Goal: Information Seeking & Learning: Learn about a topic

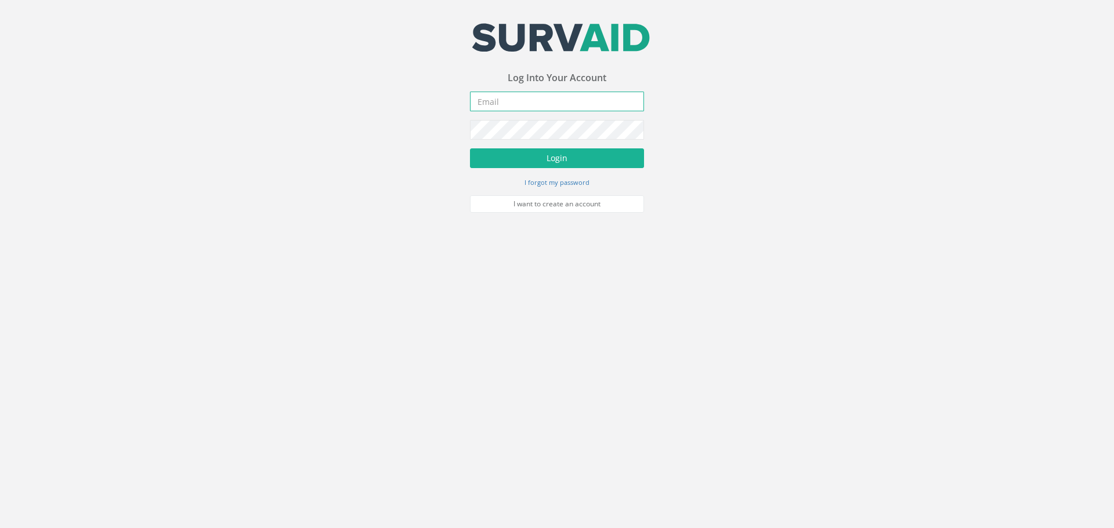
click at [522, 103] on input "email" at bounding box center [557, 102] width 174 height 20
type input "[EMAIL_ADDRESS][DOMAIN_NAME]"
click at [570, 162] on button "Login" at bounding box center [557, 159] width 174 height 20
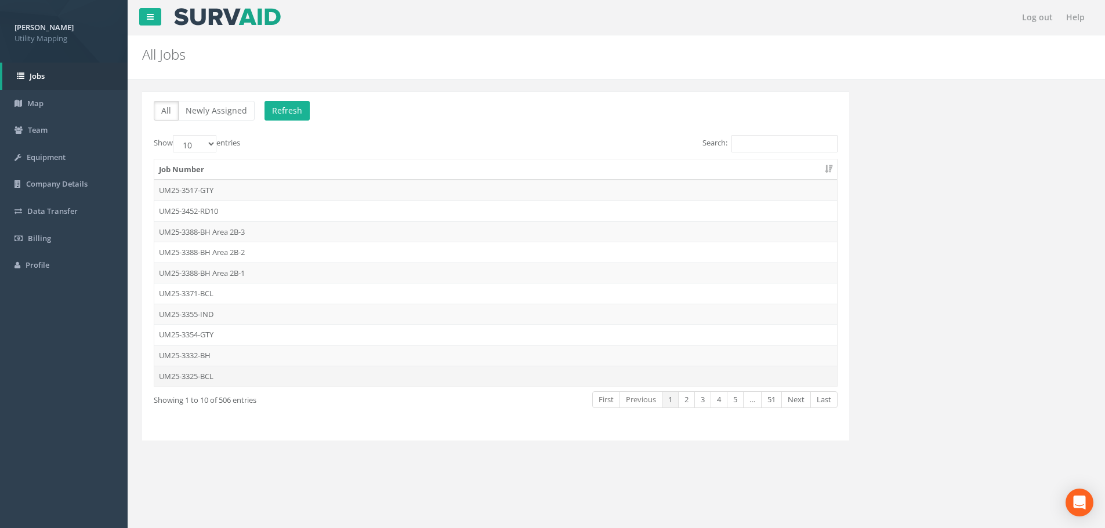
click at [227, 375] on td "UM25-3325-BCL" at bounding box center [495, 376] width 683 height 21
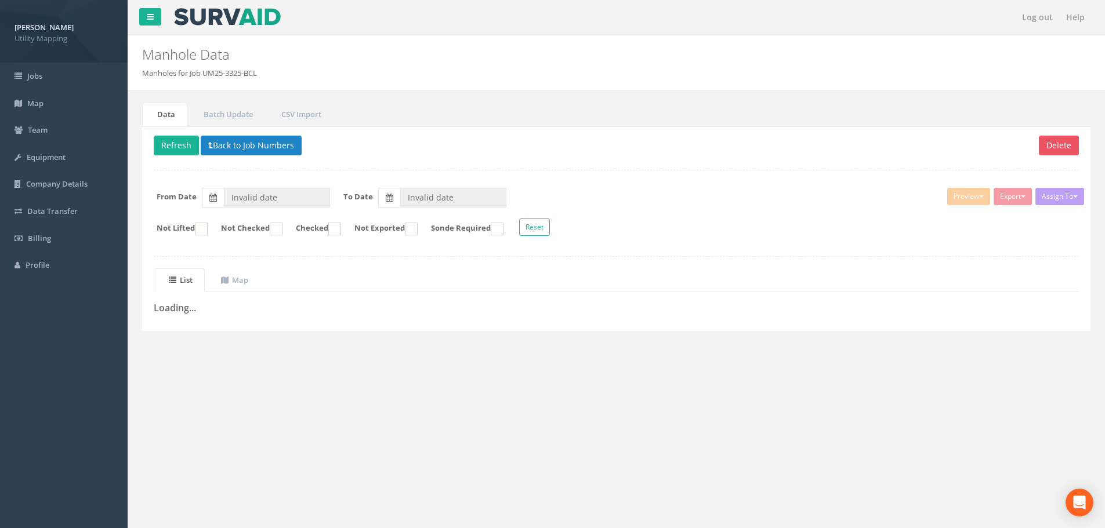
type input "[DATE]"
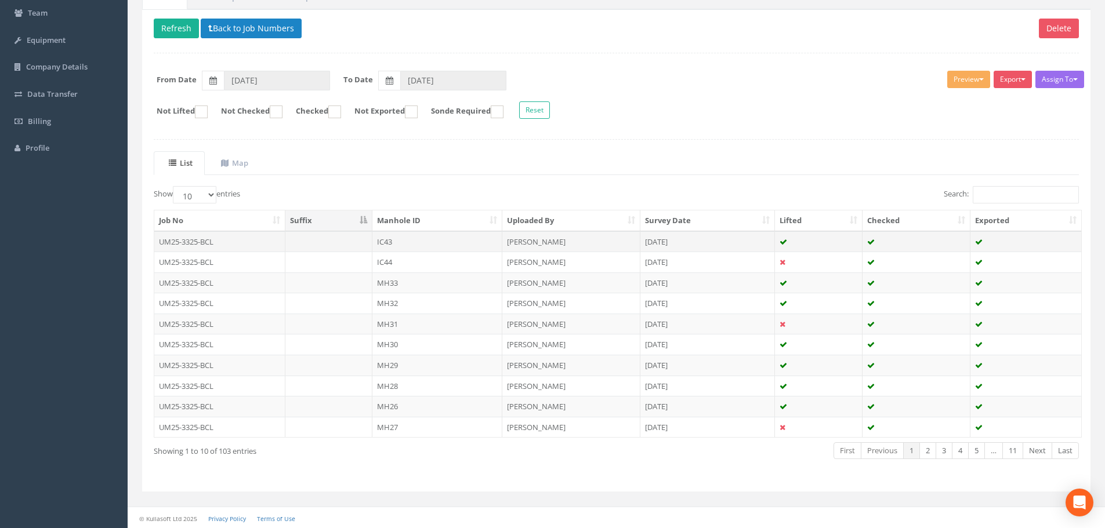
scroll to position [118, 0]
click at [932, 451] on link "2" at bounding box center [928, 449] width 17 height 17
click at [940, 451] on link "3" at bounding box center [944, 449] width 17 height 17
click at [955, 451] on link "4" at bounding box center [960, 449] width 17 height 17
click at [972, 451] on link "5" at bounding box center [976, 449] width 17 height 17
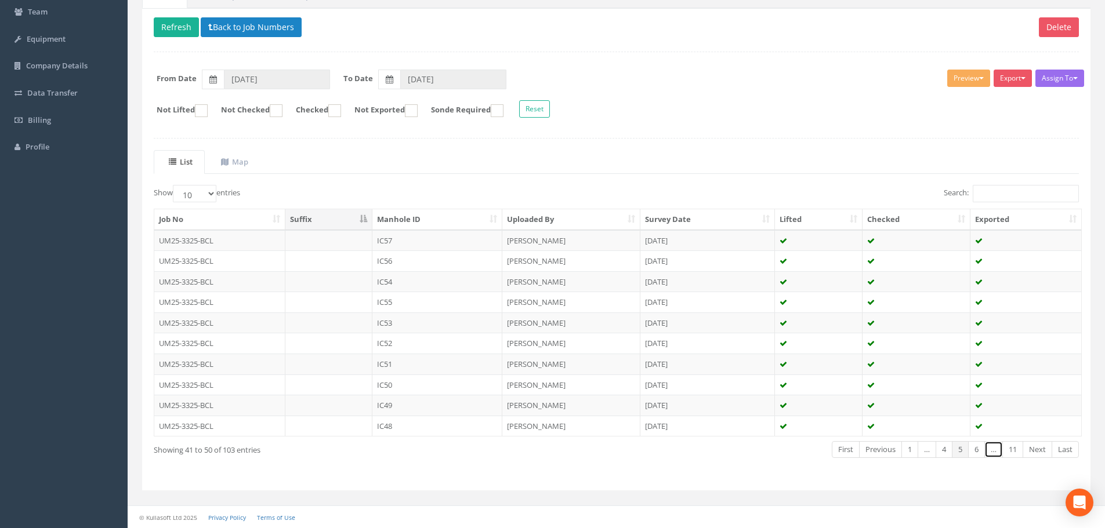
click at [994, 451] on link "…" at bounding box center [993, 449] width 19 height 17
click at [1039, 449] on link "Next" at bounding box center [1038, 449] width 30 height 17
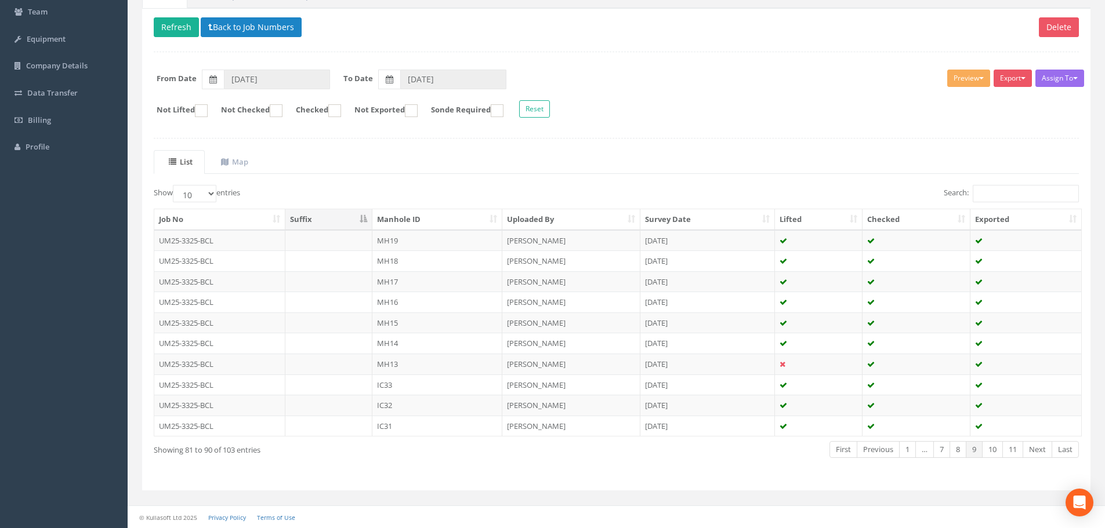
click at [1039, 449] on link "Next" at bounding box center [1038, 449] width 30 height 17
click at [354, 363] on td at bounding box center [329, 364] width 88 height 21
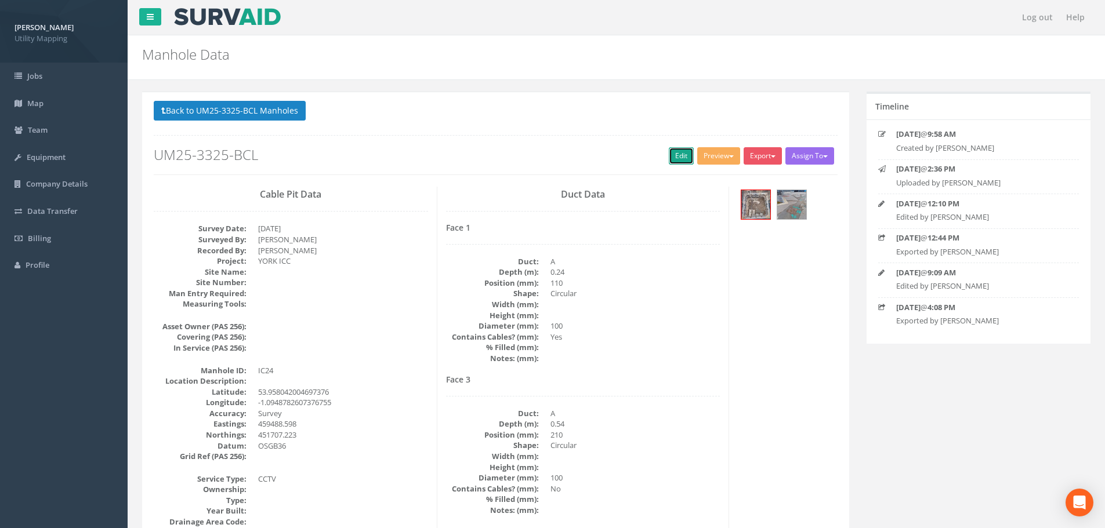
click at [676, 155] on link "Edit" at bounding box center [681, 155] width 25 height 17
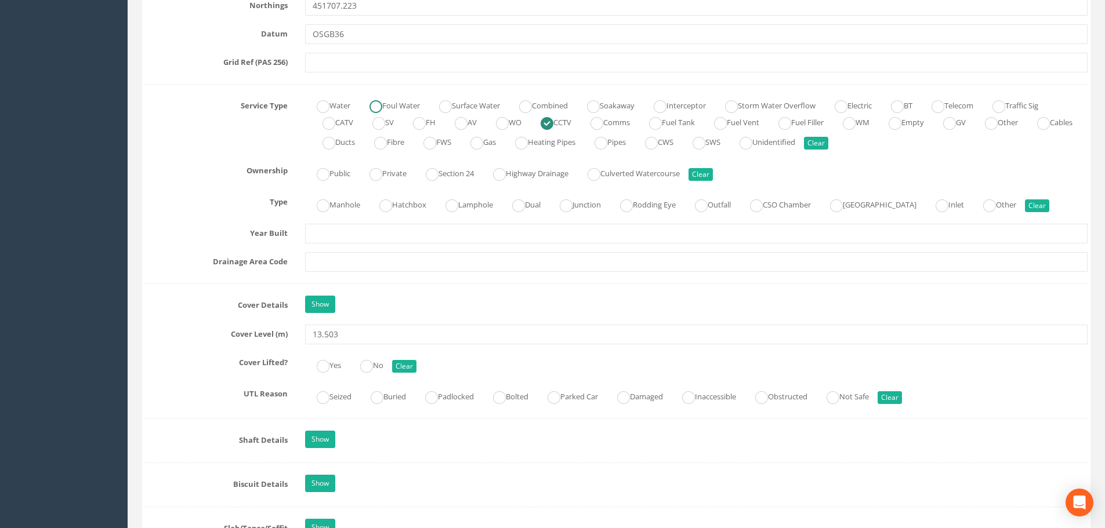
scroll to position [812, 0]
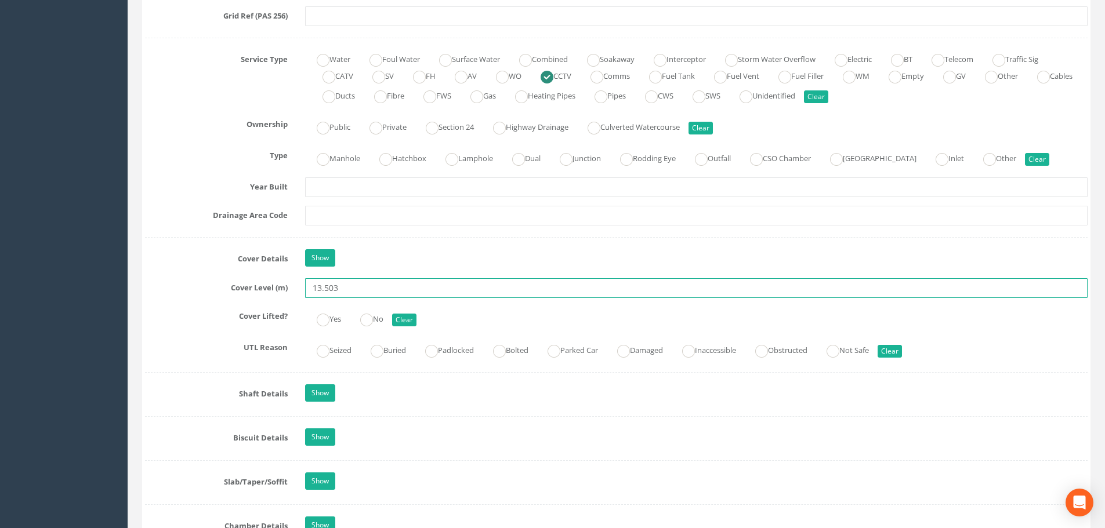
click at [354, 296] on input "13.503" at bounding box center [696, 288] width 783 height 20
click at [359, 287] on input "13.503" at bounding box center [696, 288] width 783 height 20
type input "13.512"
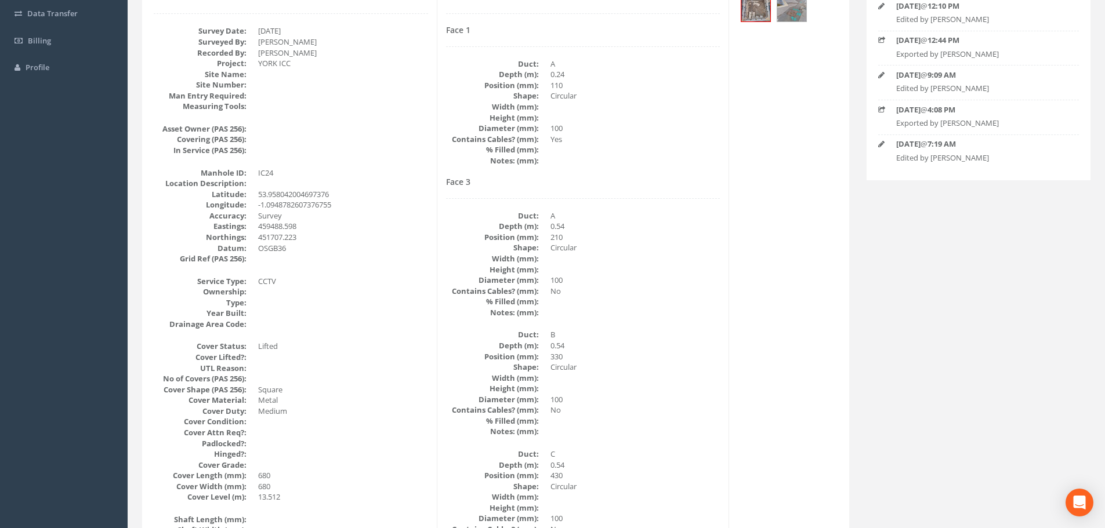
scroll to position [0, 0]
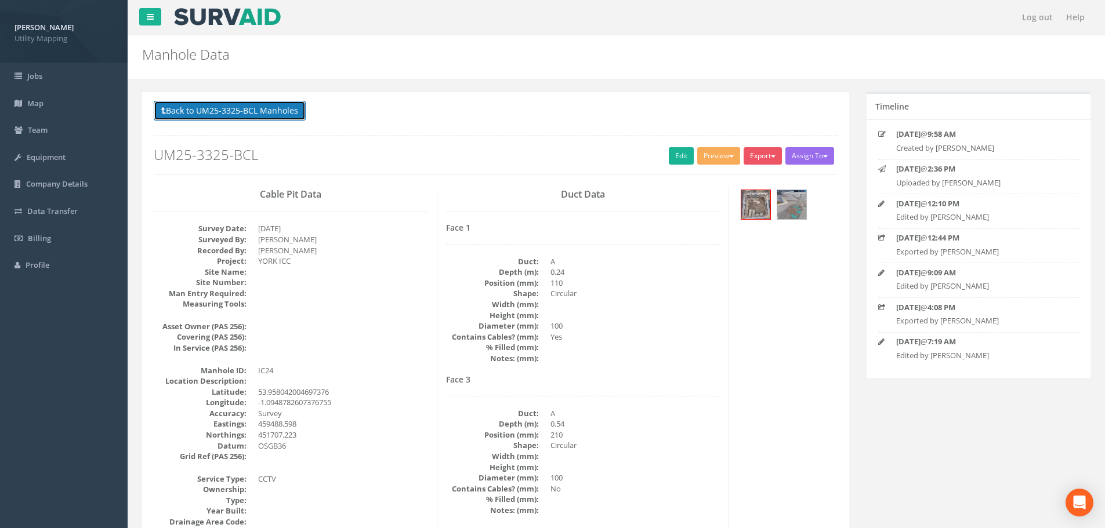
click at [264, 117] on button "Back to UM25-3325-BCL Manholes" at bounding box center [230, 111] width 152 height 20
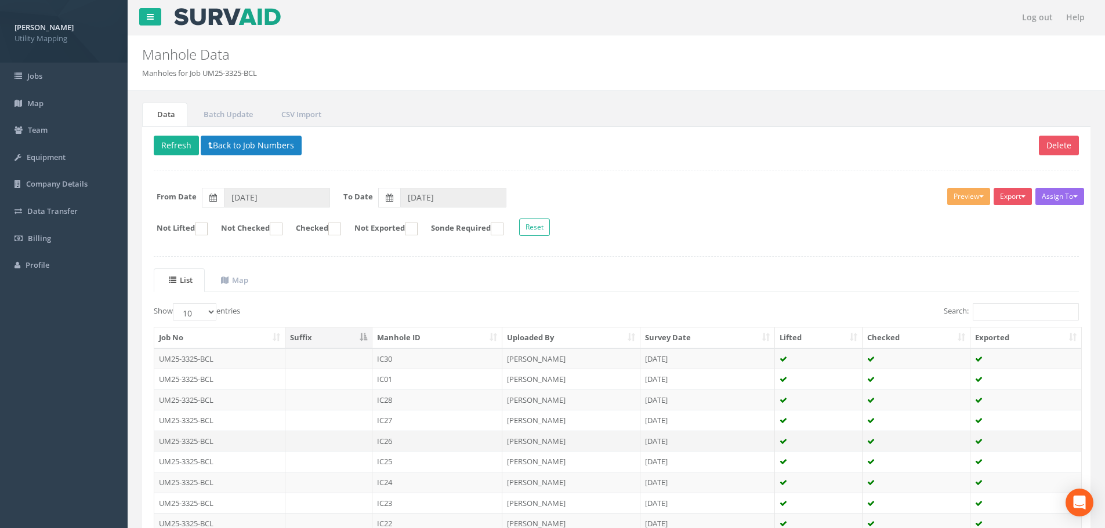
click at [359, 444] on td at bounding box center [329, 441] width 88 height 21
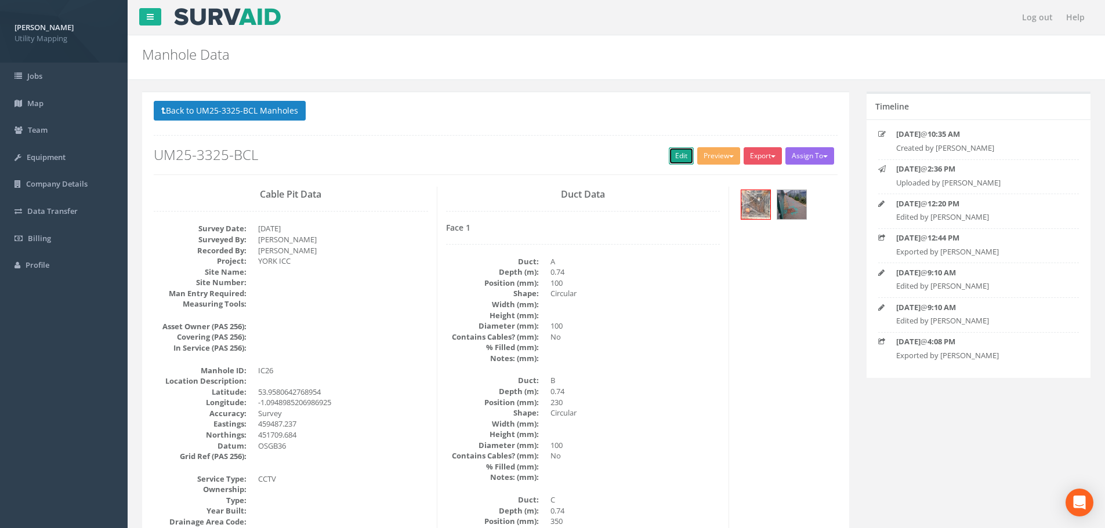
click at [684, 151] on link "Edit" at bounding box center [681, 155] width 25 height 17
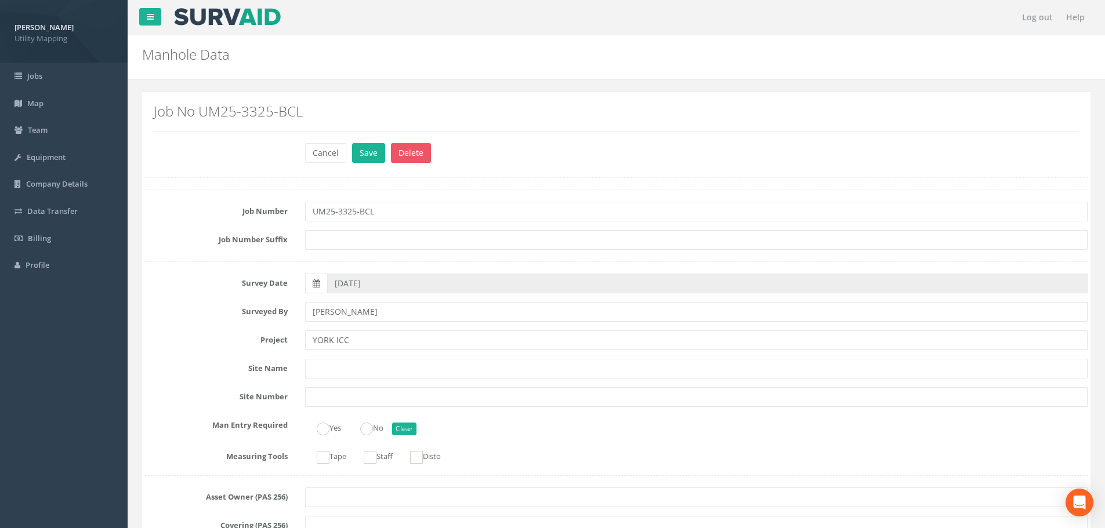
scroll to position [928, 0]
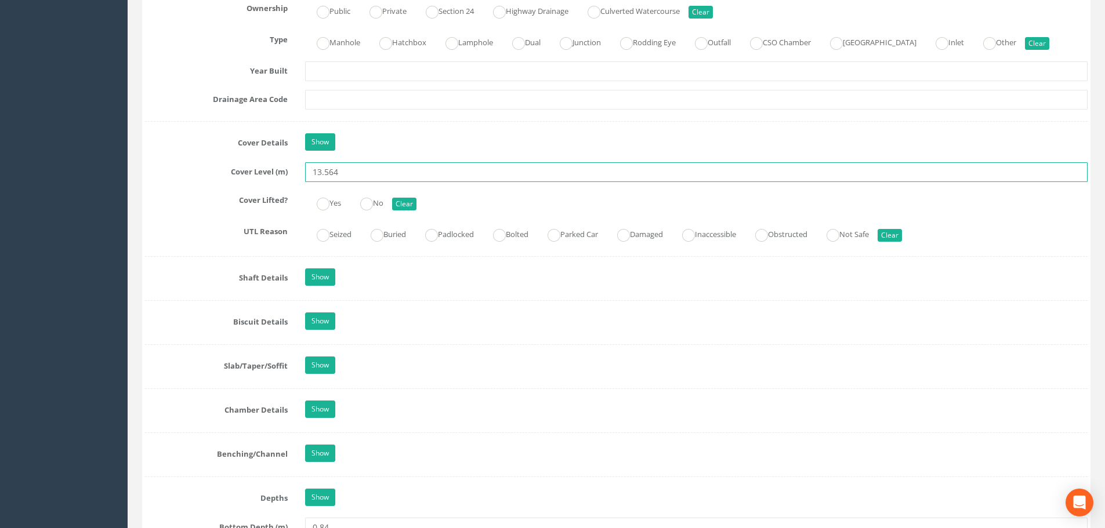
click at [364, 173] on input "13.564" at bounding box center [696, 172] width 783 height 20
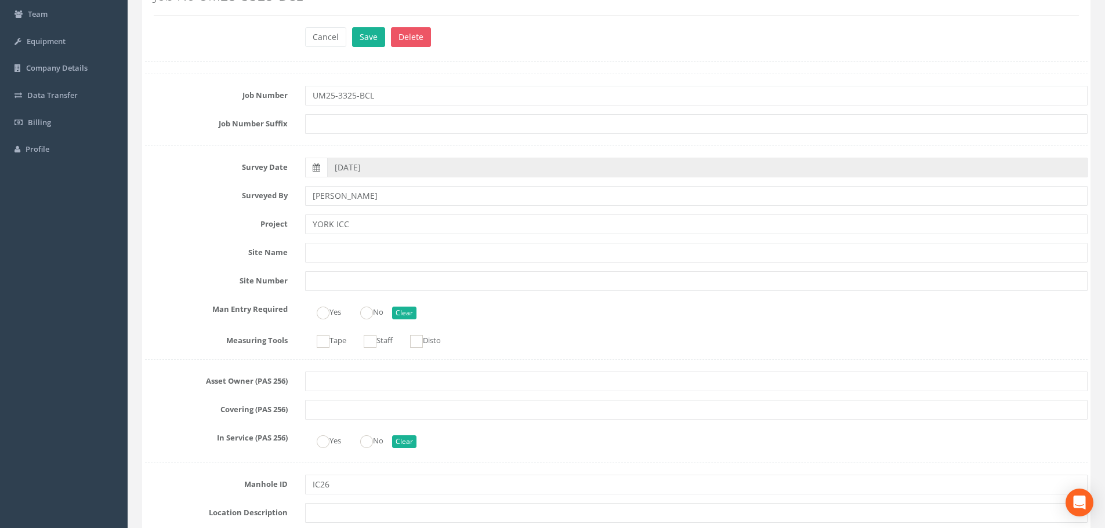
scroll to position [0, 0]
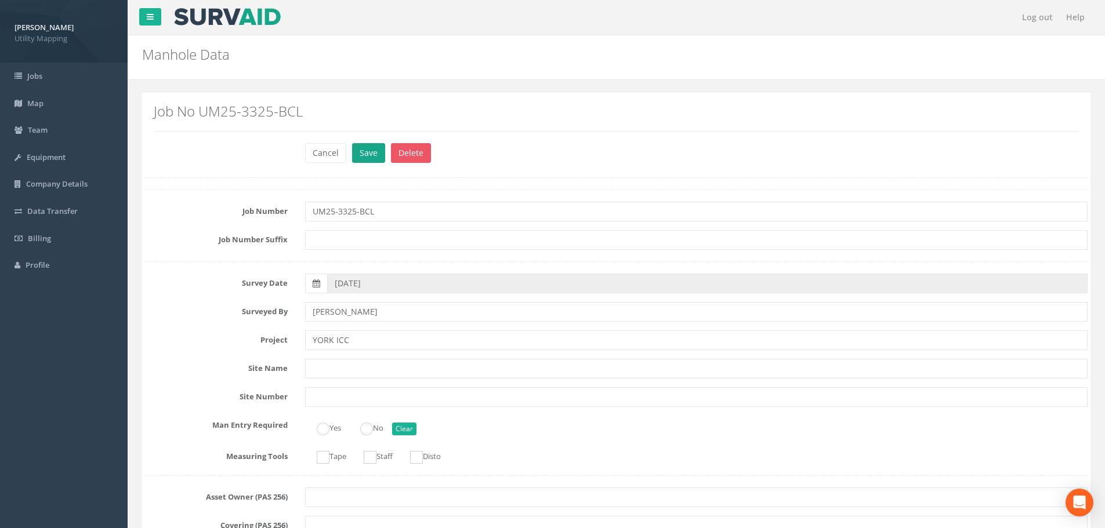
type input "13.586"
click at [366, 156] on button "Save" at bounding box center [368, 153] width 33 height 20
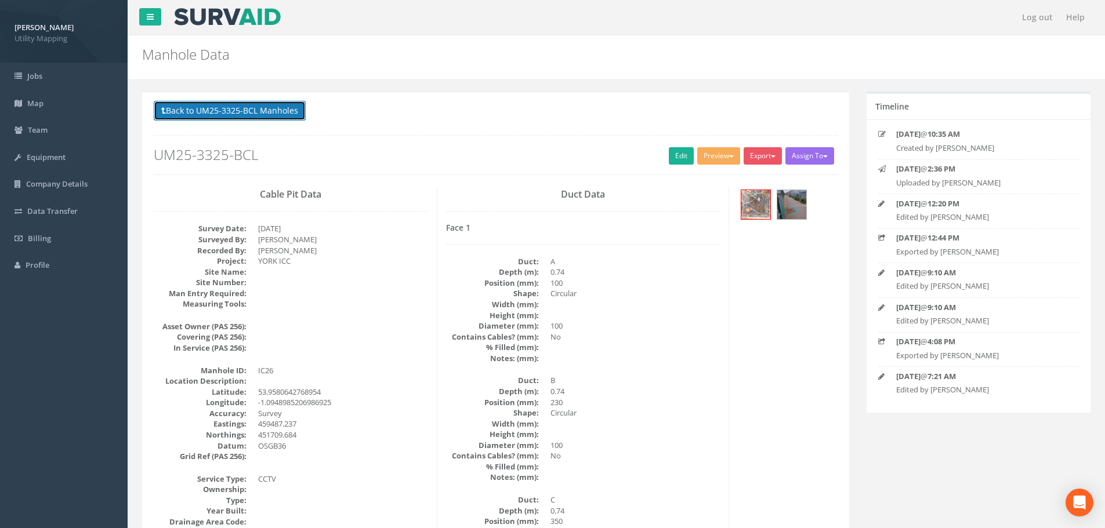
click at [259, 112] on button "Back to UM25-3325-BCL Manholes" at bounding box center [230, 111] width 152 height 20
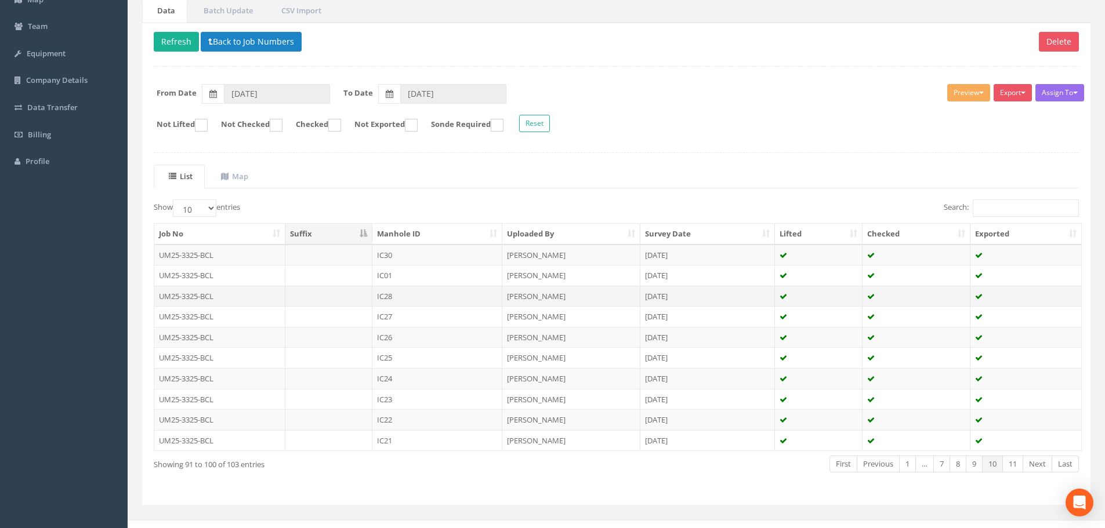
scroll to position [118, 0]
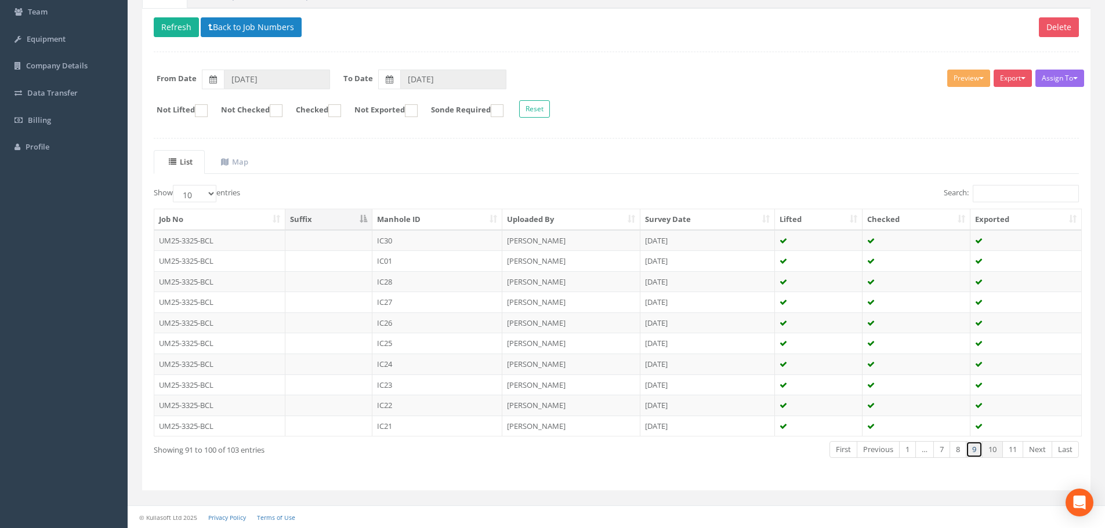
click at [977, 453] on link "9" at bounding box center [974, 449] width 17 height 17
click at [959, 453] on link "8" at bounding box center [958, 449] width 17 height 17
click at [943, 453] on link "7" at bounding box center [941, 449] width 17 height 17
click at [419, 426] on td "IC11" at bounding box center [437, 426] width 130 height 21
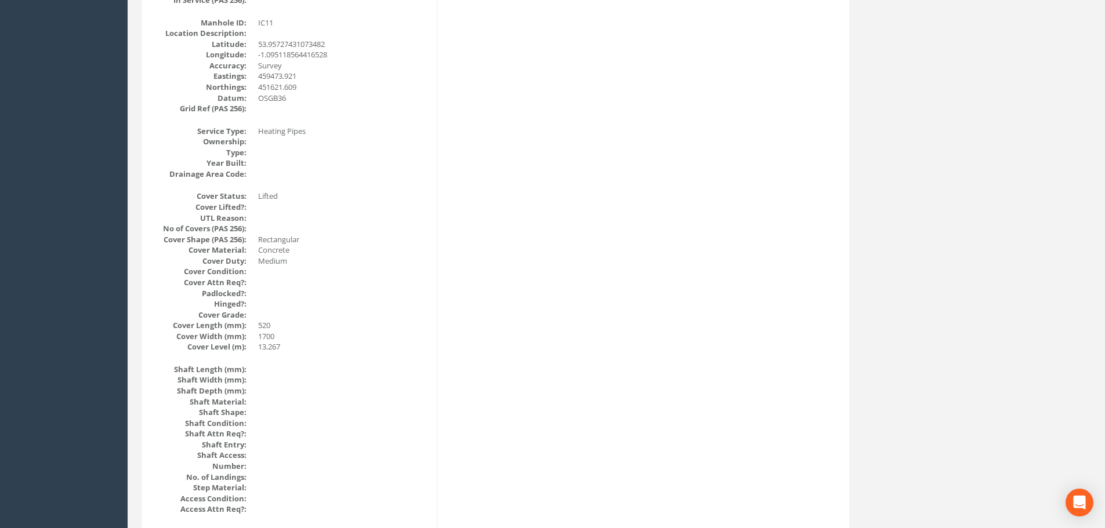
scroll to position [0, 0]
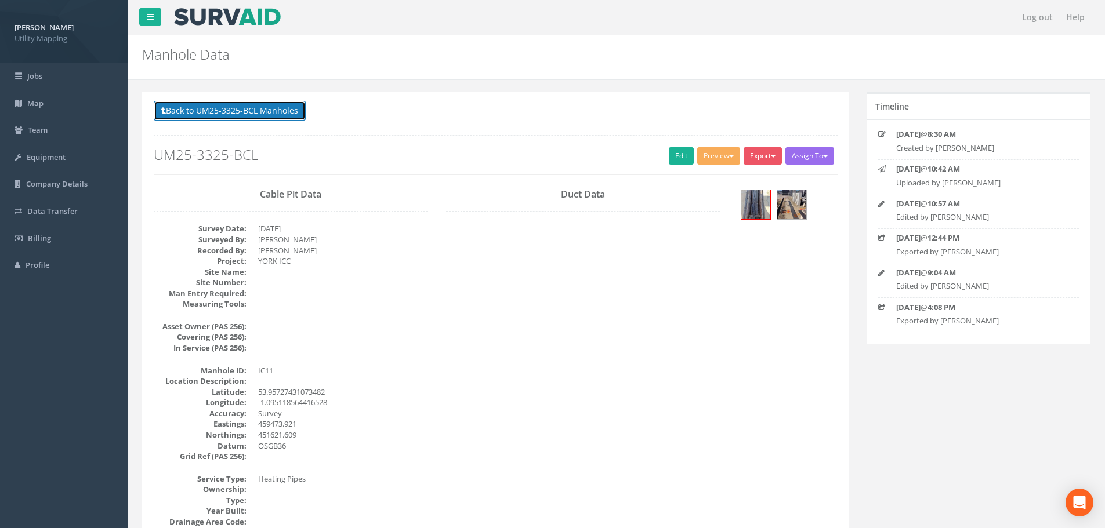
click at [242, 107] on button "Back to UM25-3325-BCL Manholes" at bounding box center [230, 111] width 152 height 20
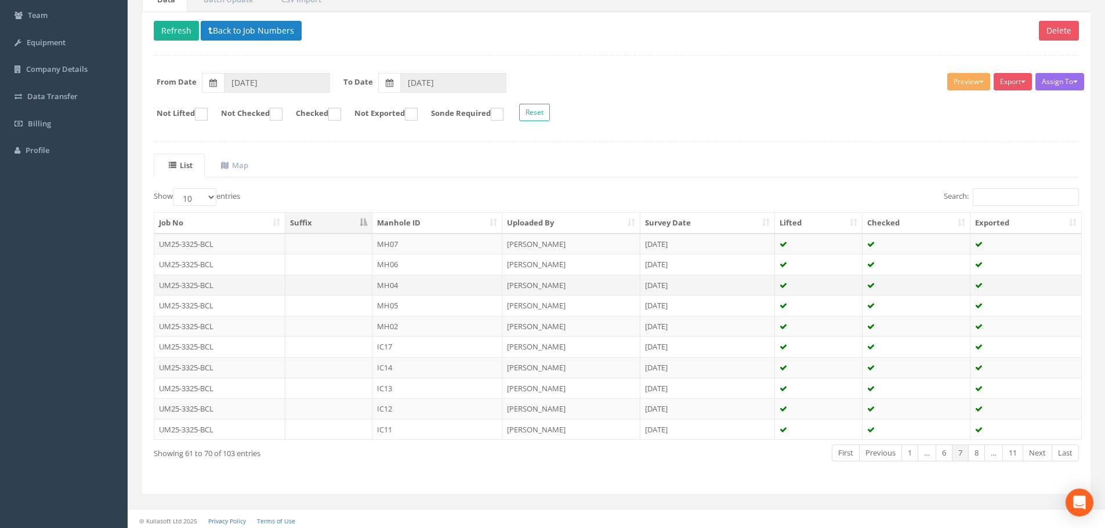
scroll to position [116, 0]
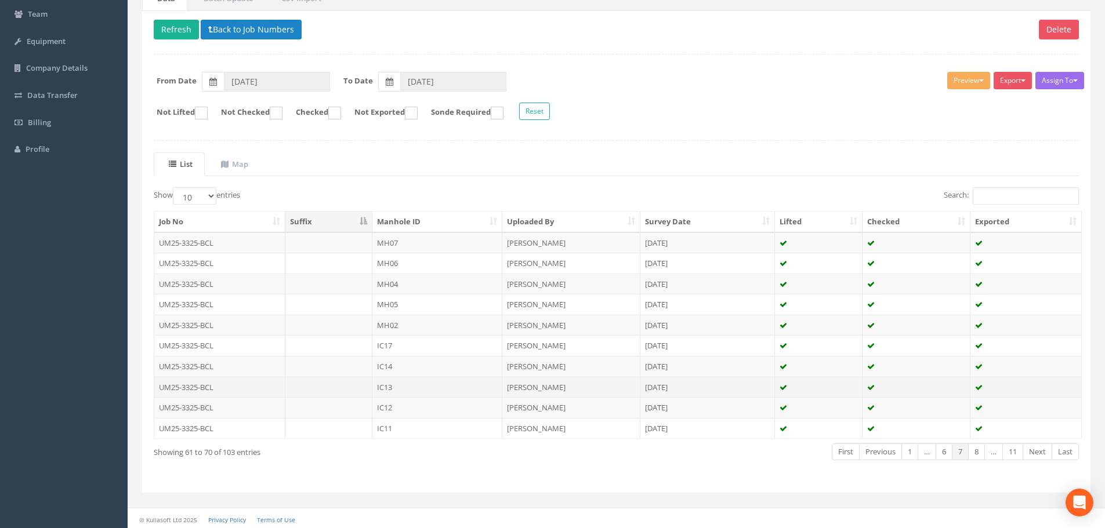
click at [350, 390] on td at bounding box center [329, 387] width 88 height 21
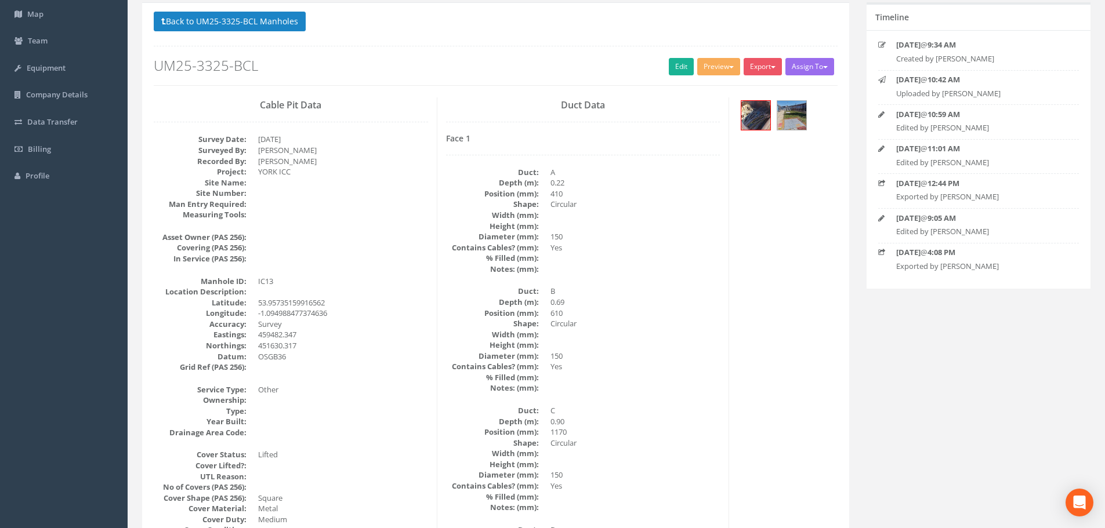
scroll to position [0, 0]
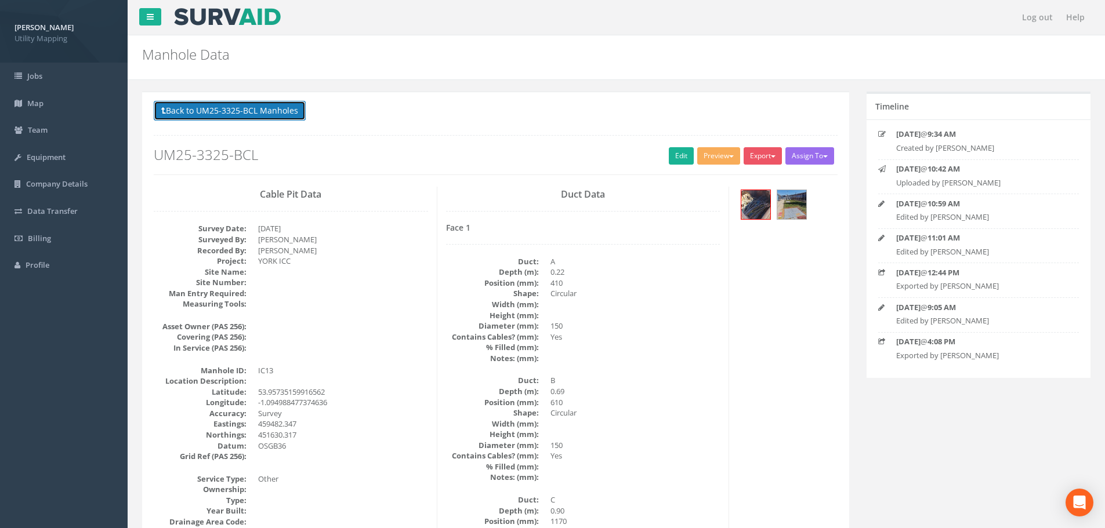
click at [215, 114] on button "Back to UM25-3325-BCL Manholes" at bounding box center [230, 111] width 152 height 20
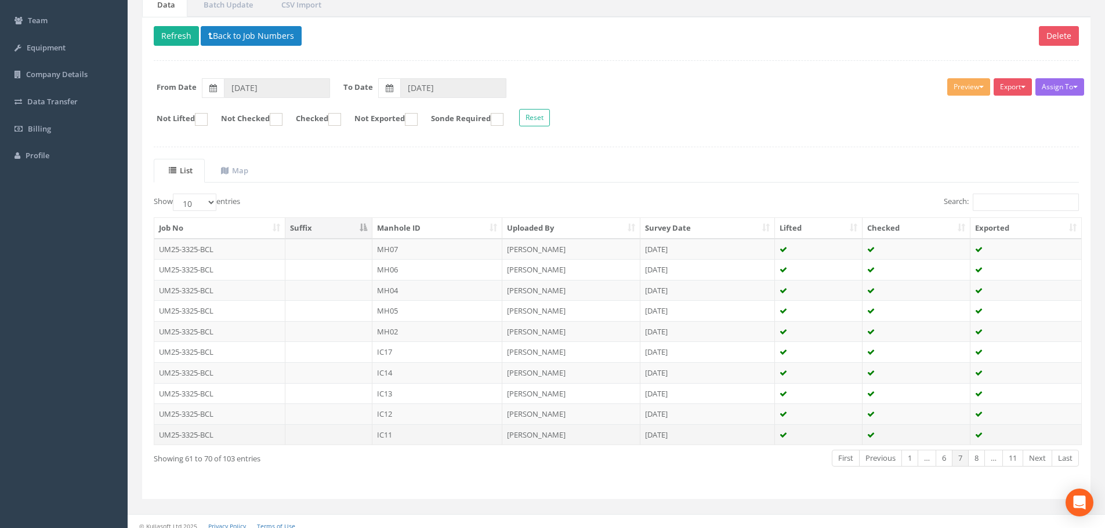
scroll to position [118, 0]
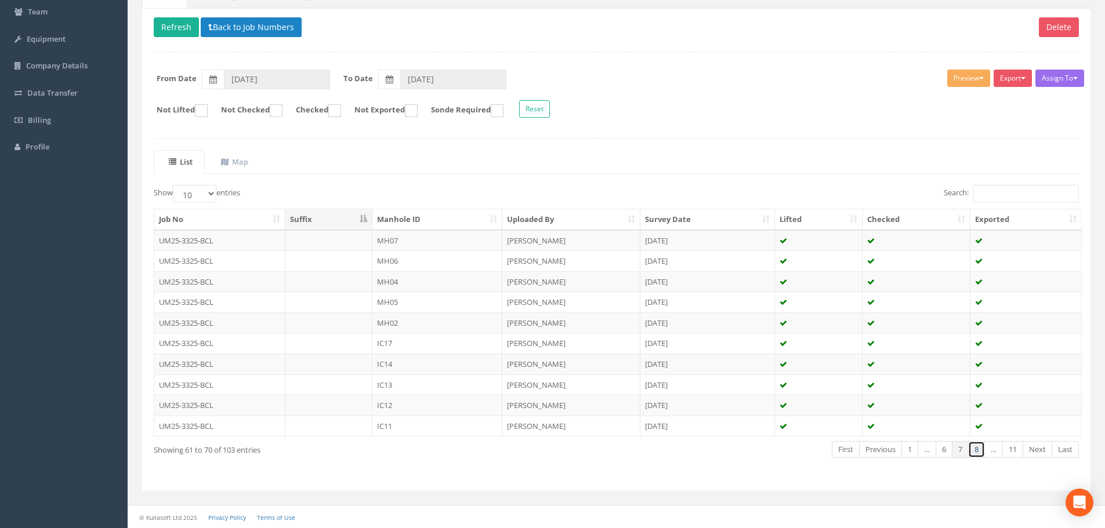
click at [973, 455] on link "8" at bounding box center [976, 449] width 17 height 17
click at [945, 453] on link "7" at bounding box center [941, 449] width 17 height 17
click at [885, 454] on link "Previous" at bounding box center [880, 449] width 43 height 17
click at [1037, 452] on link "Next" at bounding box center [1038, 449] width 30 height 17
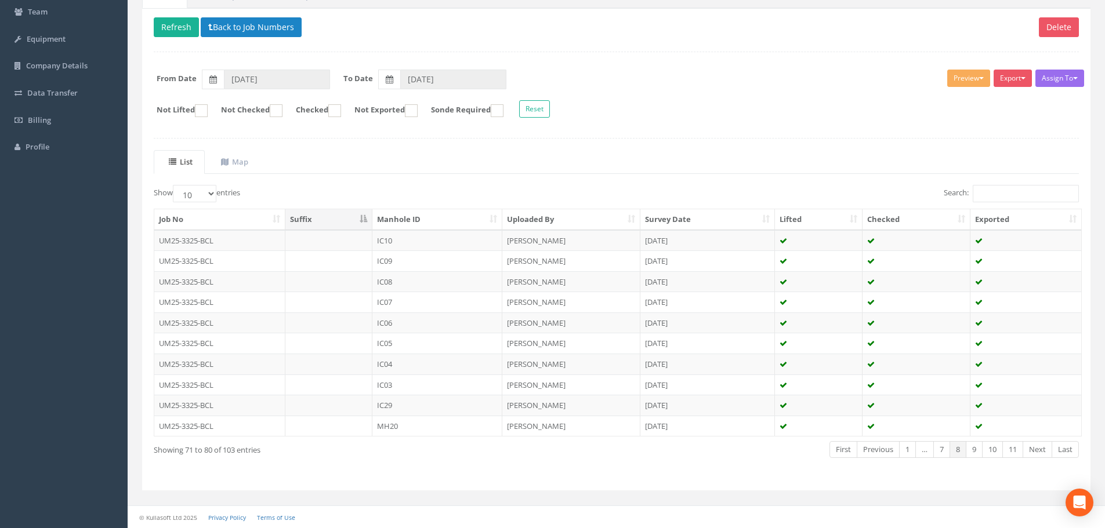
click at [1037, 452] on link "Next" at bounding box center [1038, 449] width 30 height 17
click at [354, 365] on td at bounding box center [329, 364] width 88 height 21
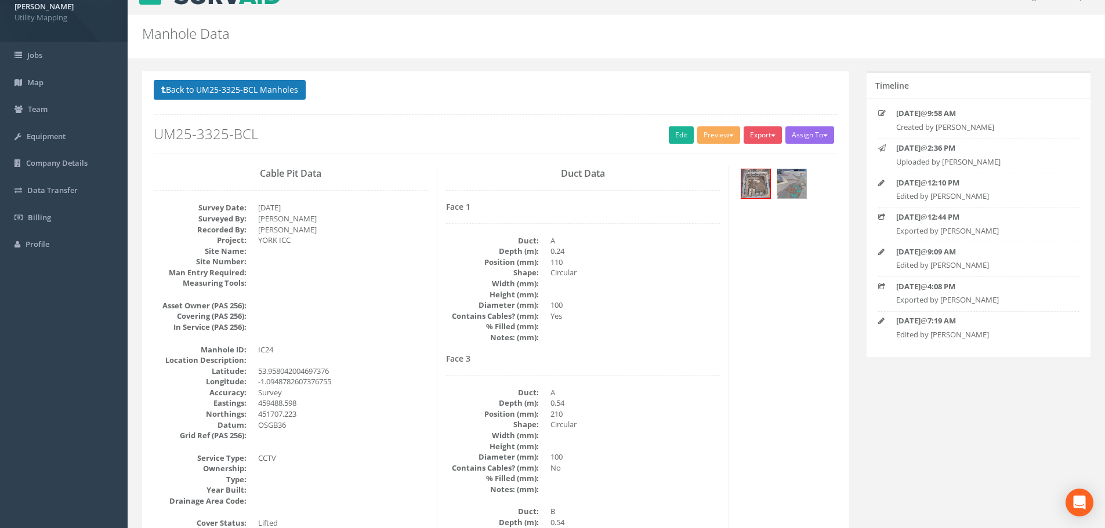
scroll to position [0, 0]
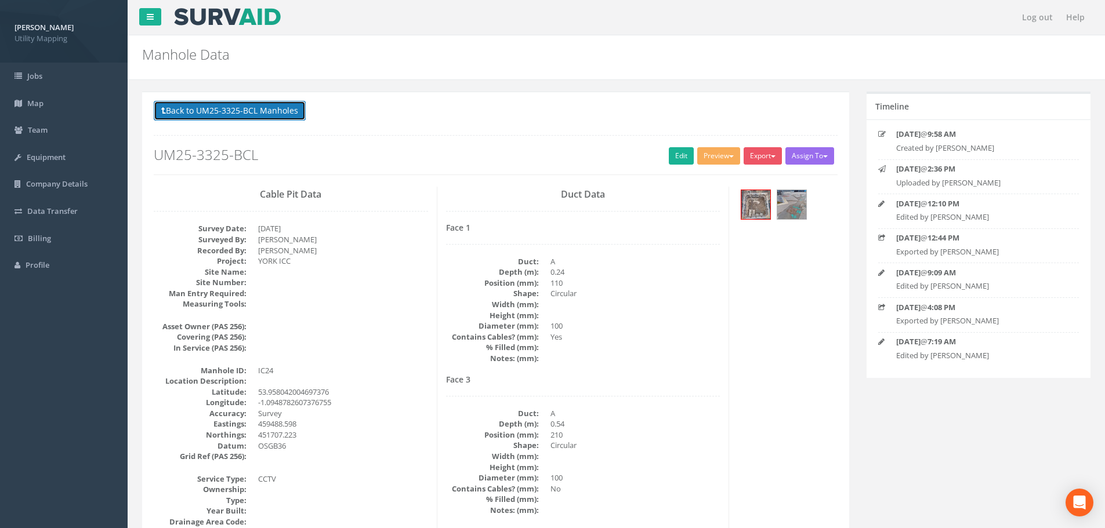
click at [219, 104] on button "Back to UM25-3325-BCL Manholes" at bounding box center [230, 111] width 152 height 20
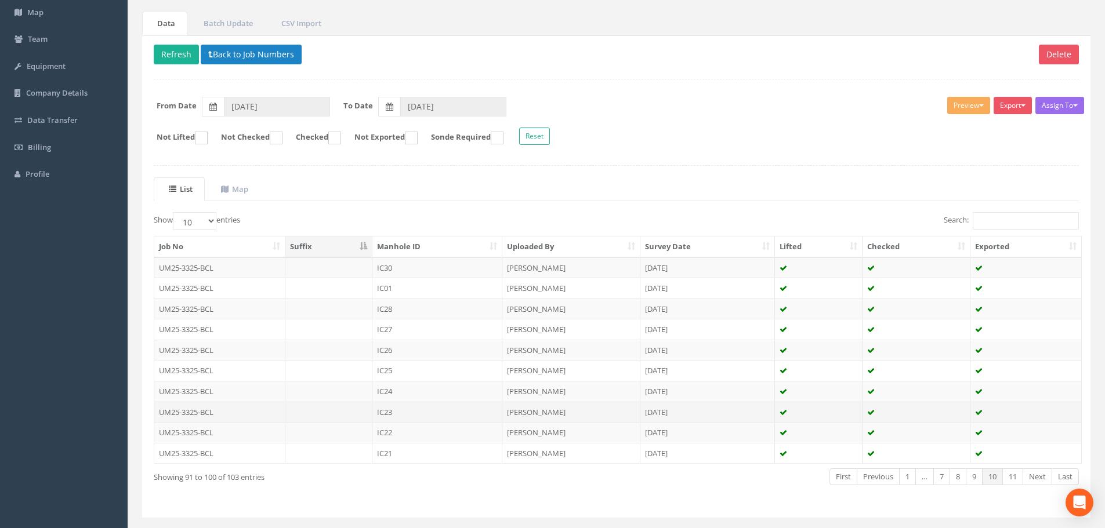
scroll to position [118, 0]
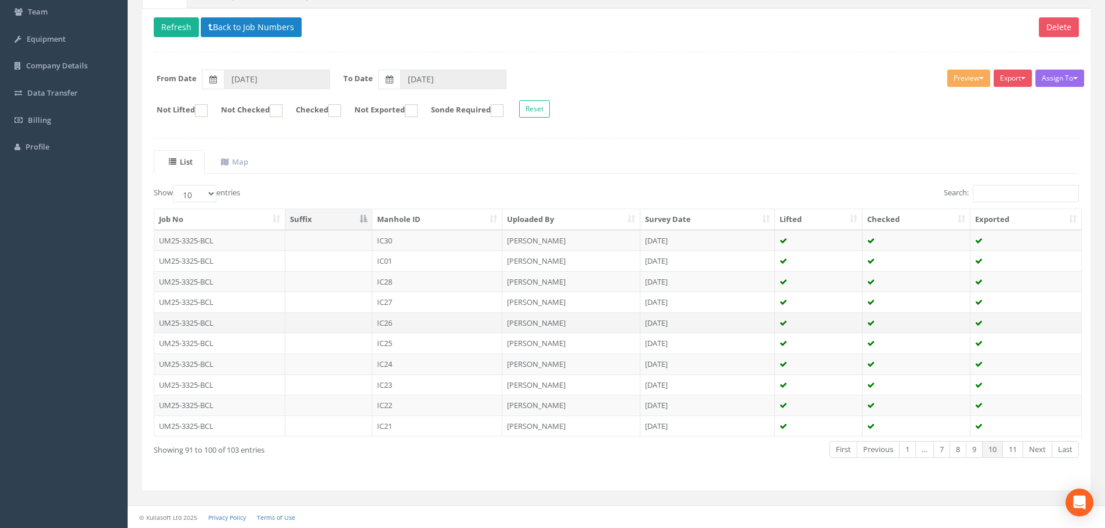
click at [357, 321] on td at bounding box center [329, 323] width 88 height 21
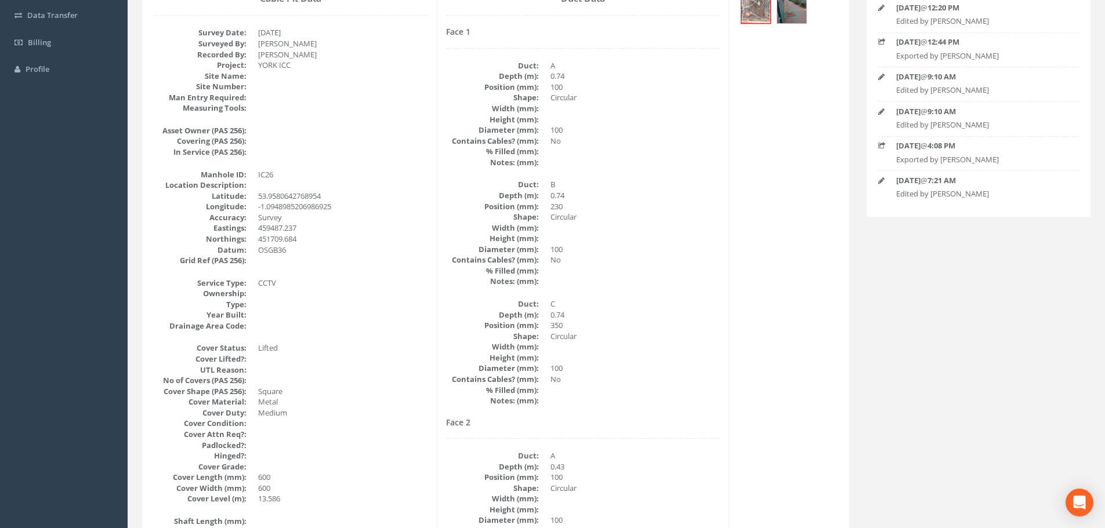
scroll to position [290, 0]
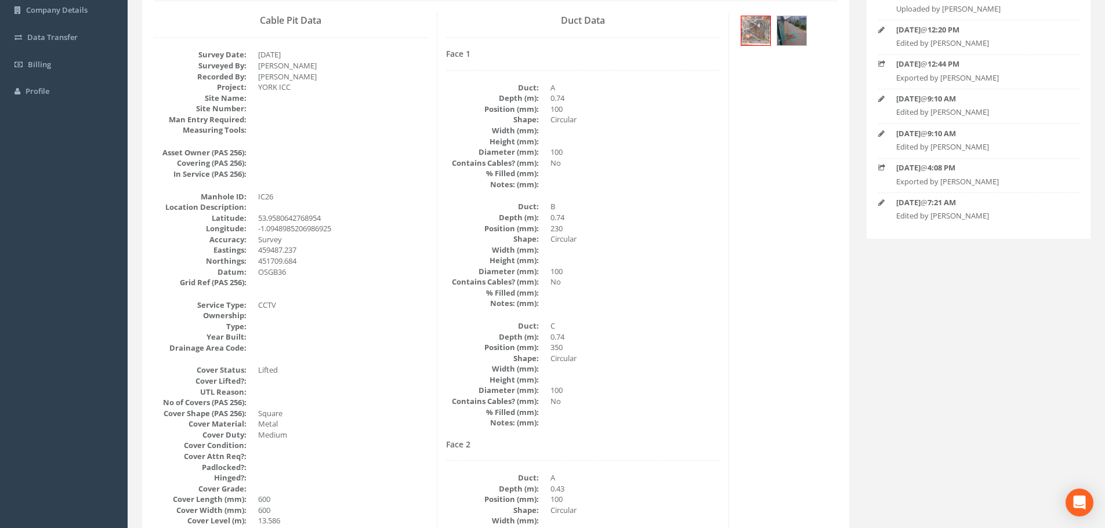
scroll to position [0, 0]
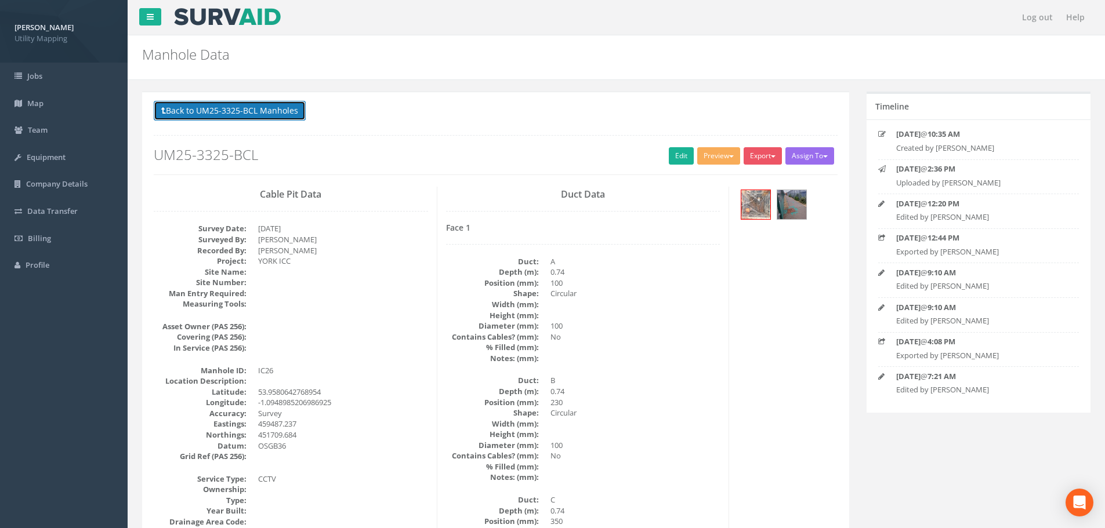
click at [192, 106] on button "Back to UM25-3325-BCL Manholes" at bounding box center [230, 111] width 152 height 20
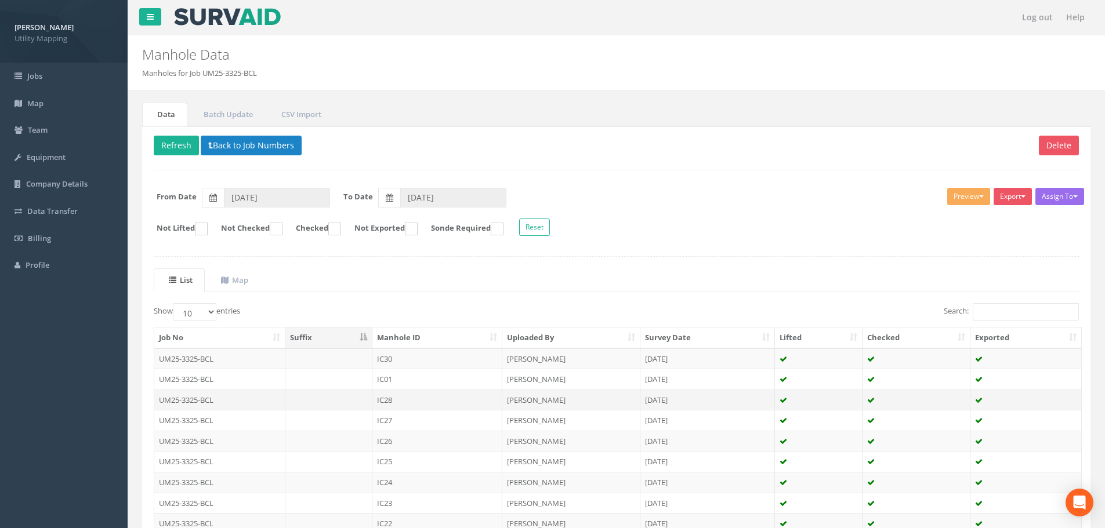
click at [349, 401] on td at bounding box center [329, 400] width 88 height 21
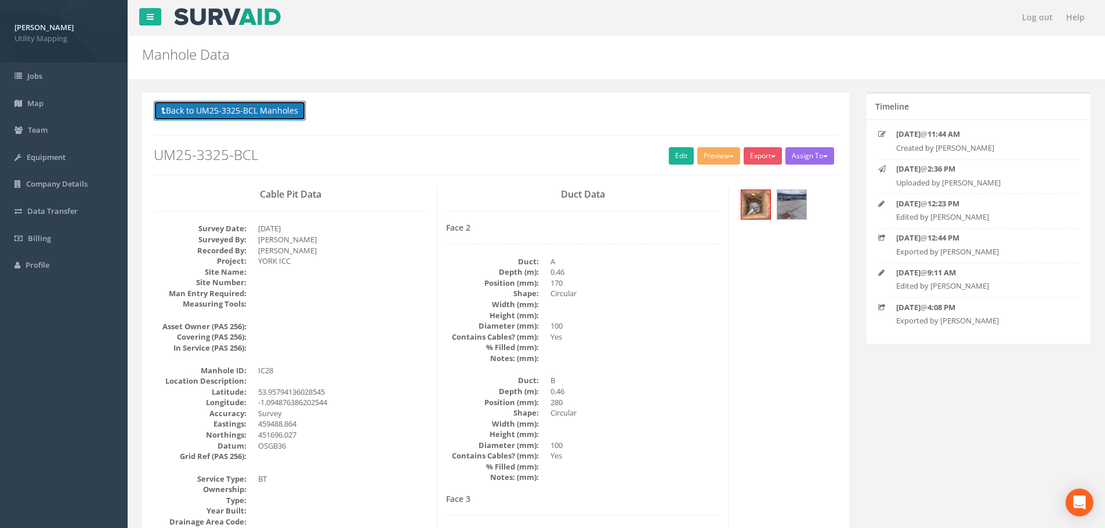
click at [237, 112] on button "Back to UM25-3325-BCL Manholes" at bounding box center [230, 111] width 152 height 20
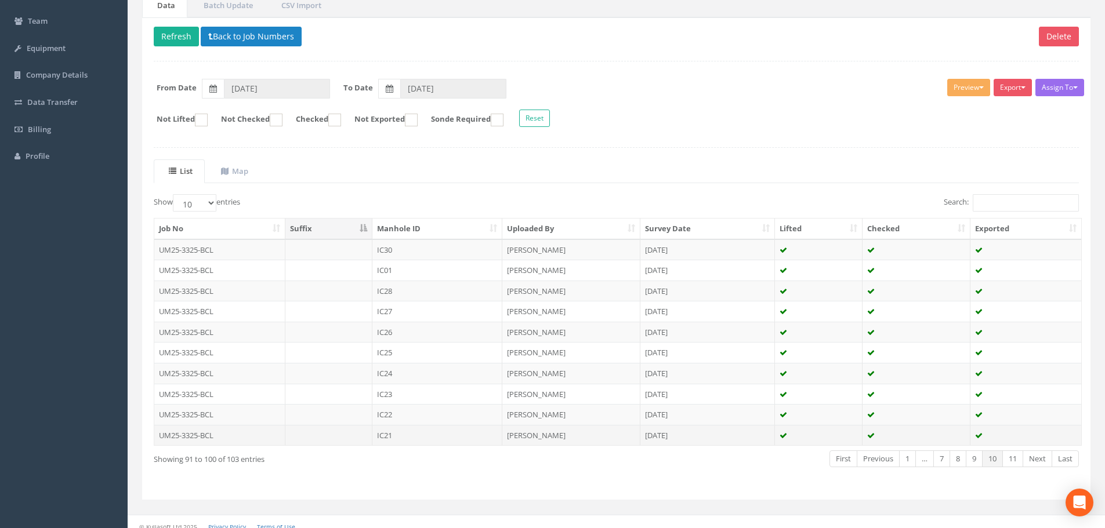
scroll to position [118, 0]
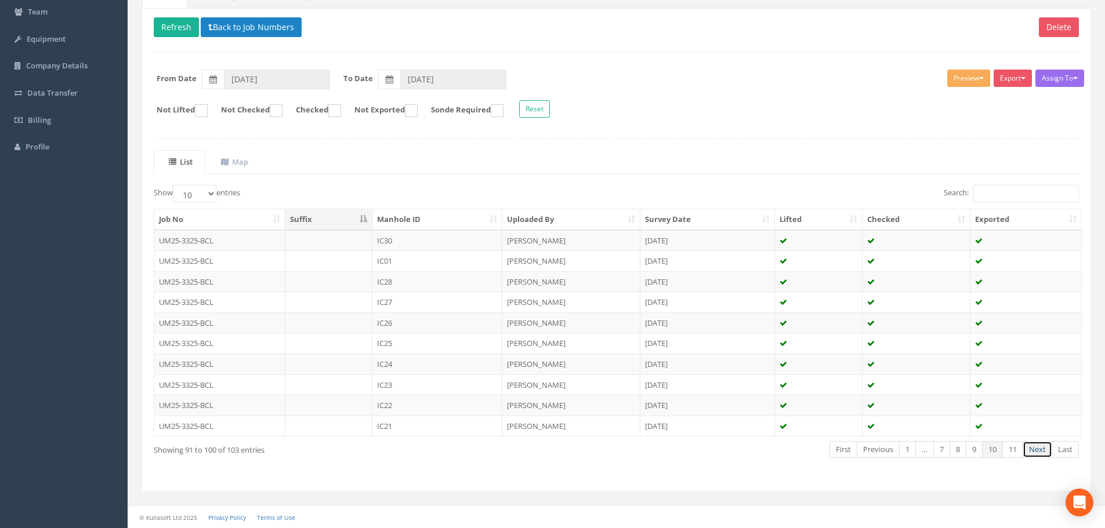
click at [1037, 451] on link "Next" at bounding box center [1038, 449] width 30 height 17
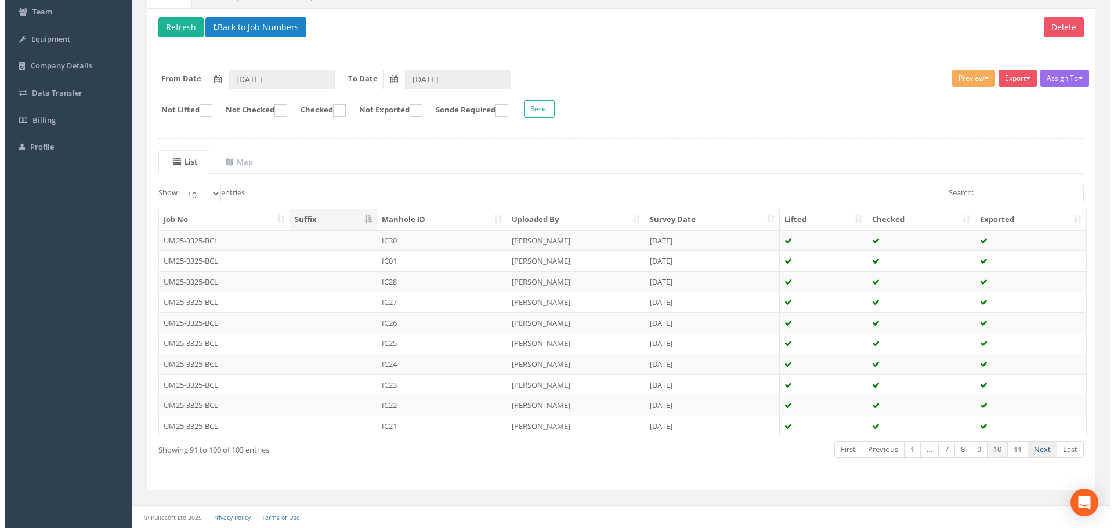
scroll to position [0, 0]
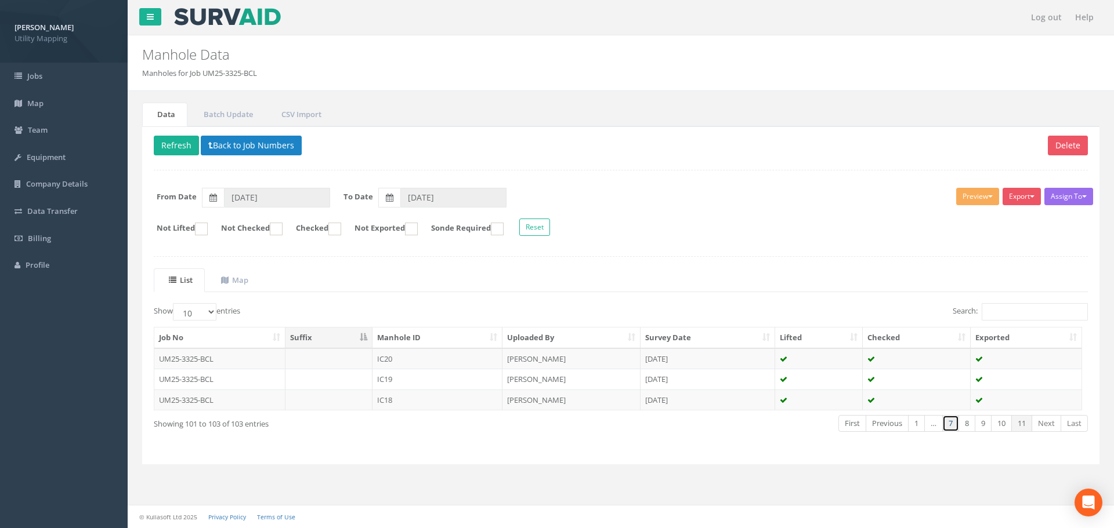
click at [951, 427] on link "7" at bounding box center [950, 423] width 17 height 17
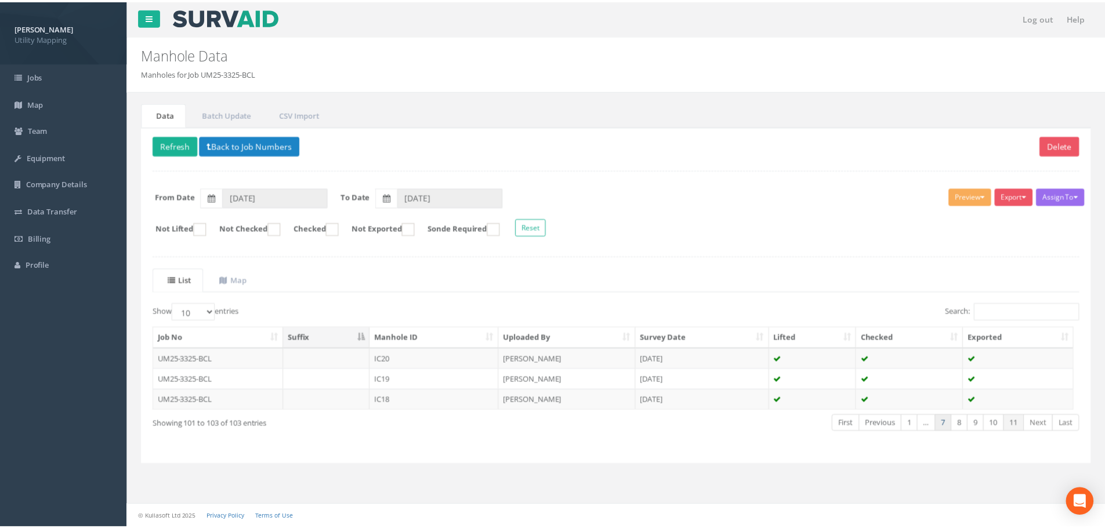
scroll to position [118, 0]
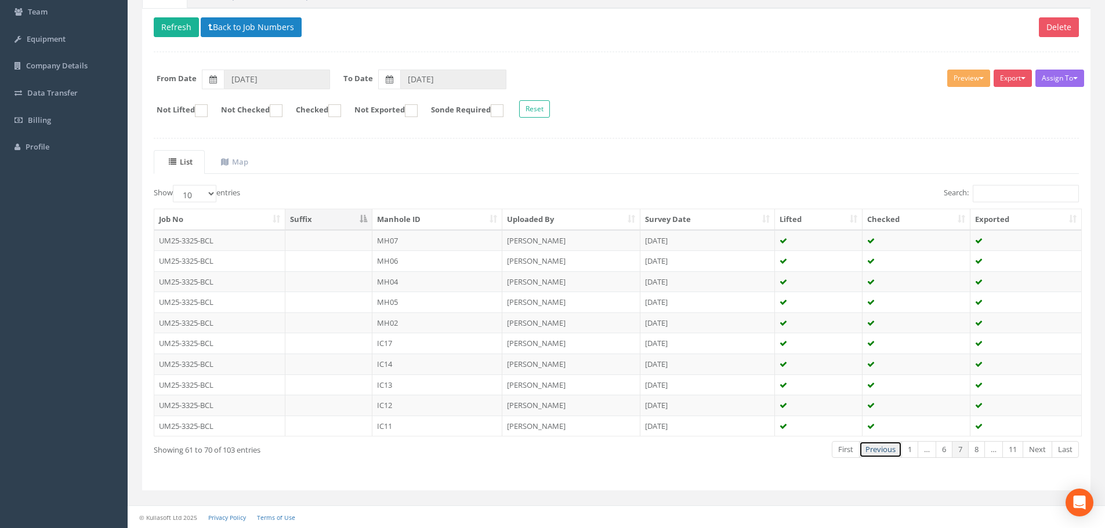
click at [884, 452] on link "Previous" at bounding box center [880, 449] width 43 height 17
click at [881, 451] on link "Previous" at bounding box center [880, 449] width 43 height 17
click at [881, 451] on link "Previous" at bounding box center [882, 449] width 43 height 17
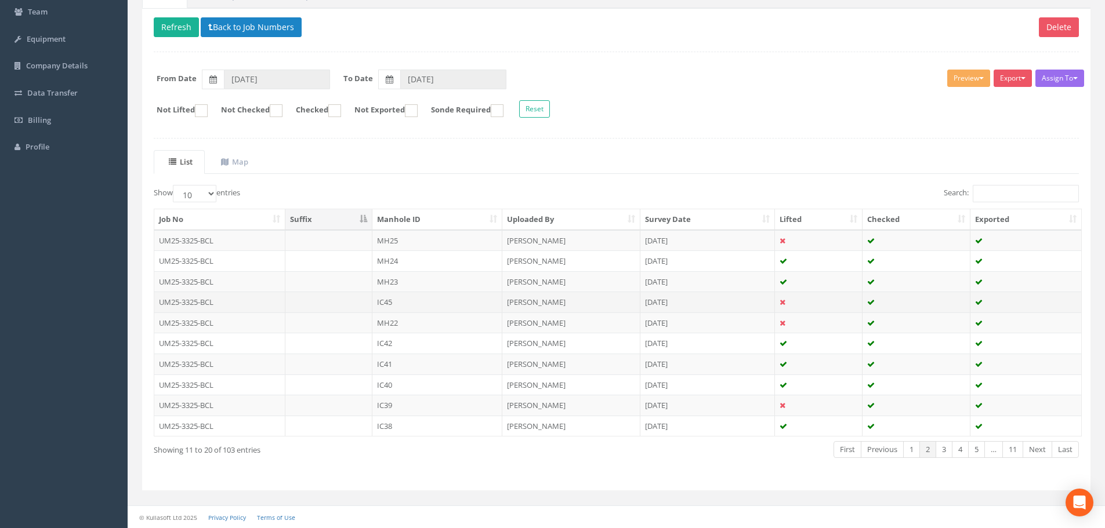
click at [472, 303] on td "IC45" at bounding box center [437, 302] width 130 height 21
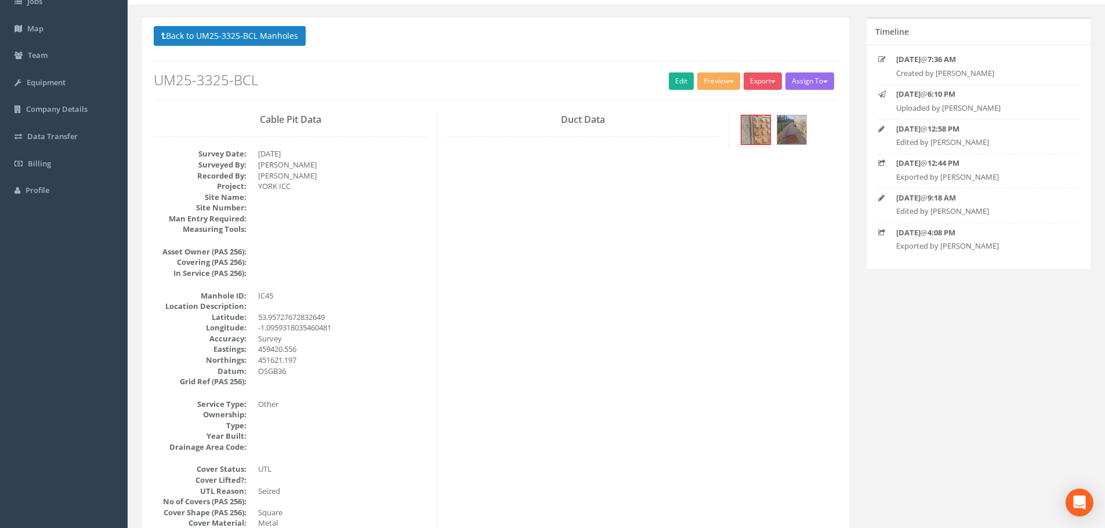
scroll to position [0, 0]
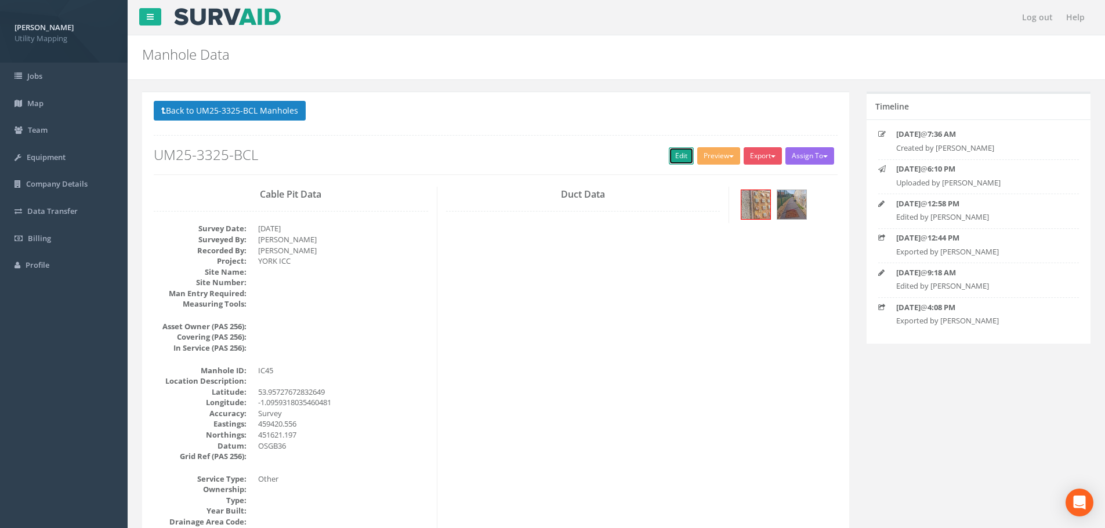
click at [674, 154] on link "Edit" at bounding box center [681, 155] width 25 height 17
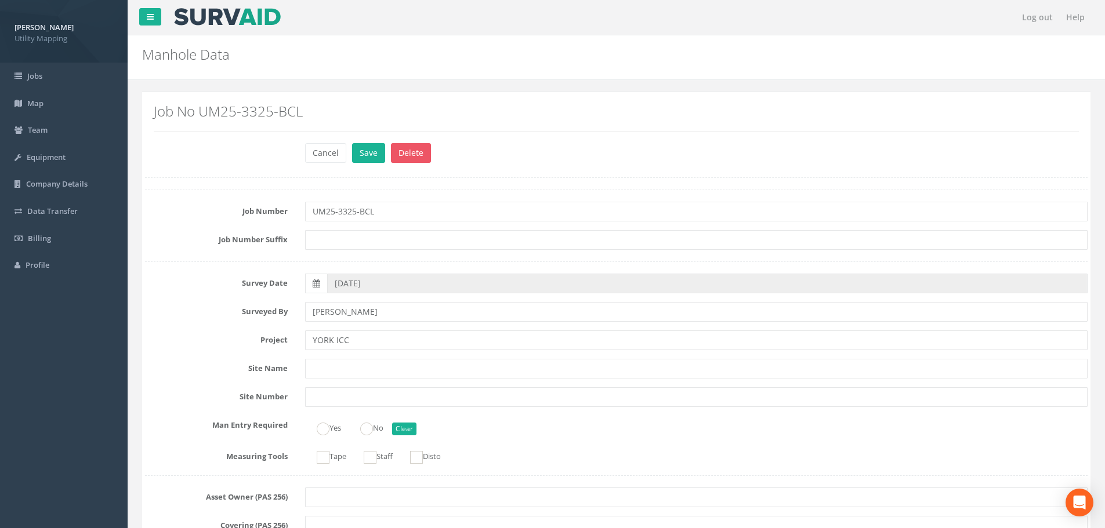
scroll to position [638, 0]
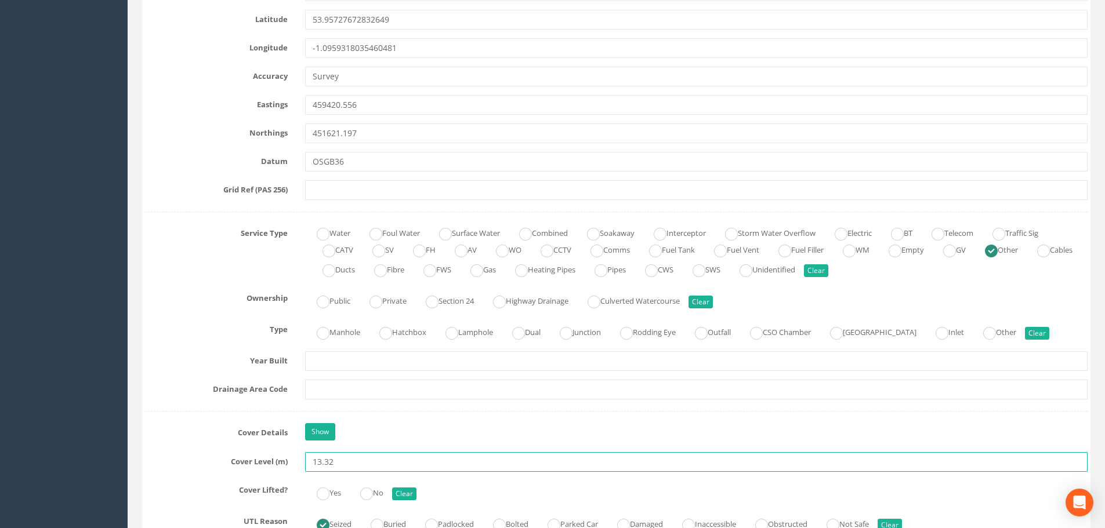
click at [342, 465] on input "13.32" at bounding box center [696, 463] width 783 height 20
click at [329, 462] on input "13.32" at bounding box center [696, 463] width 783 height 20
type input "13.332"
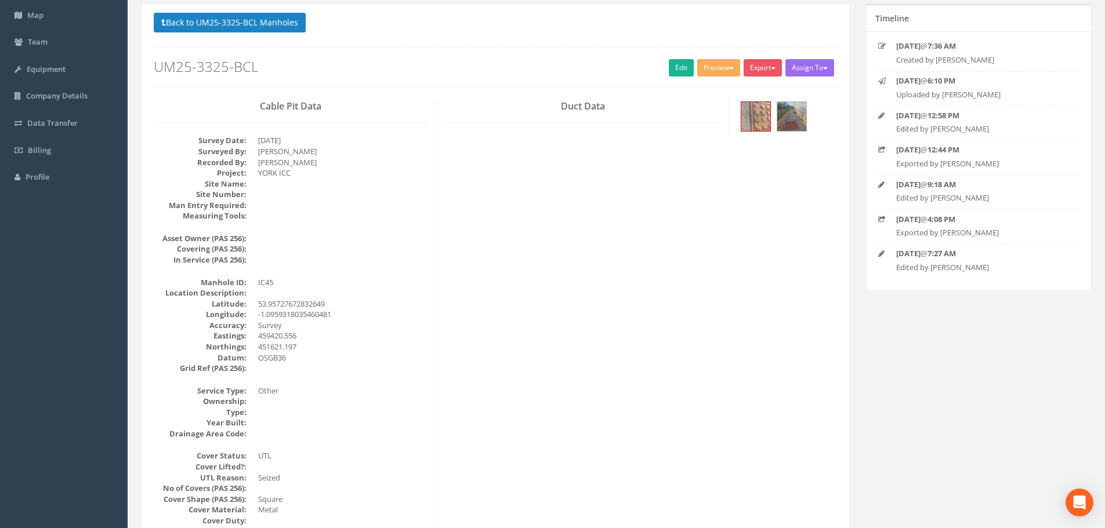
scroll to position [0, 0]
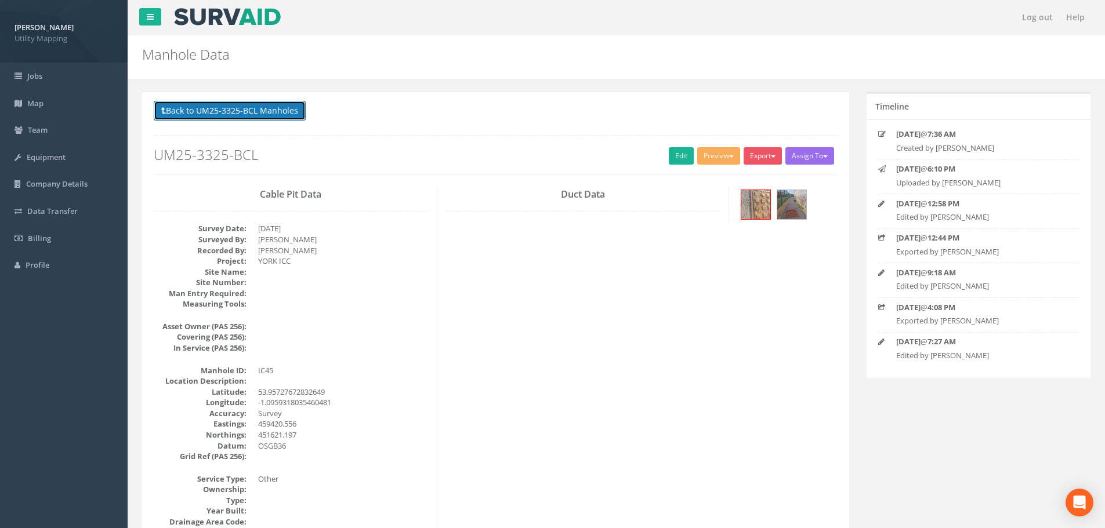
click at [267, 114] on button "Back to UM25-3325-BCL Manholes" at bounding box center [230, 111] width 152 height 20
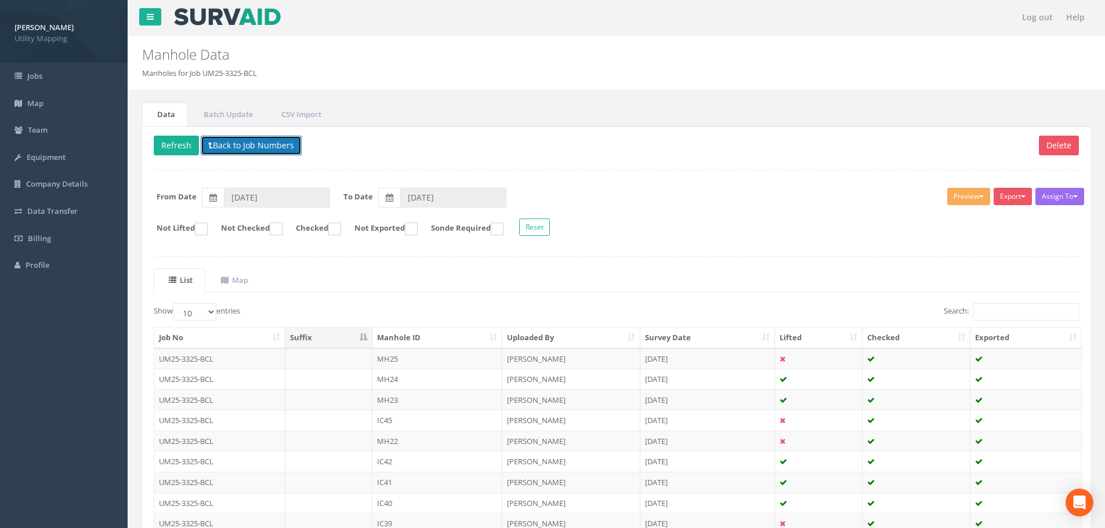
click at [232, 144] on button "Back to Job Numbers" at bounding box center [251, 146] width 101 height 20
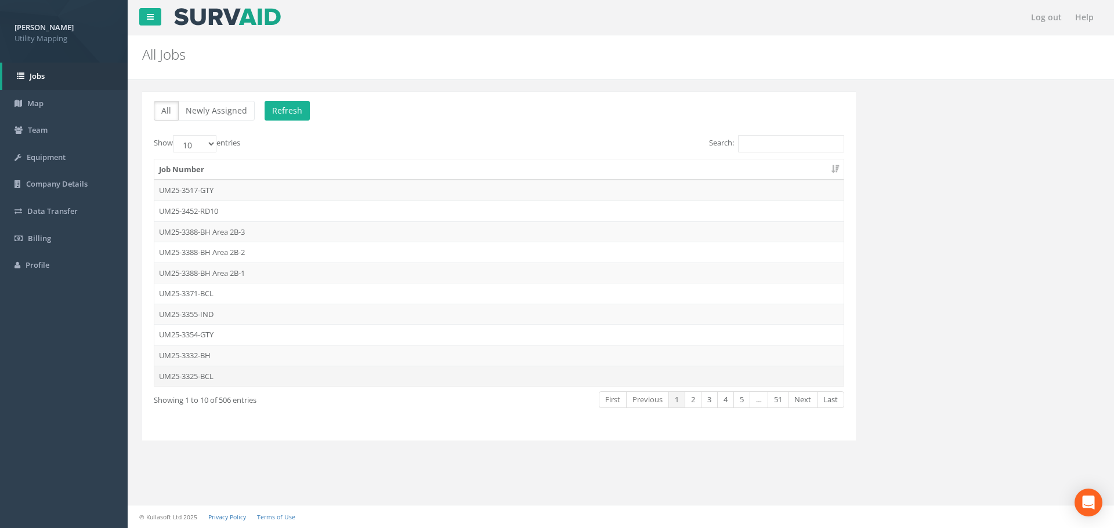
click at [193, 375] on td "UM25-3325-BCL" at bounding box center [498, 376] width 689 height 21
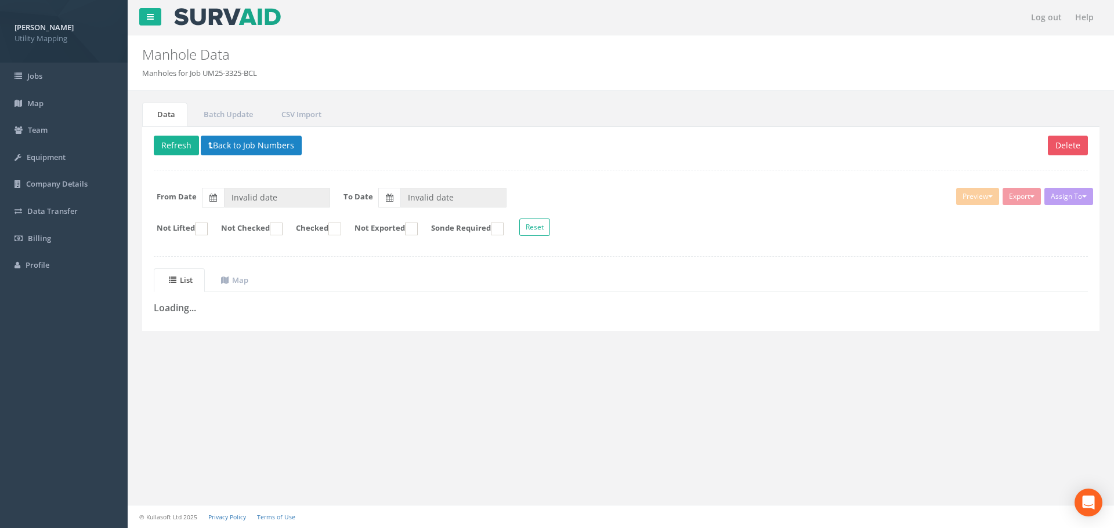
type input "[DATE]"
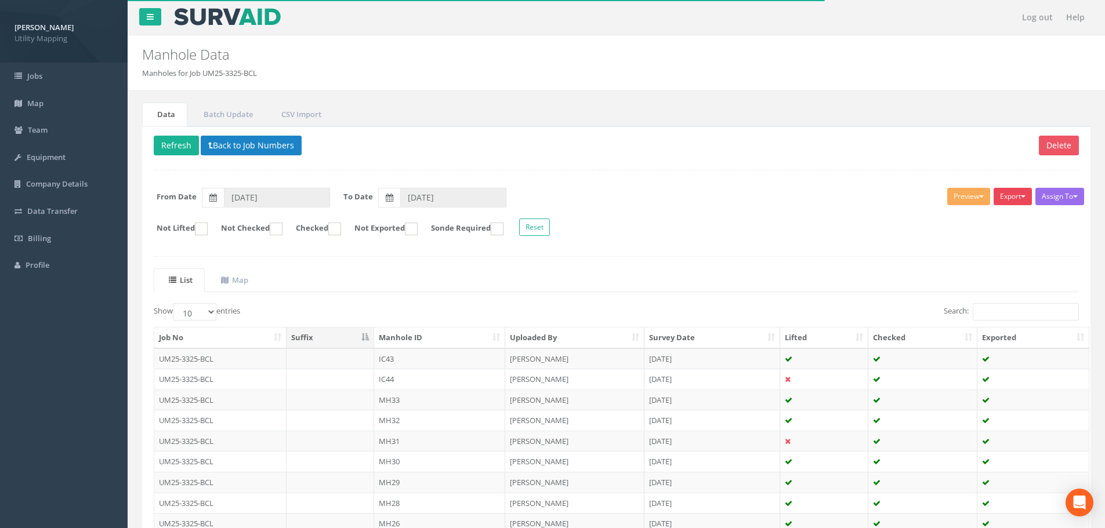
click at [1019, 193] on button "Export" at bounding box center [1013, 196] width 38 height 17
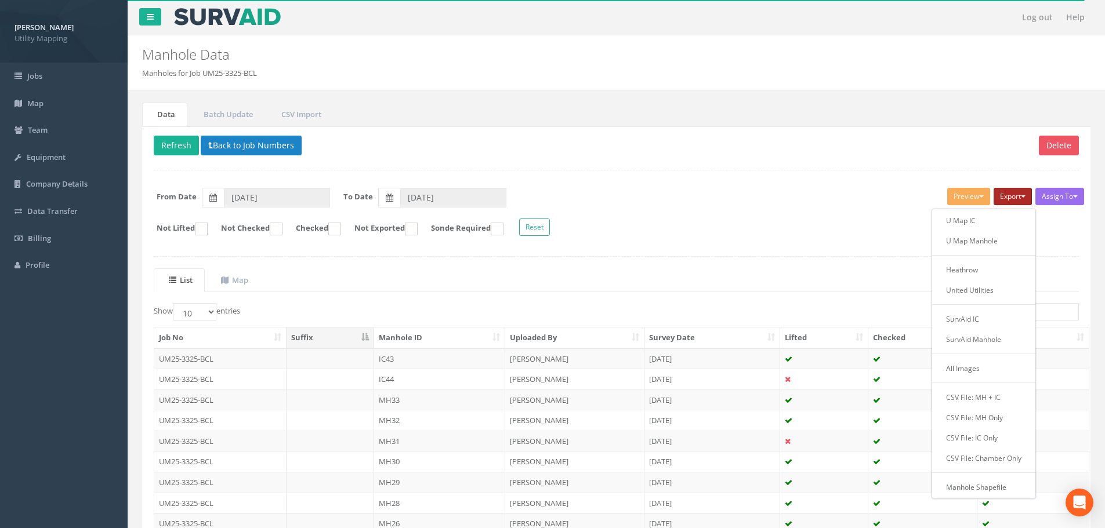
click at [1019, 193] on button "Export" at bounding box center [1013, 196] width 38 height 17
click at [1018, 202] on button "Export" at bounding box center [1013, 196] width 38 height 17
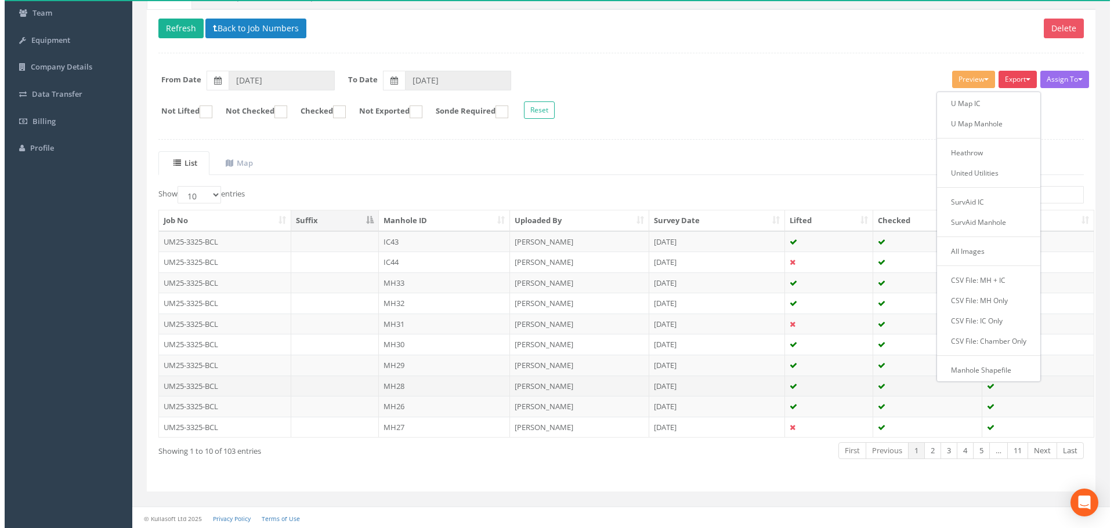
scroll to position [118, 0]
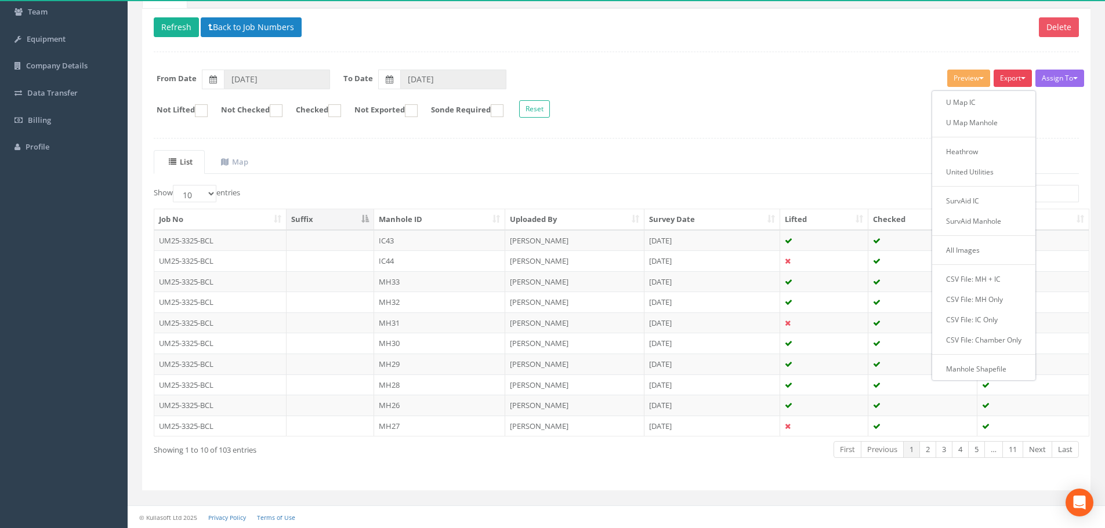
click at [1064, 137] on div "Delete Refresh Back to Job Numbers Assign To [PERSON_NAME] Land Surveyors Ltd N…" at bounding box center [616, 249] width 949 height 483
click at [972, 78] on button "Preview" at bounding box center [968, 78] width 43 height 17
click at [972, 79] on button "Preview" at bounding box center [968, 78] width 43 height 17
click at [1013, 83] on button "Export" at bounding box center [1013, 78] width 38 height 17
click at [845, 121] on div "Assign To [PERSON_NAME] Land Surveyors Ltd No Companies Added Export U Map IC U…" at bounding box center [616, 95] width 943 height 63
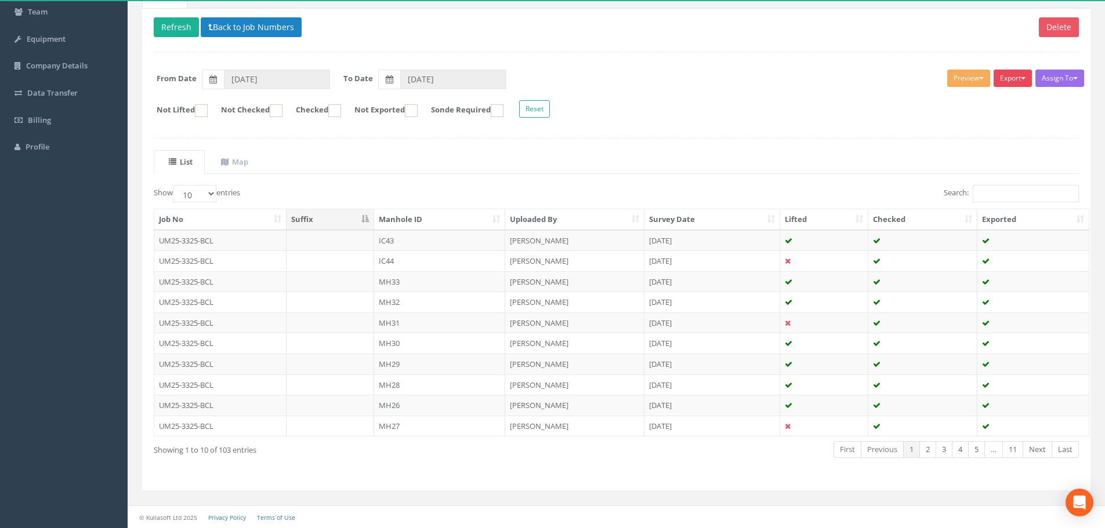
click at [1007, 74] on button "Export" at bounding box center [1013, 78] width 38 height 17
click at [1022, 79] on span "button" at bounding box center [1023, 78] width 5 height 2
click at [975, 78] on button "Preview" at bounding box center [968, 78] width 43 height 17
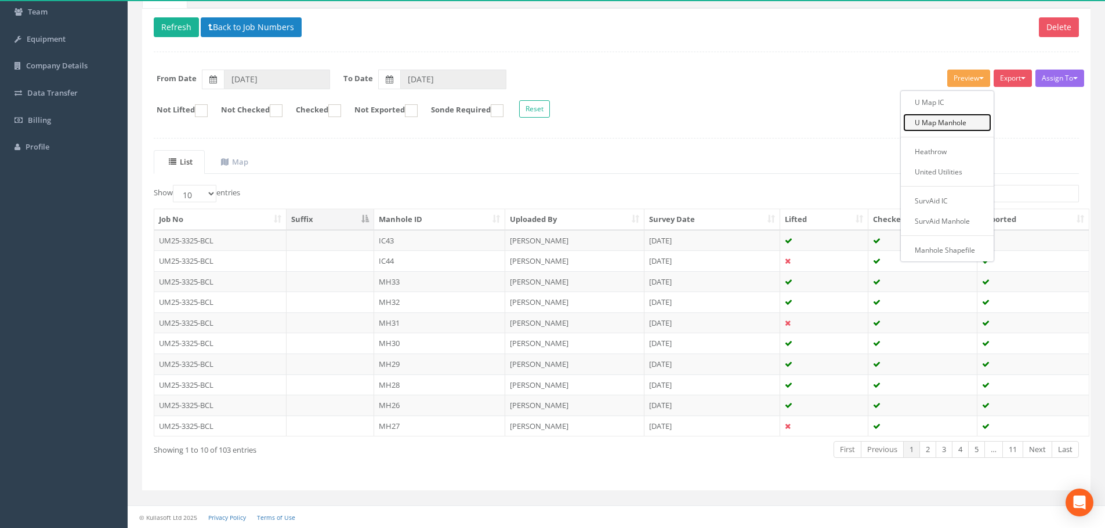
click at [956, 122] on link "U Map Manhole" at bounding box center [947, 123] width 88 height 18
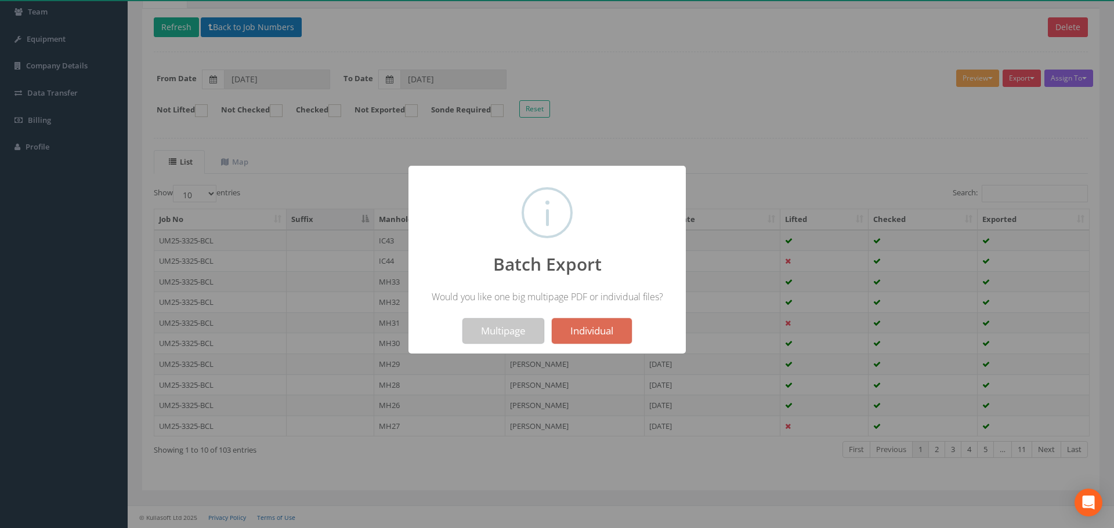
click at [528, 324] on button "Multipage" at bounding box center [503, 331] width 82 height 26
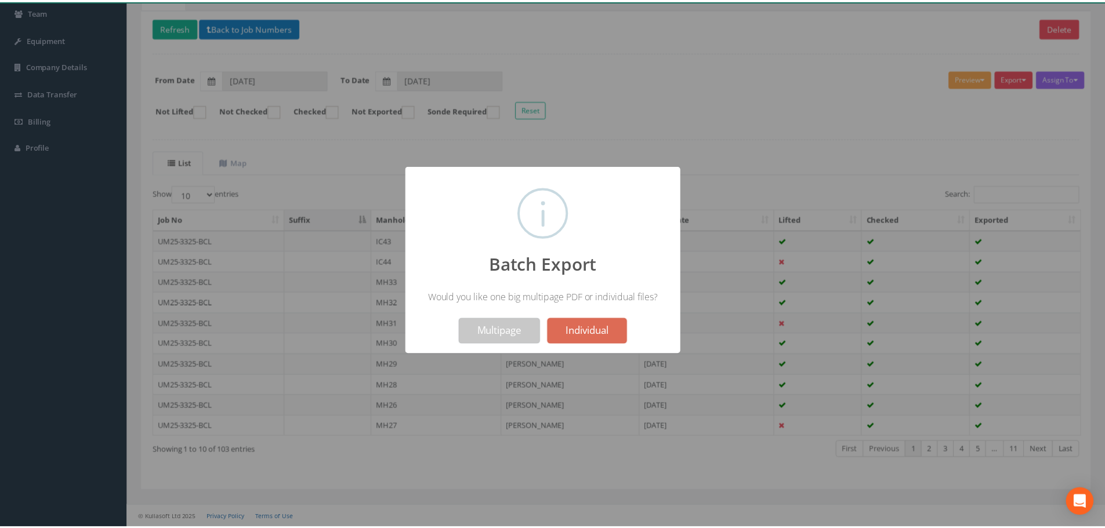
scroll to position [155, 0]
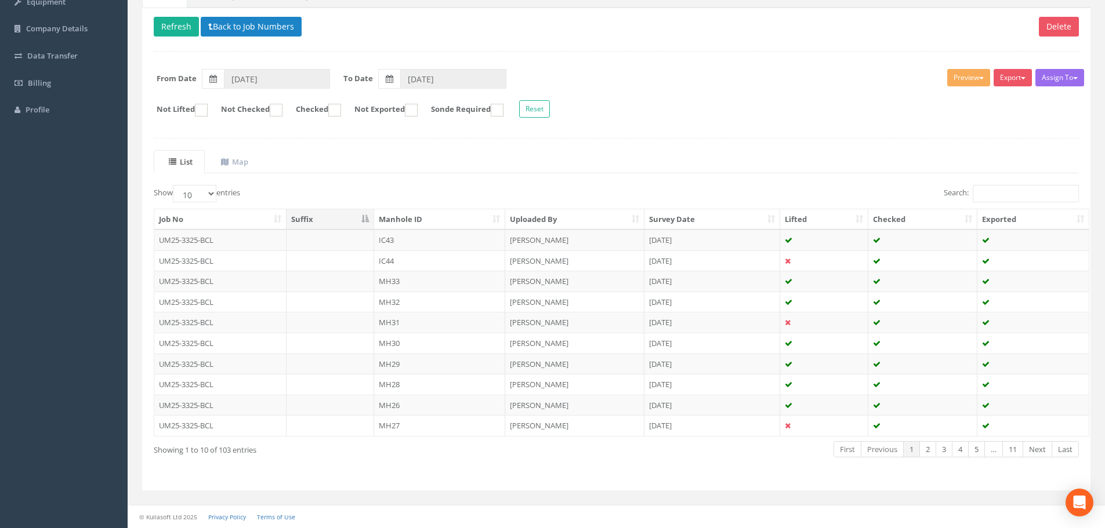
click at [313, 150] on ul "List Map" at bounding box center [616, 162] width 925 height 24
click at [354, 473] on div "Show 10 25 50 100 entries Search: Job No Suffix Manhole ID Uploaded By Survey D…" at bounding box center [616, 332] width 925 height 294
click at [855, 453] on link "First" at bounding box center [848, 449] width 28 height 17
click at [845, 451] on link "First" at bounding box center [848, 449] width 28 height 17
click at [790, 466] on div "Show 10 25 50 100 entries Search: Job No Suffix Manhole ID Uploaded By Survey D…" at bounding box center [616, 332] width 925 height 294
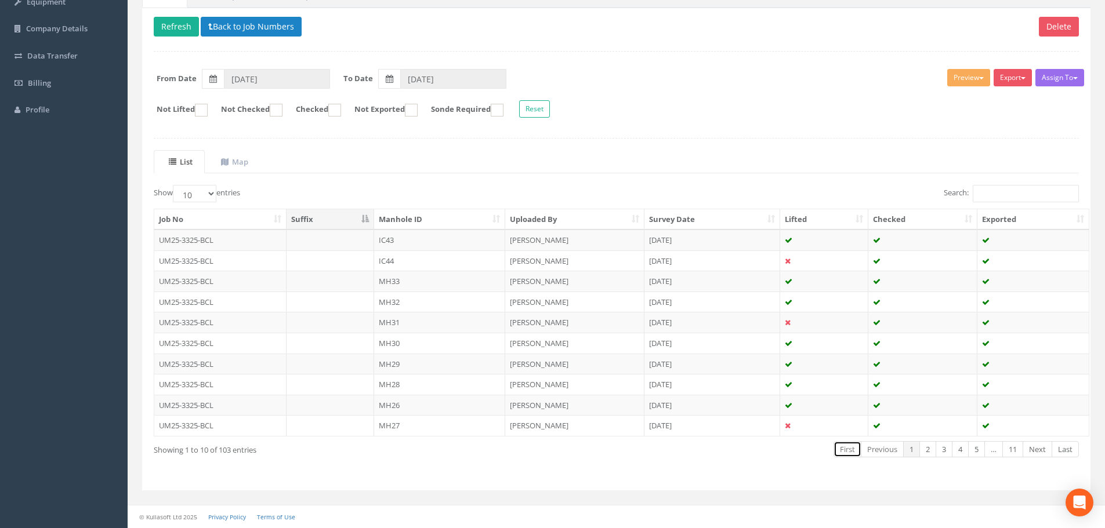
click at [839, 449] on link "First" at bounding box center [848, 449] width 28 height 17
click at [879, 453] on link "Previous" at bounding box center [882, 449] width 43 height 17
click at [910, 453] on link "1" at bounding box center [911, 449] width 17 height 17
click at [428, 219] on th "Manhole ID" at bounding box center [439, 219] width 131 height 21
click at [316, 216] on th "Suffix" at bounding box center [331, 219] width 88 height 21
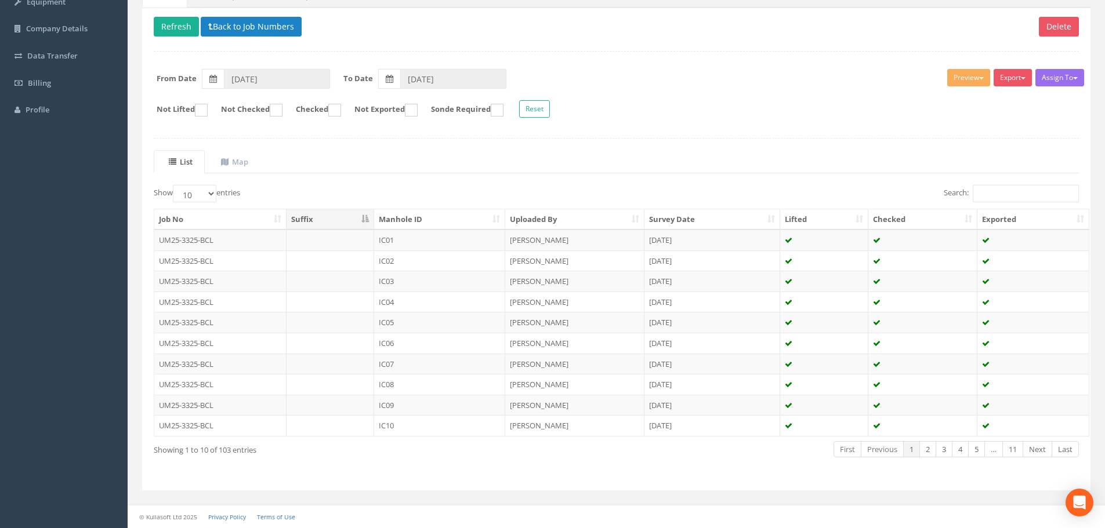
click at [316, 216] on th "Suffix" at bounding box center [331, 219] width 88 height 21
click at [441, 219] on th "Manhole ID" at bounding box center [439, 219] width 131 height 21
click at [226, 240] on td "UM25-3325-BCL" at bounding box center [220, 240] width 132 height 21
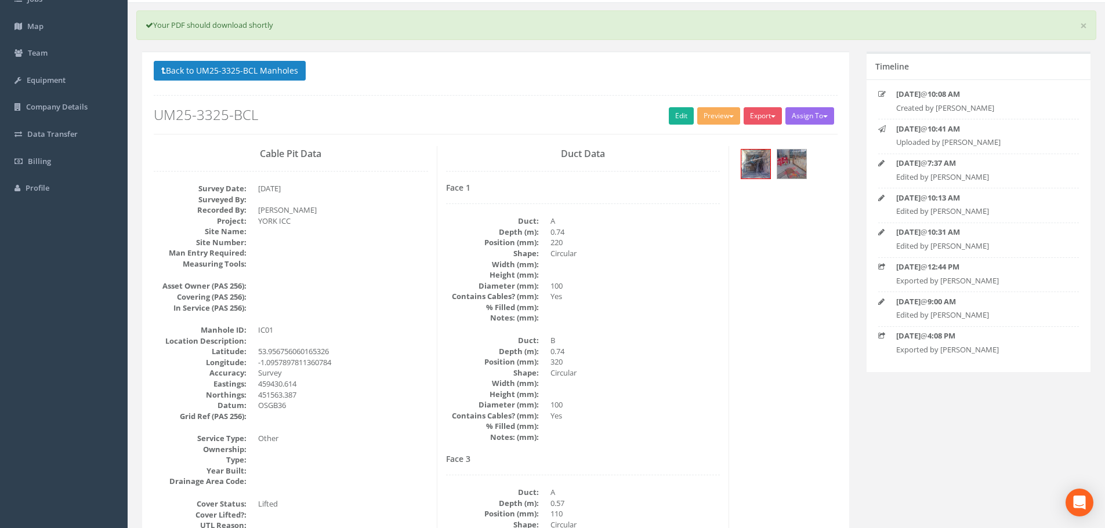
scroll to position [0, 0]
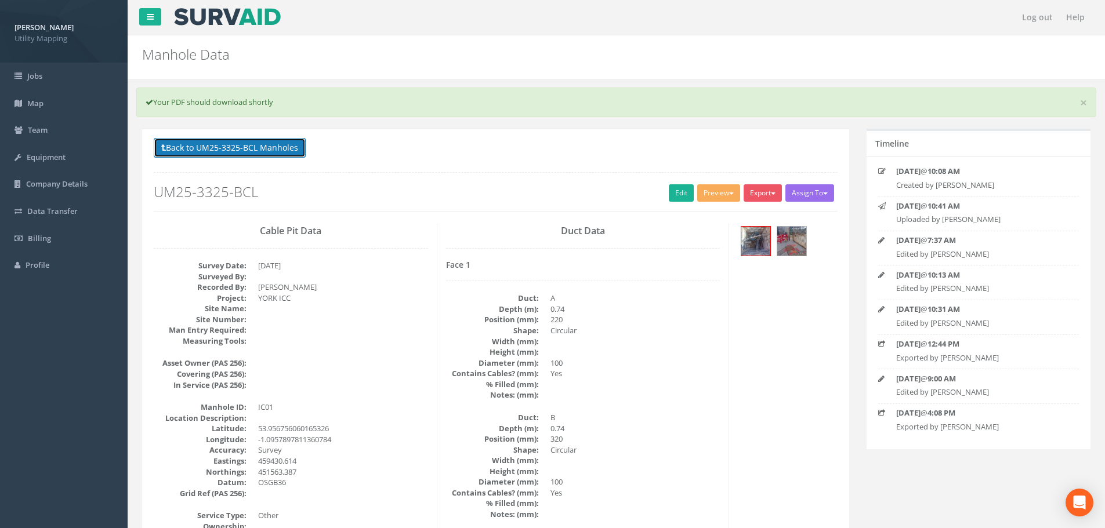
click at [222, 155] on button "Back to UM25-3325-BCL Manholes" at bounding box center [230, 148] width 152 height 20
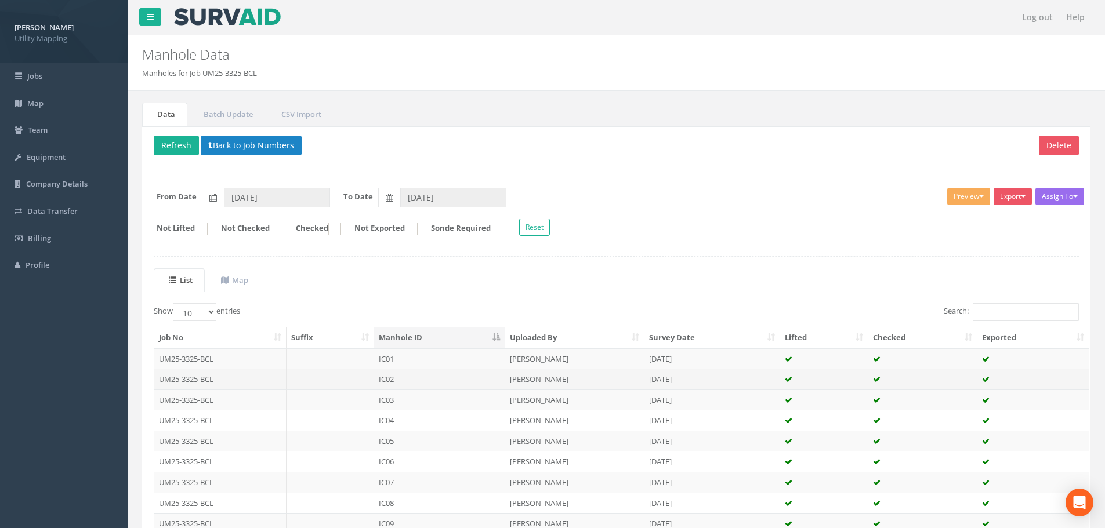
click at [321, 384] on td at bounding box center [331, 379] width 88 height 21
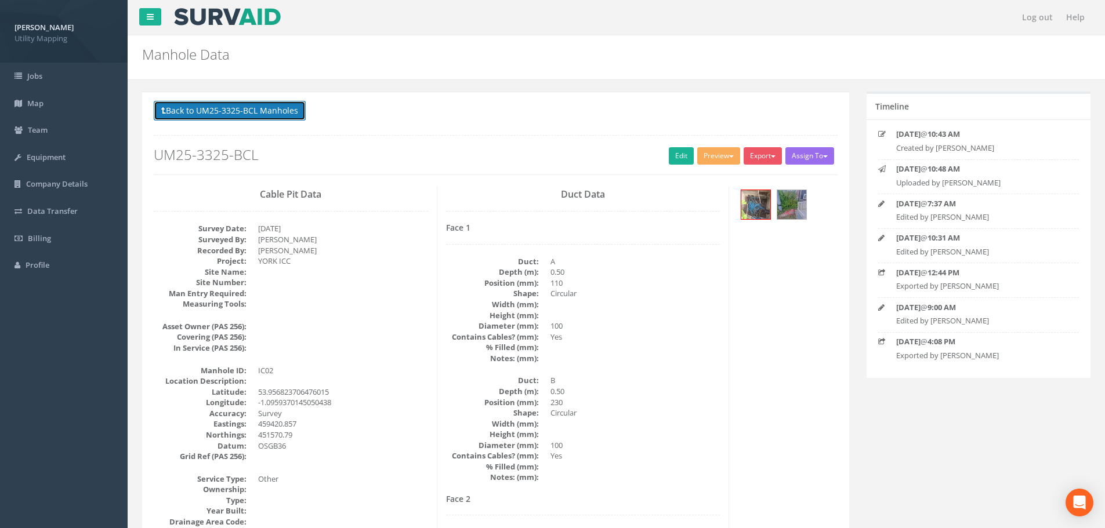
drag, startPoint x: 228, startPoint y: 103, endPoint x: 234, endPoint y: 107, distance: 7.9
click at [228, 103] on button "Back to UM25-3325-BCL Manholes" at bounding box center [230, 111] width 152 height 20
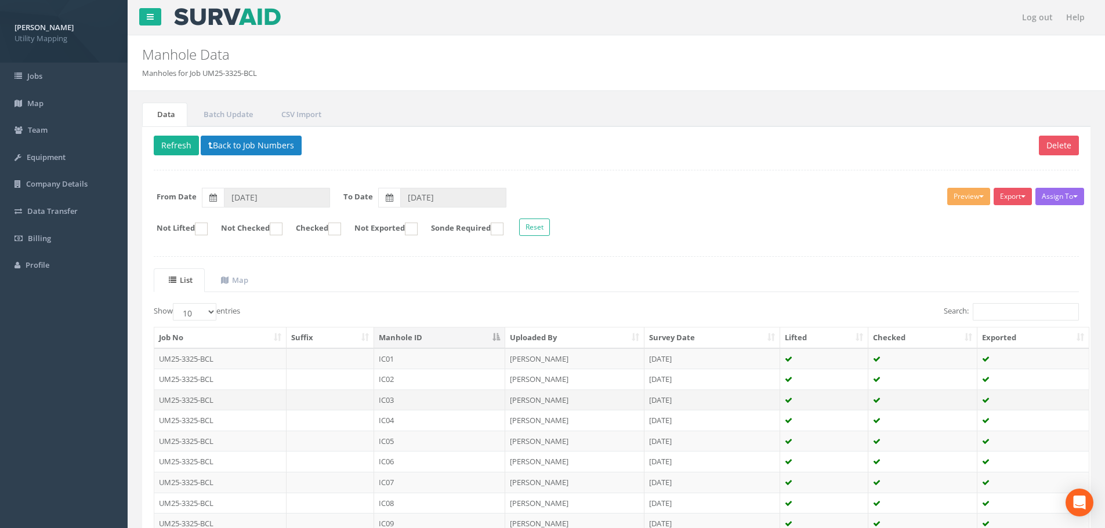
click at [295, 396] on td at bounding box center [331, 400] width 88 height 21
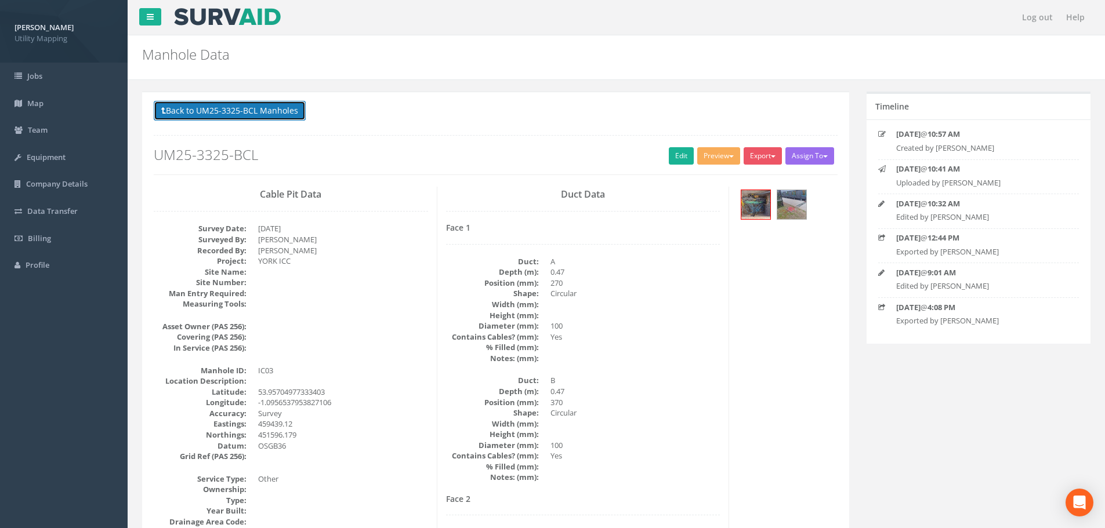
click at [263, 108] on button "Back to UM25-3325-BCL Manholes" at bounding box center [230, 111] width 152 height 20
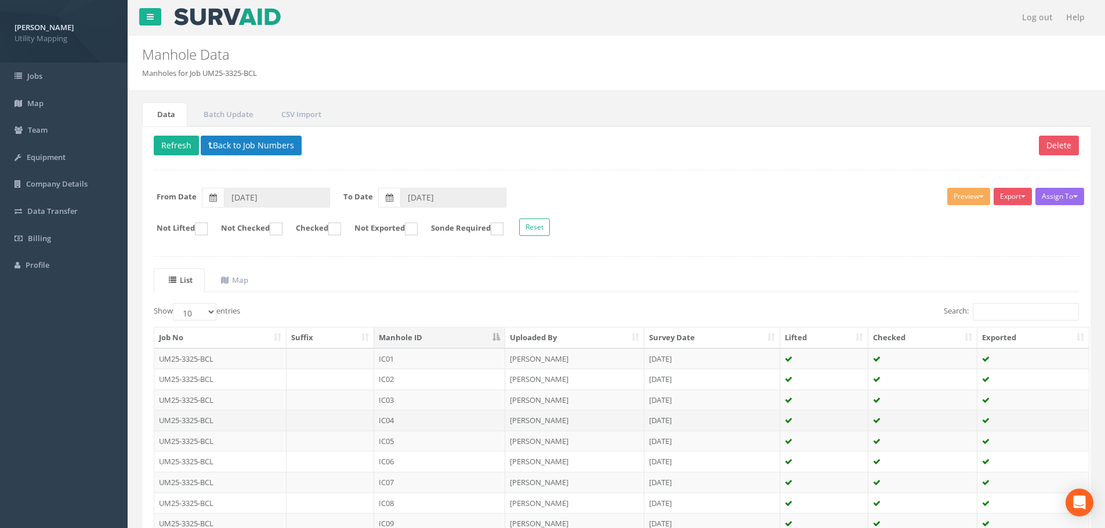
click at [342, 423] on td at bounding box center [331, 420] width 88 height 21
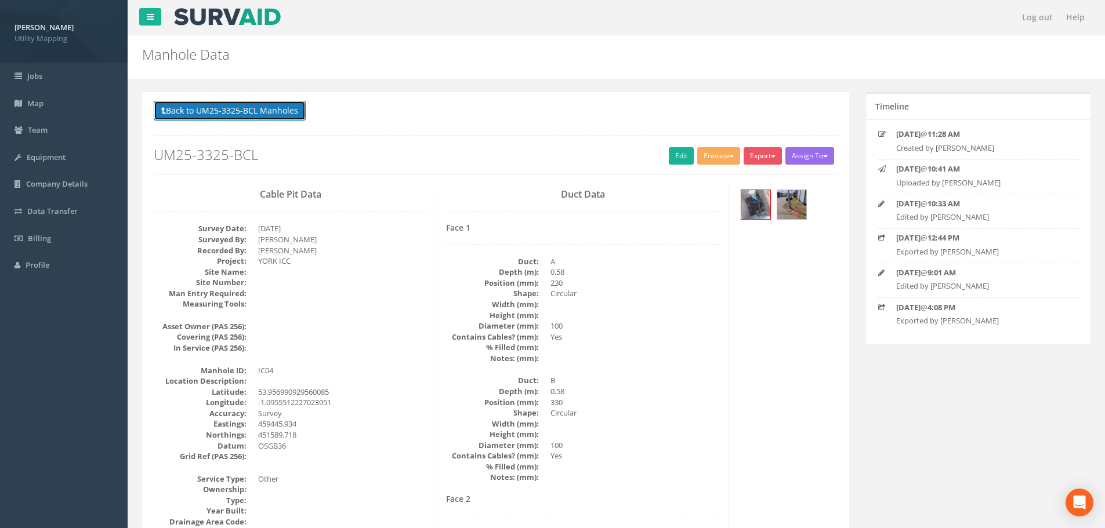
click at [254, 111] on button "Back to UM25-3325-BCL Manholes" at bounding box center [230, 111] width 152 height 20
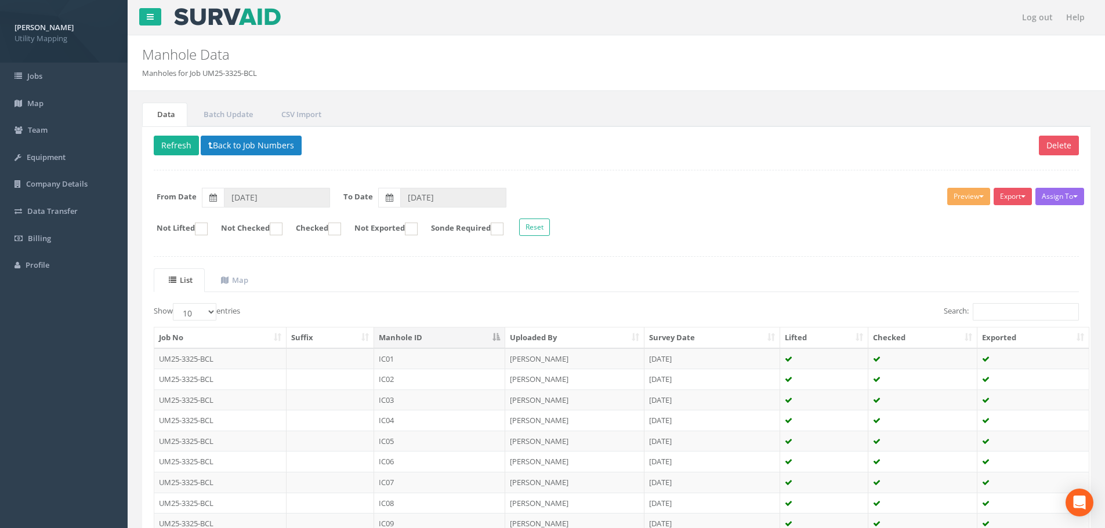
click at [347, 442] on td at bounding box center [331, 441] width 88 height 21
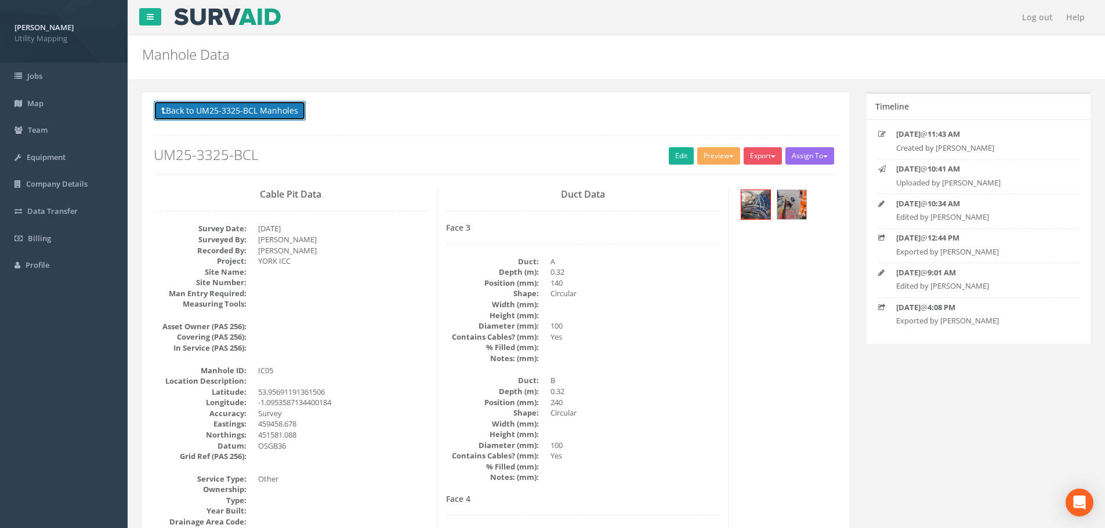
click at [230, 106] on button "Back to UM25-3325-BCL Manholes" at bounding box center [230, 111] width 152 height 20
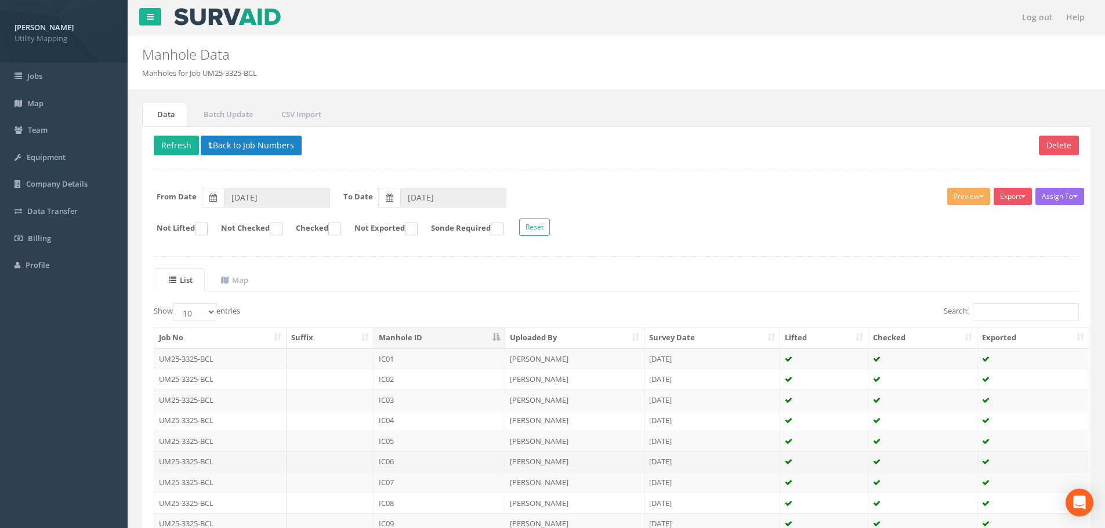
click at [341, 463] on td at bounding box center [331, 461] width 88 height 21
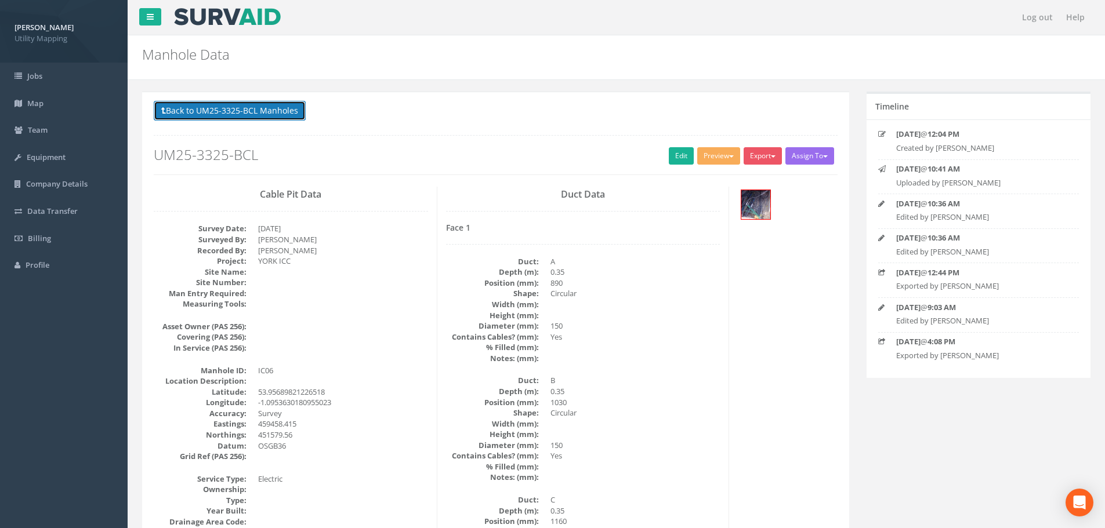
click at [196, 113] on button "Back to UM25-3325-BCL Manholes" at bounding box center [230, 111] width 152 height 20
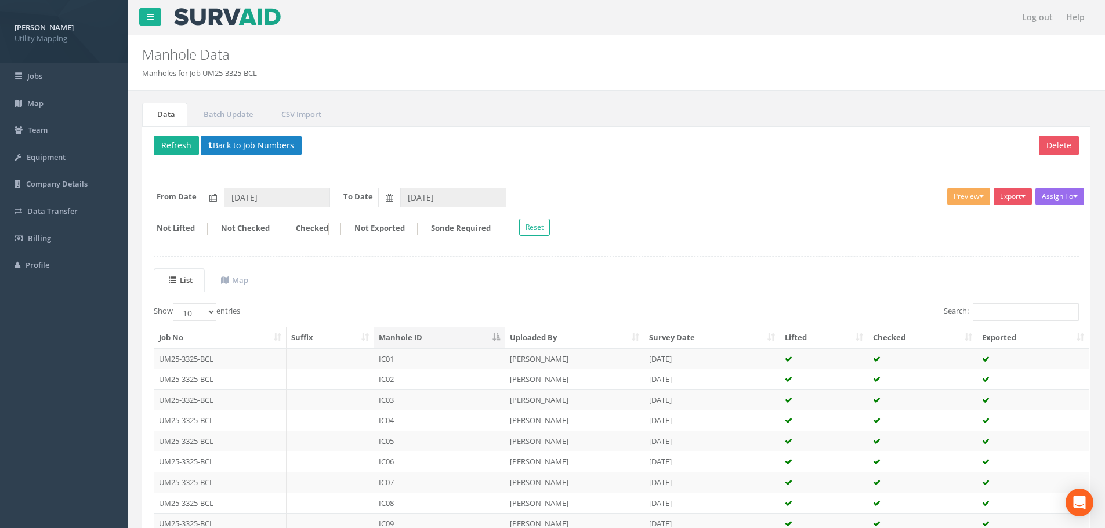
click at [414, 484] on td "IC07" at bounding box center [439, 482] width 131 height 21
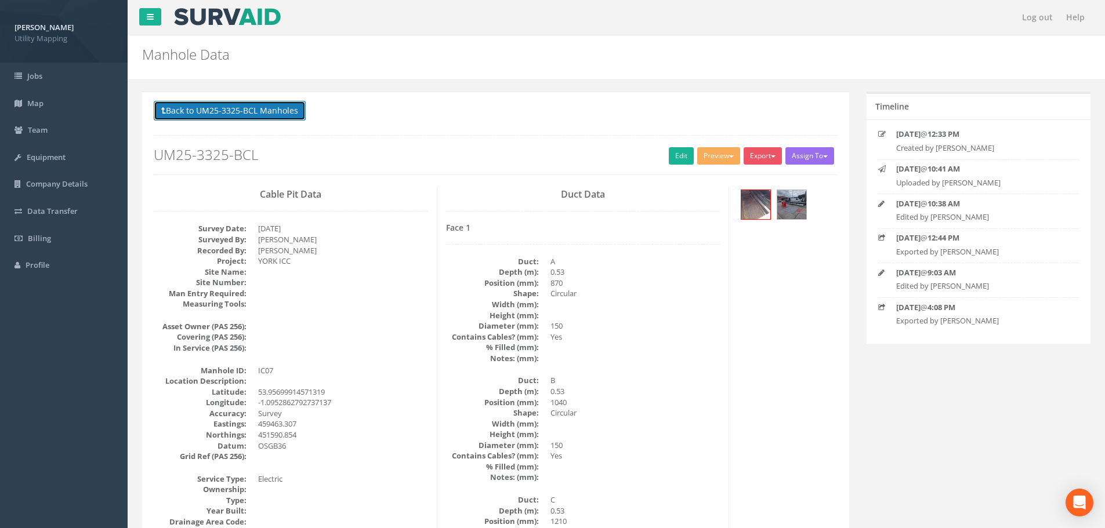
click at [245, 113] on button "Back to UM25-3325-BCL Manholes" at bounding box center [230, 111] width 152 height 20
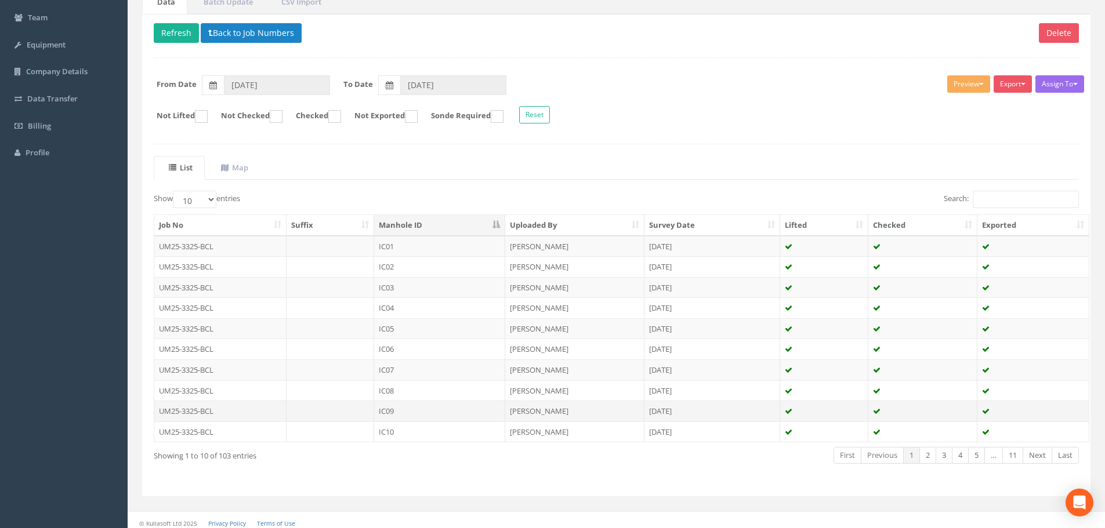
scroll to position [118, 0]
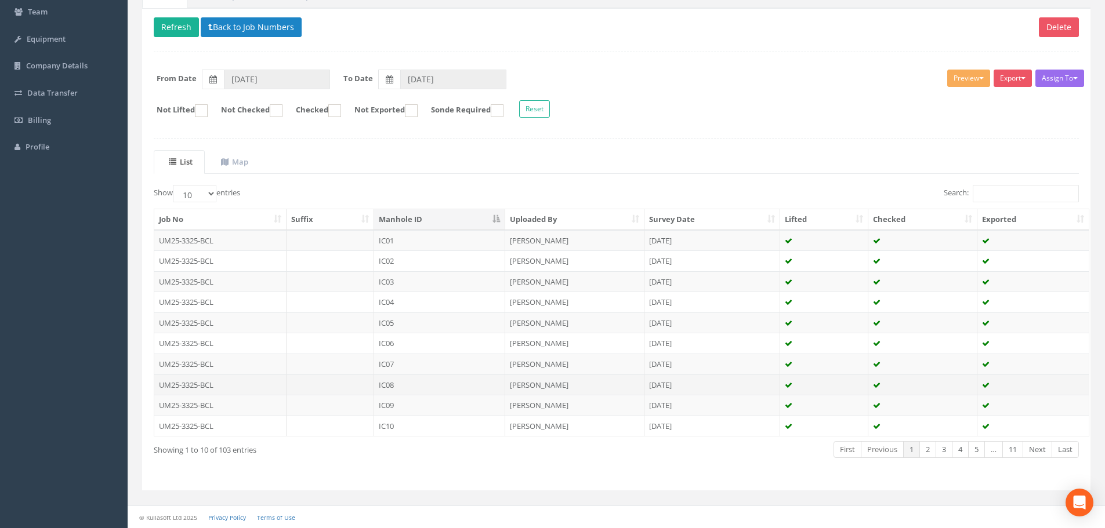
click at [394, 386] on td "IC08" at bounding box center [439, 385] width 131 height 21
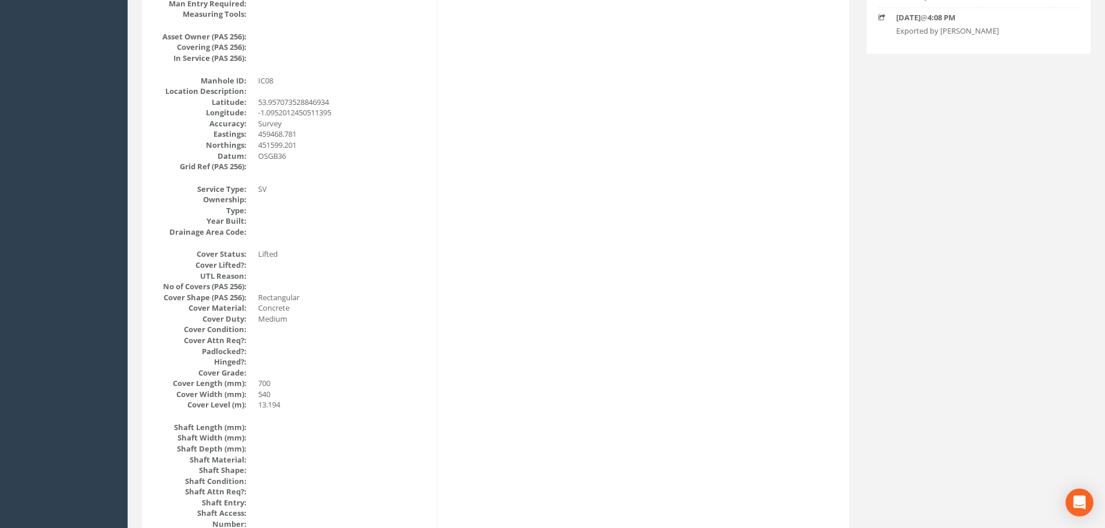
scroll to position [0, 0]
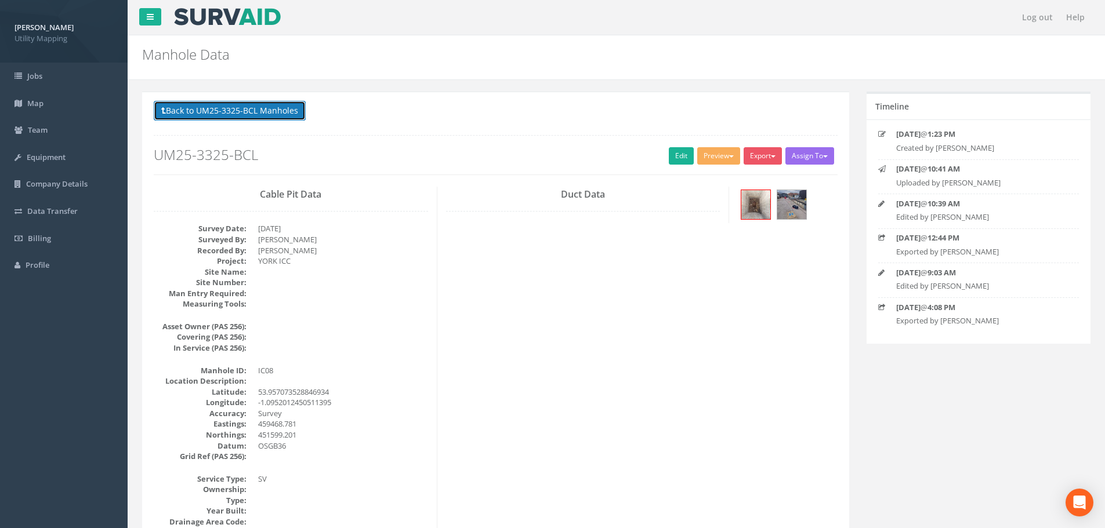
click at [218, 108] on button "Back to UM25-3325-BCL Manholes" at bounding box center [230, 111] width 152 height 20
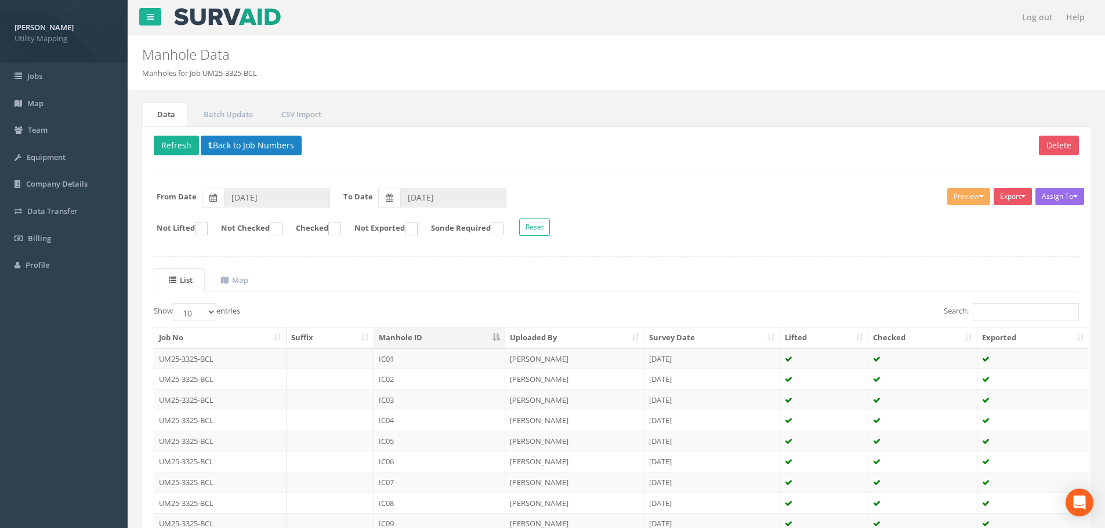
click at [332, 522] on td at bounding box center [331, 523] width 88 height 21
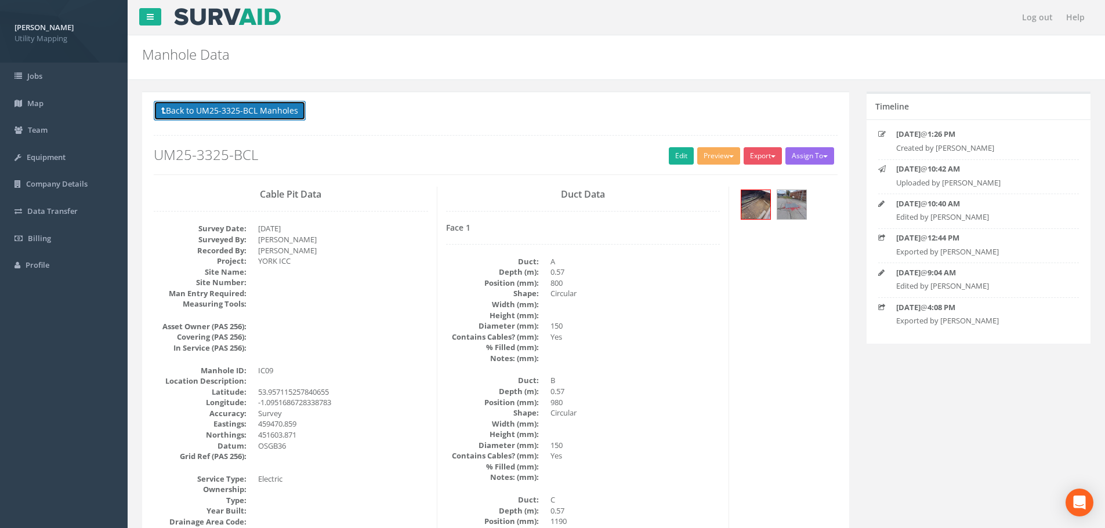
click at [227, 112] on button "Back to UM25-3325-BCL Manholes" at bounding box center [230, 111] width 152 height 20
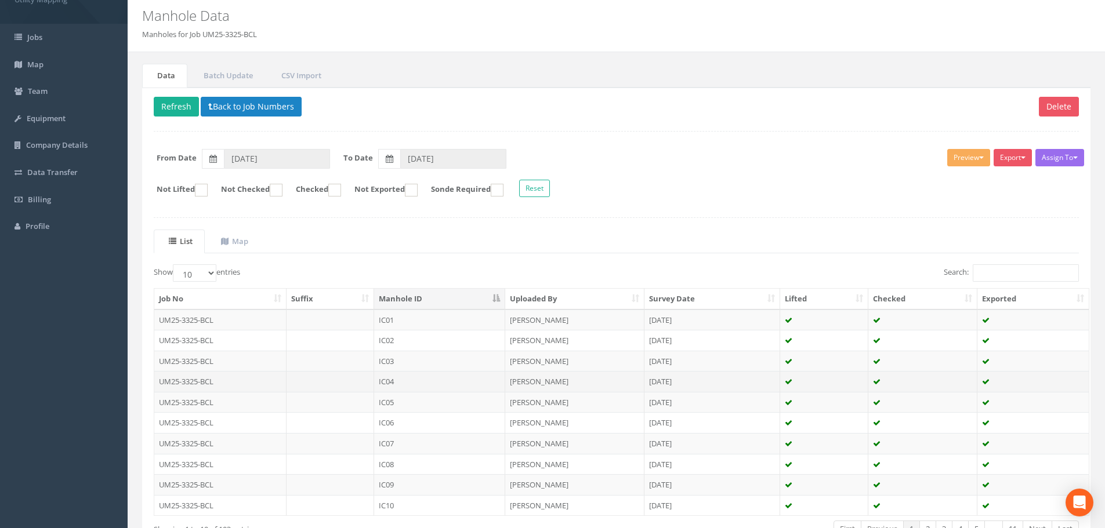
scroll to position [118, 0]
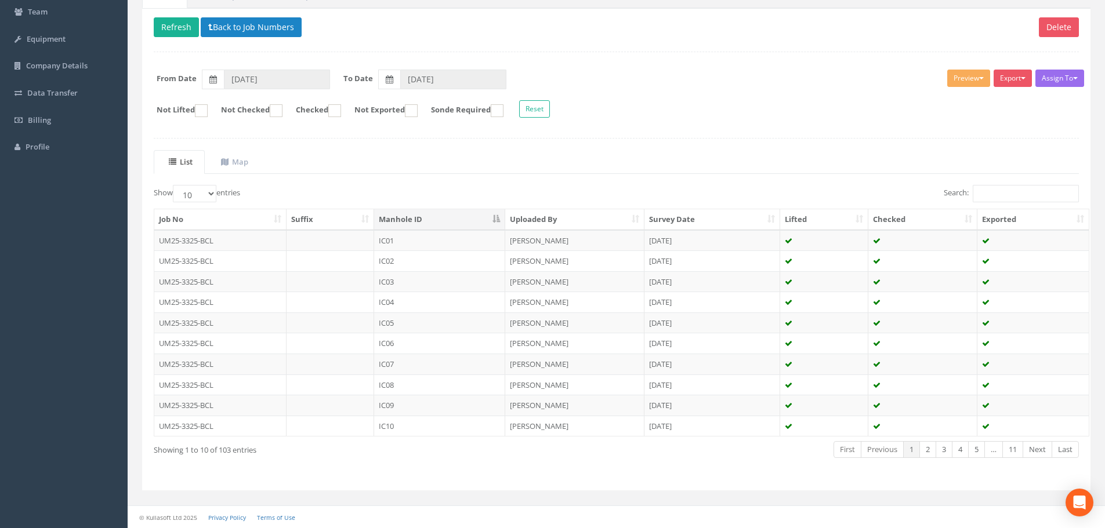
click at [349, 426] on td at bounding box center [331, 426] width 88 height 21
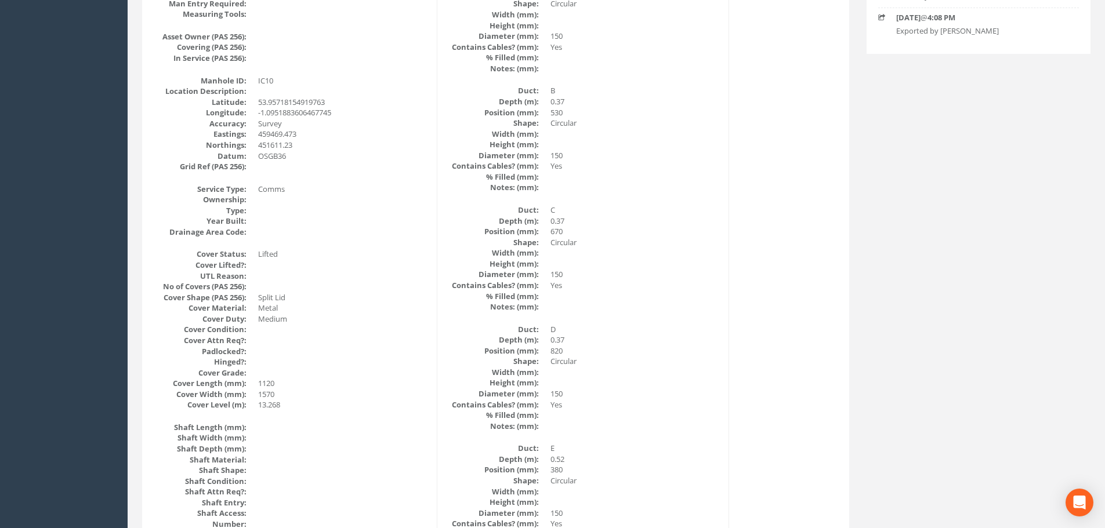
scroll to position [0, 0]
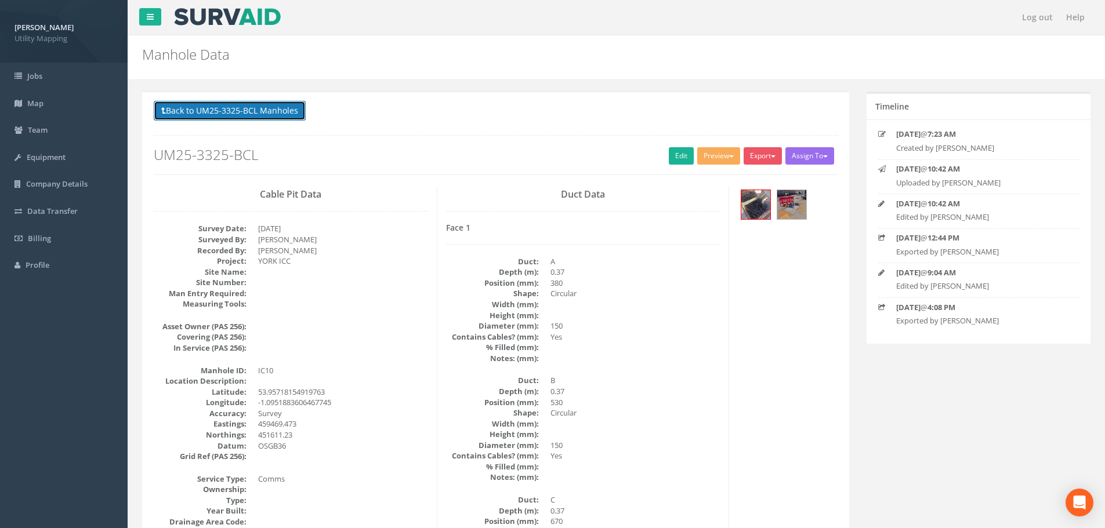
click at [247, 107] on button "Back to UM25-3325-BCL Manholes" at bounding box center [230, 111] width 152 height 20
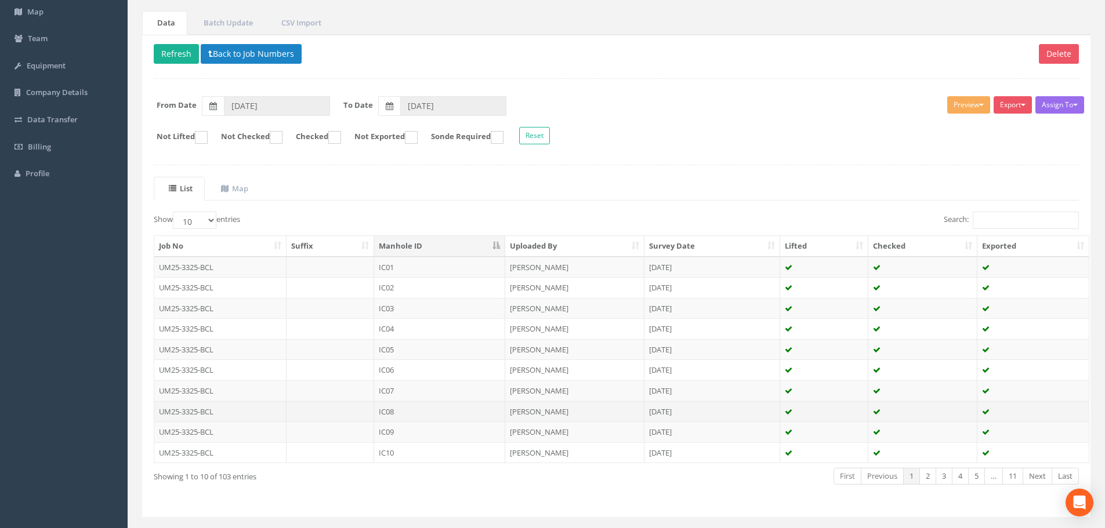
scroll to position [118, 0]
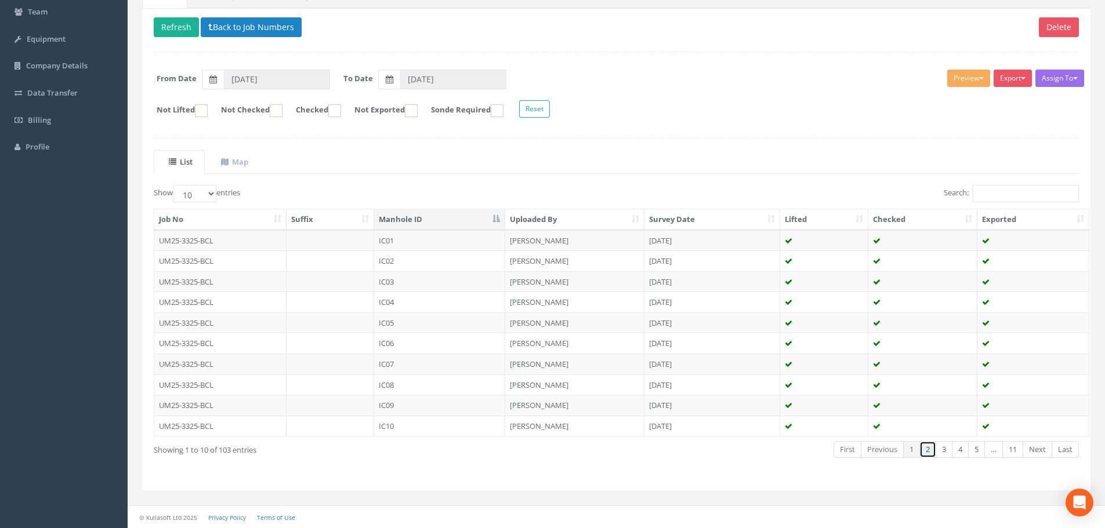
click at [932, 450] on link "2" at bounding box center [928, 449] width 17 height 17
click at [351, 243] on td at bounding box center [331, 240] width 88 height 21
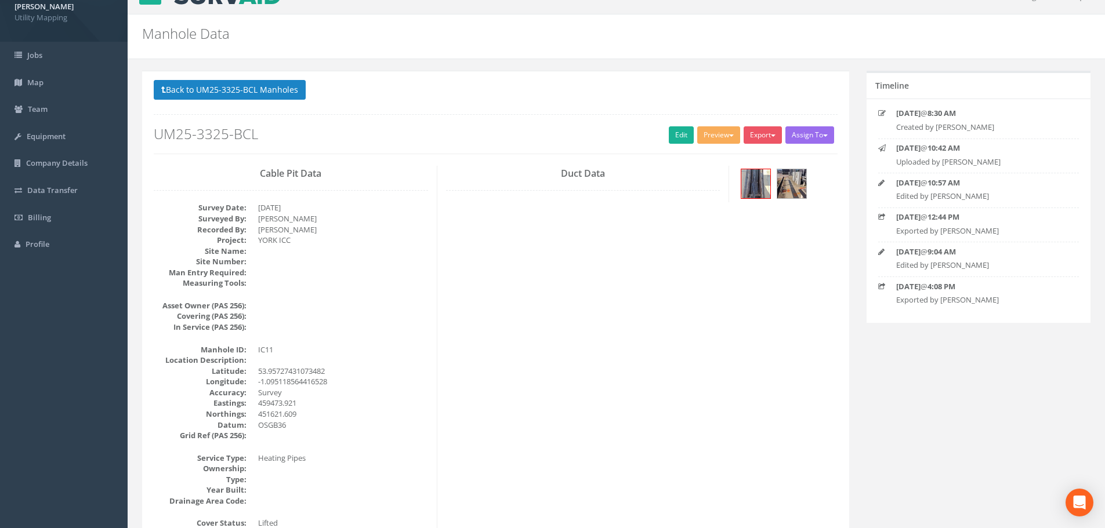
scroll to position [0, 0]
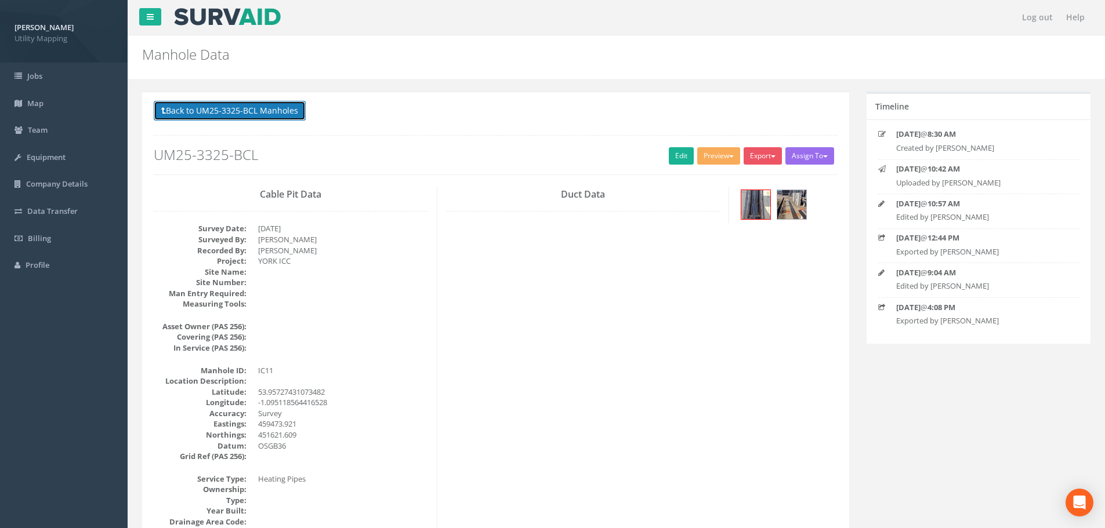
click at [292, 111] on button "Back to UM25-3325-BCL Manholes" at bounding box center [230, 111] width 152 height 20
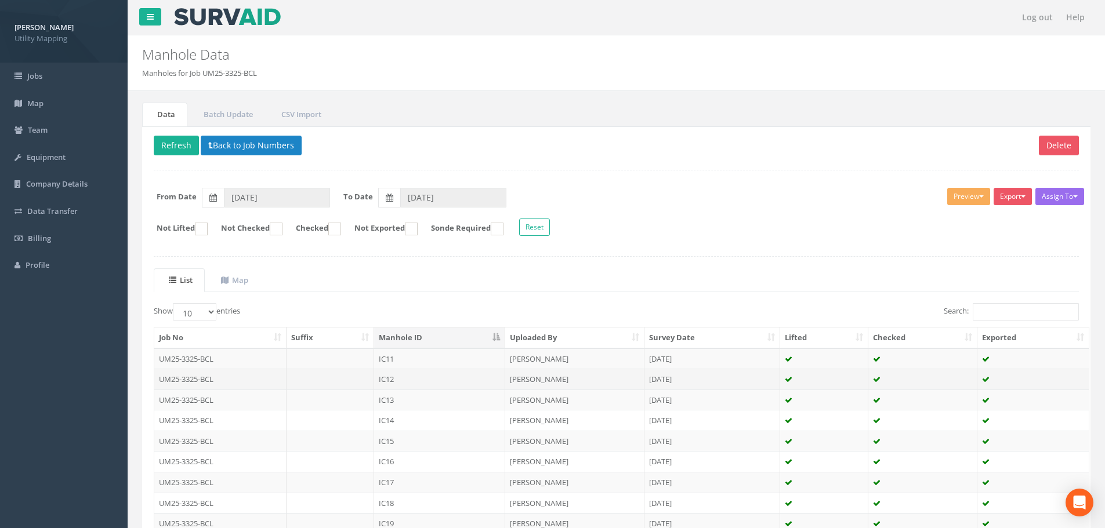
click at [314, 378] on td at bounding box center [331, 379] width 88 height 21
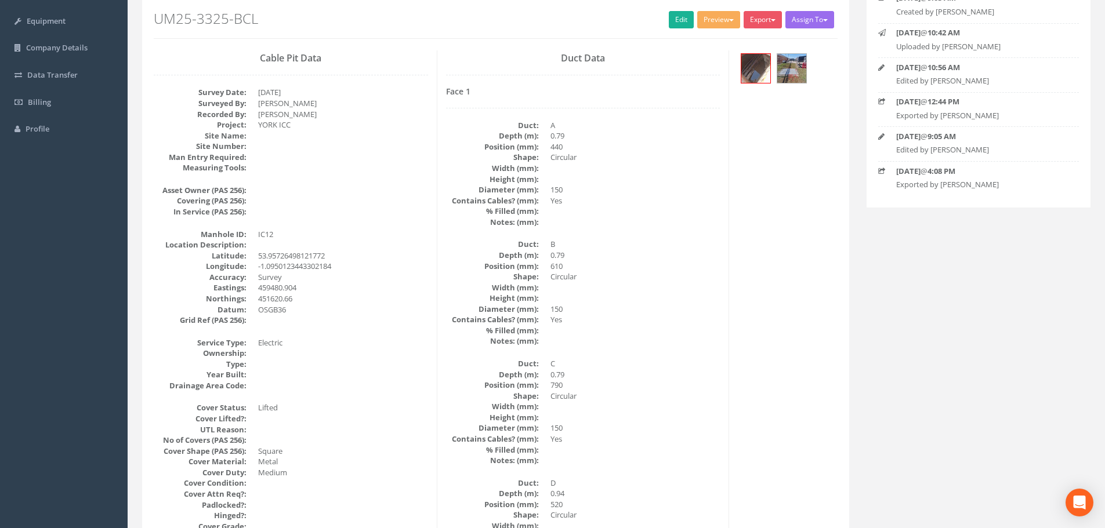
scroll to position [58, 0]
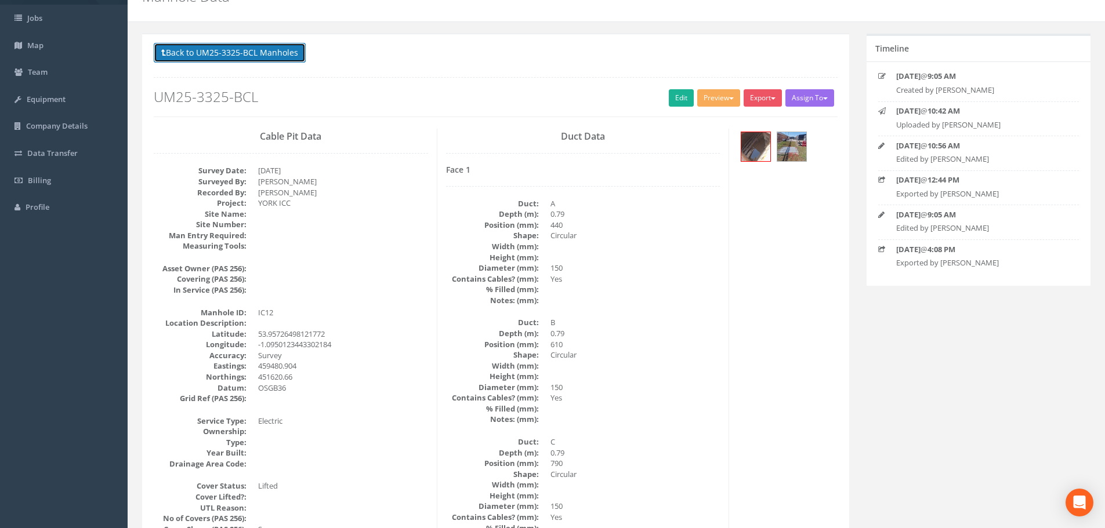
click at [229, 49] on button "Back to UM25-3325-BCL Manholes" at bounding box center [230, 53] width 152 height 20
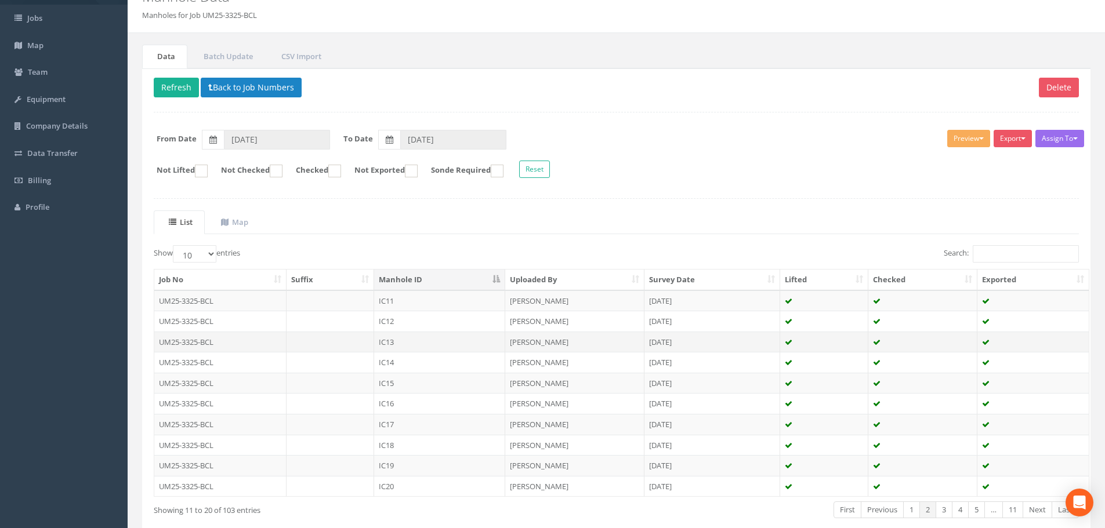
click at [346, 342] on td at bounding box center [331, 342] width 88 height 21
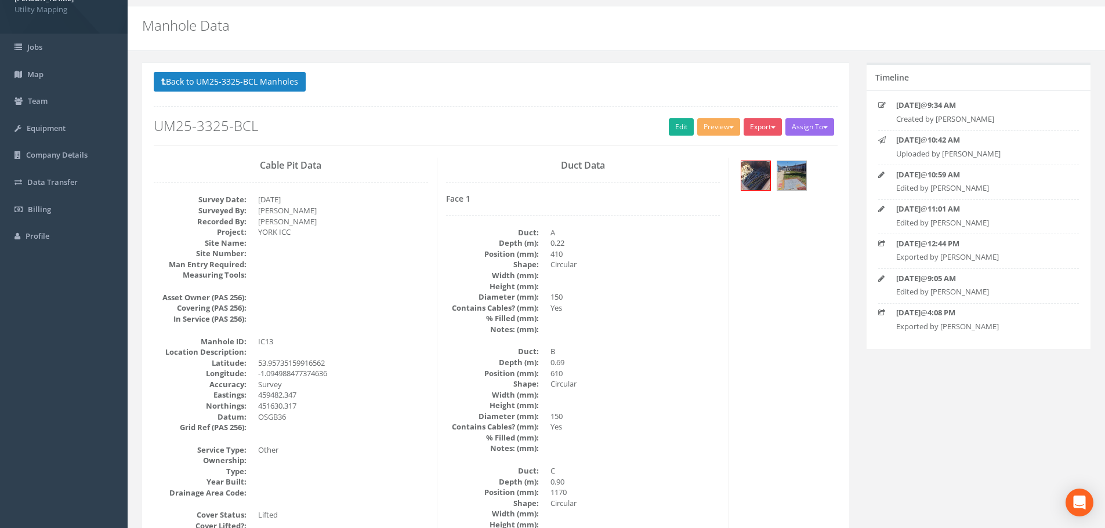
scroll to position [0, 0]
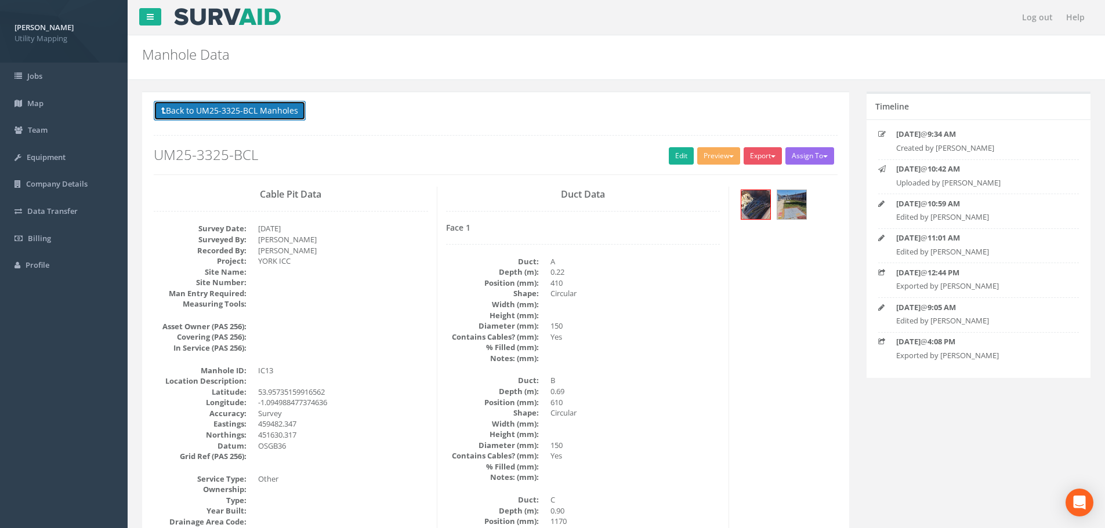
click at [241, 114] on button "Back to UM25-3325-BCL Manholes" at bounding box center [230, 111] width 152 height 20
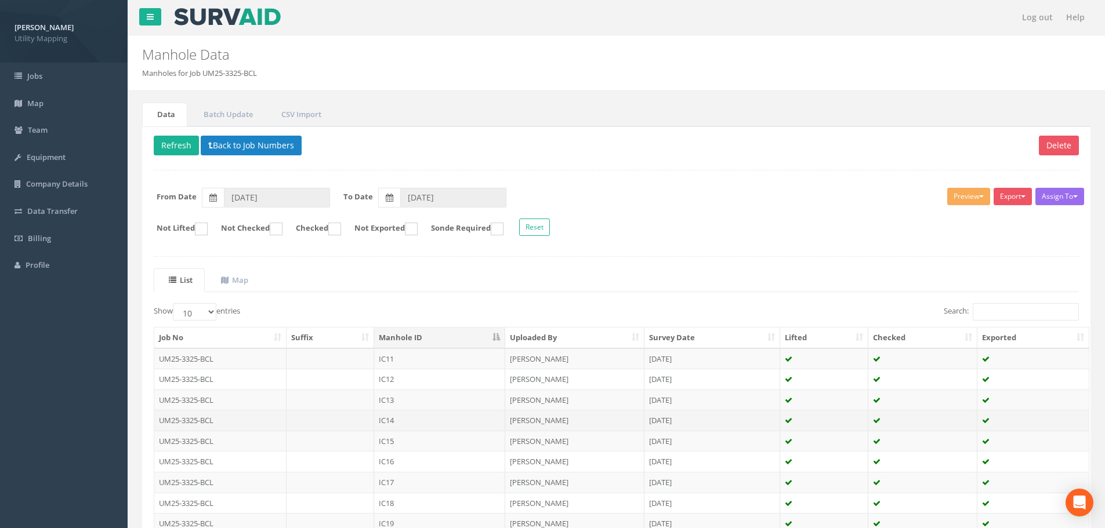
click at [330, 421] on td at bounding box center [331, 420] width 88 height 21
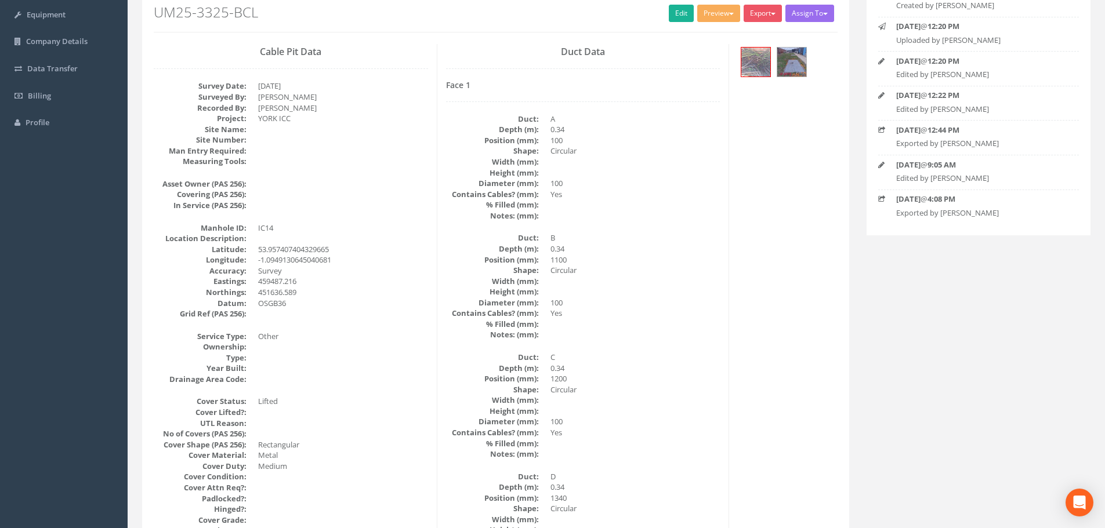
scroll to position [58, 0]
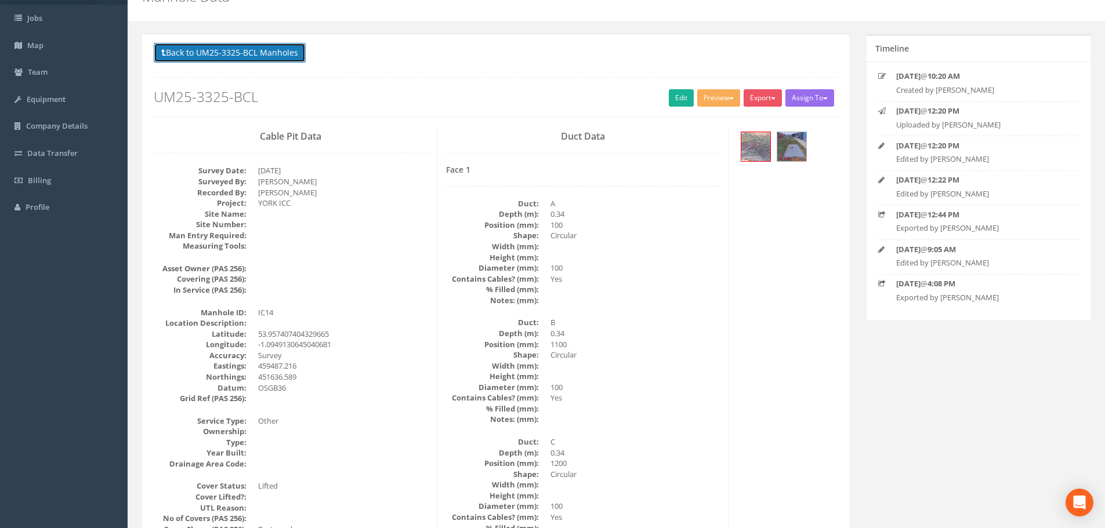
click at [247, 58] on button "Back to UM25-3325-BCL Manholes" at bounding box center [230, 53] width 152 height 20
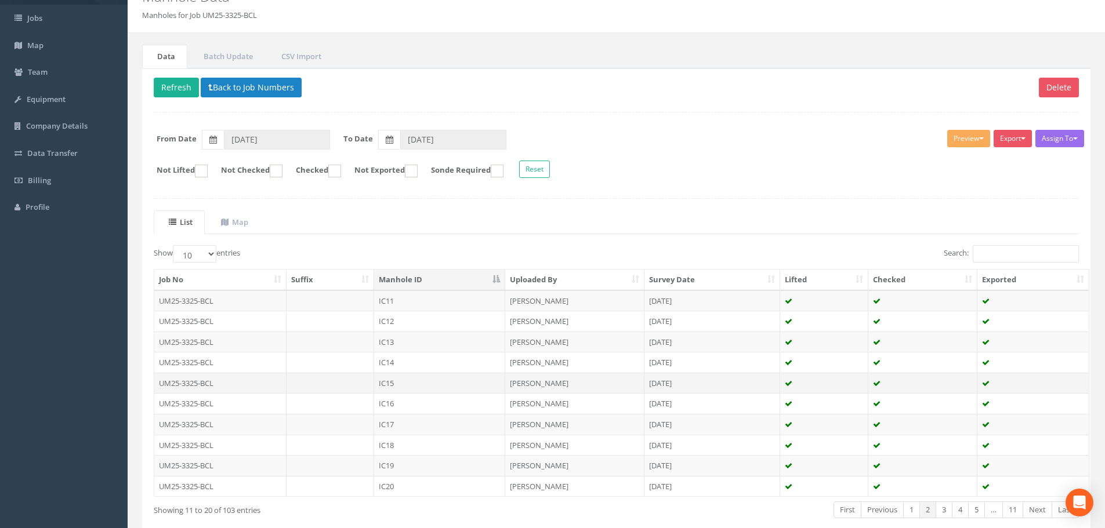
click at [358, 386] on td at bounding box center [331, 383] width 88 height 21
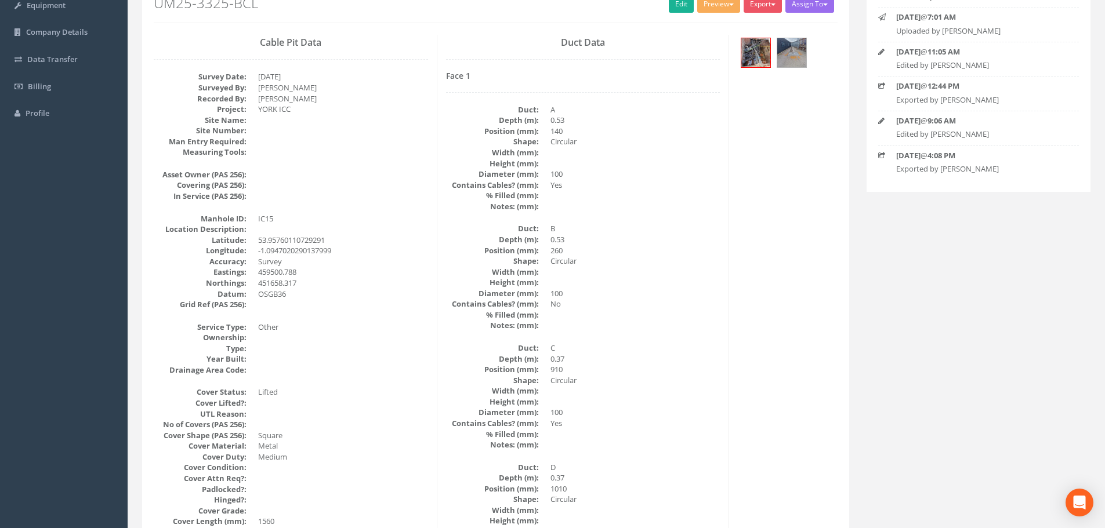
scroll to position [0, 0]
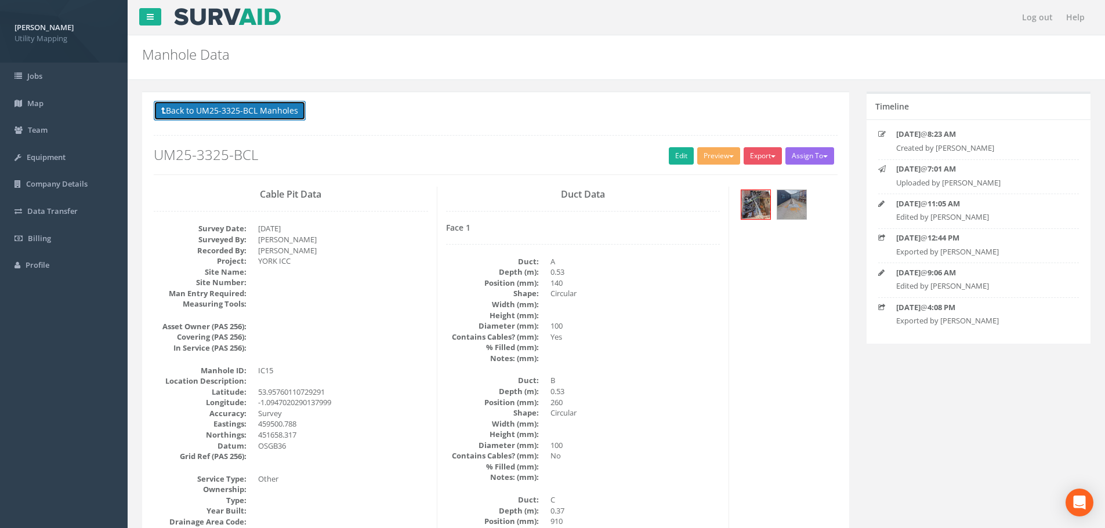
click at [230, 115] on button "Back to UM25-3325-BCL Manholes" at bounding box center [230, 111] width 152 height 20
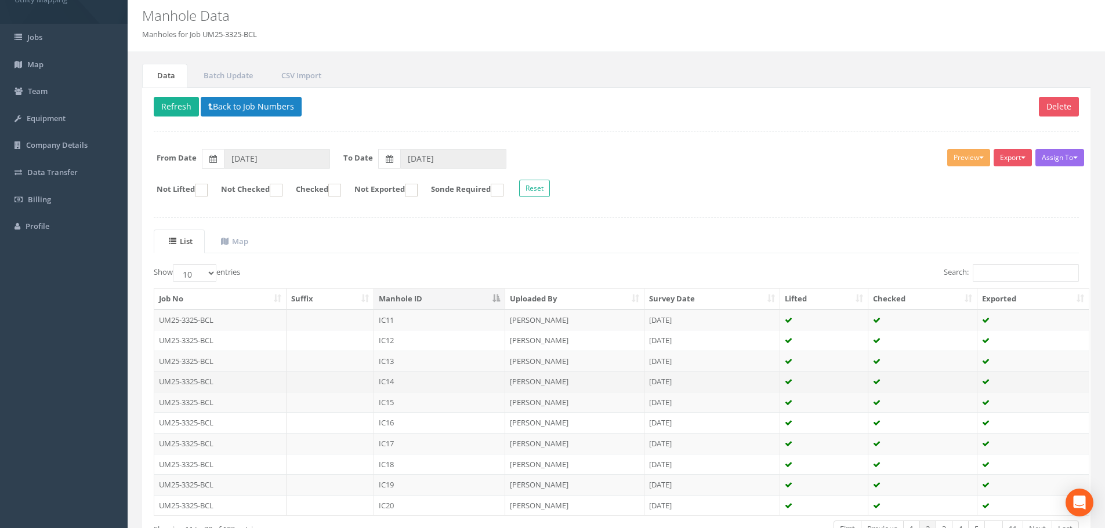
scroll to position [58, 0]
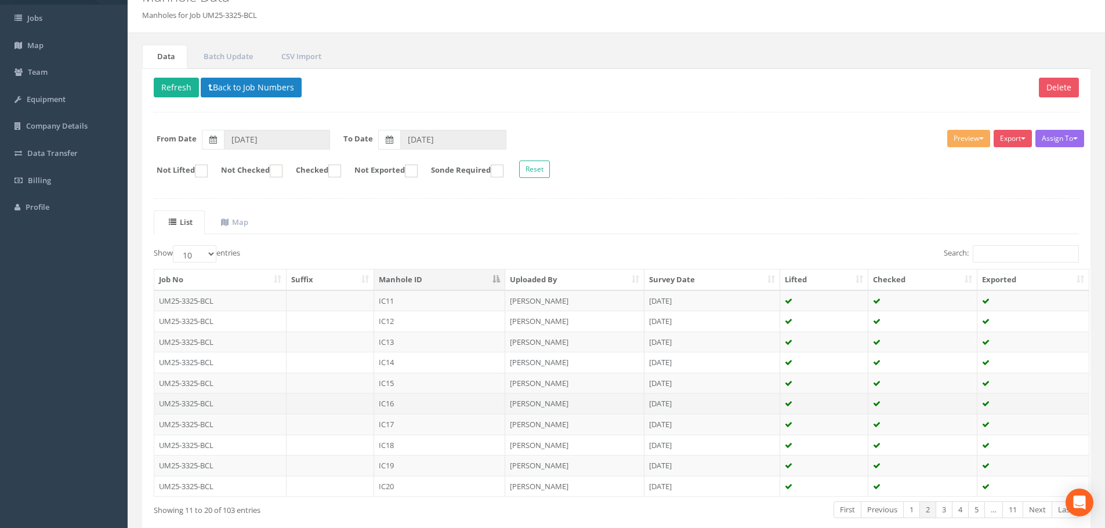
click at [362, 400] on td at bounding box center [331, 403] width 88 height 21
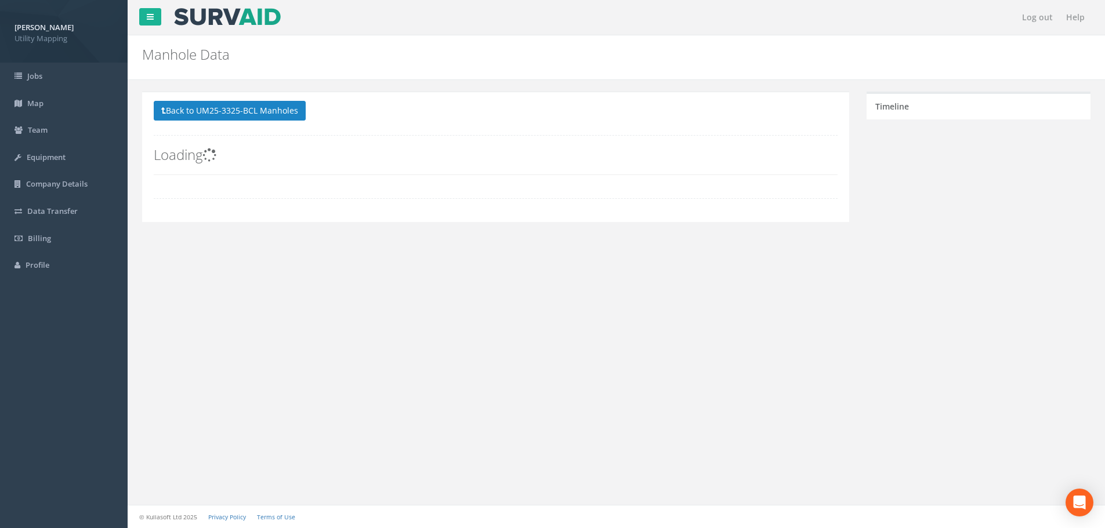
scroll to position [0, 0]
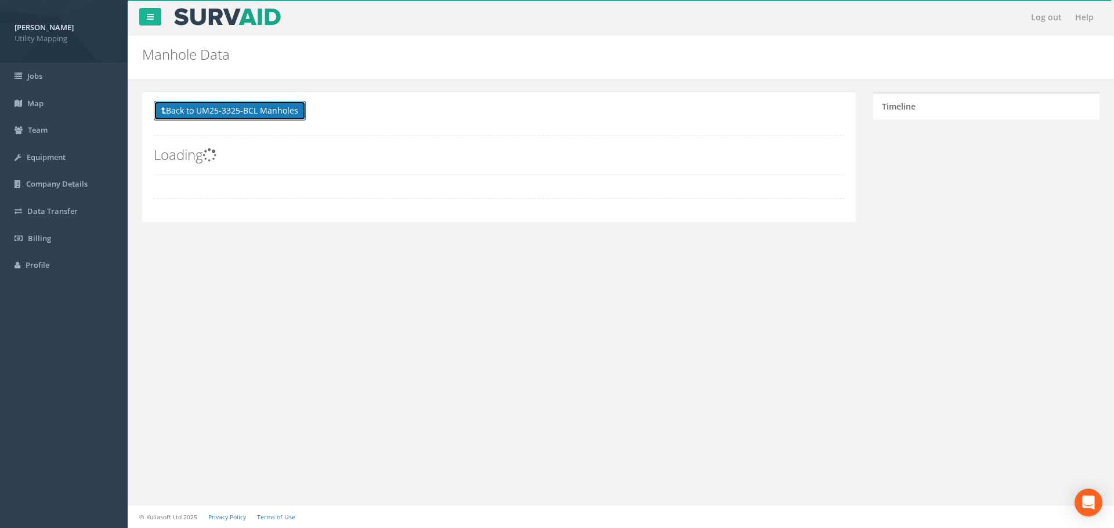
click at [209, 114] on button "Back to UM25-3325-BCL Manholes" at bounding box center [230, 111] width 152 height 20
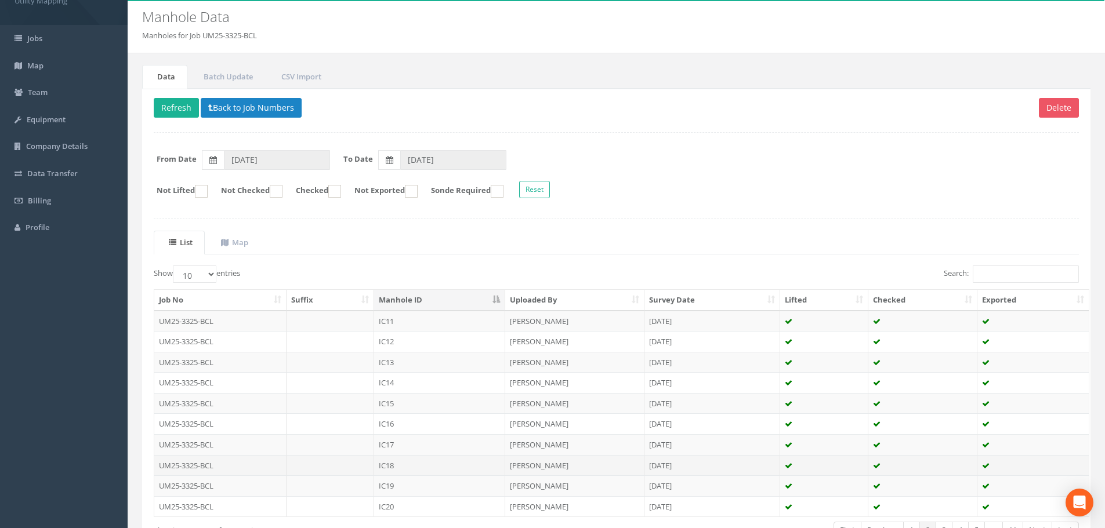
scroll to position [58, 0]
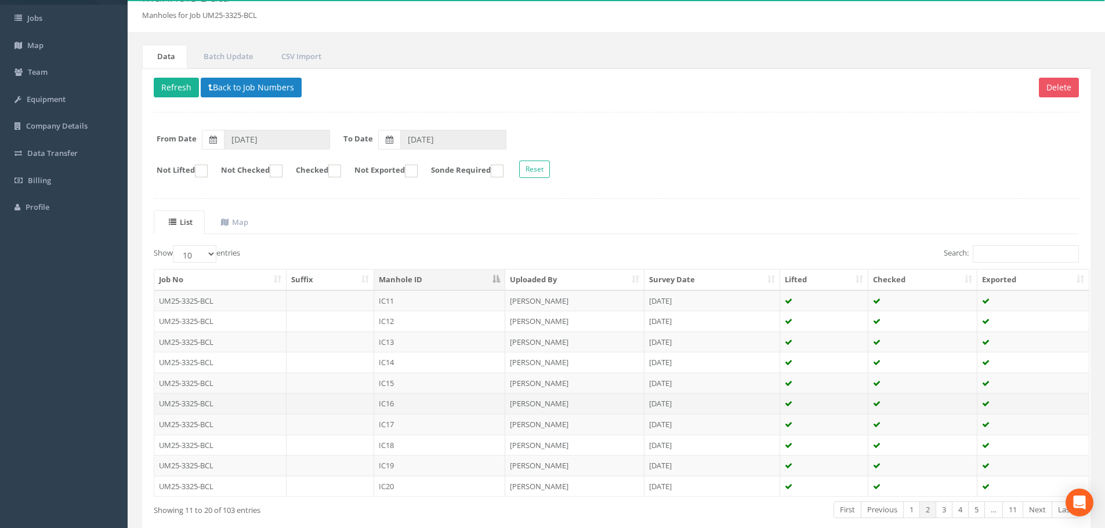
click at [339, 411] on td at bounding box center [331, 403] width 88 height 21
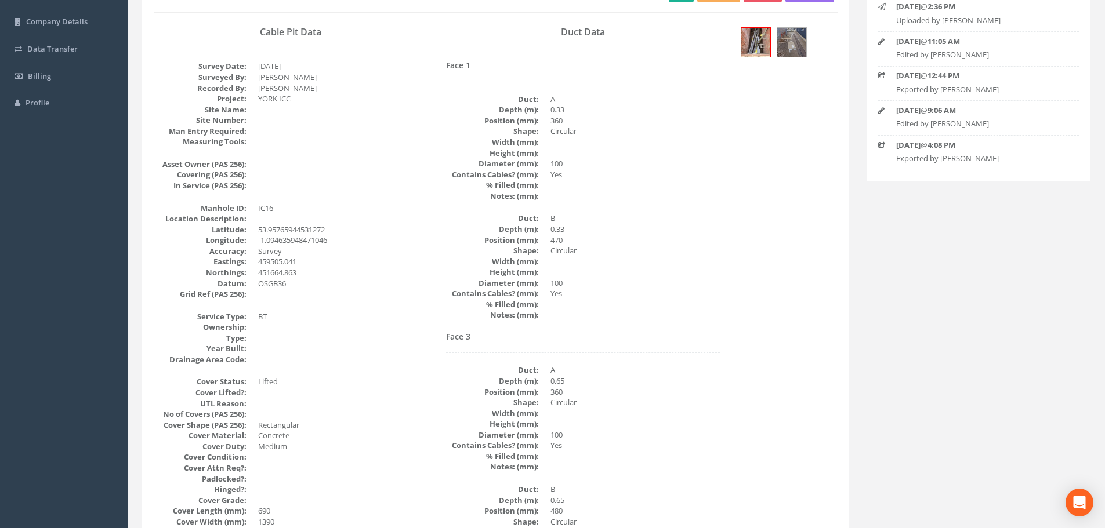
scroll to position [0, 0]
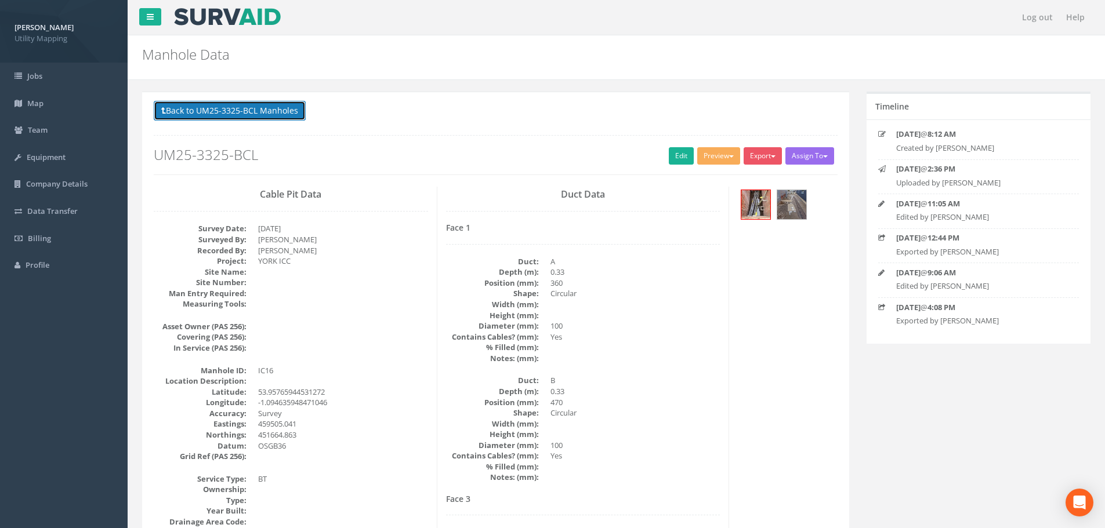
drag, startPoint x: 244, startPoint y: 110, endPoint x: 272, endPoint y: 169, distance: 65.4
click at [244, 110] on button "Back to UM25-3325-BCL Manholes" at bounding box center [230, 111] width 152 height 20
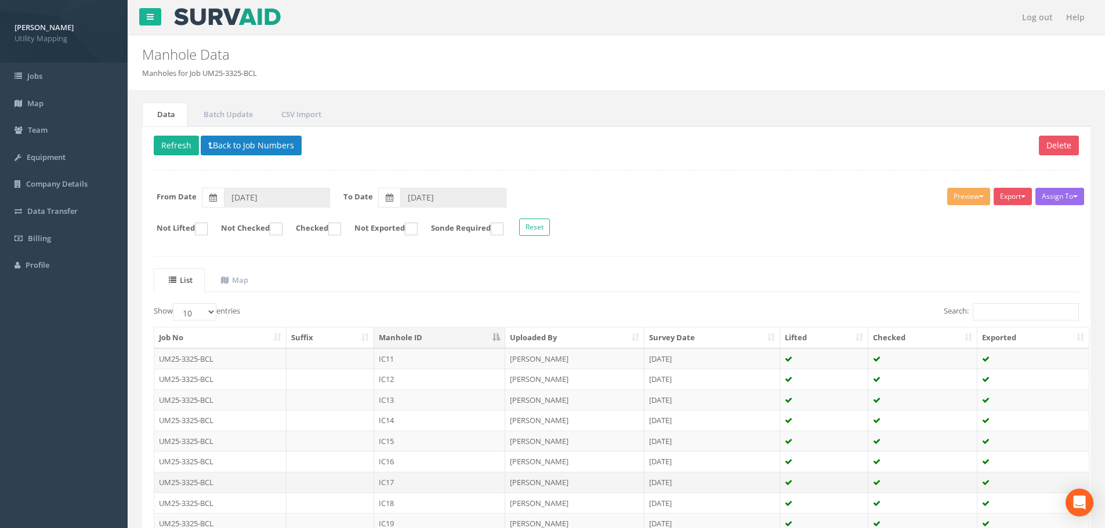
click at [362, 479] on td at bounding box center [331, 482] width 88 height 21
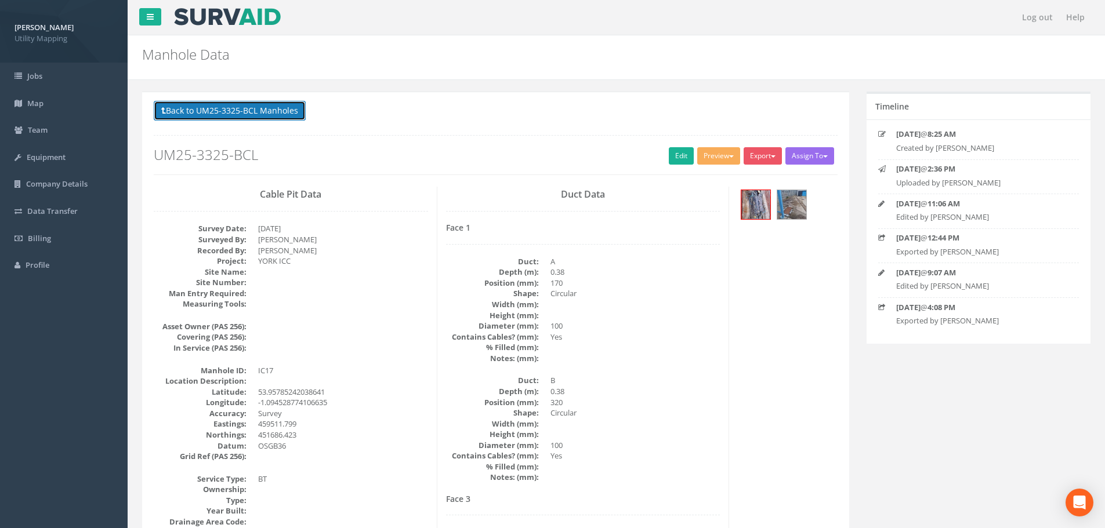
click at [219, 113] on button "Back to UM25-3325-BCL Manholes" at bounding box center [230, 111] width 152 height 20
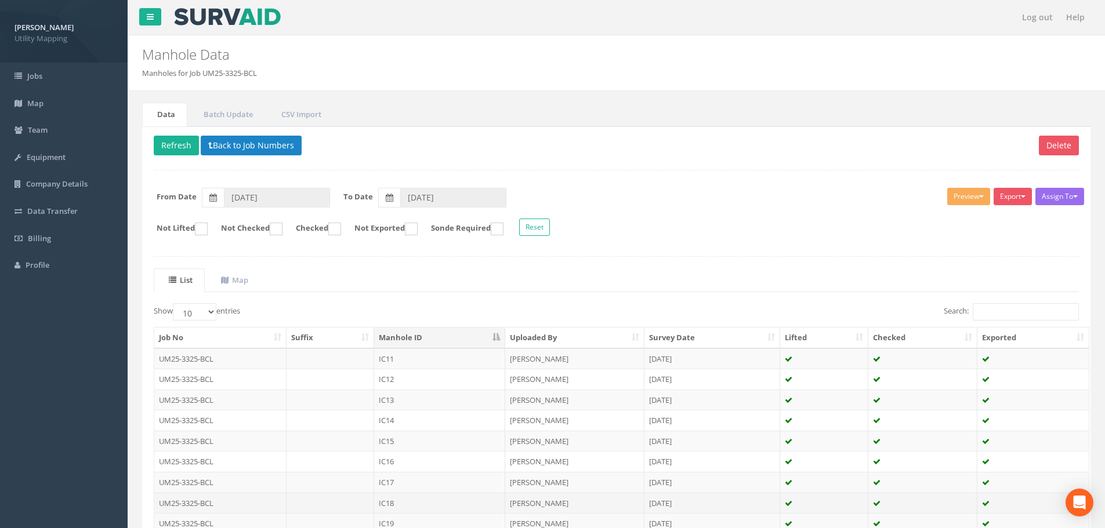
click at [365, 502] on td at bounding box center [331, 503] width 88 height 21
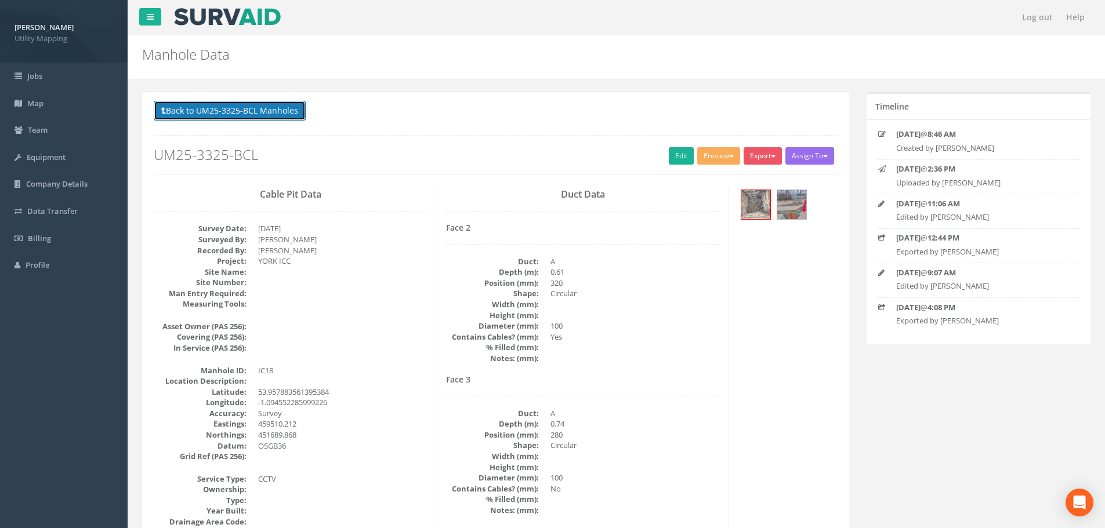
click at [283, 116] on button "Back to UM25-3325-BCL Manholes" at bounding box center [230, 111] width 152 height 20
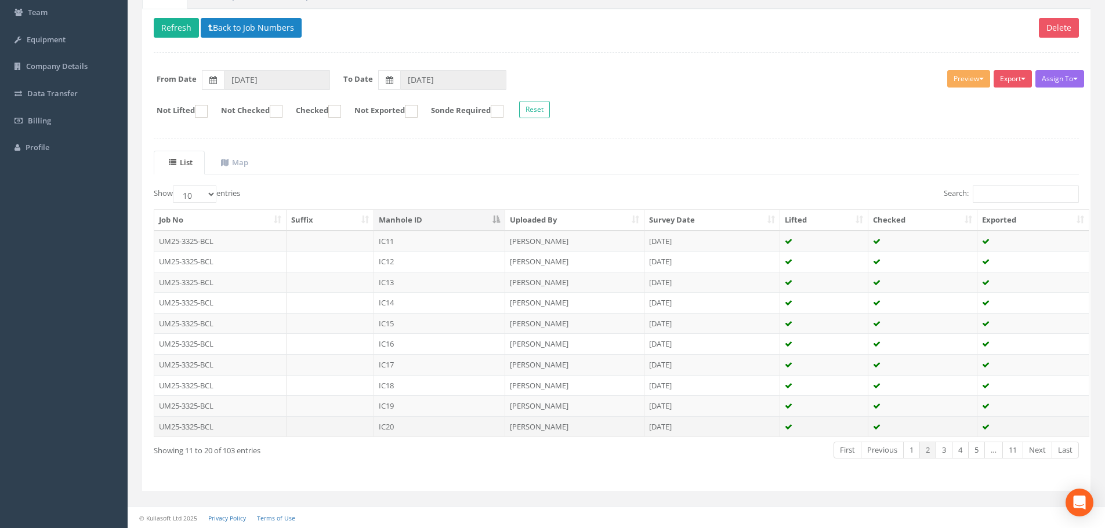
scroll to position [118, 0]
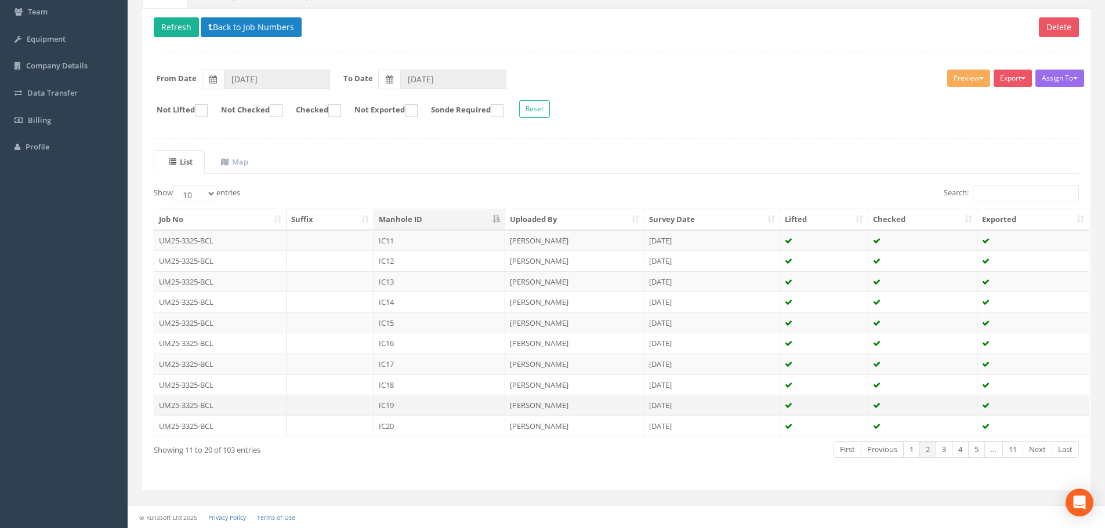
click at [359, 403] on td at bounding box center [331, 405] width 88 height 21
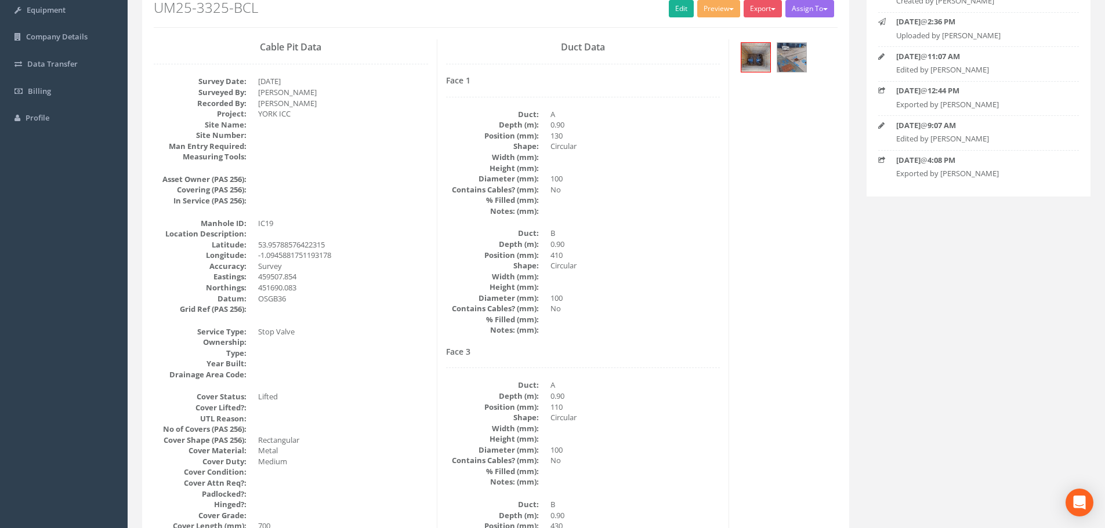
scroll to position [58, 0]
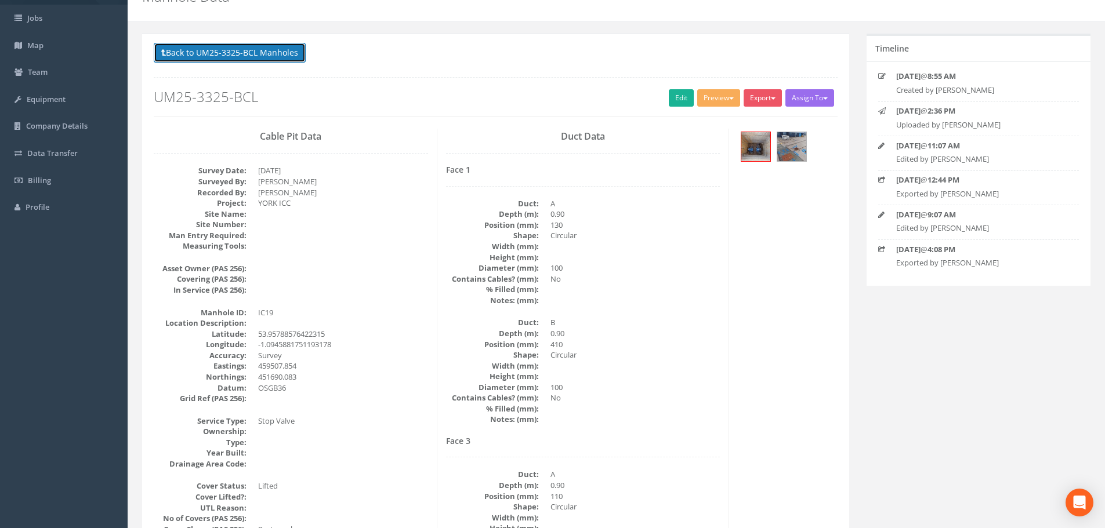
click at [263, 51] on button "Back to UM25-3325-BCL Manholes" at bounding box center [230, 53] width 152 height 20
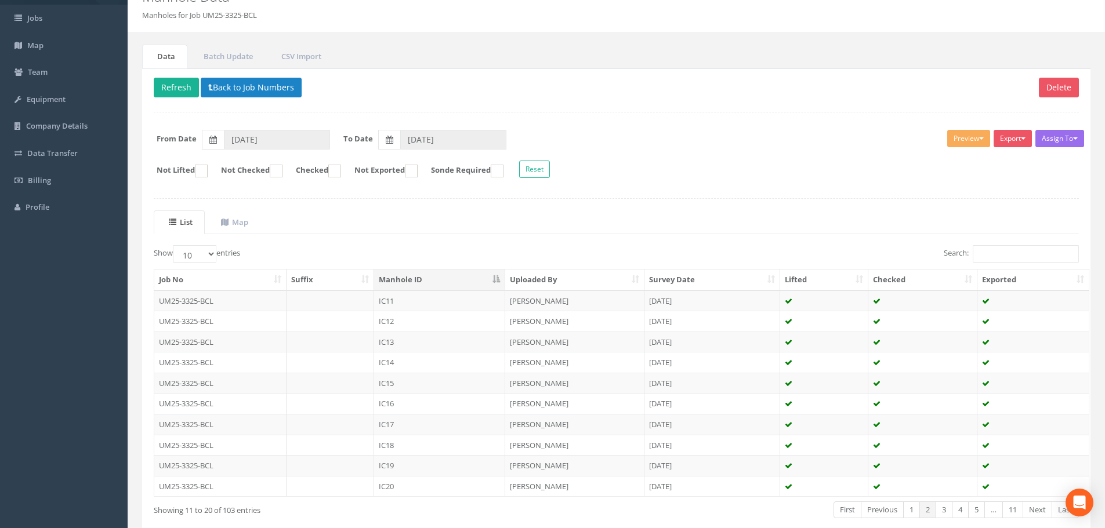
click at [397, 485] on td "IC20" at bounding box center [439, 486] width 131 height 21
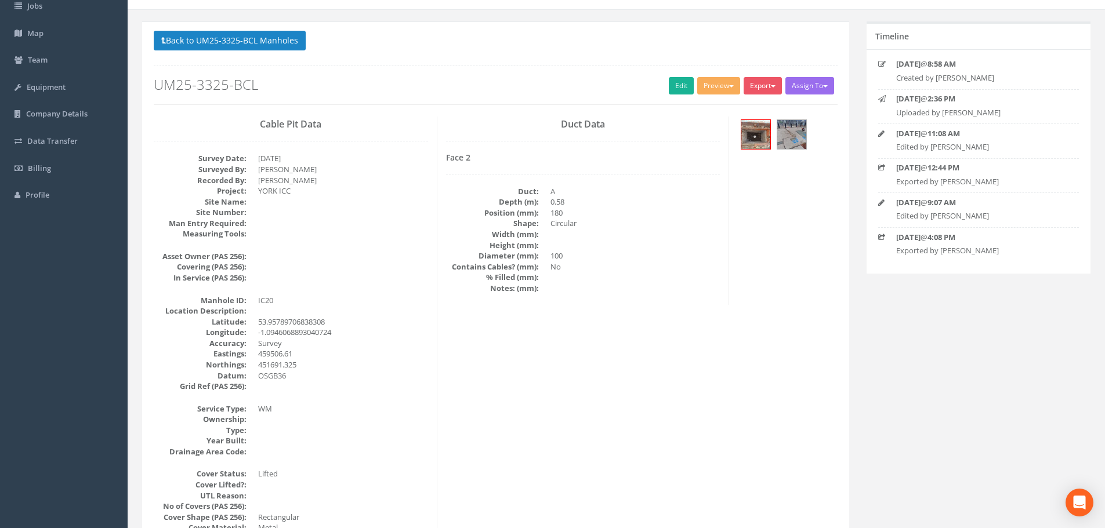
scroll to position [0, 0]
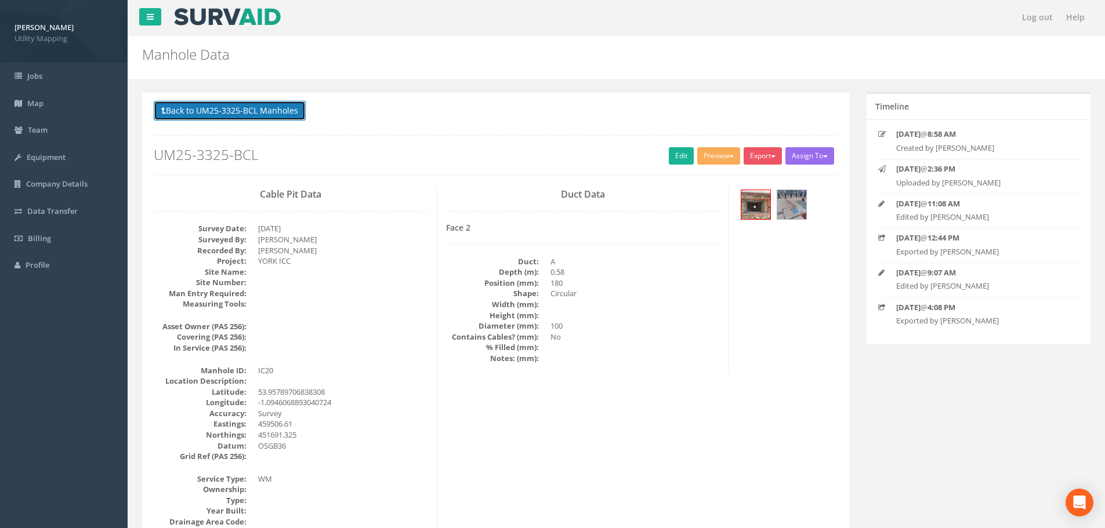
drag, startPoint x: 242, startPoint y: 110, endPoint x: 259, endPoint y: 127, distance: 23.4
click at [242, 110] on button "Back to UM25-3325-BCL Manholes" at bounding box center [230, 111] width 152 height 20
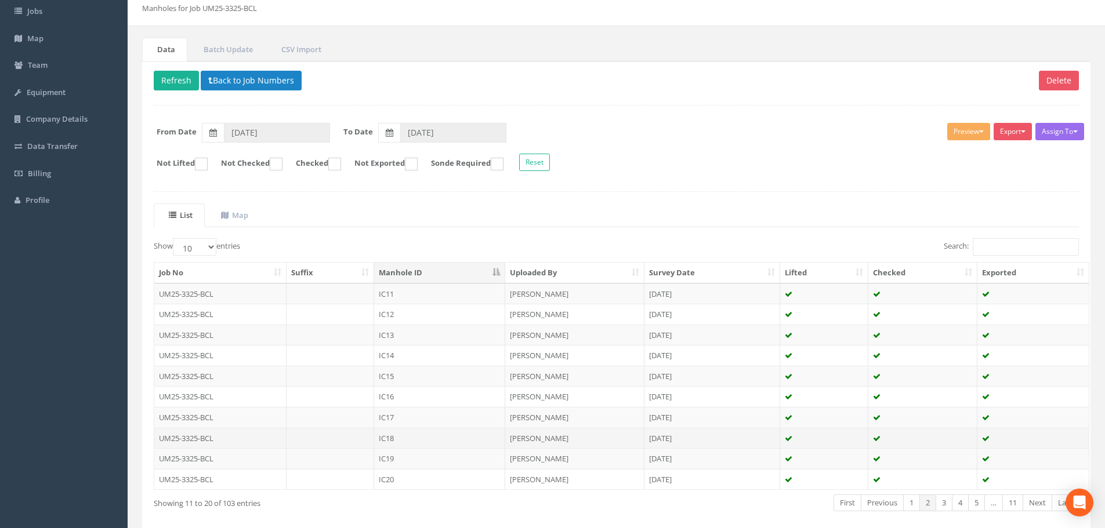
scroll to position [118, 0]
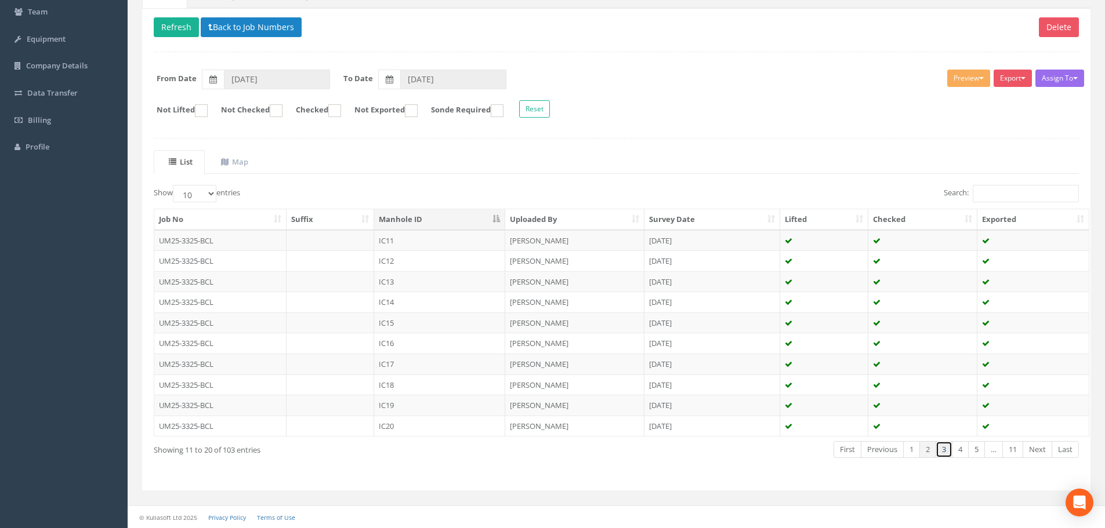
click at [942, 454] on link "3" at bounding box center [944, 449] width 17 height 17
click at [341, 242] on td at bounding box center [331, 240] width 88 height 21
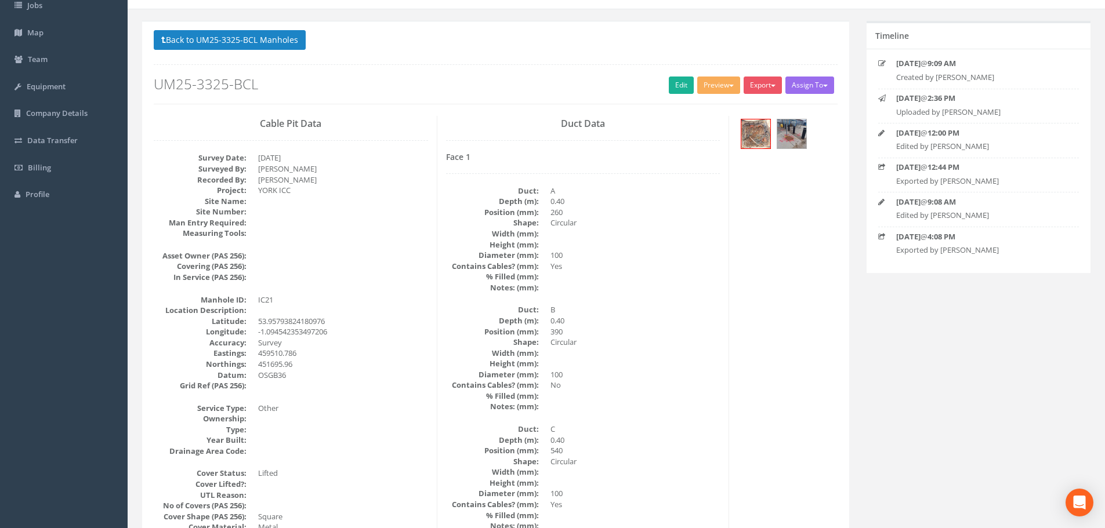
scroll to position [0, 0]
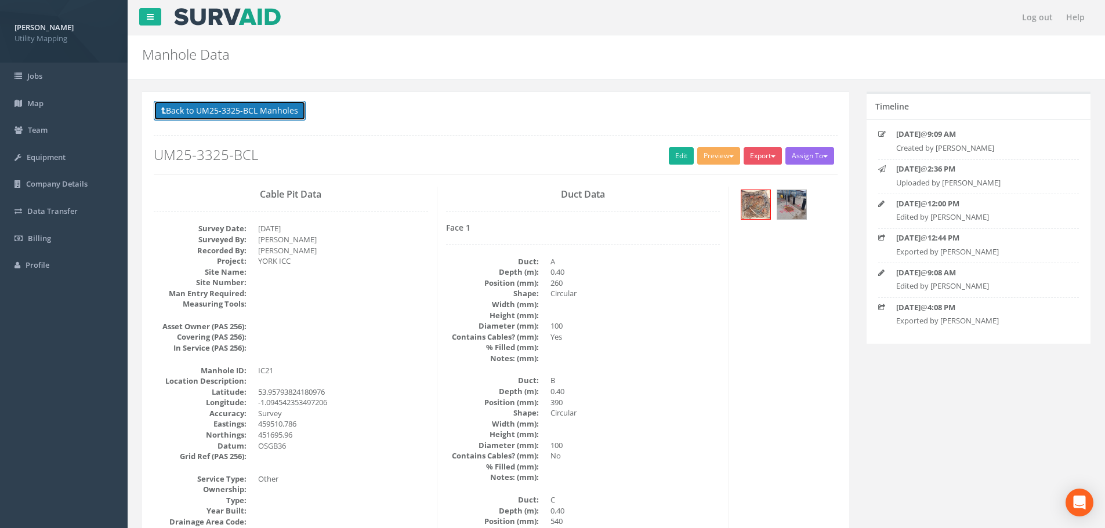
click at [243, 120] on button "Back to UM25-3325-BCL Manholes" at bounding box center [230, 111] width 152 height 20
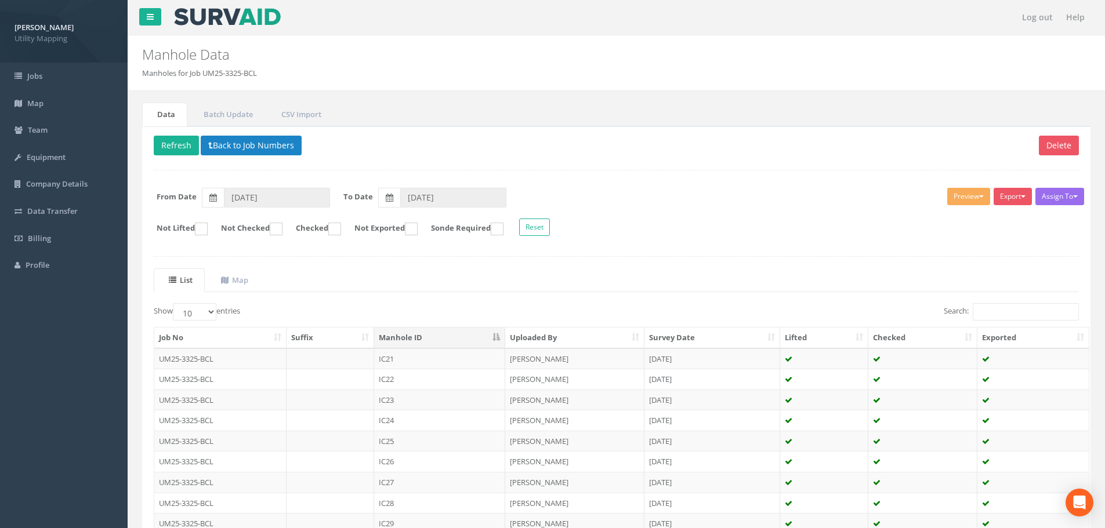
click at [349, 375] on td at bounding box center [331, 379] width 88 height 21
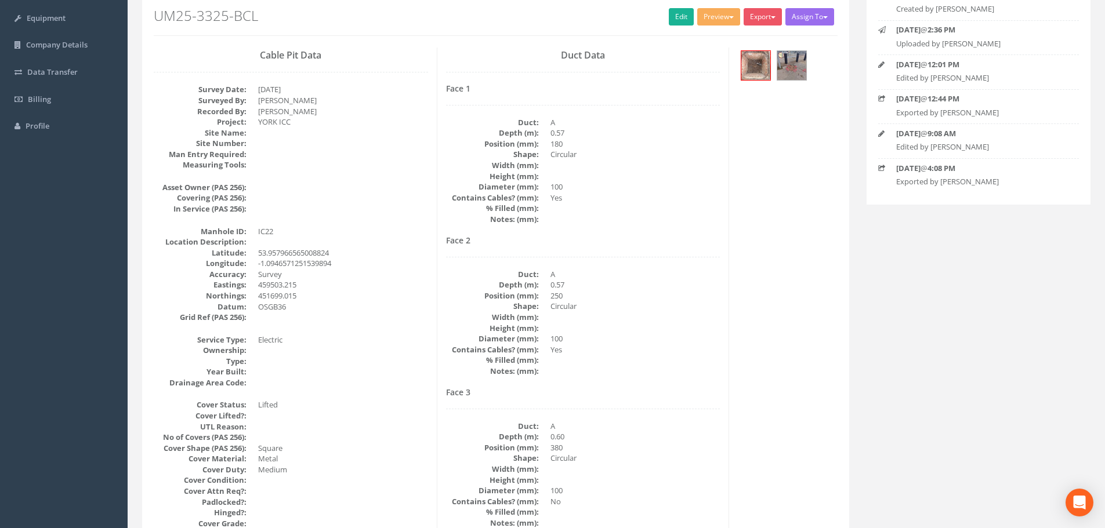
scroll to position [58, 0]
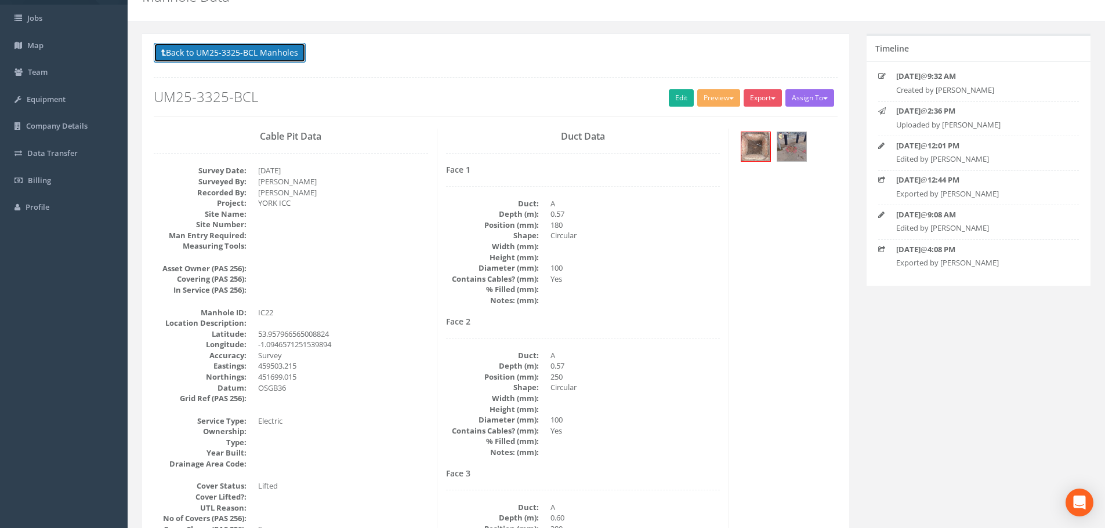
click at [242, 53] on button "Back to UM25-3325-BCL Manholes" at bounding box center [230, 53] width 152 height 20
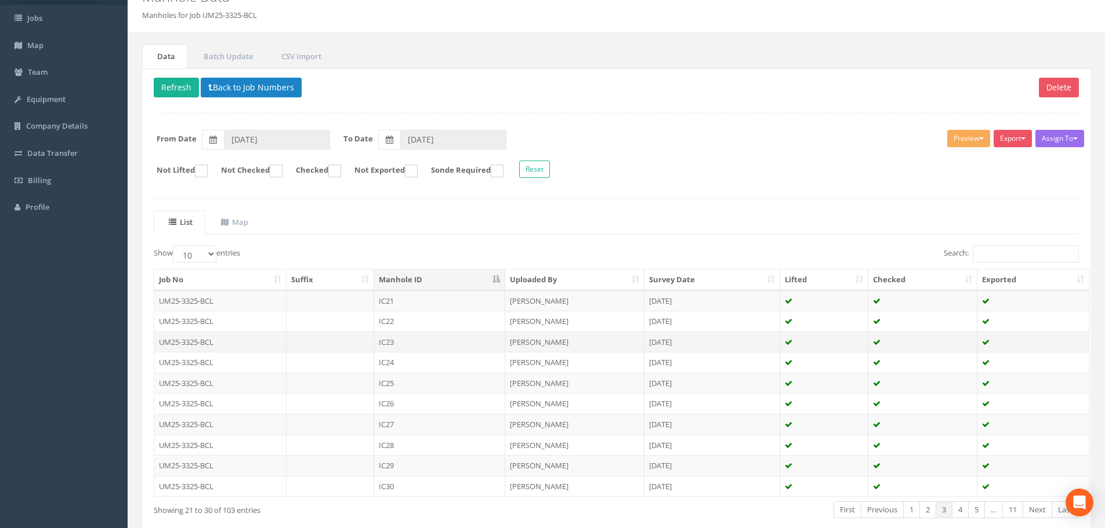
click at [335, 334] on td at bounding box center [331, 342] width 88 height 21
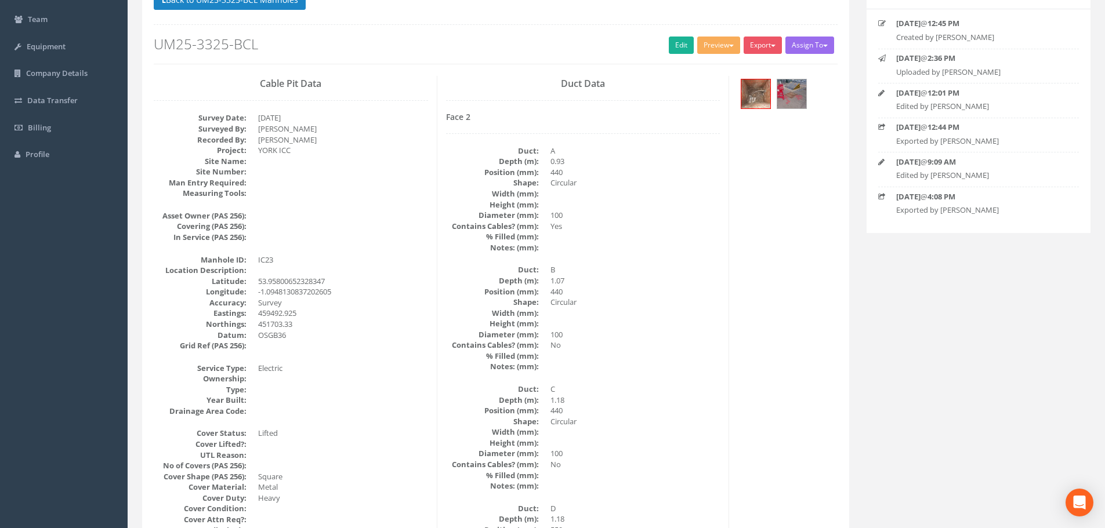
scroll to position [0, 0]
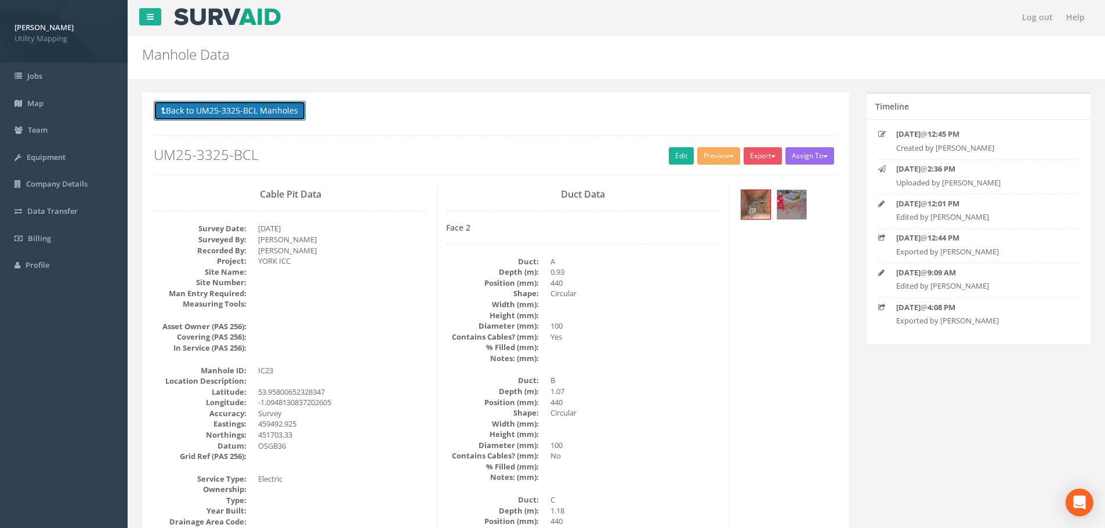
click at [273, 113] on button "Back to UM25-3325-BCL Manholes" at bounding box center [230, 111] width 152 height 20
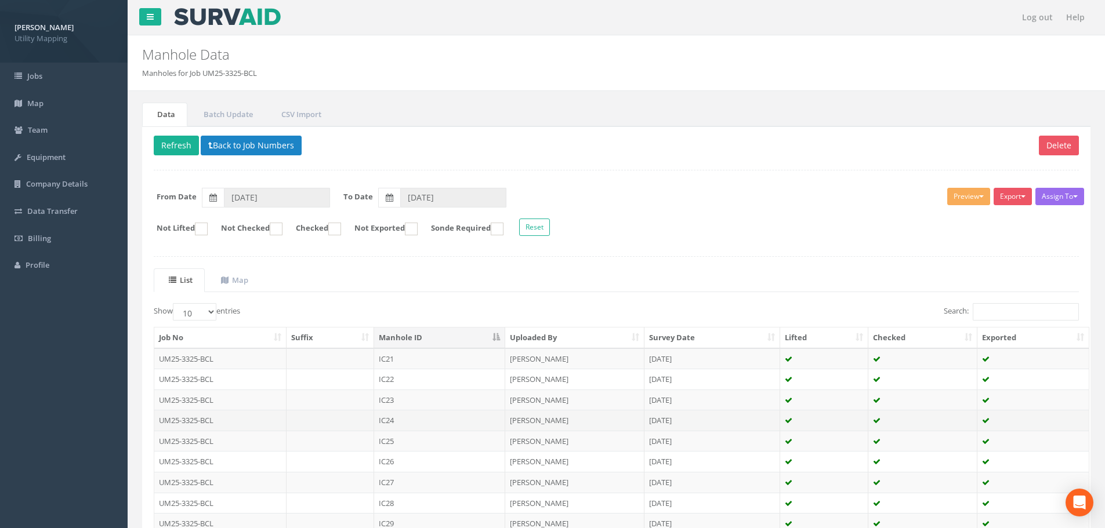
click at [357, 416] on td at bounding box center [331, 420] width 88 height 21
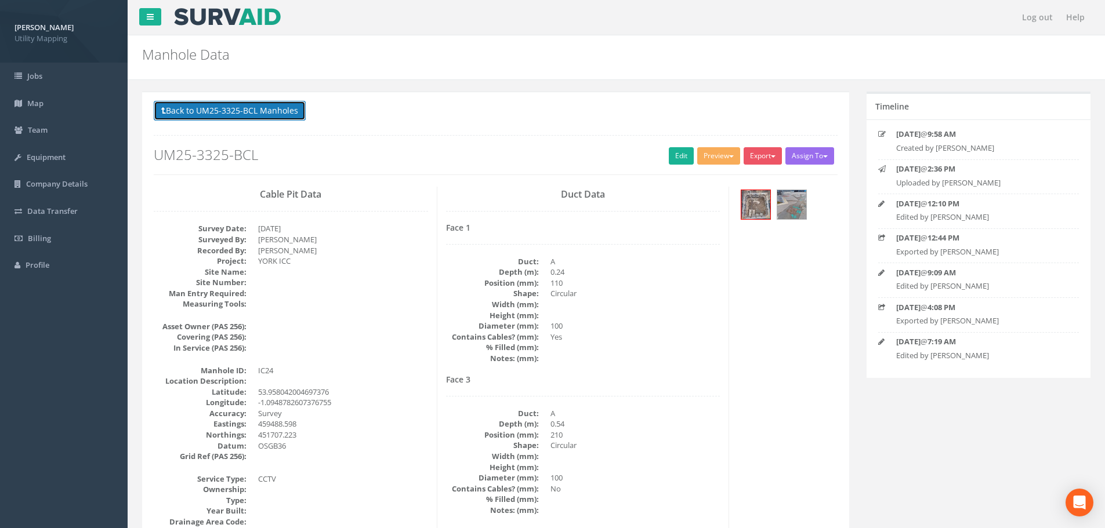
click at [266, 113] on button "Back to UM25-3325-BCL Manholes" at bounding box center [230, 111] width 152 height 20
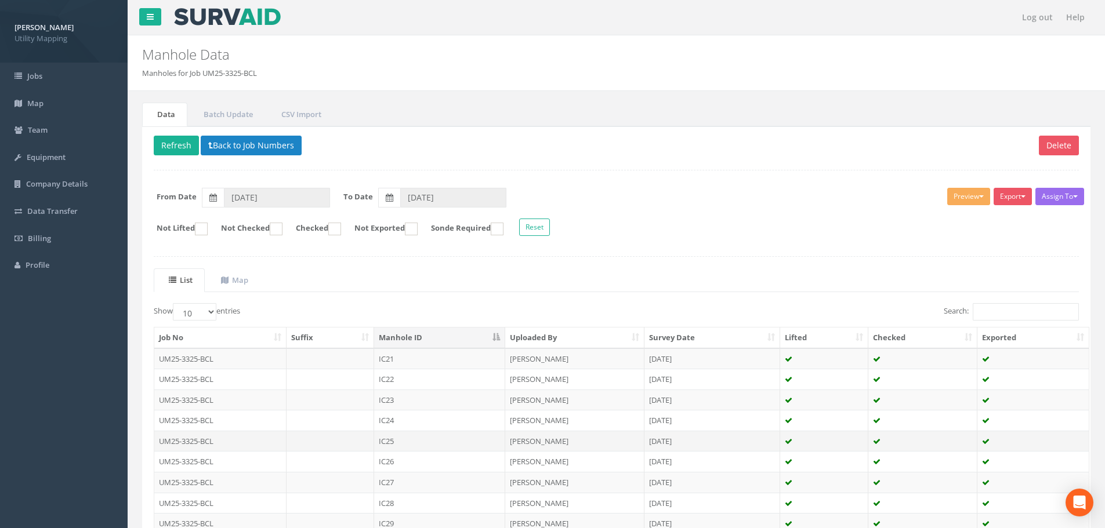
click at [366, 441] on td at bounding box center [331, 441] width 88 height 21
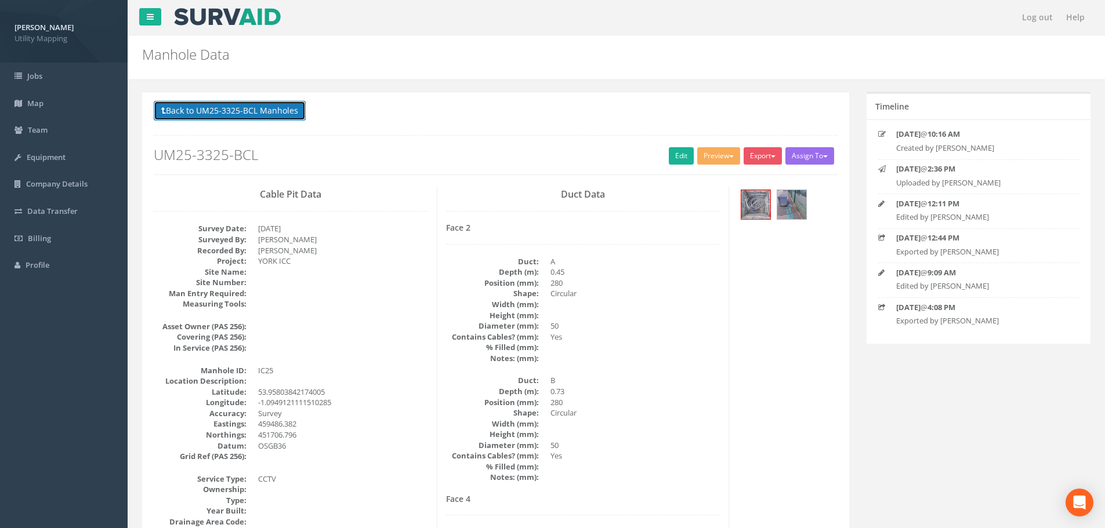
click at [291, 117] on button "Back to UM25-3325-BCL Manholes" at bounding box center [230, 111] width 152 height 20
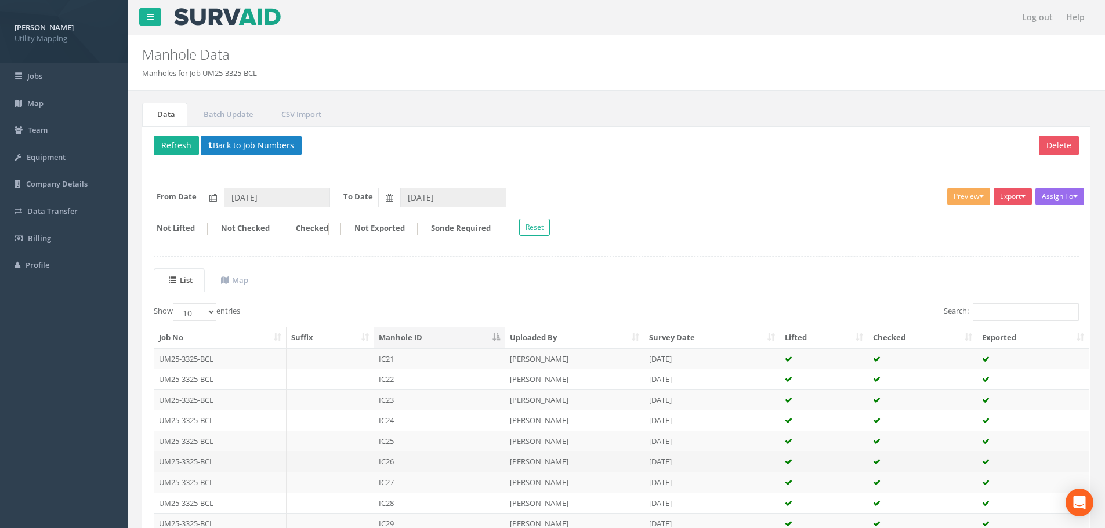
click at [397, 463] on td "IC26" at bounding box center [439, 461] width 131 height 21
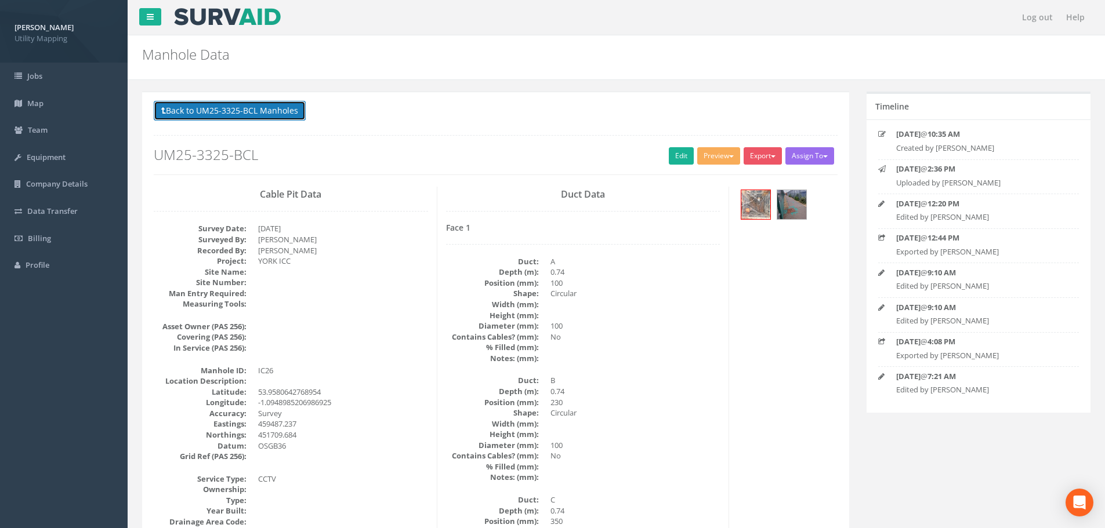
click at [246, 112] on button "Back to UM25-3325-BCL Manholes" at bounding box center [230, 111] width 152 height 20
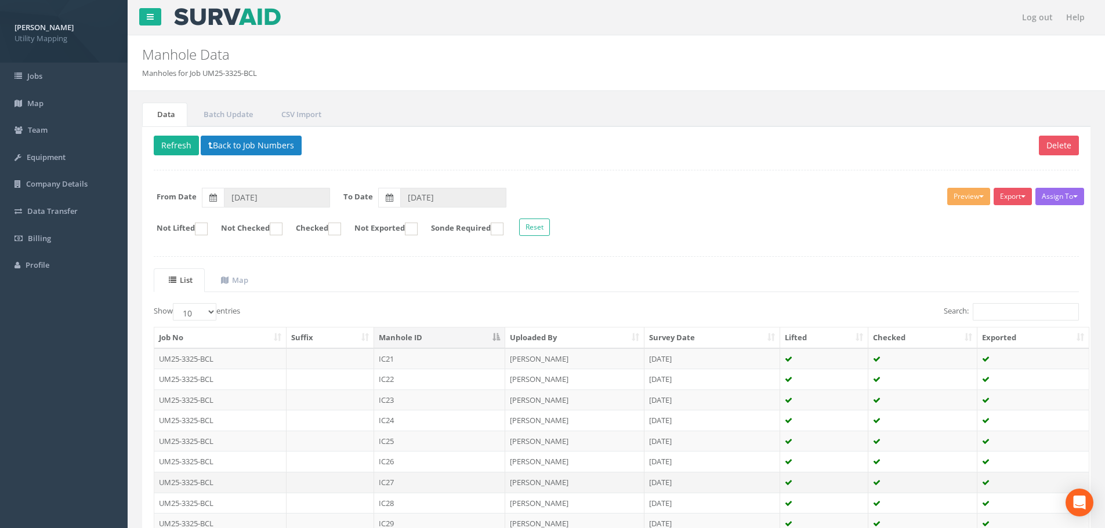
click at [343, 482] on td at bounding box center [331, 482] width 88 height 21
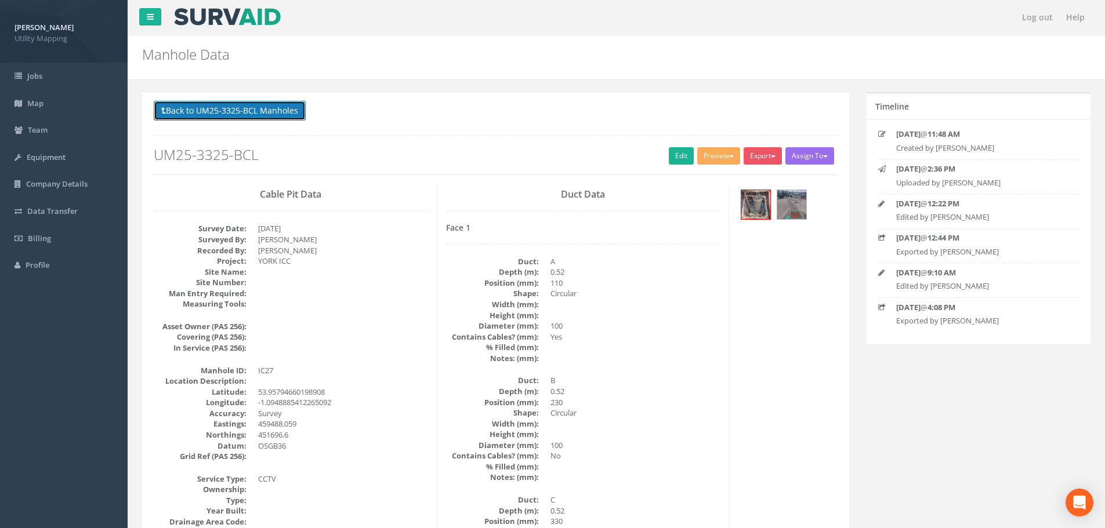
click at [229, 109] on button "Back to UM25-3325-BCL Manholes" at bounding box center [230, 111] width 152 height 20
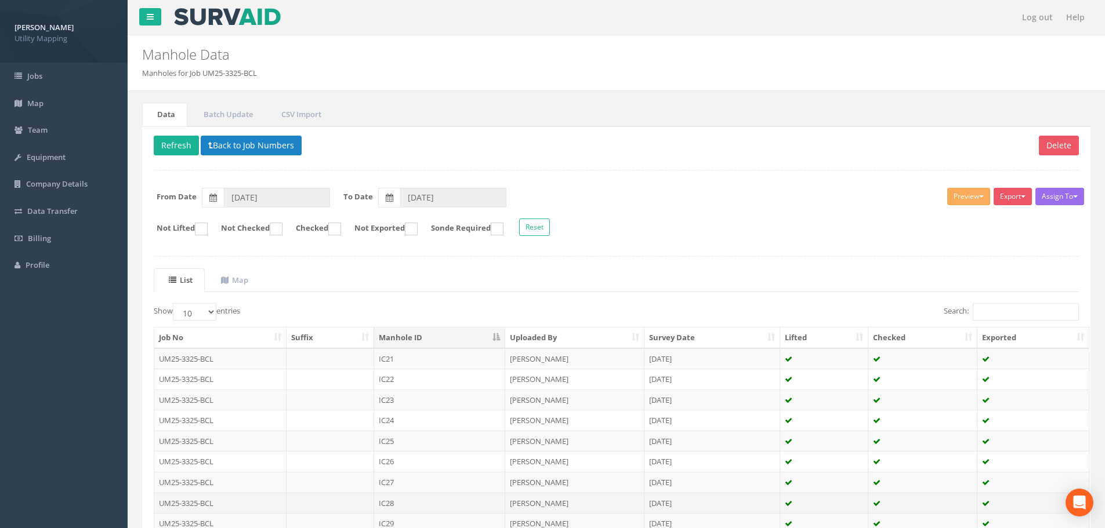
click at [412, 507] on td "IC28" at bounding box center [439, 503] width 131 height 21
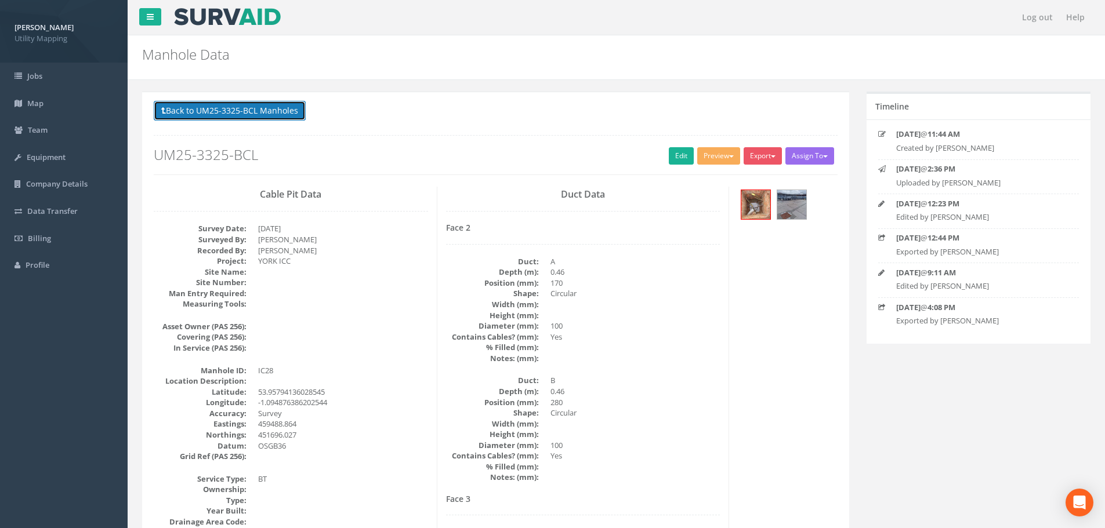
click at [251, 111] on button "Back to UM25-3325-BCL Manholes" at bounding box center [230, 111] width 152 height 20
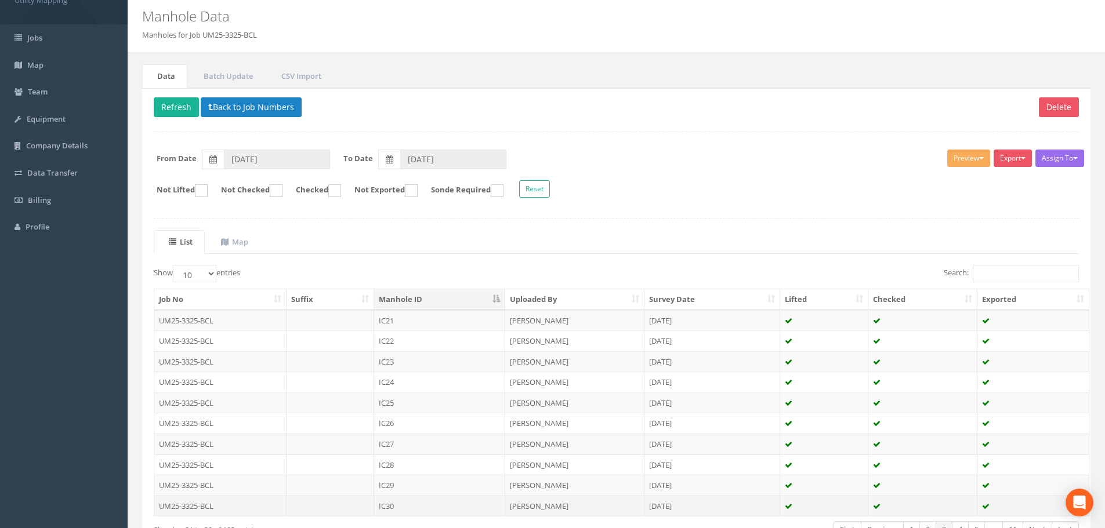
scroll to position [58, 0]
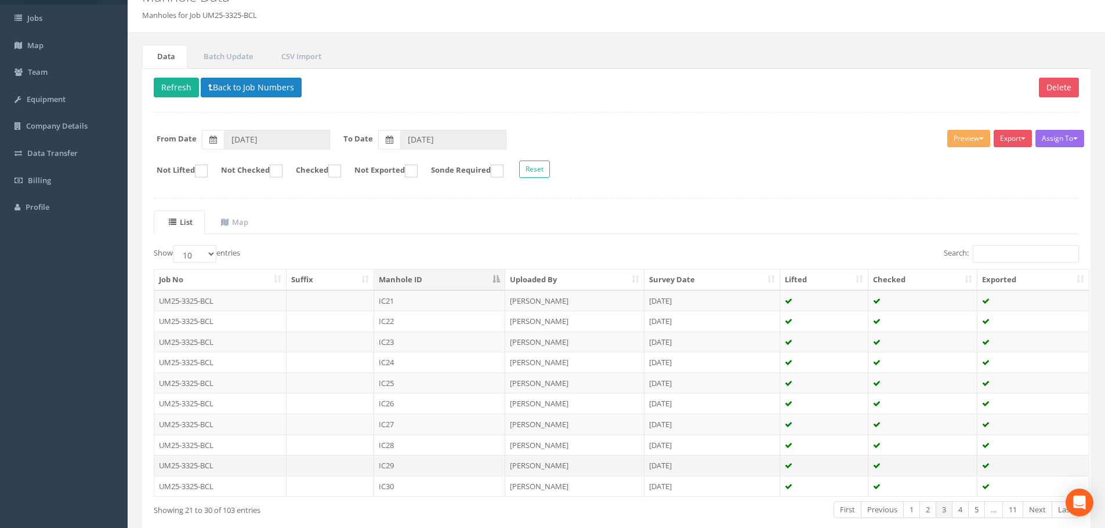
click at [361, 466] on td at bounding box center [331, 465] width 88 height 21
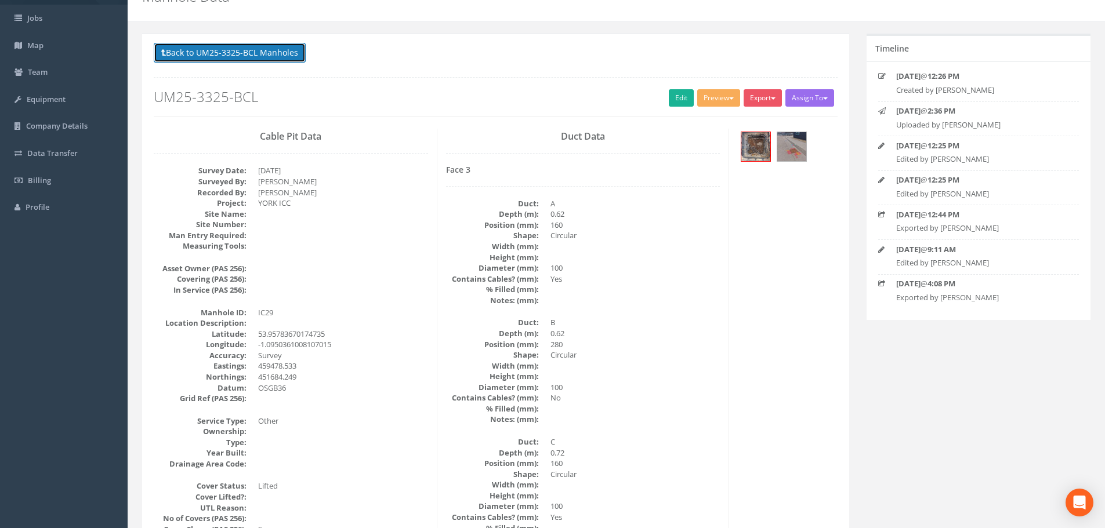
drag, startPoint x: 263, startPoint y: 53, endPoint x: 294, endPoint y: 137, distance: 89.6
click at [263, 53] on button "Back to UM25-3325-BCL Manholes" at bounding box center [230, 53] width 152 height 20
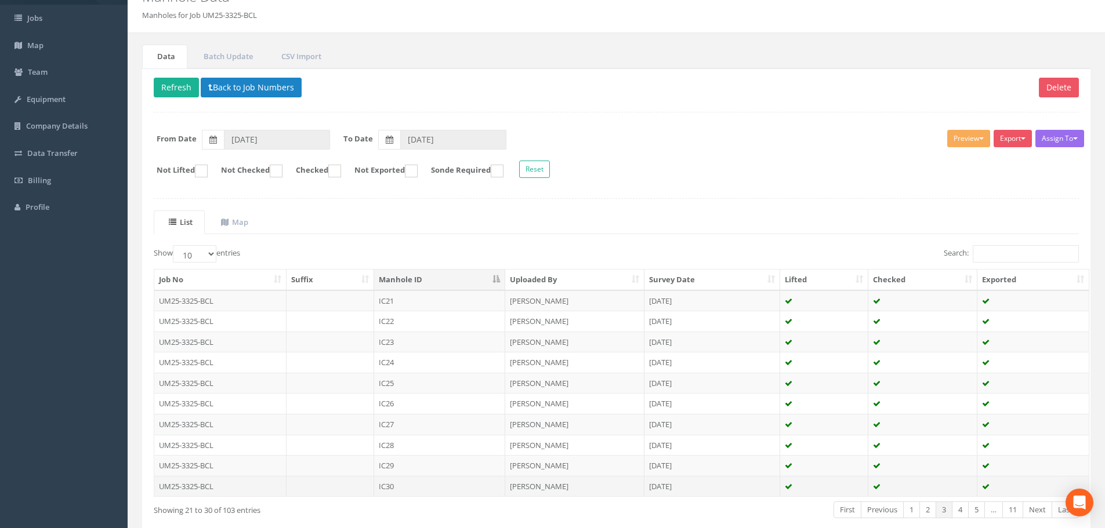
click at [357, 486] on td at bounding box center [331, 486] width 88 height 21
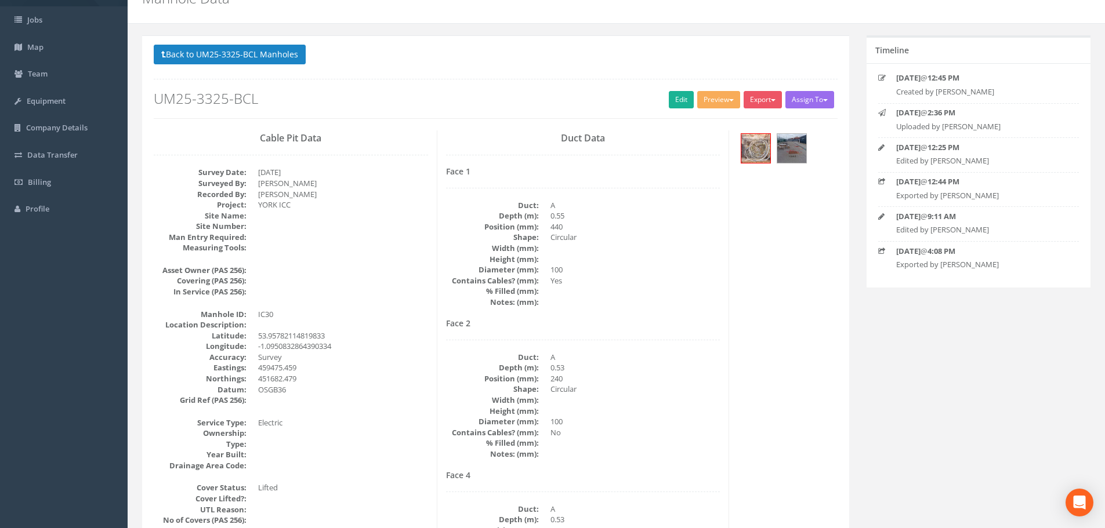
scroll to position [0, 0]
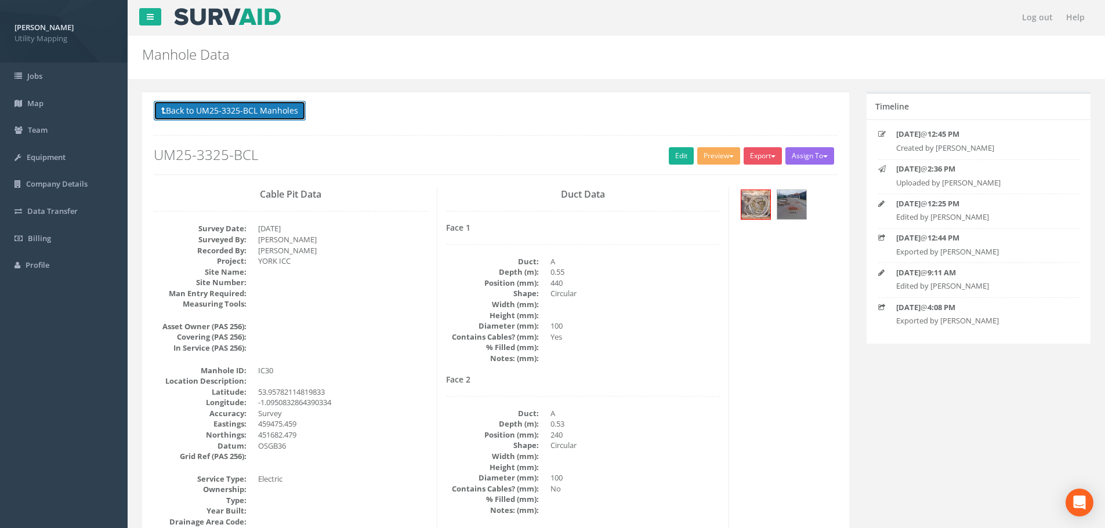
drag, startPoint x: 238, startPoint y: 114, endPoint x: 284, endPoint y: 187, distance: 86.5
click at [238, 114] on button "Back to UM25-3325-BCL Manholes" at bounding box center [230, 111] width 152 height 20
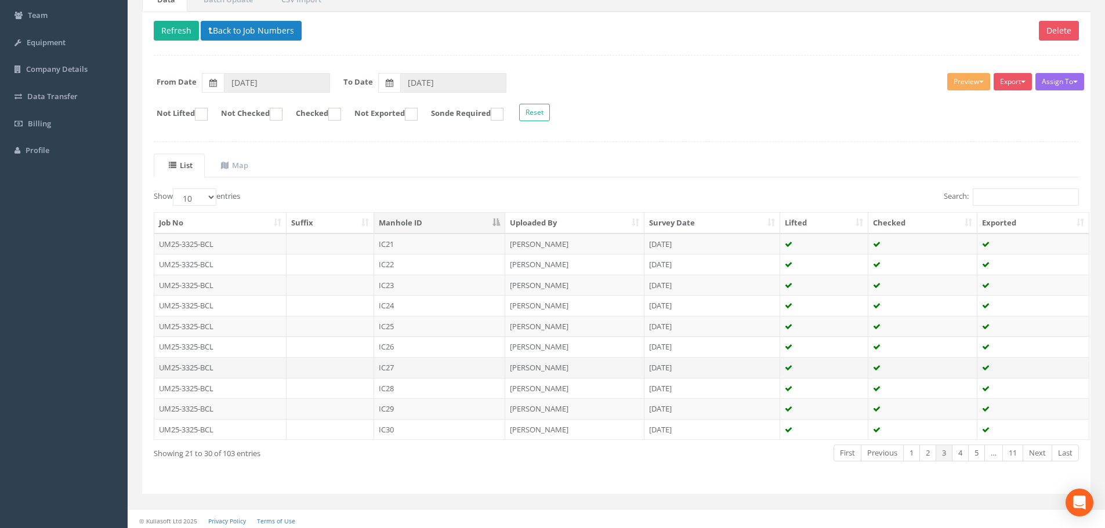
scroll to position [118, 0]
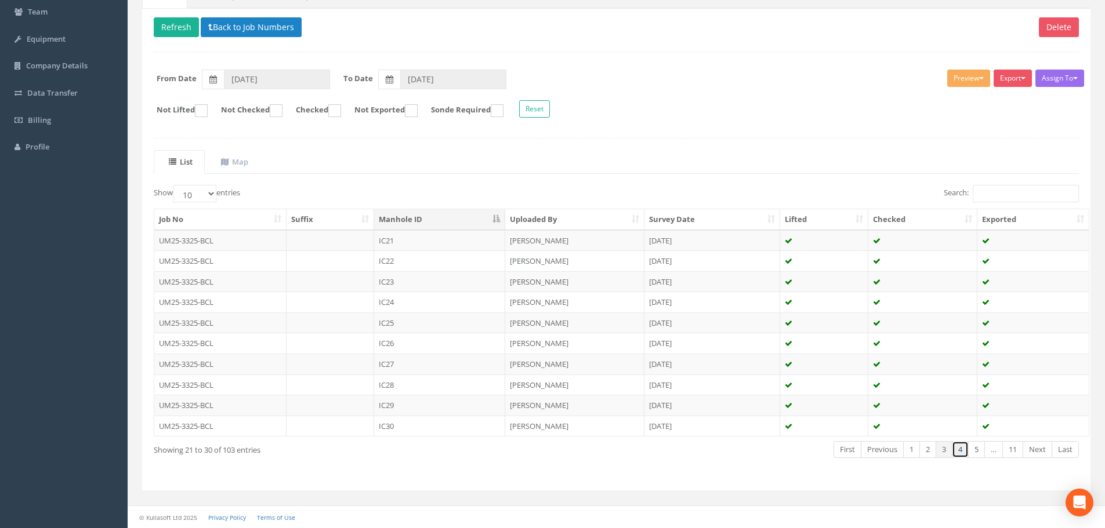
click at [963, 453] on link "4" at bounding box center [960, 449] width 17 height 17
click at [346, 247] on td at bounding box center [331, 240] width 88 height 21
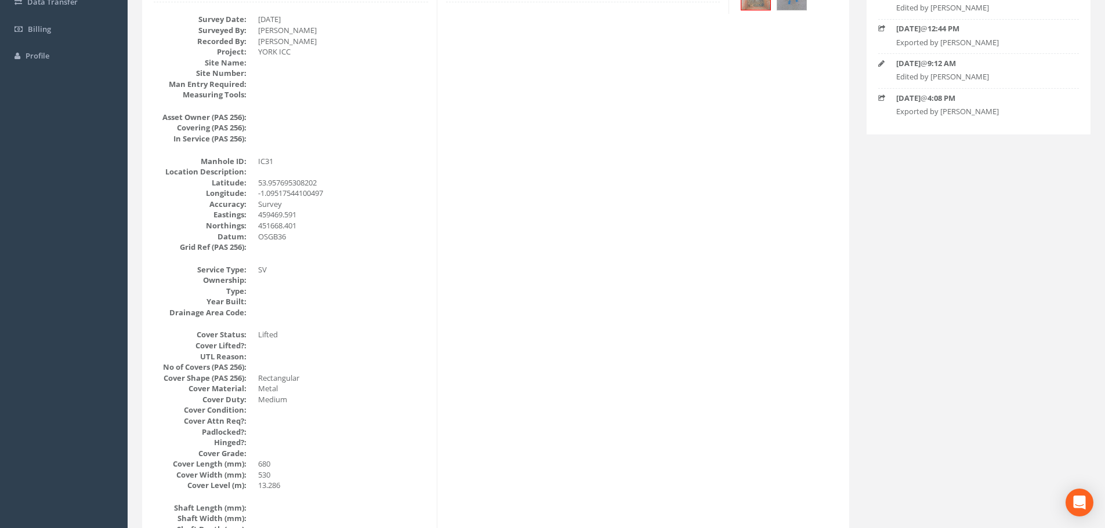
scroll to position [0, 0]
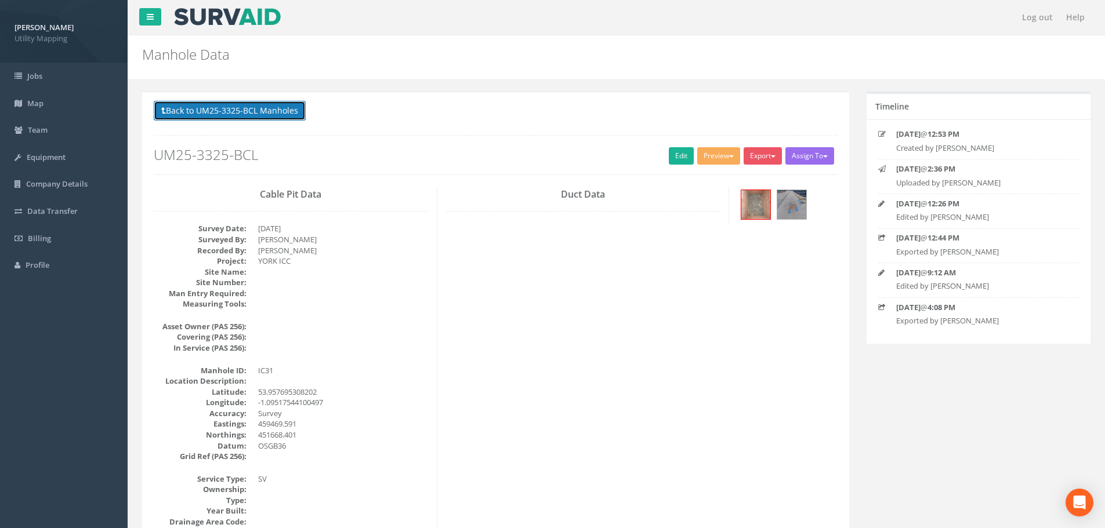
click at [227, 111] on button "Back to UM25-3325-BCL Manholes" at bounding box center [230, 111] width 152 height 20
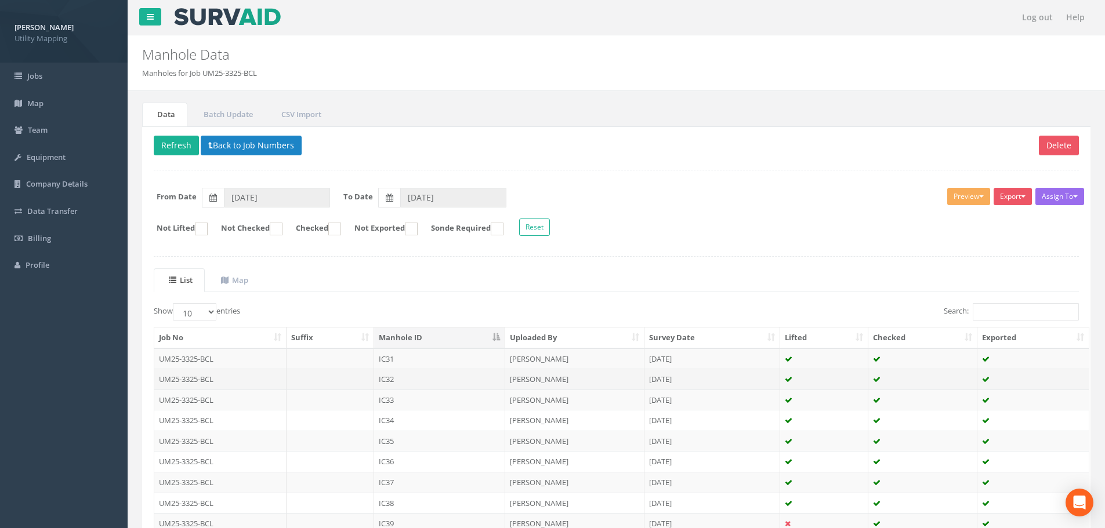
click at [356, 381] on td at bounding box center [331, 379] width 88 height 21
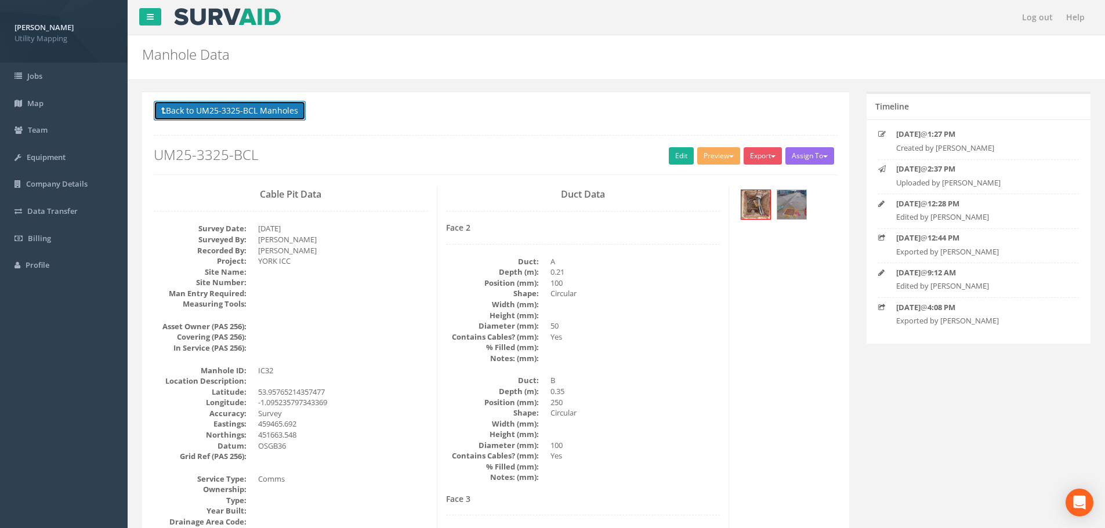
drag, startPoint x: 235, startPoint y: 109, endPoint x: 245, endPoint y: 145, distance: 37.5
click at [235, 109] on button "Back to UM25-3325-BCL Manholes" at bounding box center [230, 111] width 152 height 20
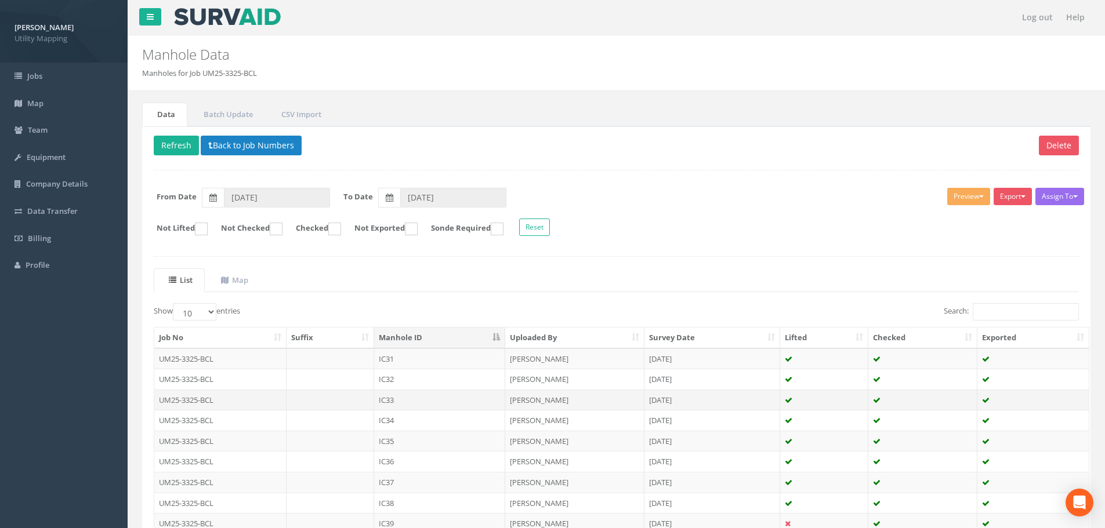
click at [342, 403] on td at bounding box center [331, 400] width 88 height 21
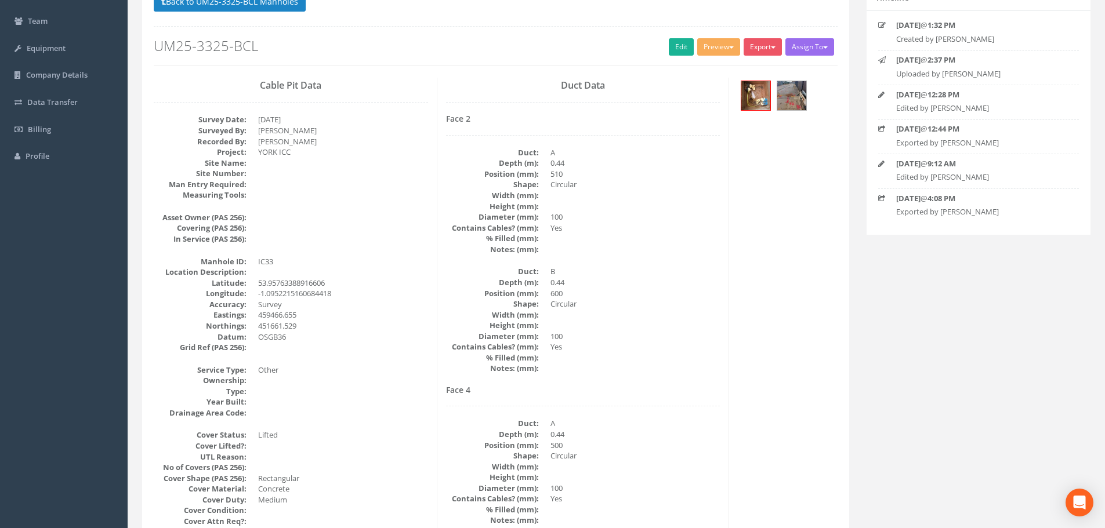
scroll to position [58, 0]
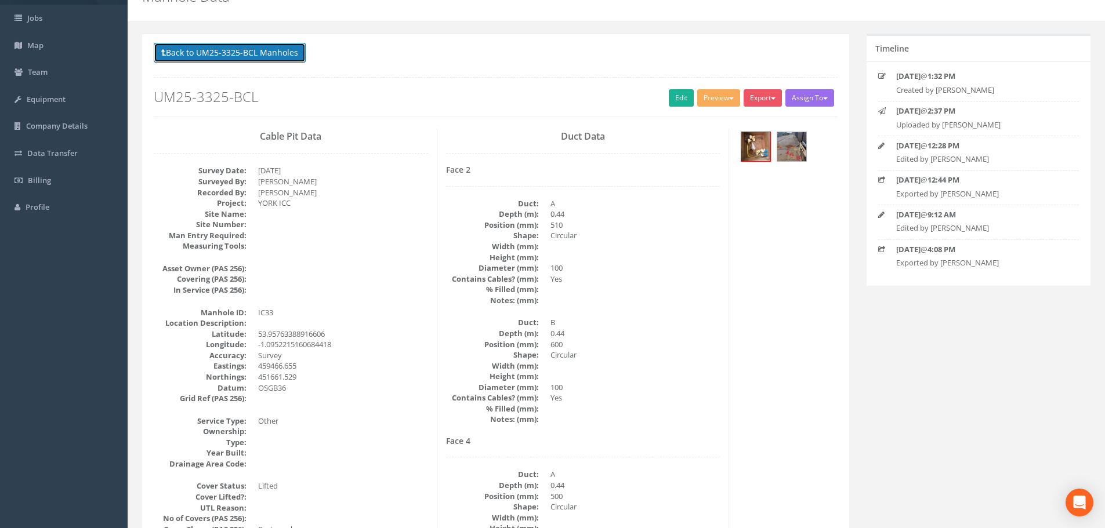
click at [216, 55] on button "Back to UM25-3325-BCL Manholes" at bounding box center [230, 53] width 152 height 20
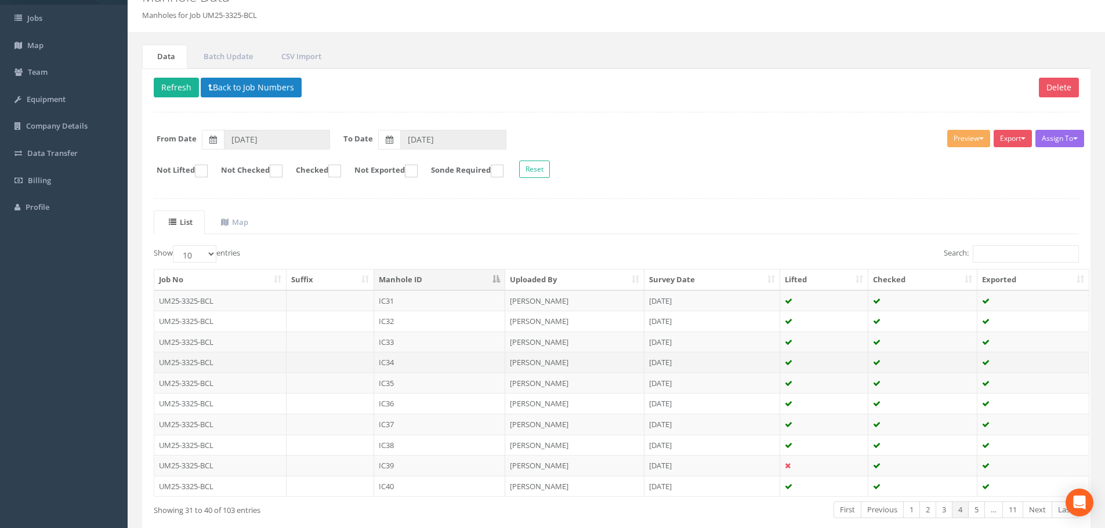
click at [422, 361] on td "IC34" at bounding box center [439, 362] width 131 height 21
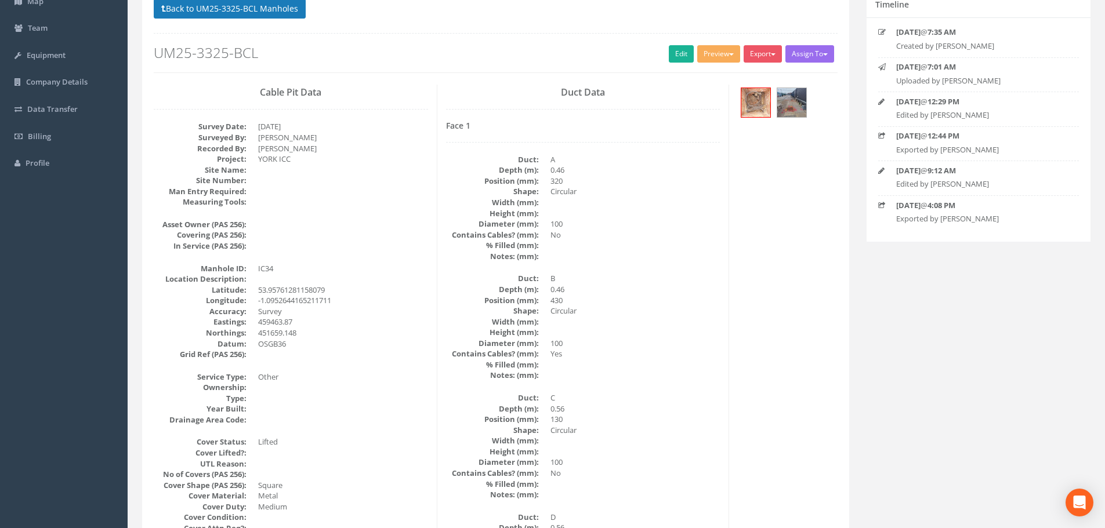
scroll to position [0, 0]
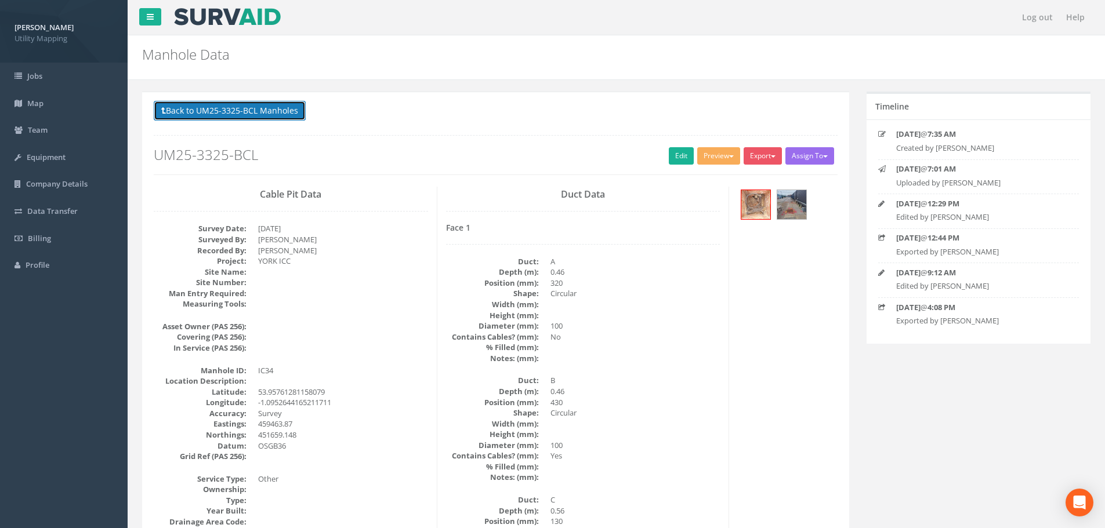
drag, startPoint x: 260, startPoint y: 117, endPoint x: 312, endPoint y: 189, distance: 89.0
click at [260, 117] on button "Back to UM25-3325-BCL Manholes" at bounding box center [230, 111] width 152 height 20
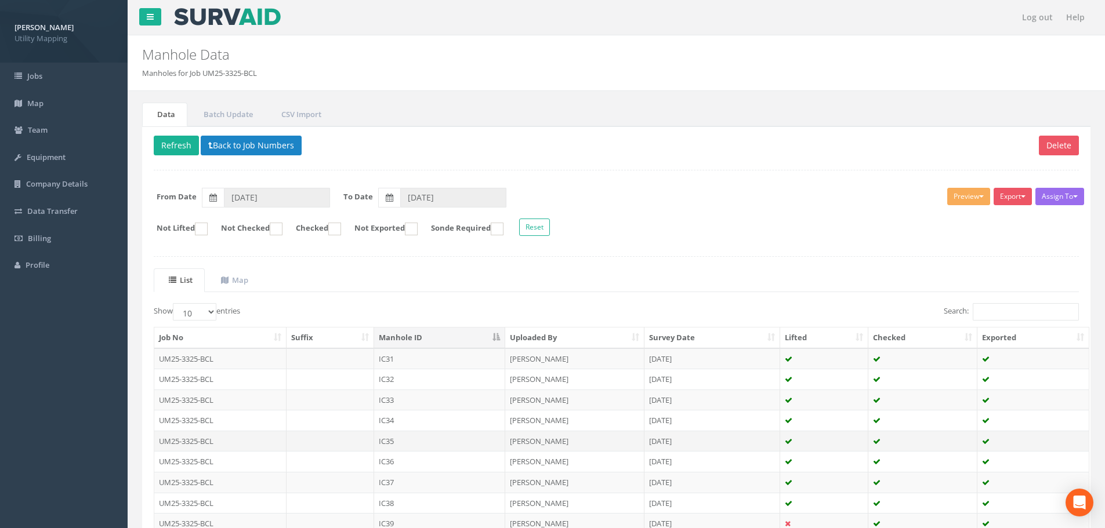
click at [399, 448] on td "IC35" at bounding box center [439, 441] width 131 height 21
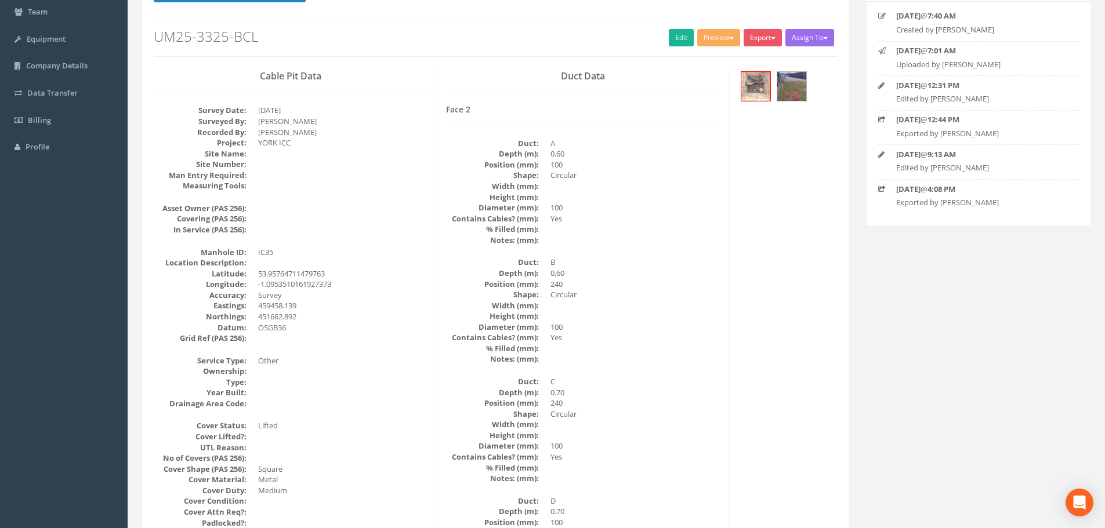
scroll to position [58, 0]
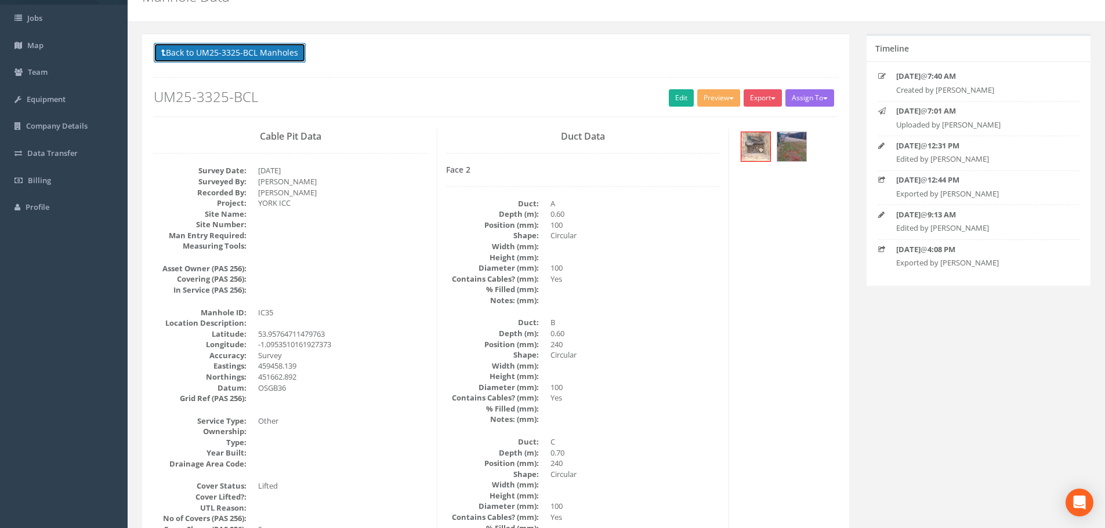
drag, startPoint x: 255, startPoint y: 53, endPoint x: 254, endPoint y: 60, distance: 6.4
click at [255, 53] on button "Back to UM25-3325-BCL Manholes" at bounding box center [230, 53] width 152 height 20
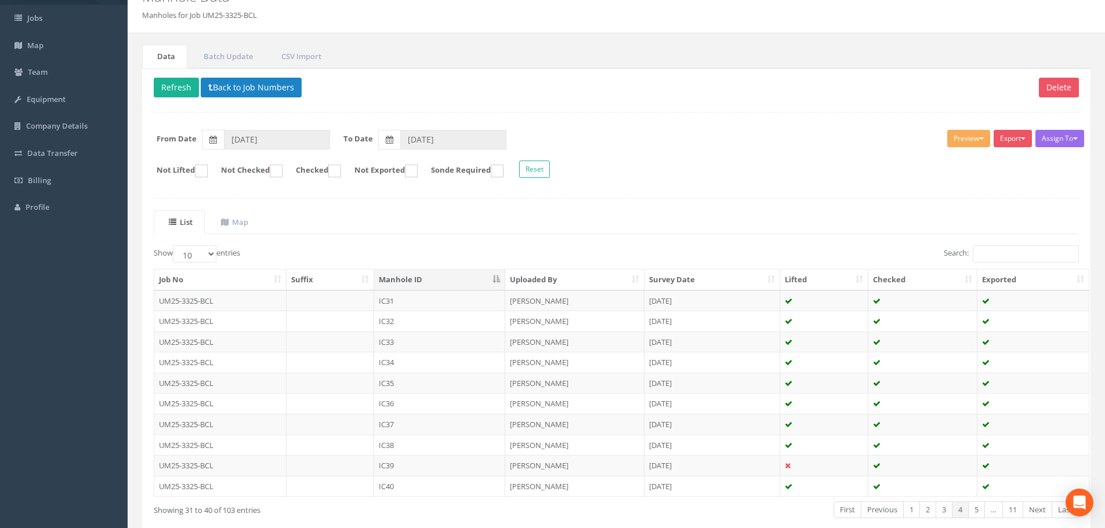
click at [402, 403] on td "IC36" at bounding box center [439, 403] width 131 height 21
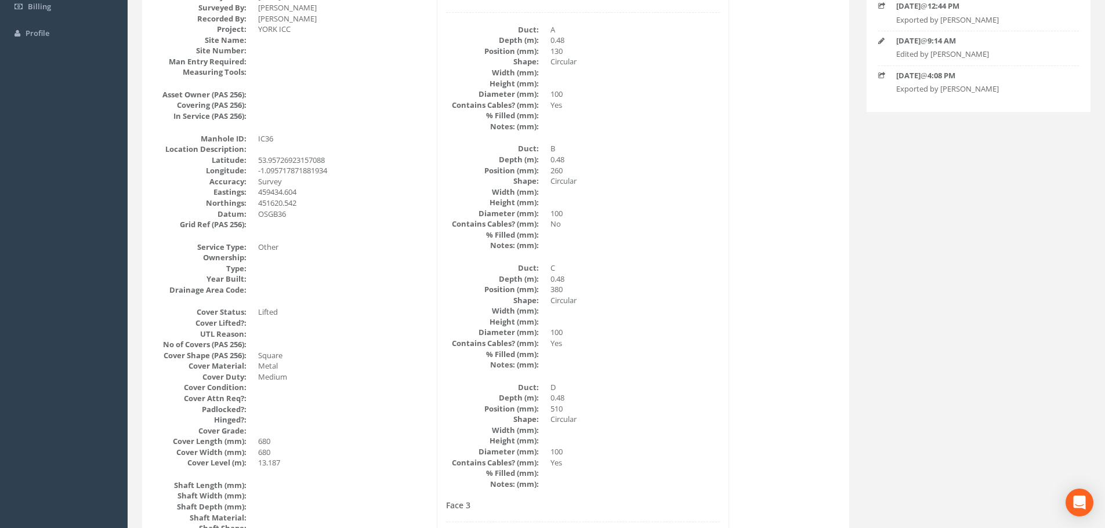
scroll to position [0, 0]
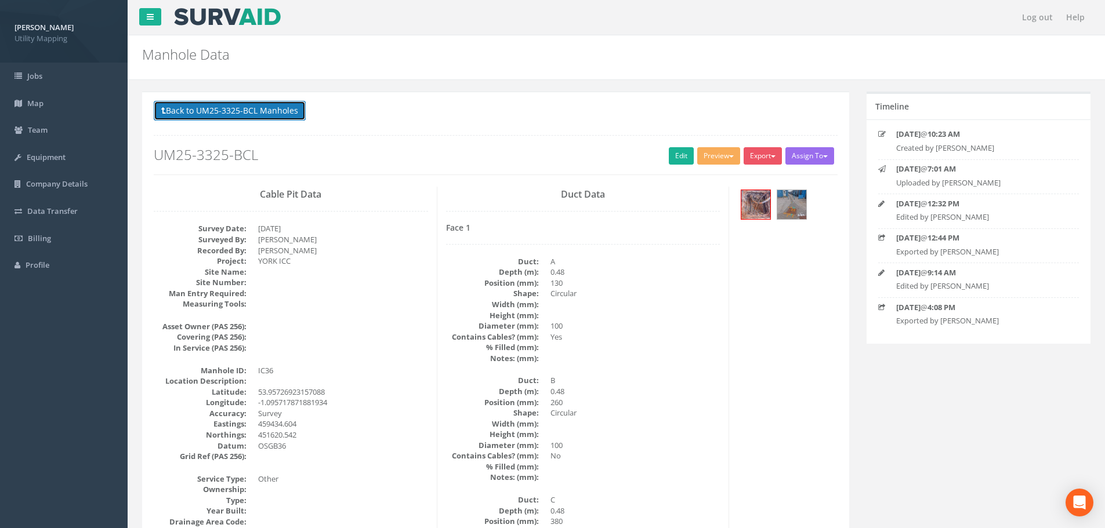
click at [230, 115] on button "Back to UM25-3325-BCL Manholes" at bounding box center [230, 111] width 152 height 20
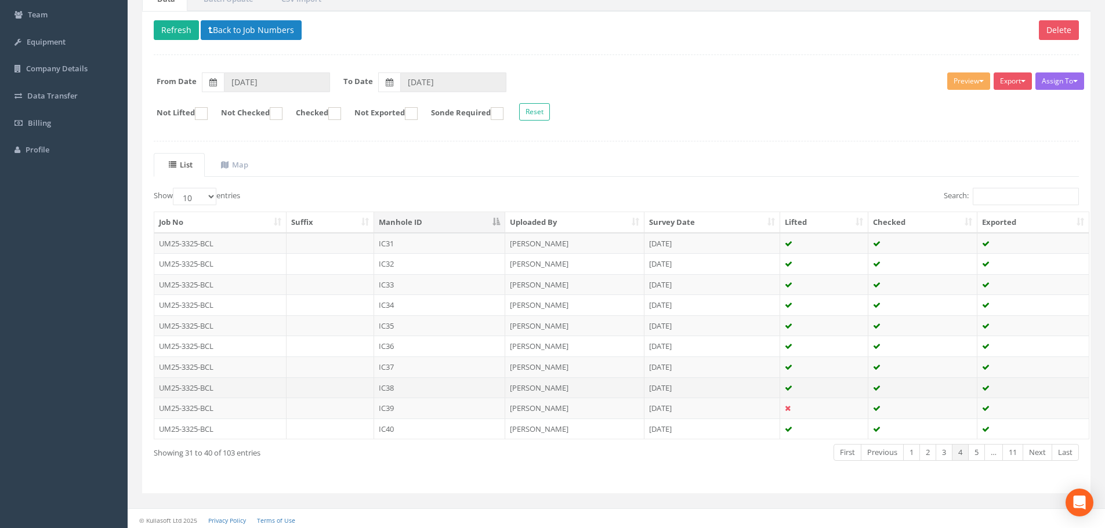
scroll to position [116, 0]
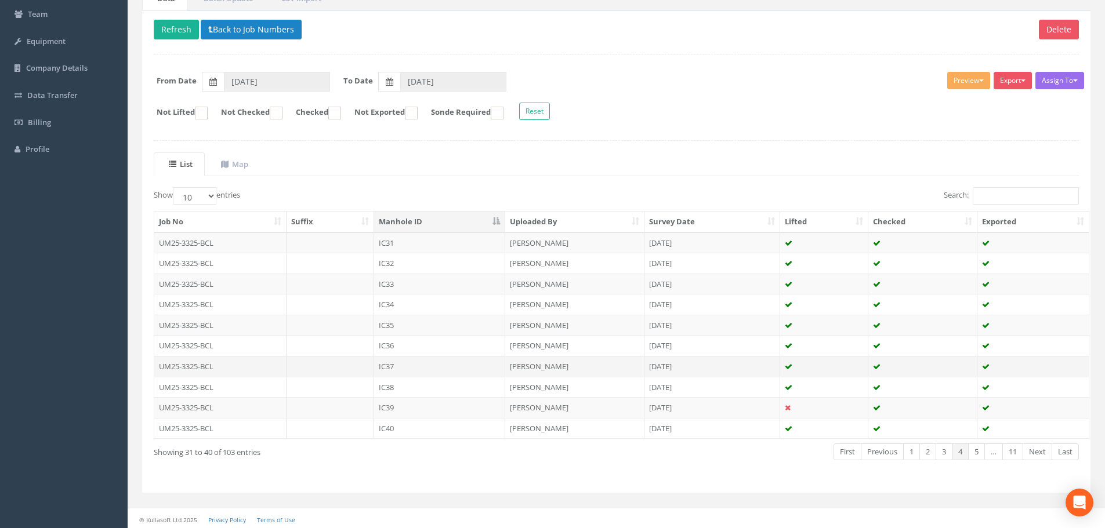
click at [398, 366] on td "IC37" at bounding box center [439, 366] width 131 height 21
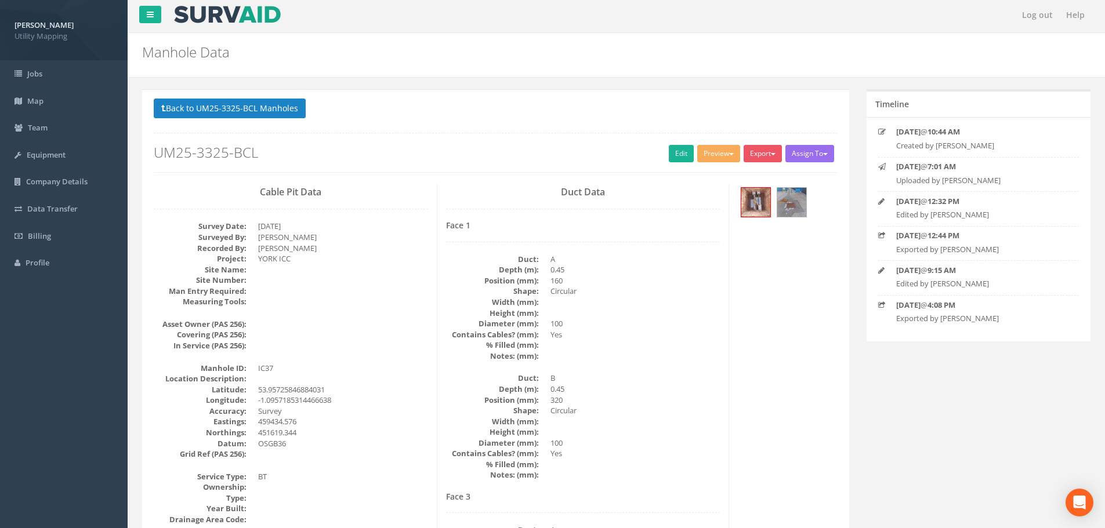
scroll to position [0, 0]
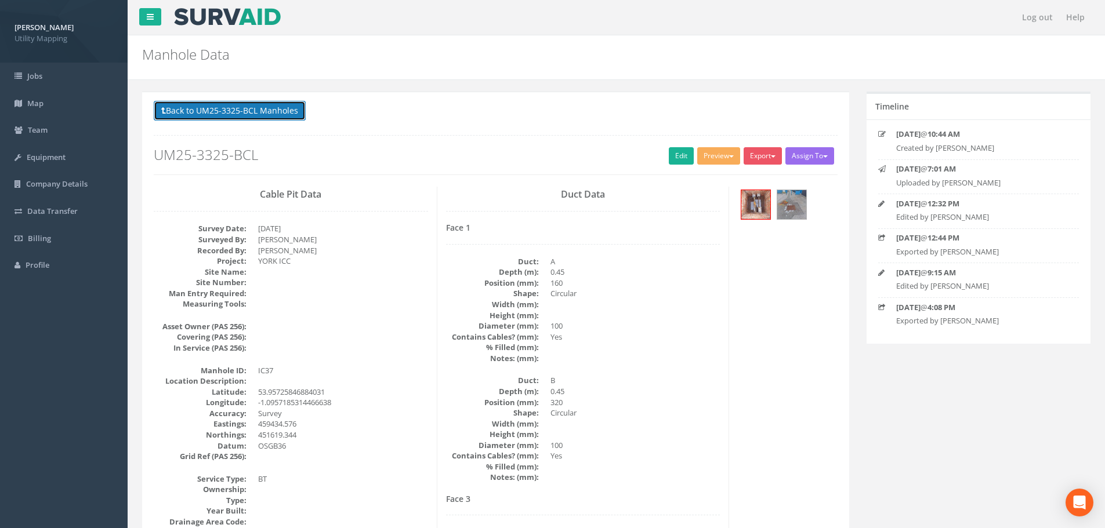
drag, startPoint x: 249, startPoint y: 111, endPoint x: 273, endPoint y: 146, distance: 43.0
click at [249, 111] on button "Back to UM25-3325-BCL Manholes" at bounding box center [230, 111] width 152 height 20
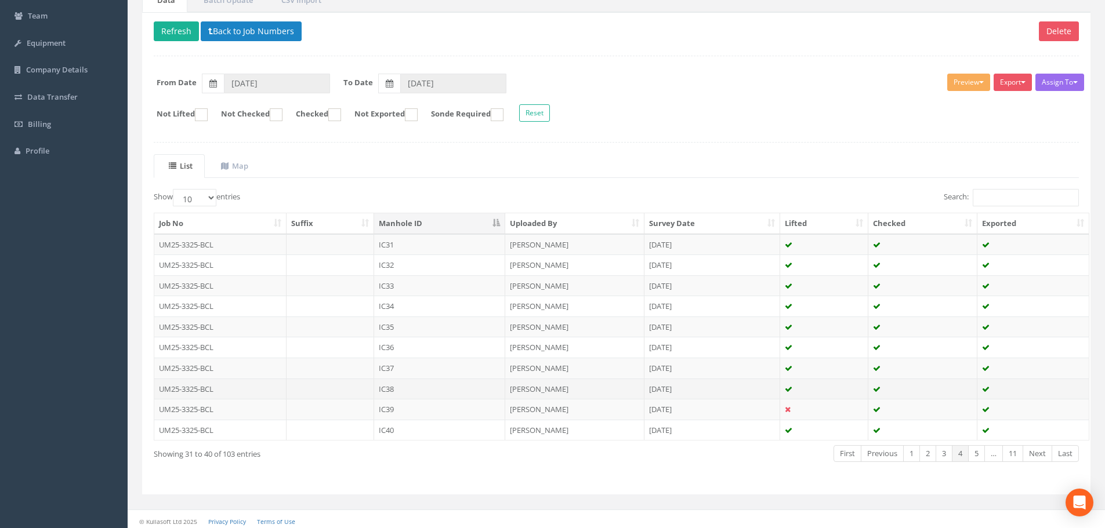
scroll to position [118, 0]
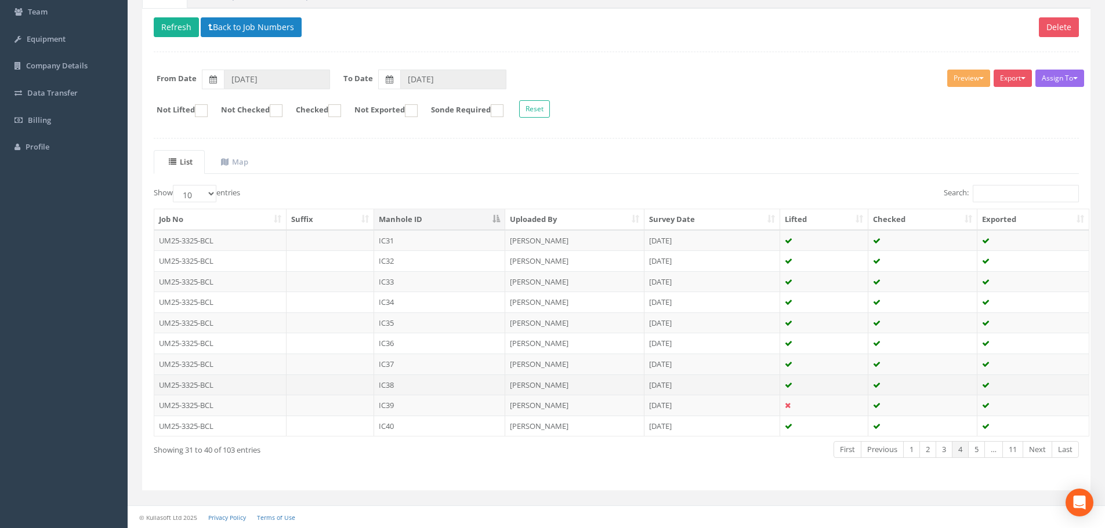
click at [340, 389] on td at bounding box center [331, 385] width 88 height 21
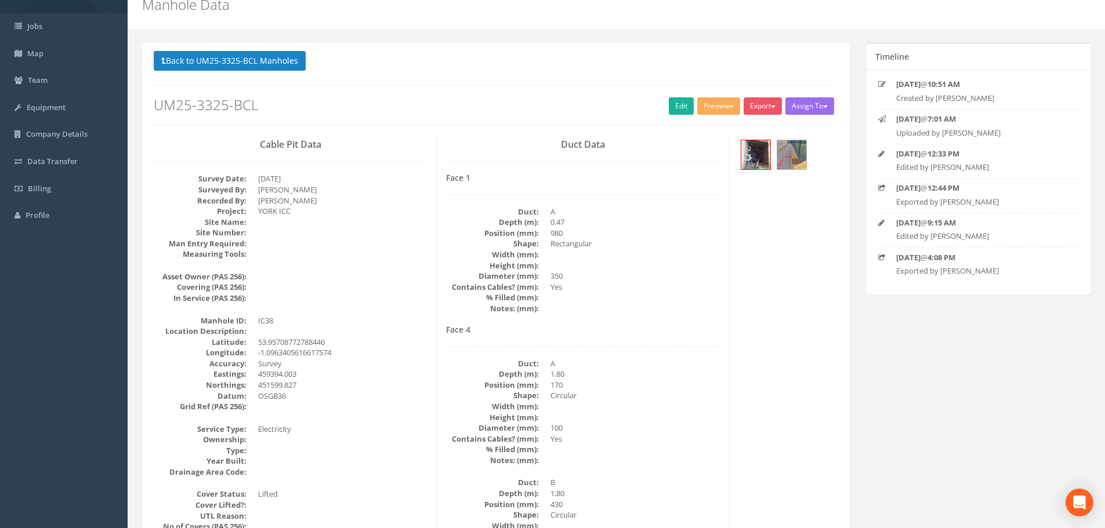
scroll to position [0, 0]
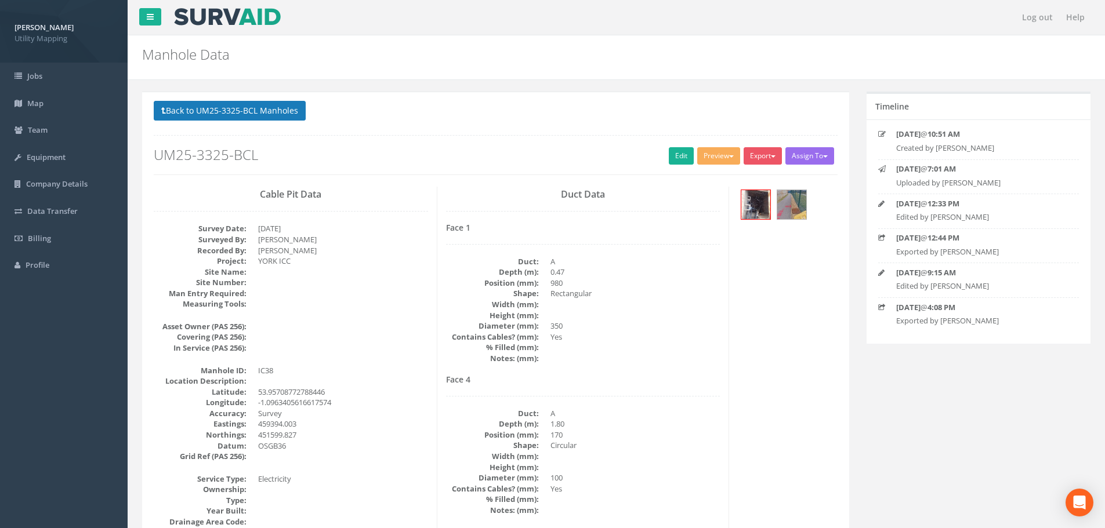
drag, startPoint x: 242, startPoint y: 100, endPoint x: 244, endPoint y: 106, distance: 6.6
click at [244, 110] on button "Back to UM25-3325-BCL Manholes" at bounding box center [230, 111] width 152 height 20
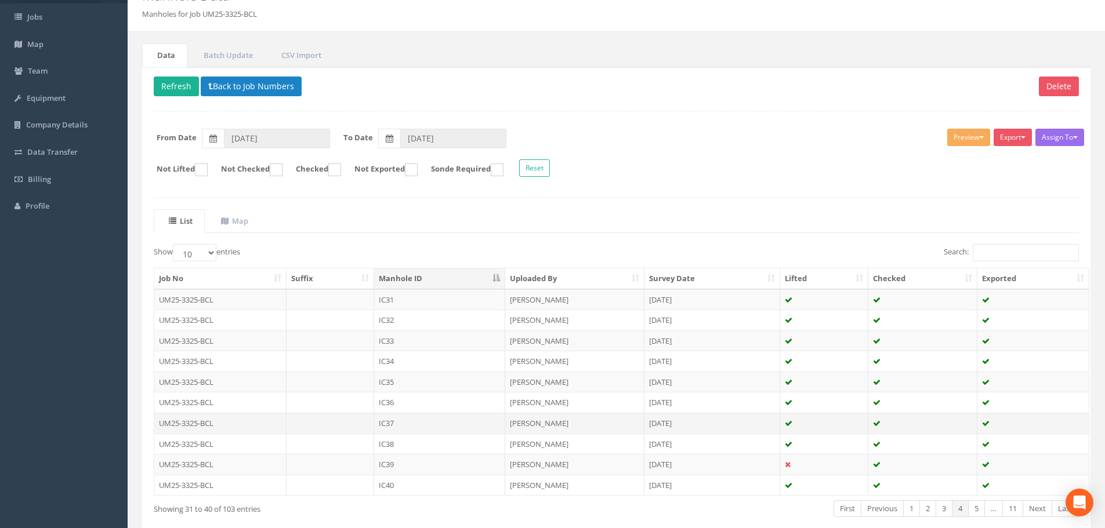
scroll to position [116, 0]
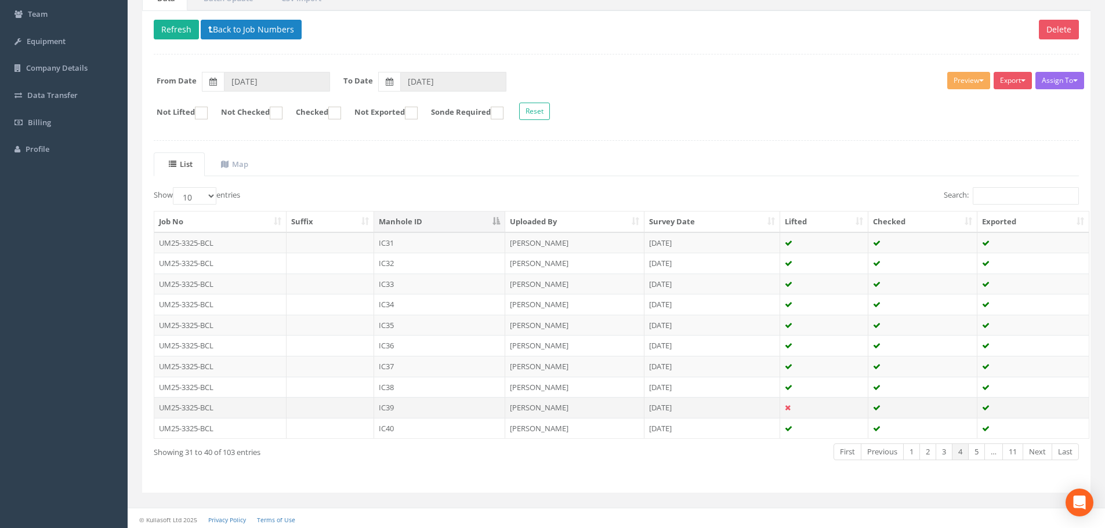
click at [340, 414] on td at bounding box center [331, 407] width 88 height 21
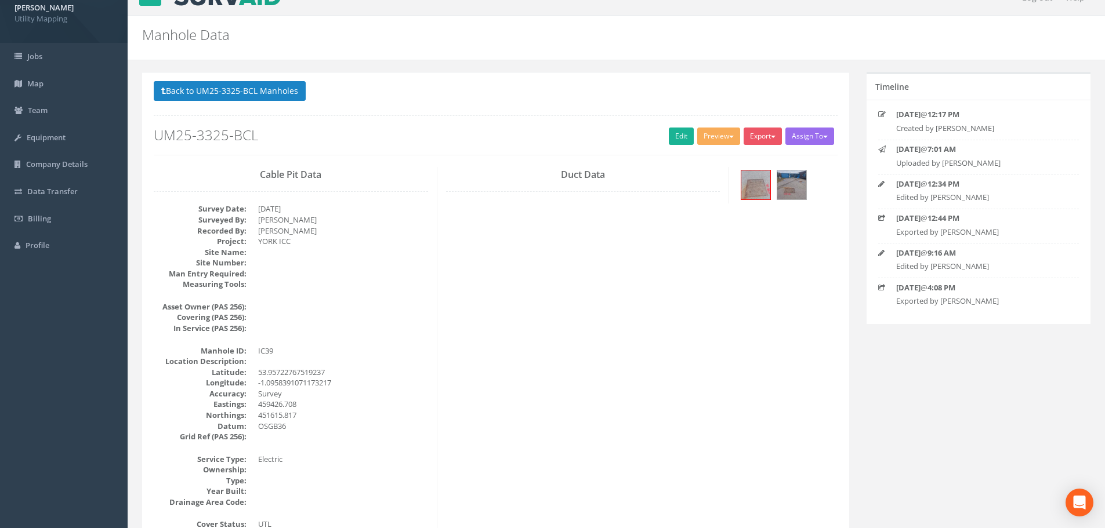
scroll to position [0, 0]
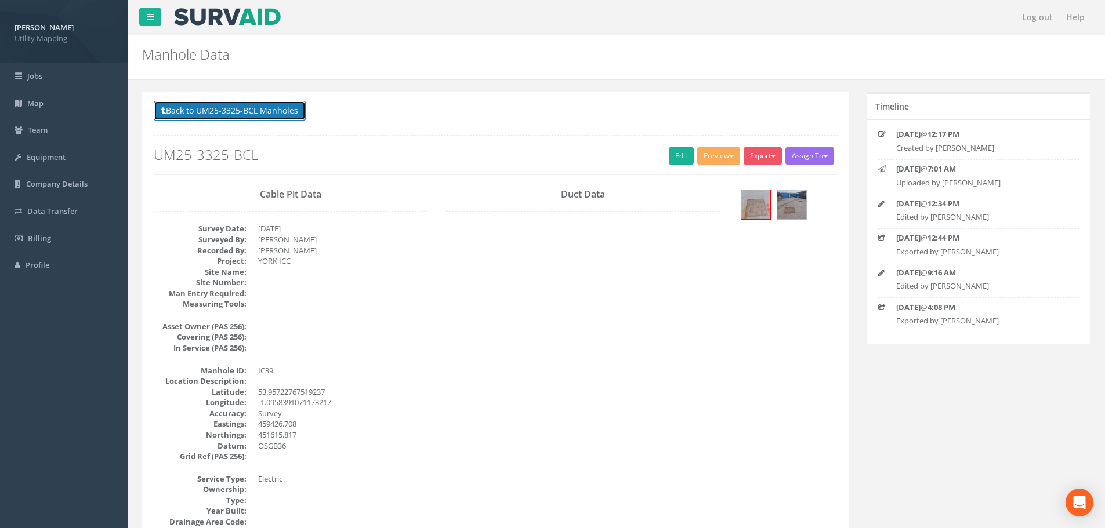
click at [218, 115] on button "Back to UM25-3325-BCL Manholes" at bounding box center [230, 111] width 152 height 20
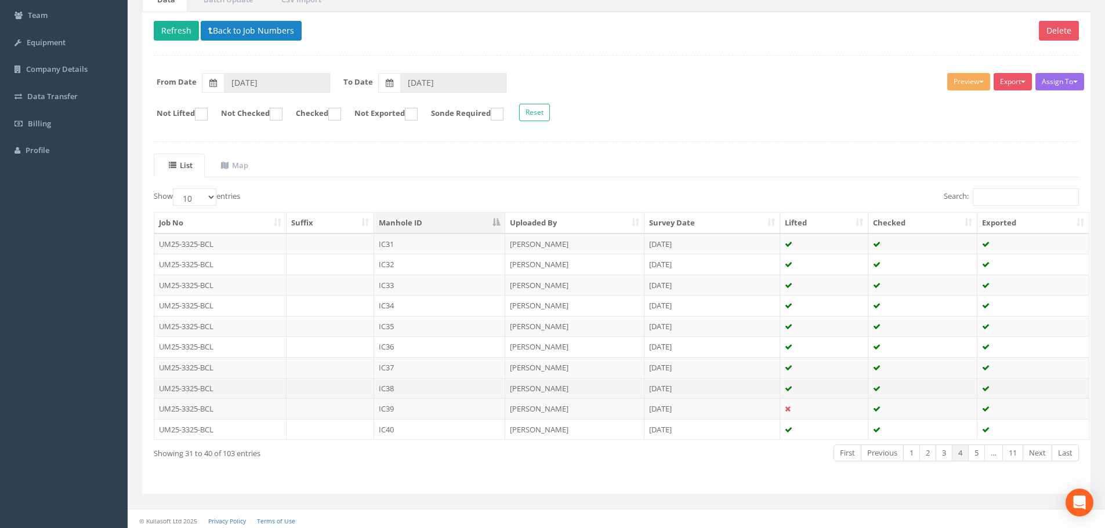
scroll to position [118, 0]
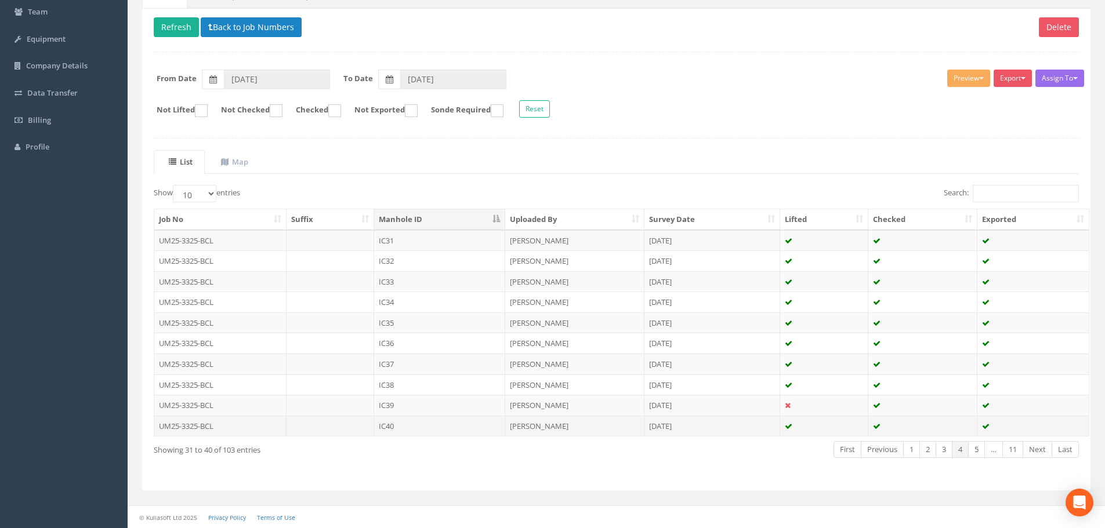
click at [350, 425] on td at bounding box center [331, 426] width 88 height 21
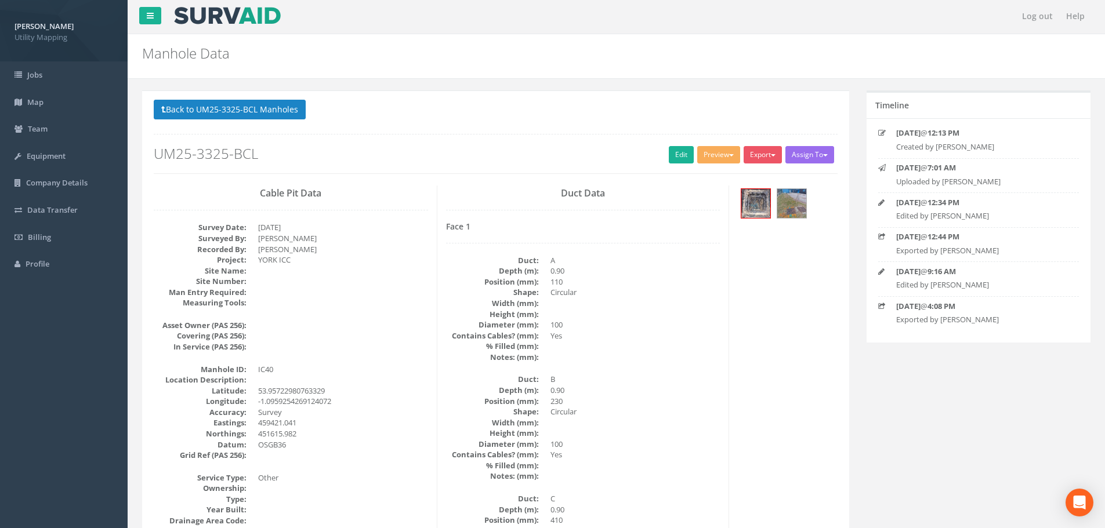
scroll to position [0, 0]
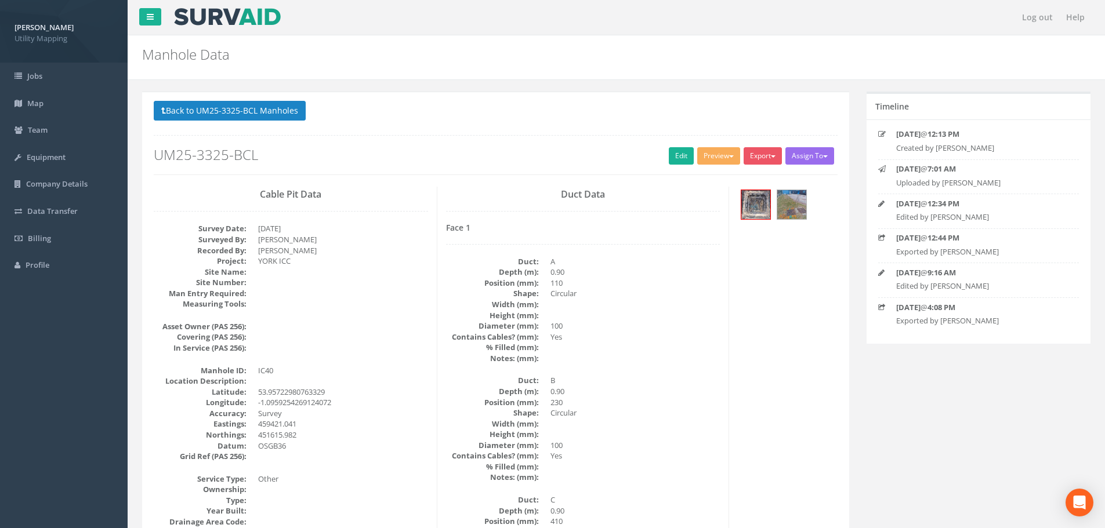
click at [331, 477] on dd "Other" at bounding box center [343, 479] width 170 height 11
click at [232, 108] on button "Back to UM25-3325-BCL Manholes" at bounding box center [230, 111] width 152 height 20
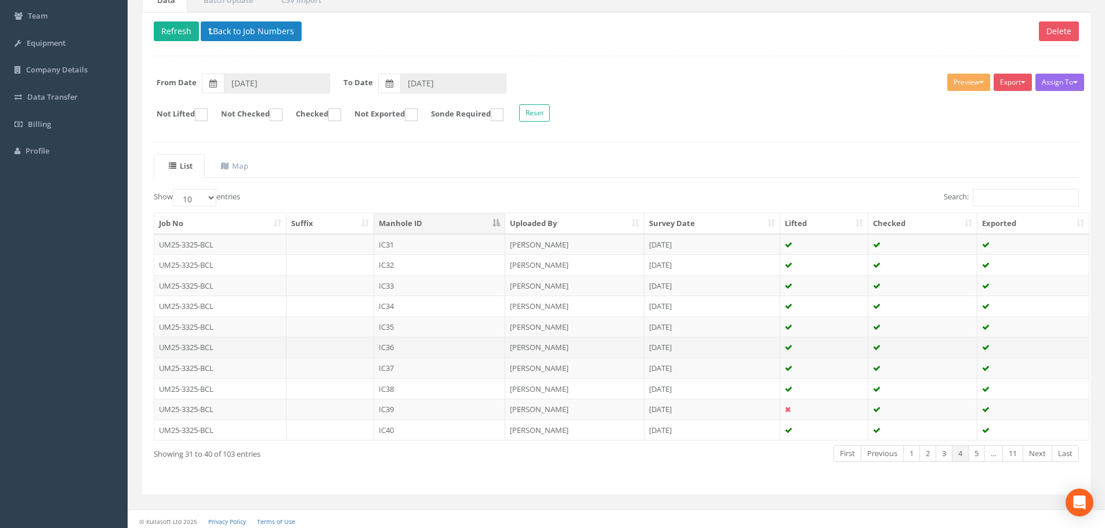
scroll to position [118, 0]
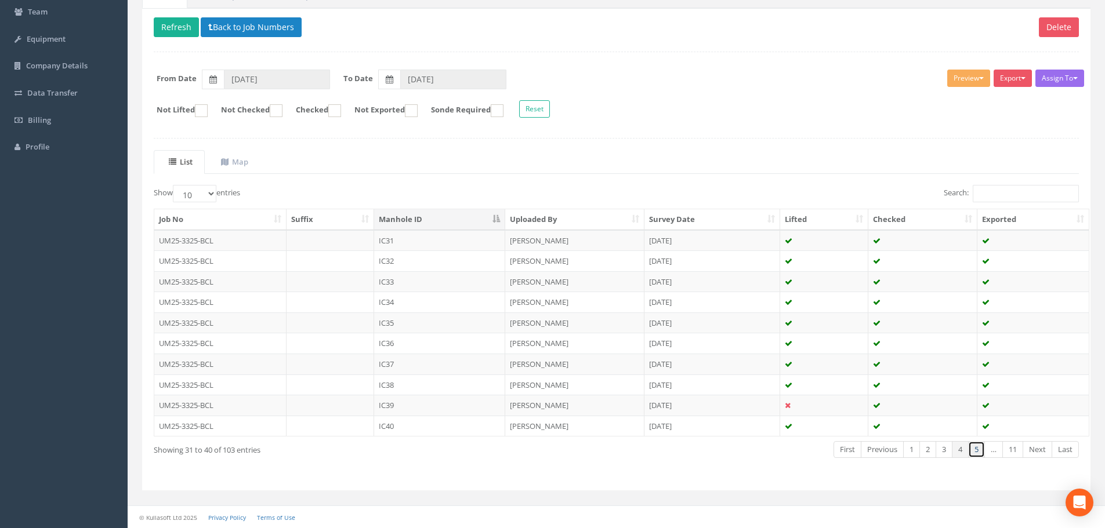
click at [978, 457] on link "5" at bounding box center [976, 449] width 17 height 17
click at [423, 247] on td "IC41" at bounding box center [439, 240] width 131 height 21
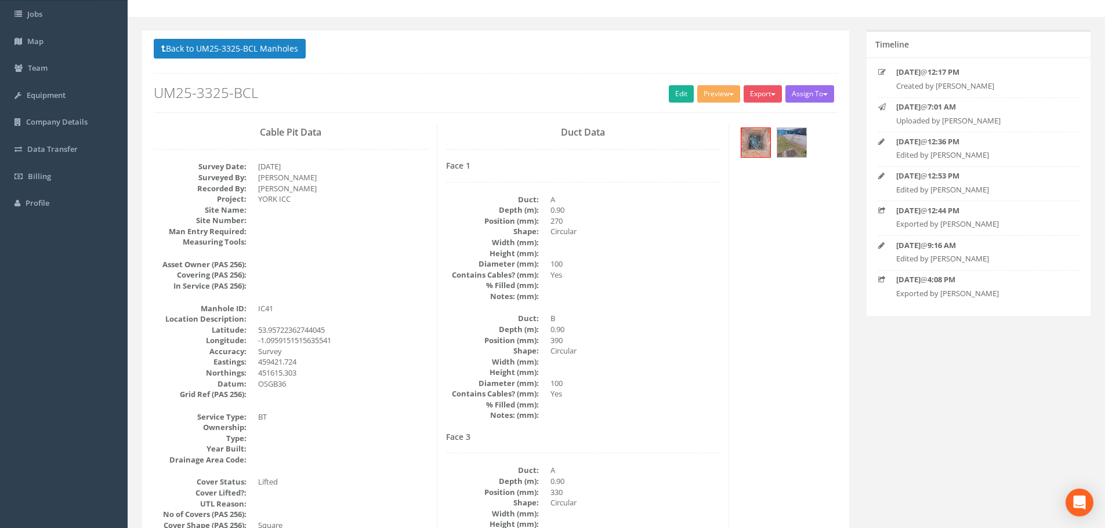
scroll to position [0, 0]
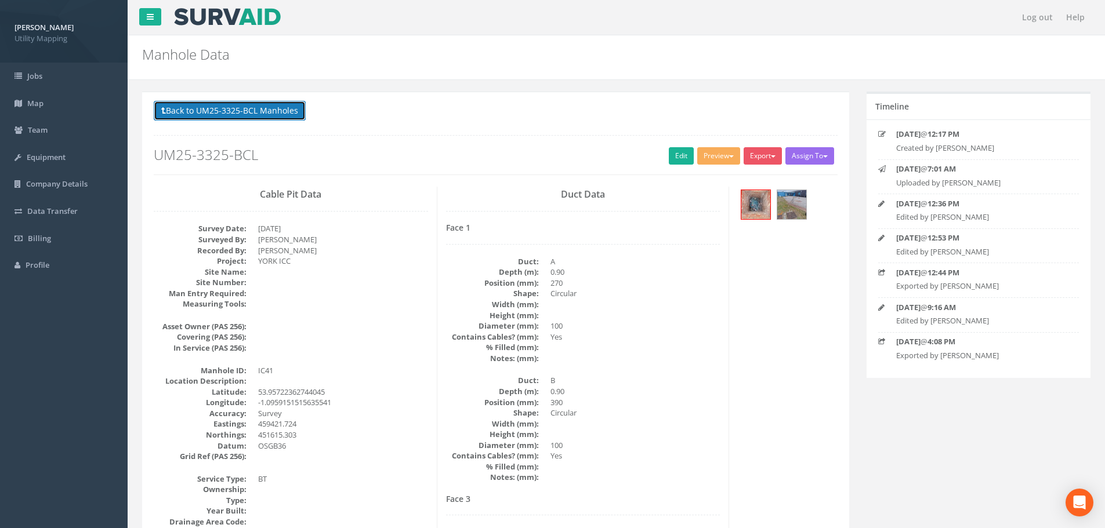
click at [260, 113] on button "Back to UM25-3325-BCL Manholes" at bounding box center [230, 111] width 152 height 20
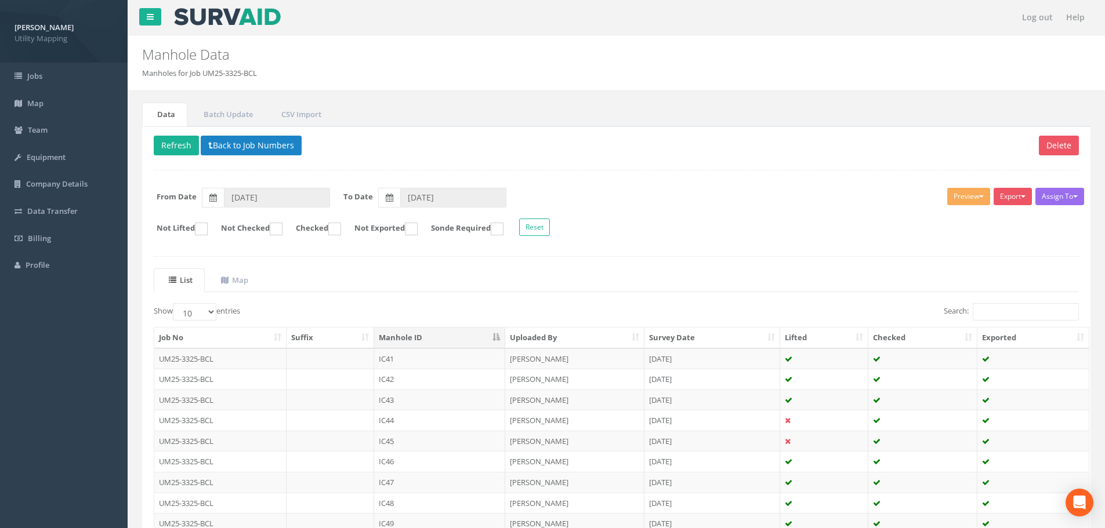
click at [410, 386] on td "IC42" at bounding box center [439, 379] width 131 height 21
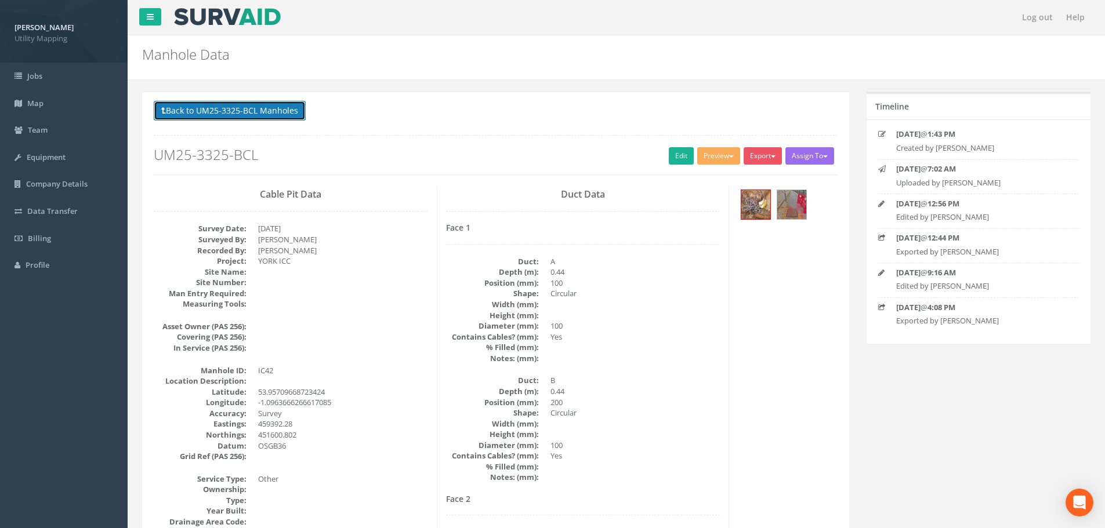
drag, startPoint x: 255, startPoint y: 114, endPoint x: 259, endPoint y: 123, distance: 10.4
click at [255, 114] on button "Back to UM25-3325-BCL Manholes" at bounding box center [230, 111] width 152 height 20
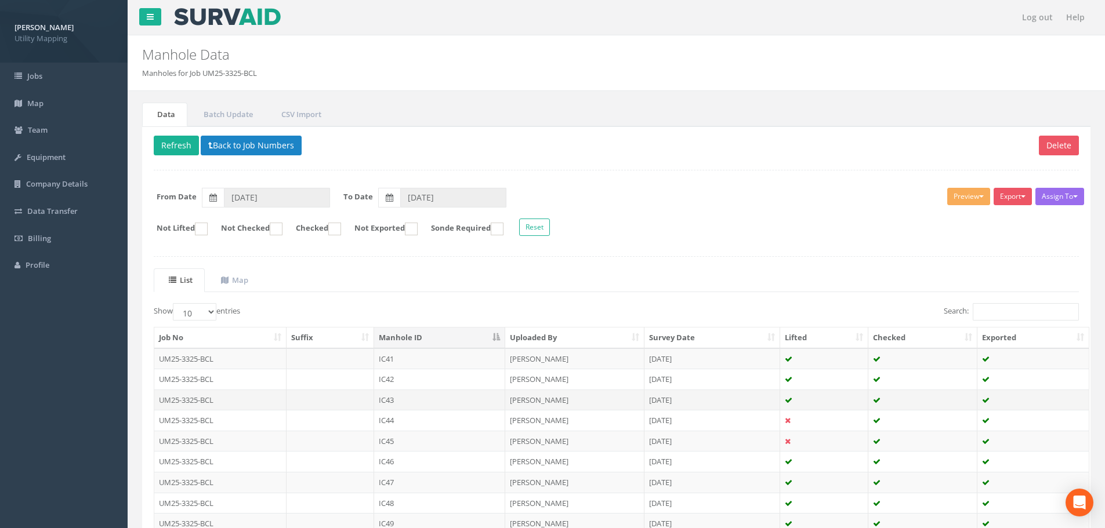
click at [418, 402] on td "IC43" at bounding box center [439, 400] width 131 height 21
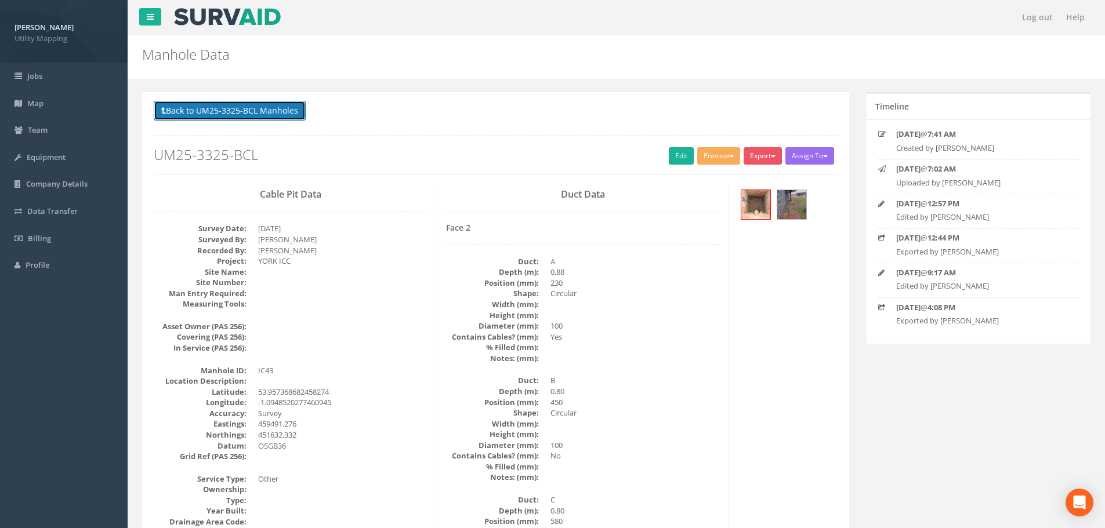
click at [213, 116] on button "Back to UM25-3325-BCL Manholes" at bounding box center [230, 111] width 152 height 20
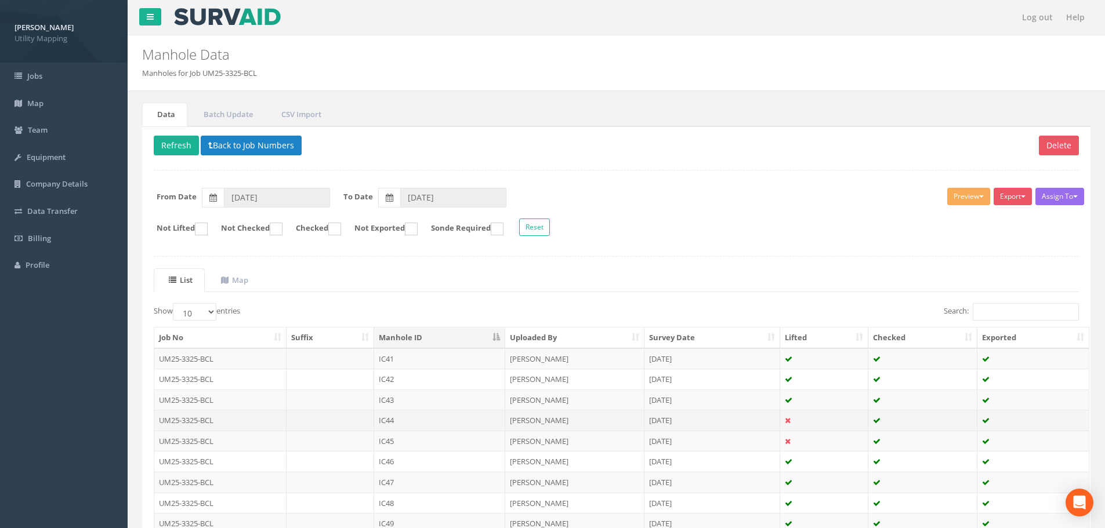
click at [398, 427] on td "IC44" at bounding box center [439, 420] width 131 height 21
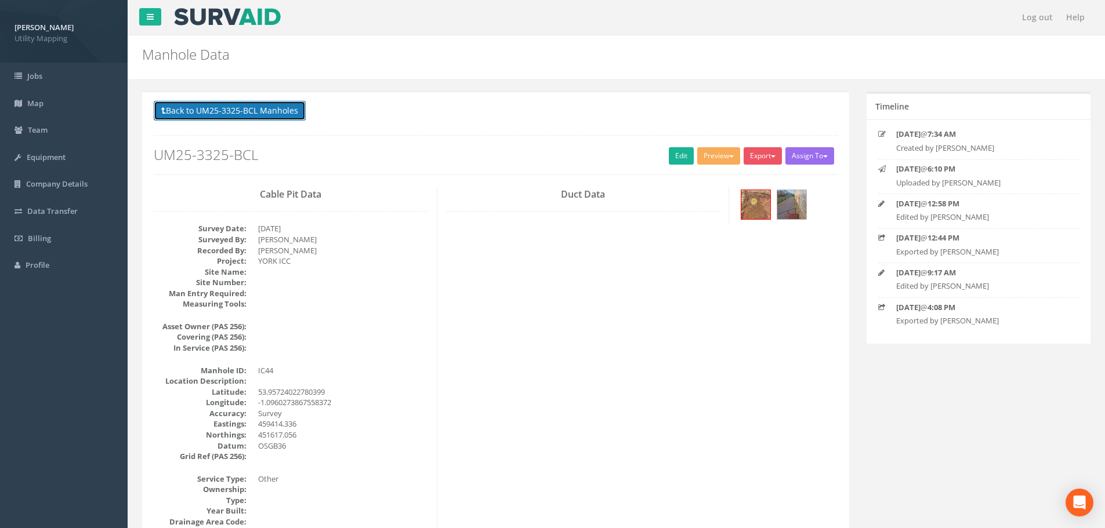
drag, startPoint x: 233, startPoint y: 116, endPoint x: 289, endPoint y: 166, distance: 75.2
click at [233, 116] on button "Back to UM25-3325-BCL Manholes" at bounding box center [230, 111] width 152 height 20
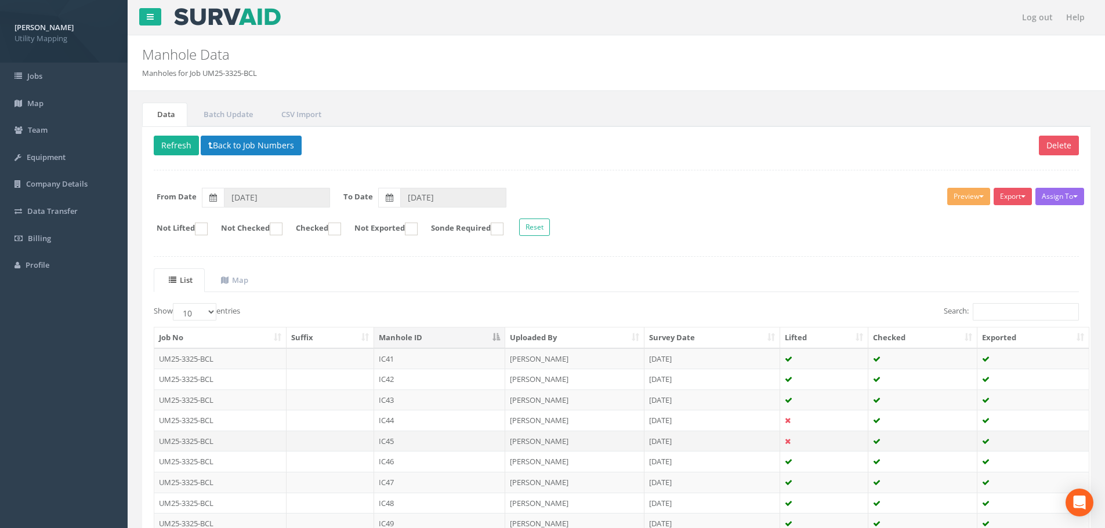
click at [427, 438] on td "IC45" at bounding box center [439, 441] width 131 height 21
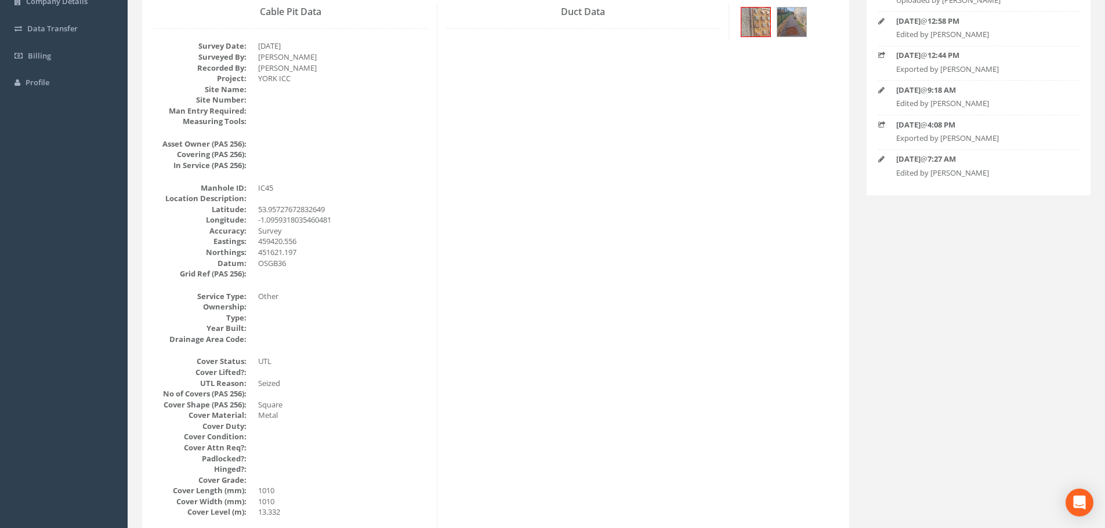
scroll to position [58, 0]
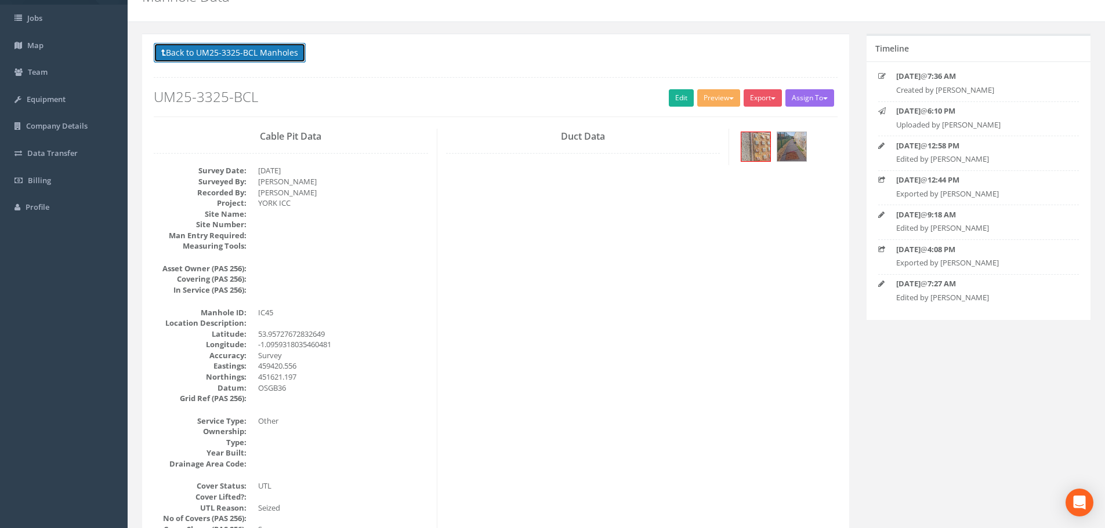
click at [249, 45] on button "Back to UM25-3325-BCL Manholes" at bounding box center [230, 53] width 152 height 20
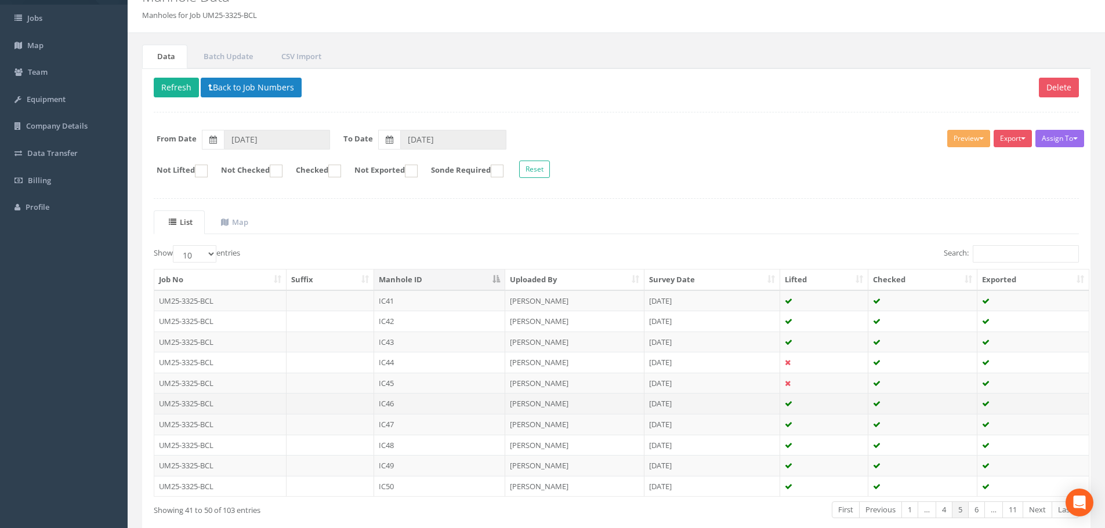
click at [407, 401] on td "IC46" at bounding box center [439, 403] width 131 height 21
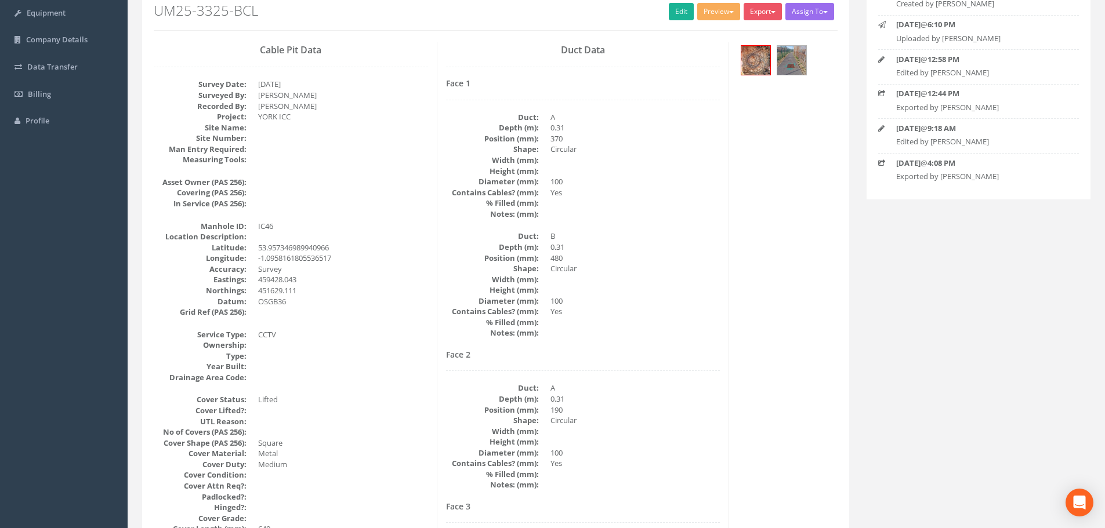
scroll to position [0, 0]
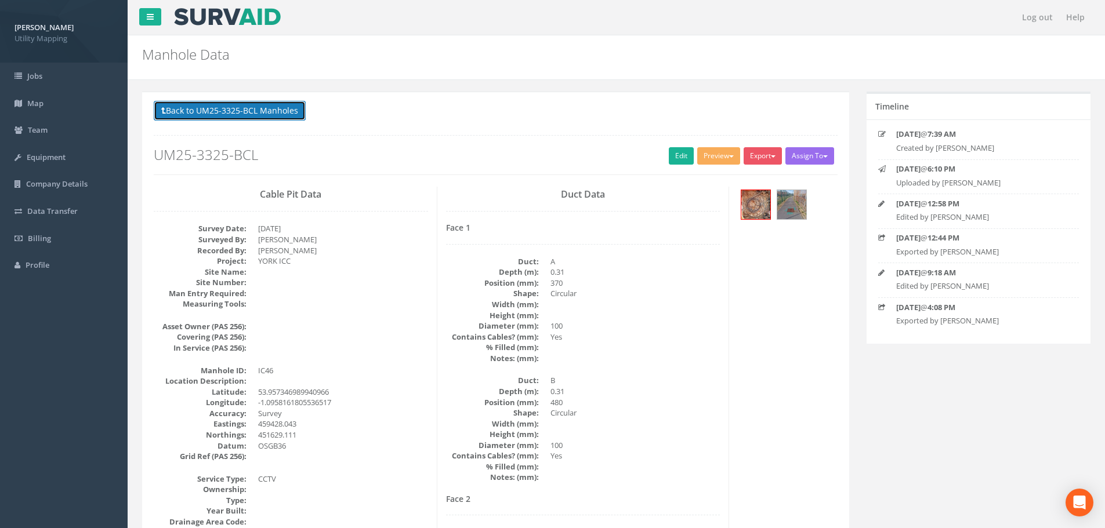
drag, startPoint x: 269, startPoint y: 113, endPoint x: 272, endPoint y: 148, distance: 35.5
click at [269, 113] on button "Back to UM25-3325-BCL Manholes" at bounding box center [230, 111] width 152 height 20
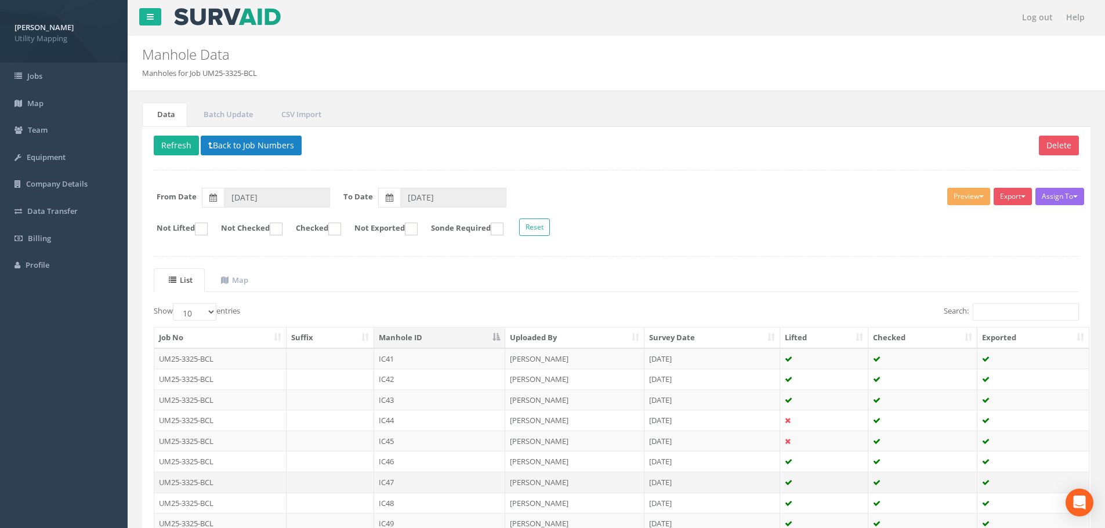
click at [350, 482] on td at bounding box center [331, 482] width 88 height 21
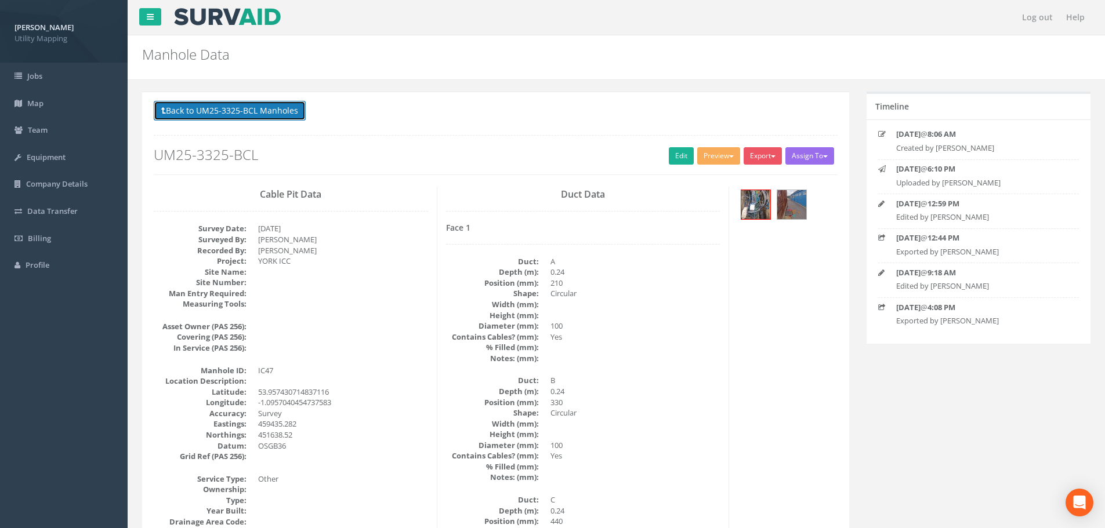
click at [239, 109] on button "Back to UM25-3325-BCL Manholes" at bounding box center [230, 111] width 152 height 20
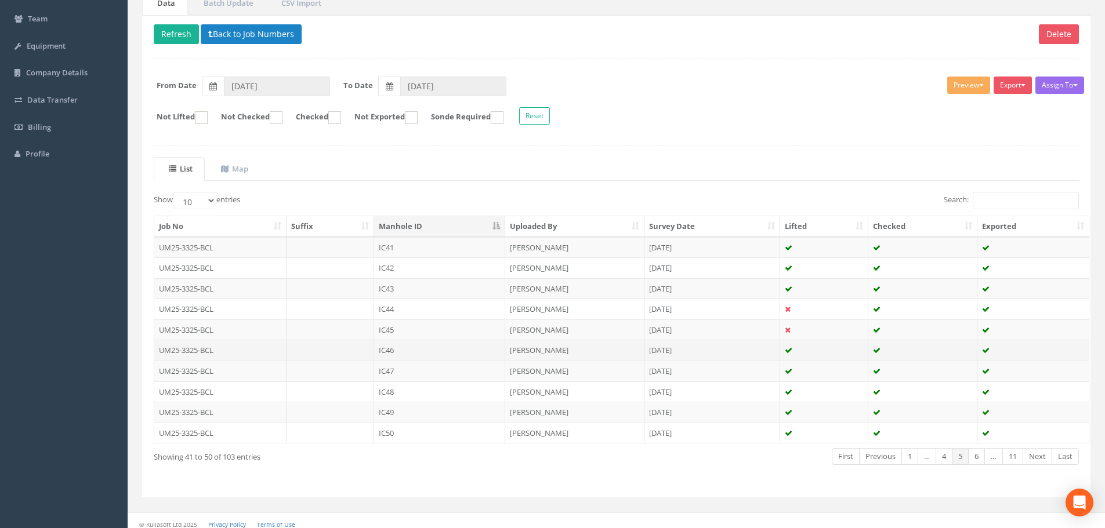
scroll to position [116, 0]
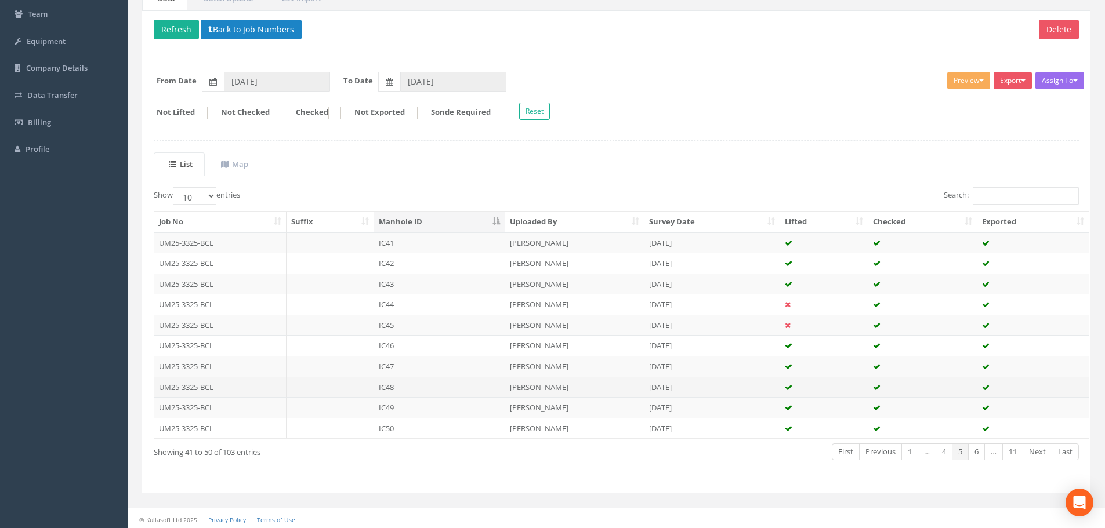
click at [409, 386] on td "IC48" at bounding box center [439, 387] width 131 height 21
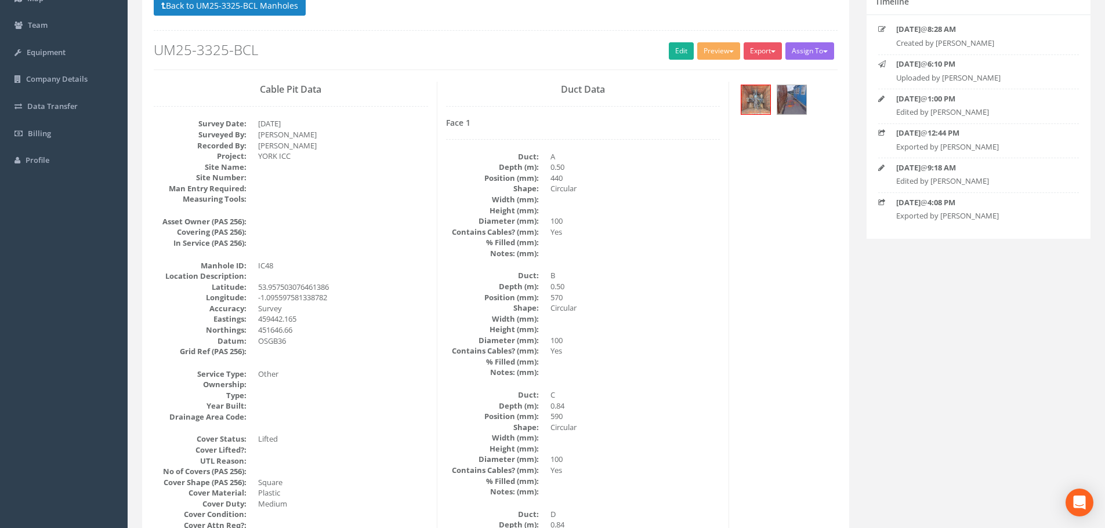
scroll to position [58, 0]
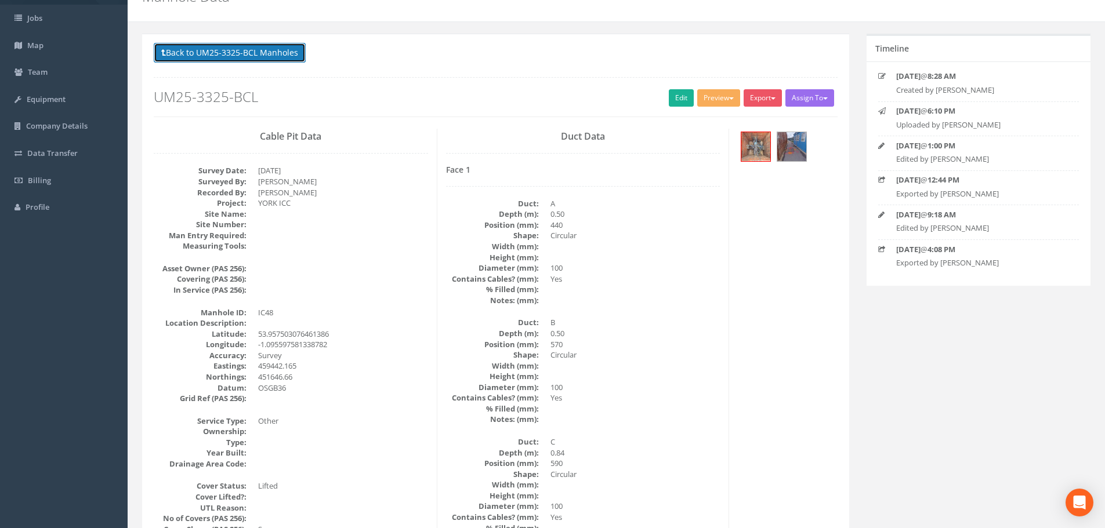
drag, startPoint x: 246, startPoint y: 56, endPoint x: 249, endPoint y: 61, distance: 6.0
click at [246, 56] on button "Back to UM25-3325-BCL Manholes" at bounding box center [230, 53] width 152 height 20
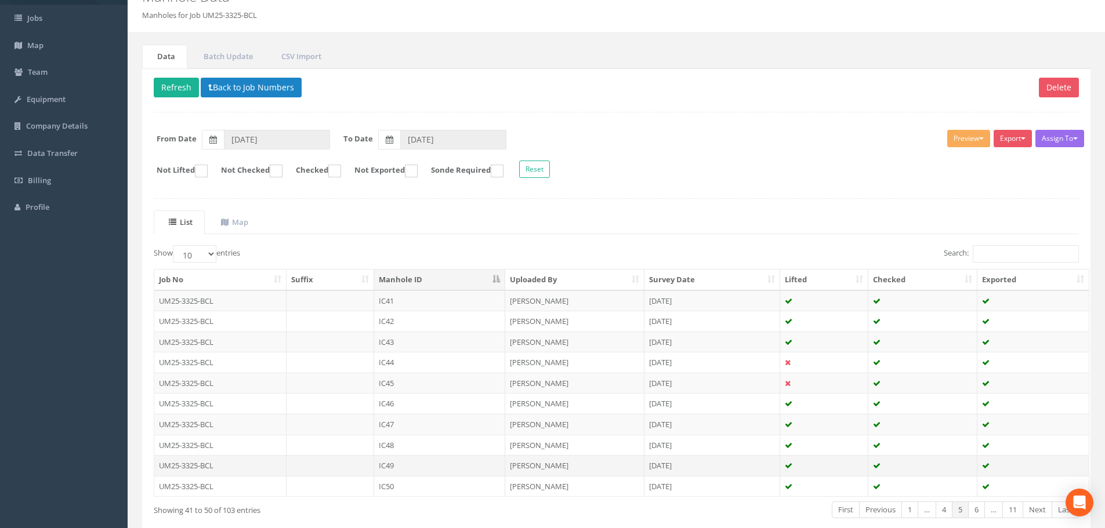
click at [364, 469] on td at bounding box center [331, 465] width 88 height 21
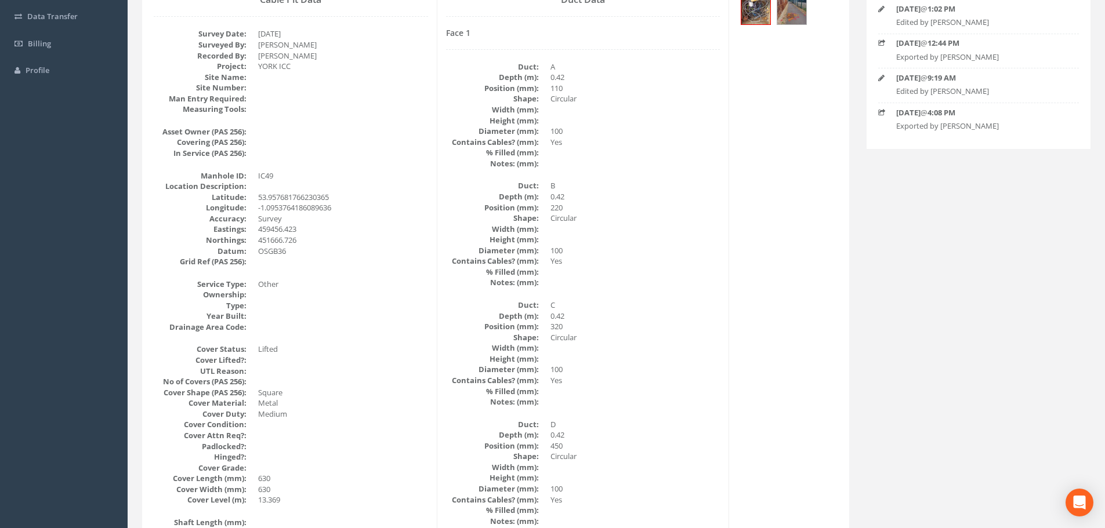
scroll to position [0, 0]
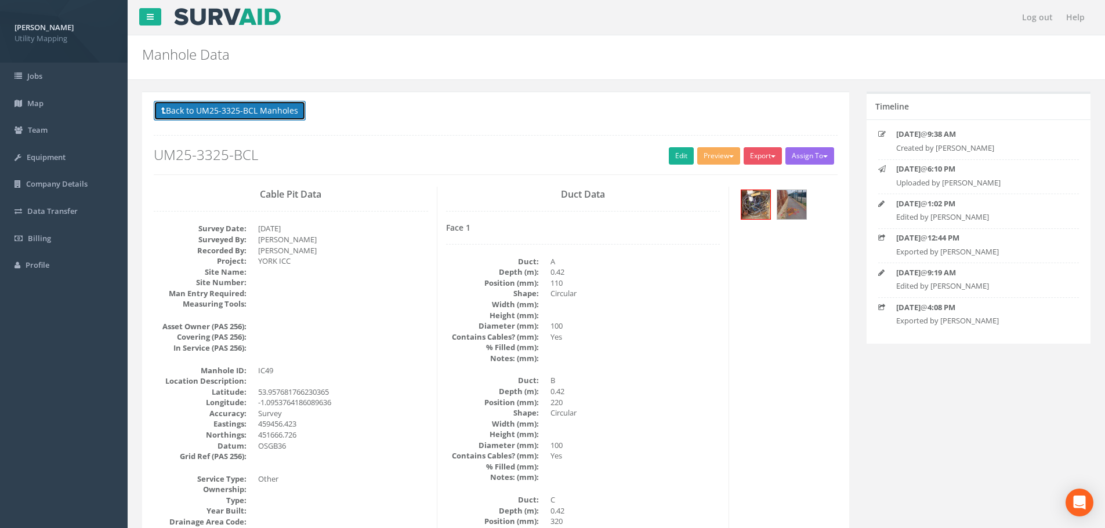
click at [244, 107] on button "Back to UM25-3325-BCL Manholes" at bounding box center [230, 111] width 152 height 20
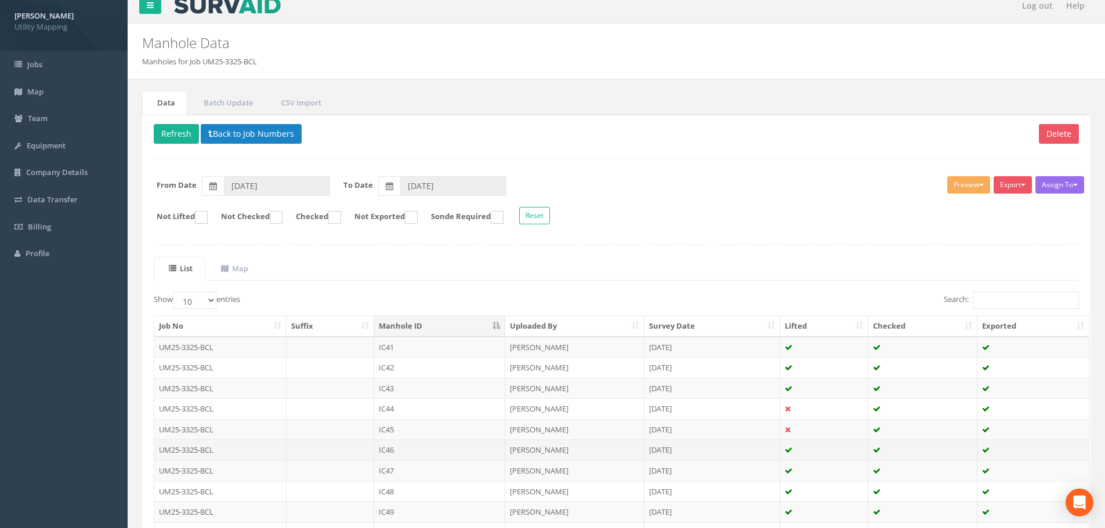
scroll to position [118, 0]
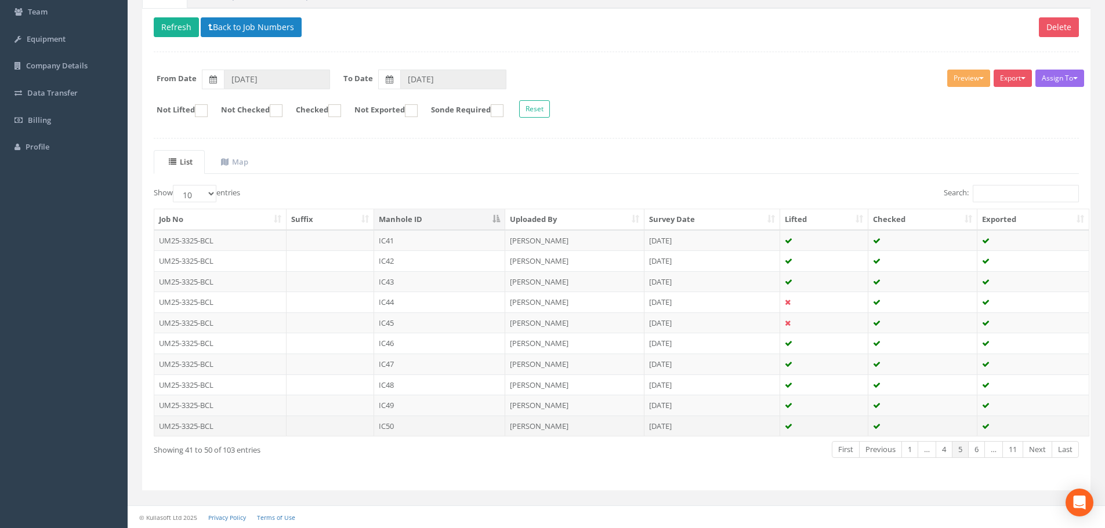
click at [360, 425] on td at bounding box center [331, 426] width 88 height 21
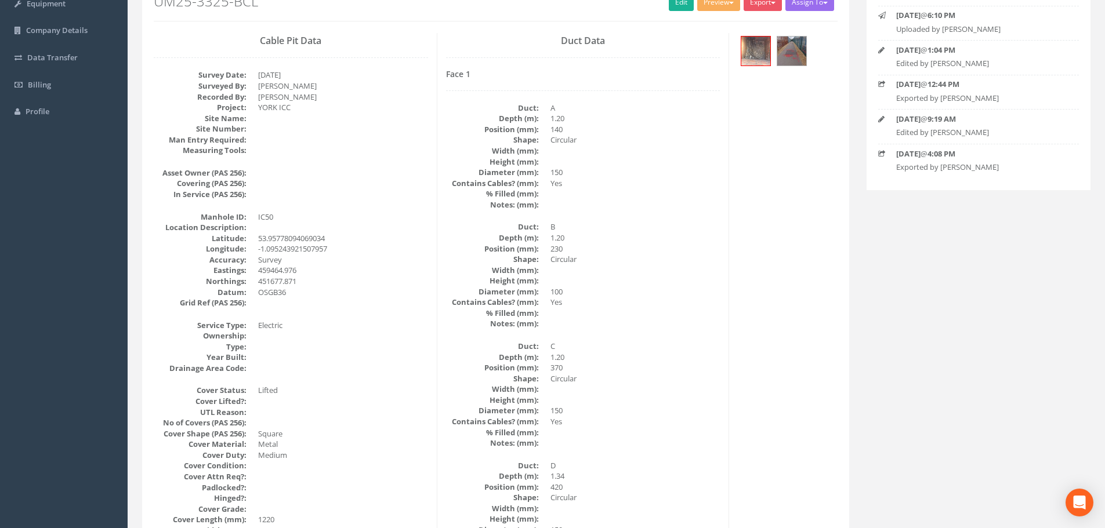
scroll to position [0, 0]
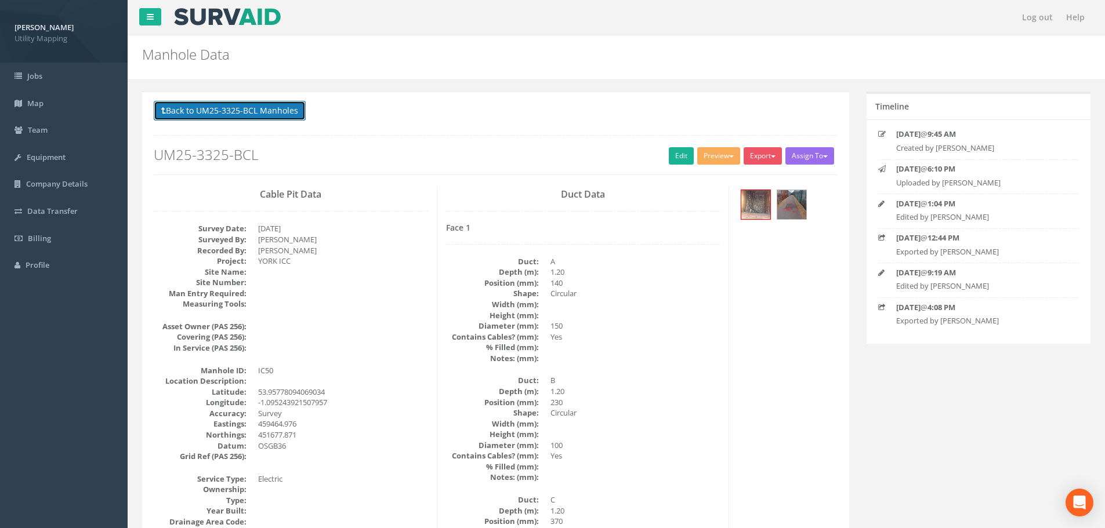
click at [259, 115] on button "Back to UM25-3325-BCL Manholes" at bounding box center [230, 111] width 152 height 20
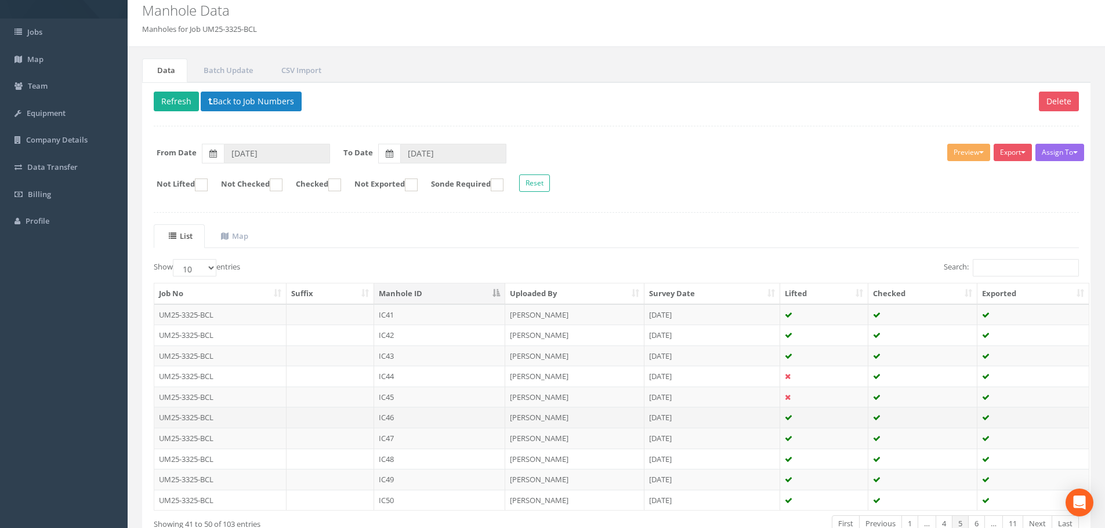
scroll to position [118, 0]
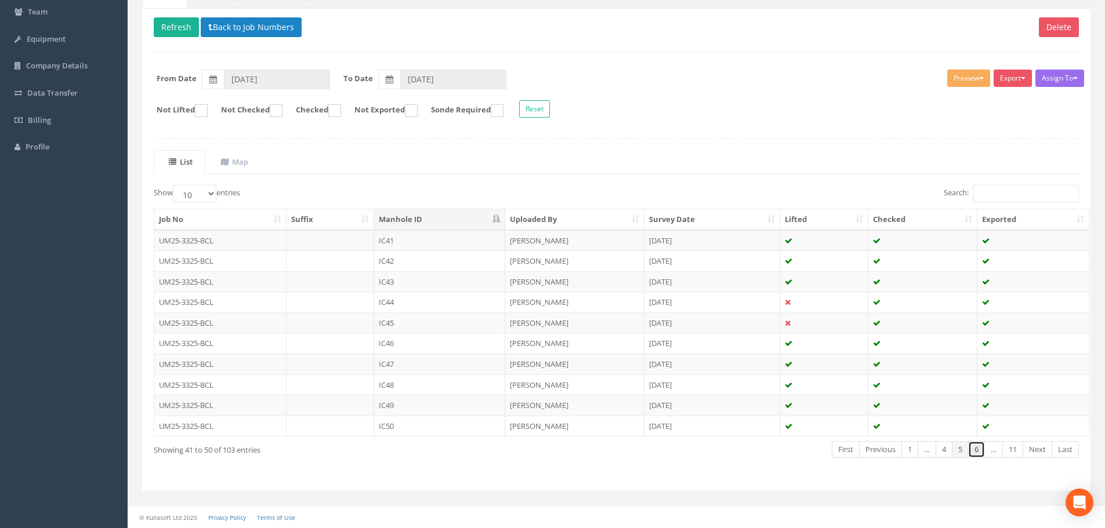
click at [975, 455] on link "6" at bounding box center [976, 449] width 17 height 17
click at [413, 244] on td "IC51" at bounding box center [439, 240] width 131 height 21
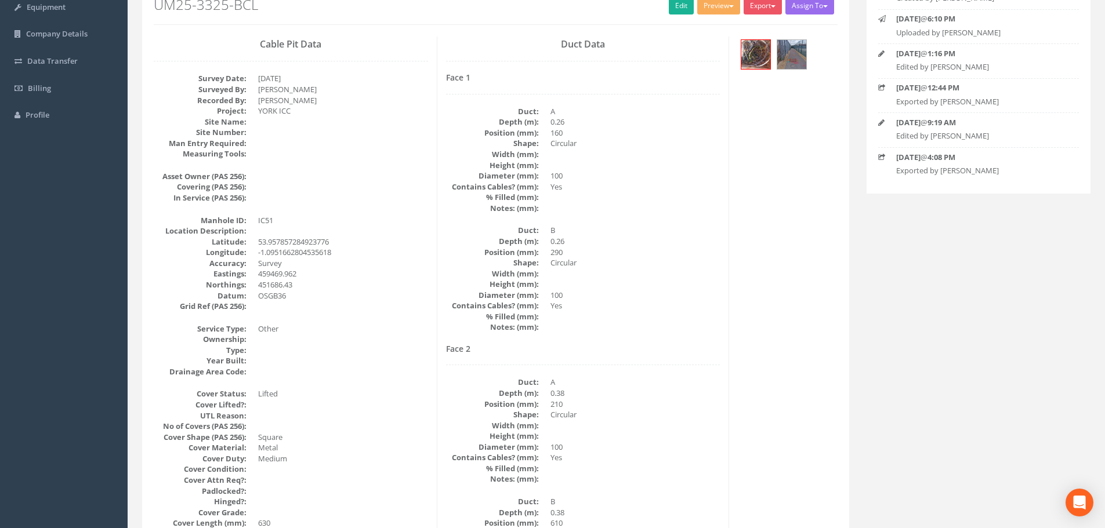
scroll to position [0, 0]
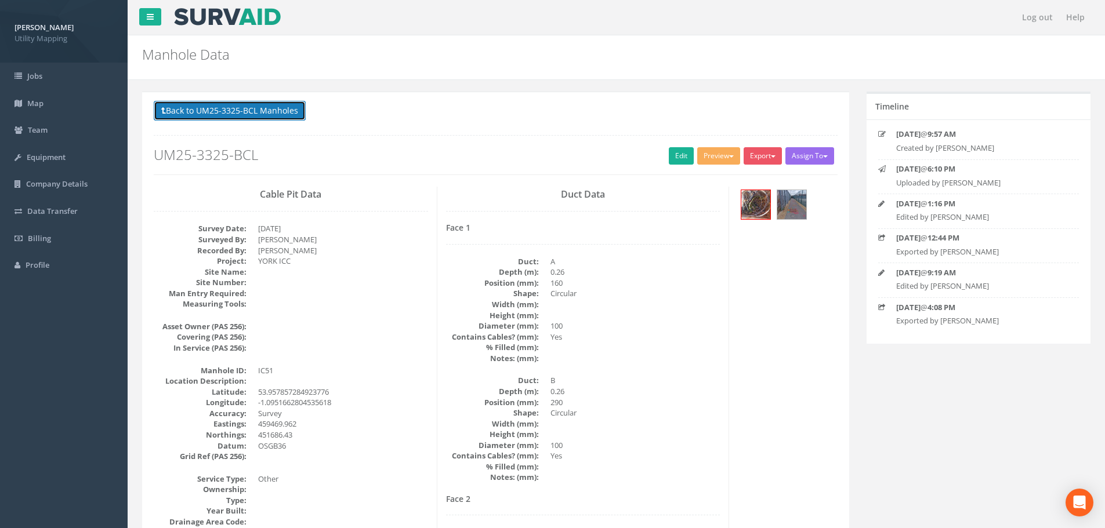
click at [271, 118] on button "Back to UM25-3325-BCL Manholes" at bounding box center [230, 111] width 152 height 20
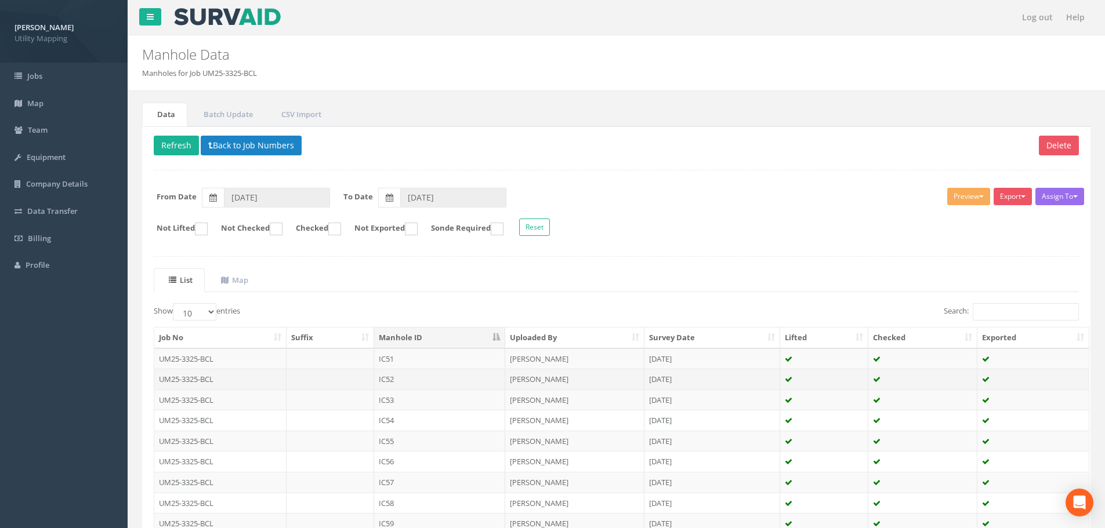
click at [353, 381] on td at bounding box center [331, 379] width 88 height 21
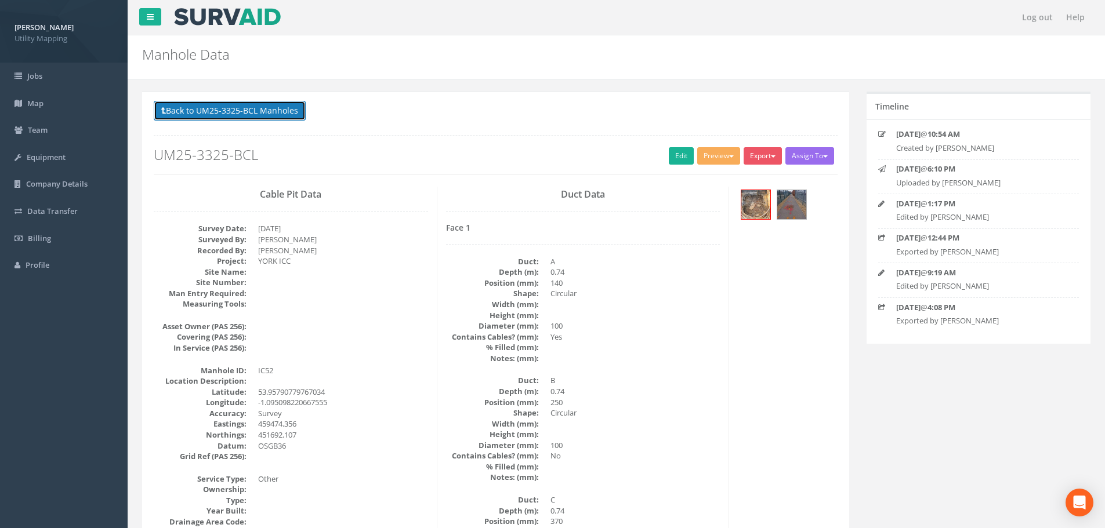
click at [270, 114] on button "Back to UM25-3325-BCL Manholes" at bounding box center [230, 111] width 152 height 20
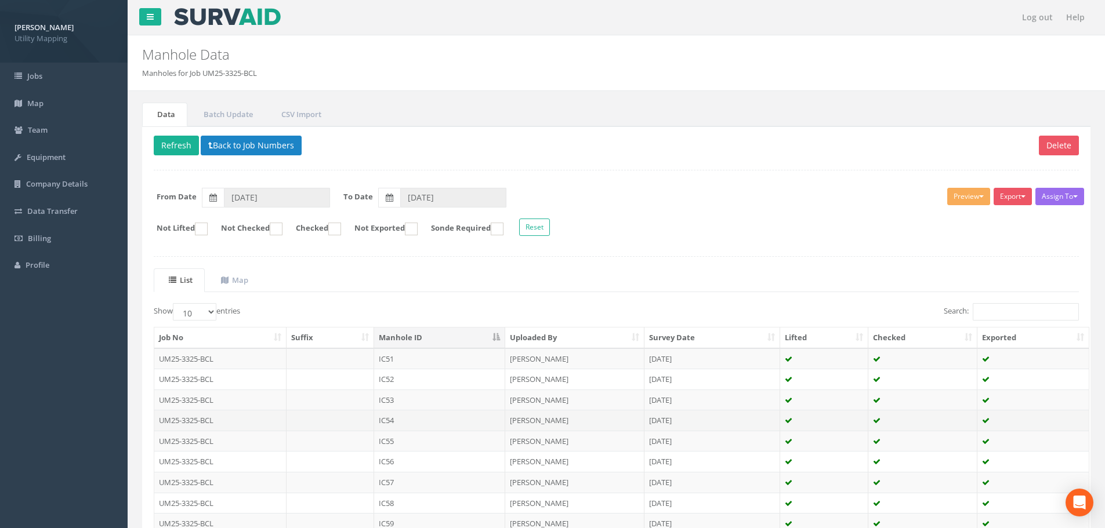
click at [335, 410] on td at bounding box center [331, 420] width 88 height 21
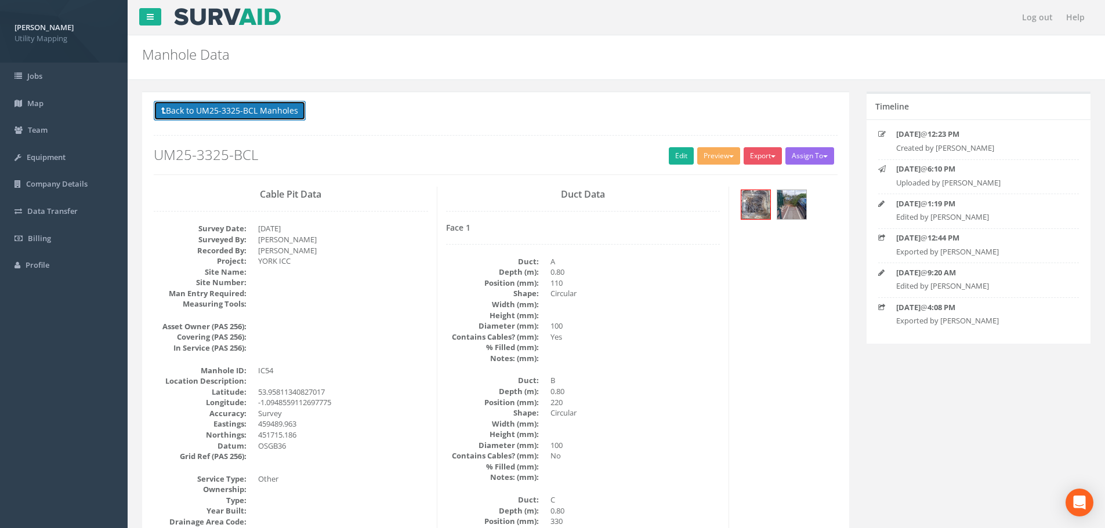
click at [266, 112] on button "Back to UM25-3325-BCL Manholes" at bounding box center [230, 111] width 152 height 20
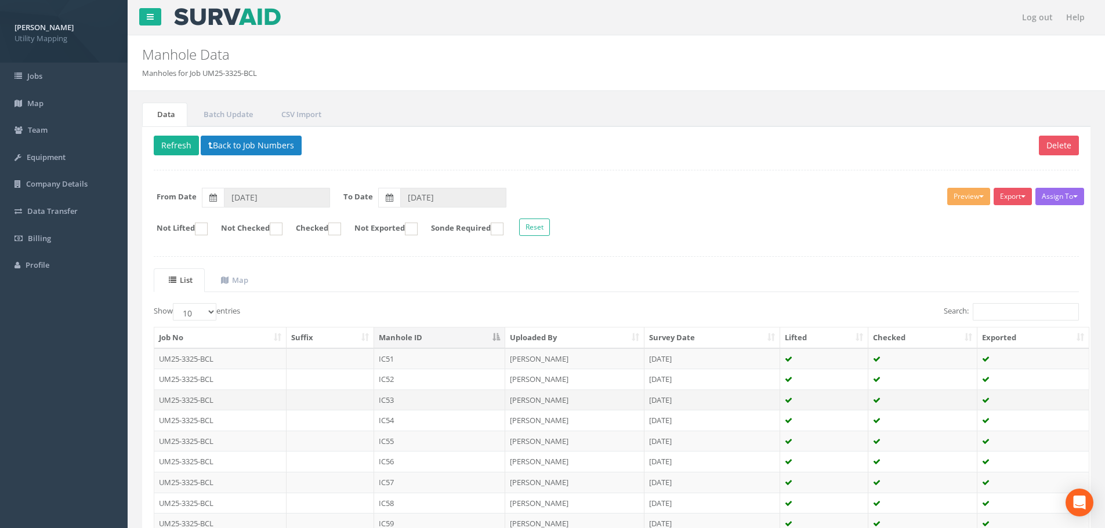
click at [353, 407] on td at bounding box center [331, 400] width 88 height 21
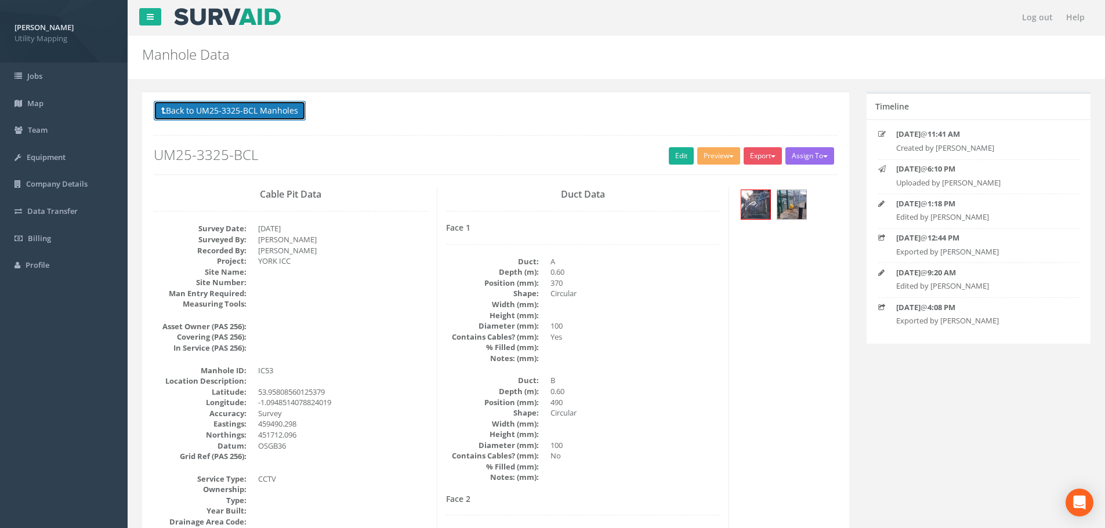
click at [242, 114] on button "Back to UM25-3325-BCL Manholes" at bounding box center [230, 111] width 152 height 20
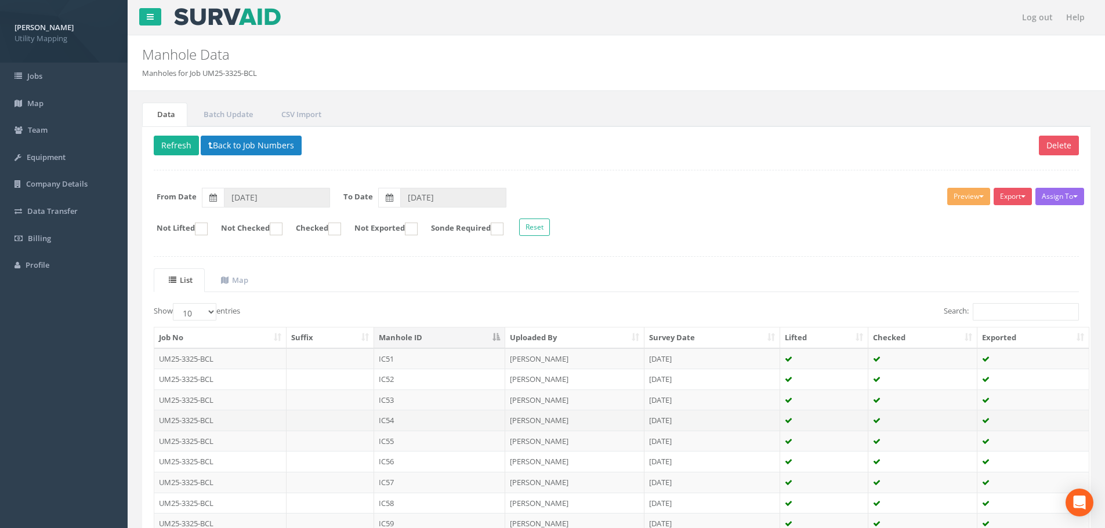
click at [414, 419] on td "IC54" at bounding box center [439, 420] width 131 height 21
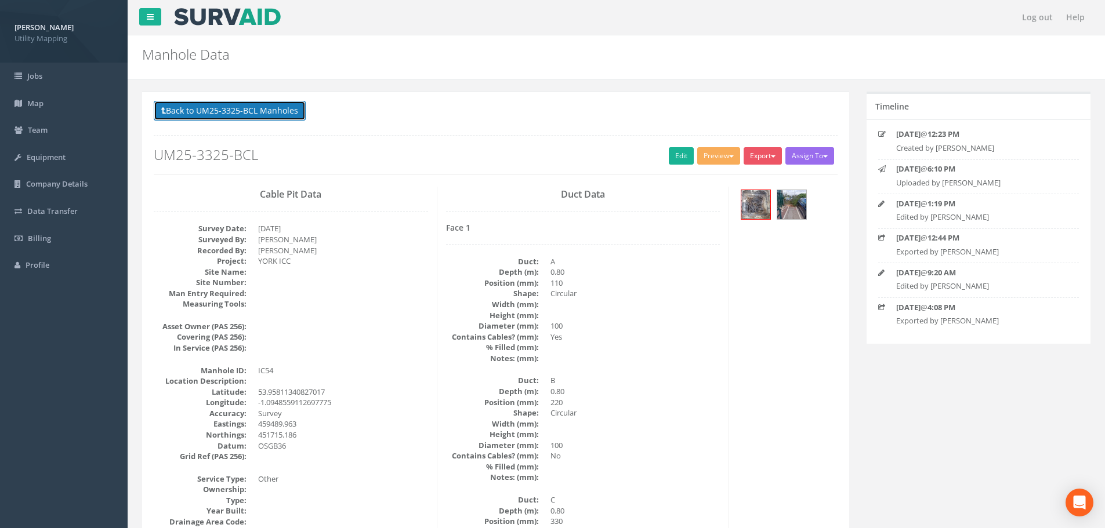
click at [279, 115] on button "Back to UM25-3325-BCL Manholes" at bounding box center [230, 111] width 152 height 20
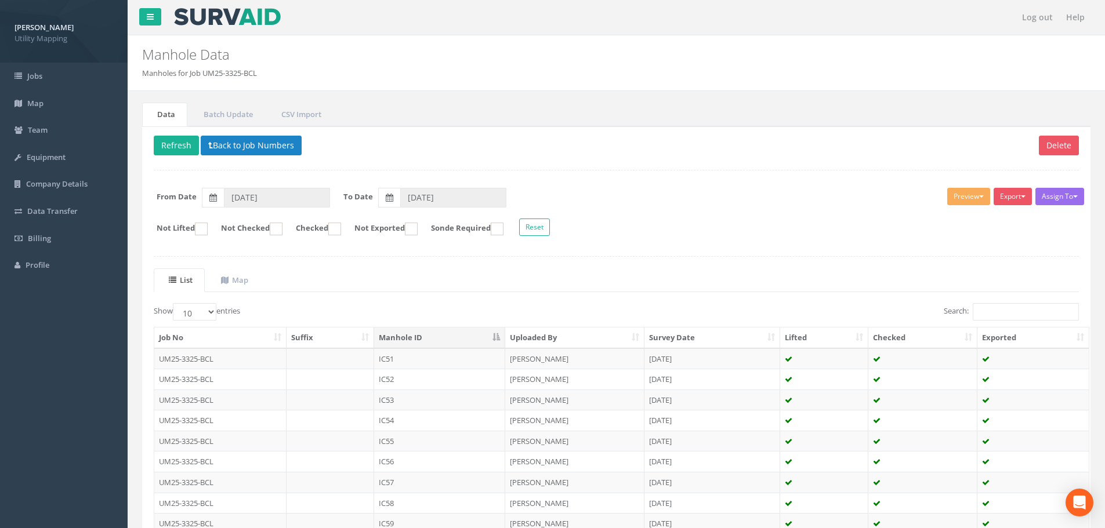
click at [411, 445] on td "IC55" at bounding box center [439, 441] width 131 height 21
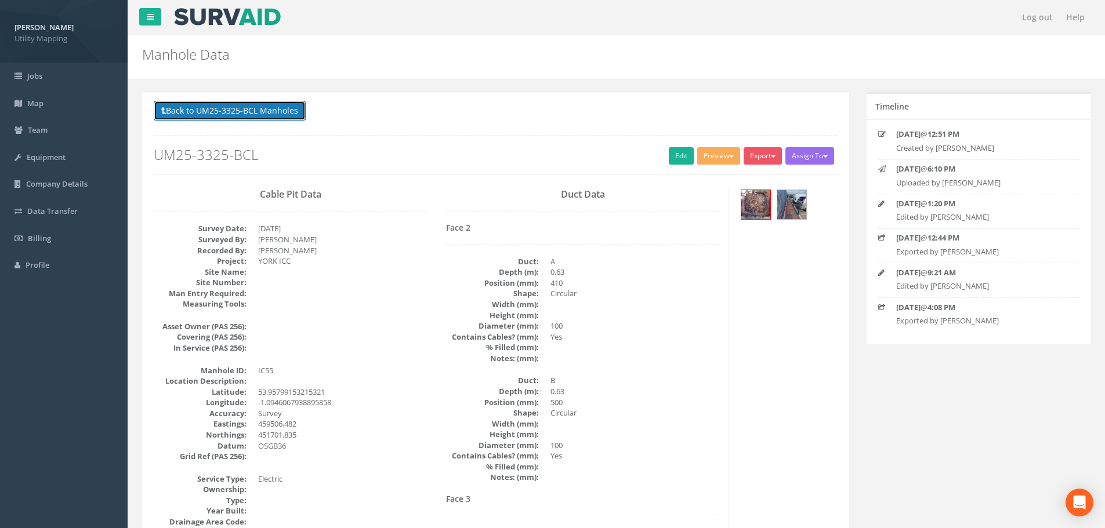
click at [279, 117] on button "Back to UM25-3325-BCL Manholes" at bounding box center [230, 111] width 152 height 20
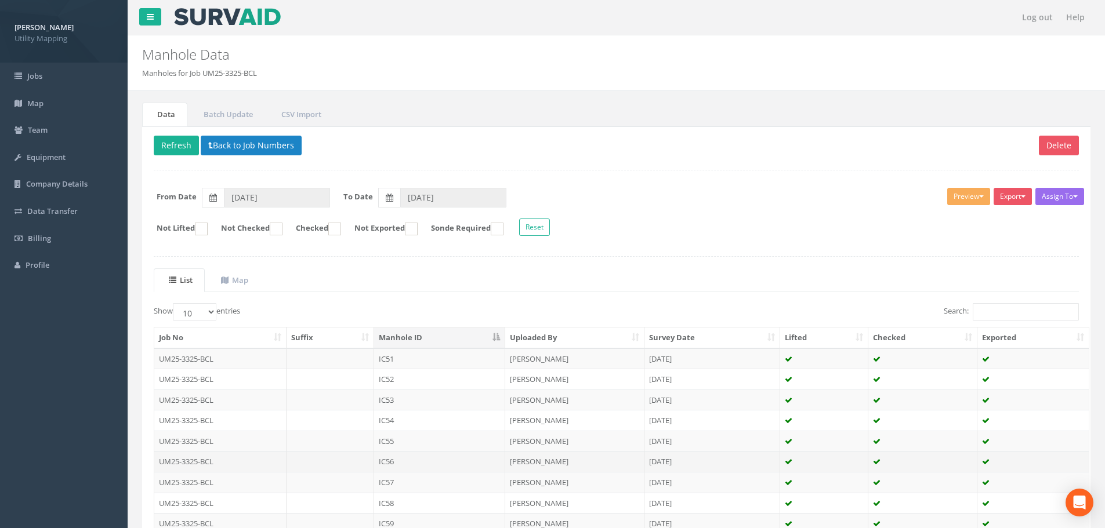
click at [355, 469] on td at bounding box center [331, 461] width 88 height 21
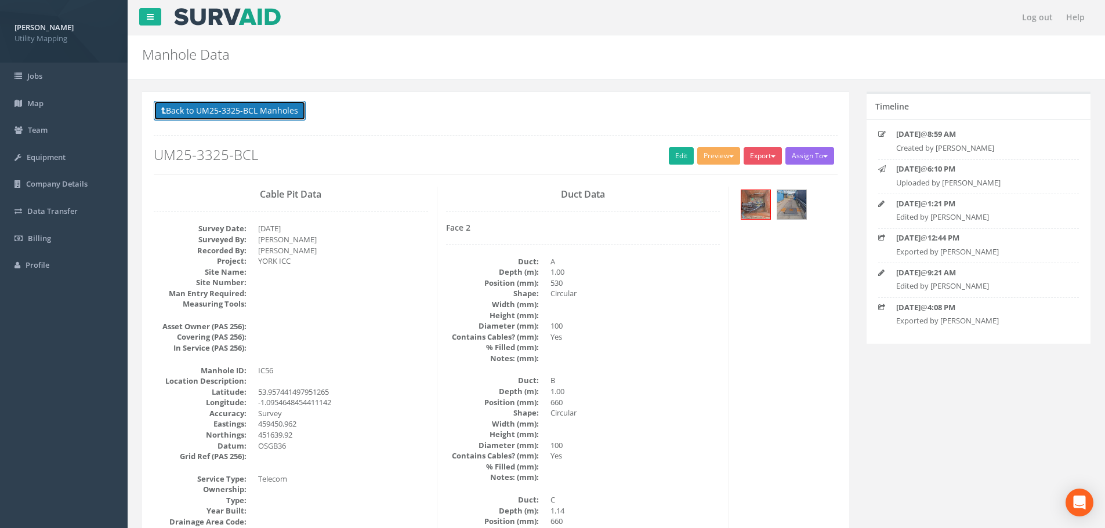
click at [252, 102] on button "Back to UM25-3325-BCL Manholes" at bounding box center [230, 111] width 152 height 20
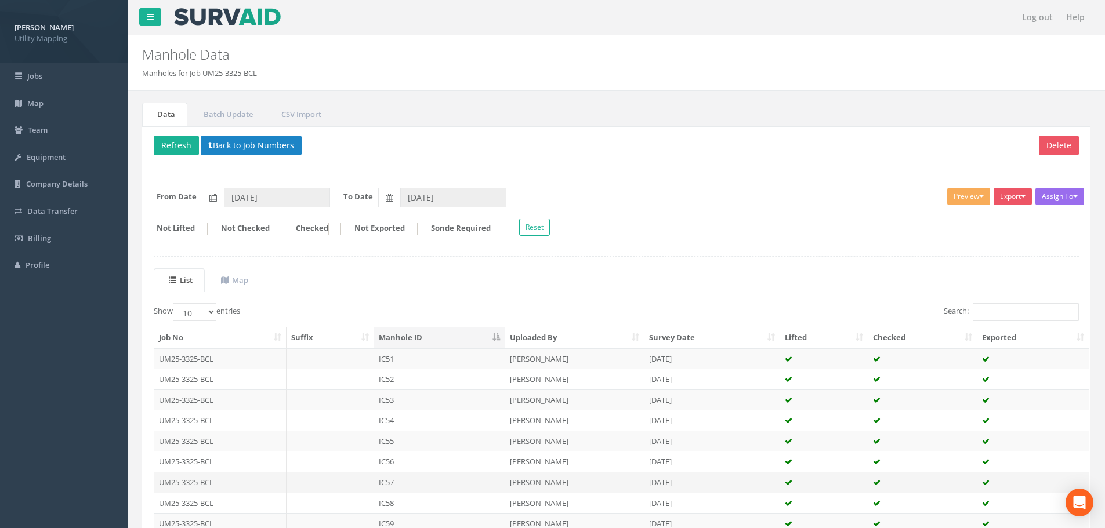
click at [405, 489] on td "IC57" at bounding box center [439, 482] width 131 height 21
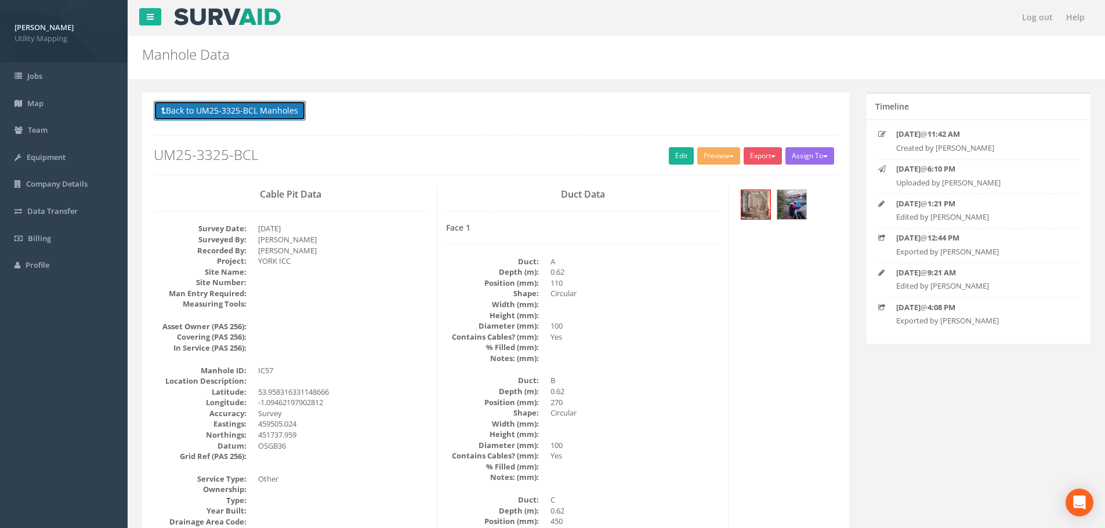
drag, startPoint x: 236, startPoint y: 110, endPoint x: 266, endPoint y: 179, distance: 75.3
click at [236, 110] on button "Back to UM25-3325-BCL Manholes" at bounding box center [230, 111] width 152 height 20
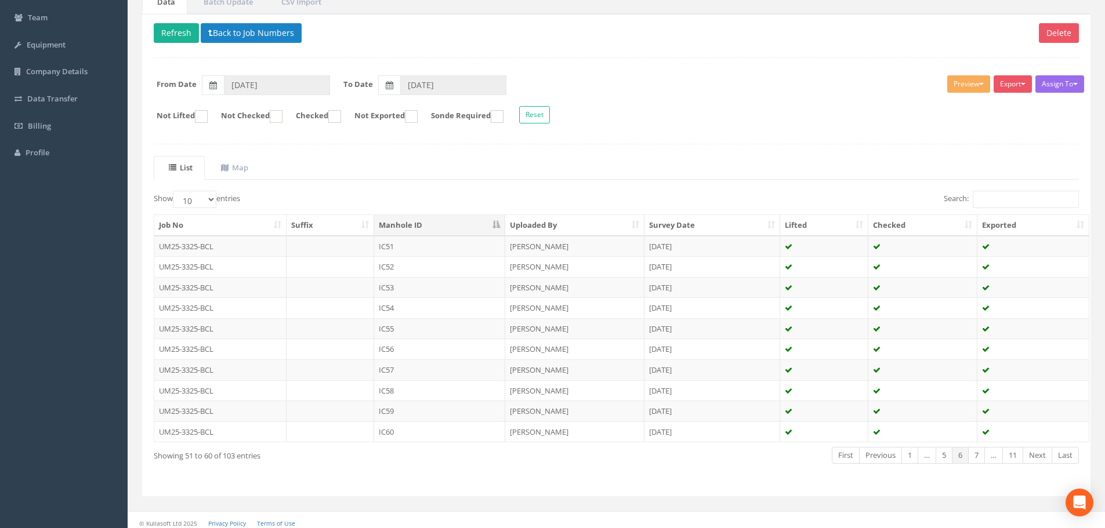
scroll to position [116, 0]
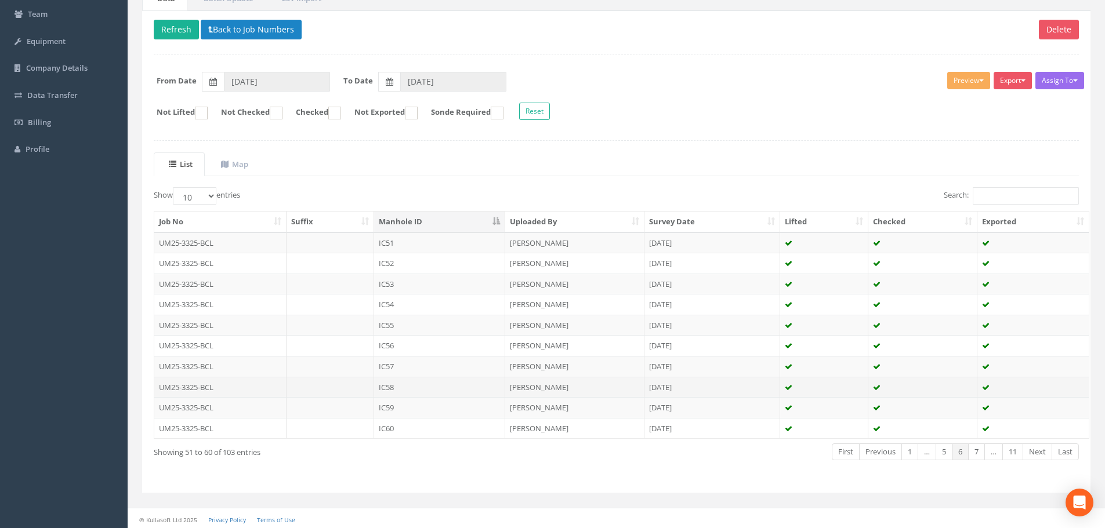
click at [353, 389] on td at bounding box center [331, 387] width 88 height 21
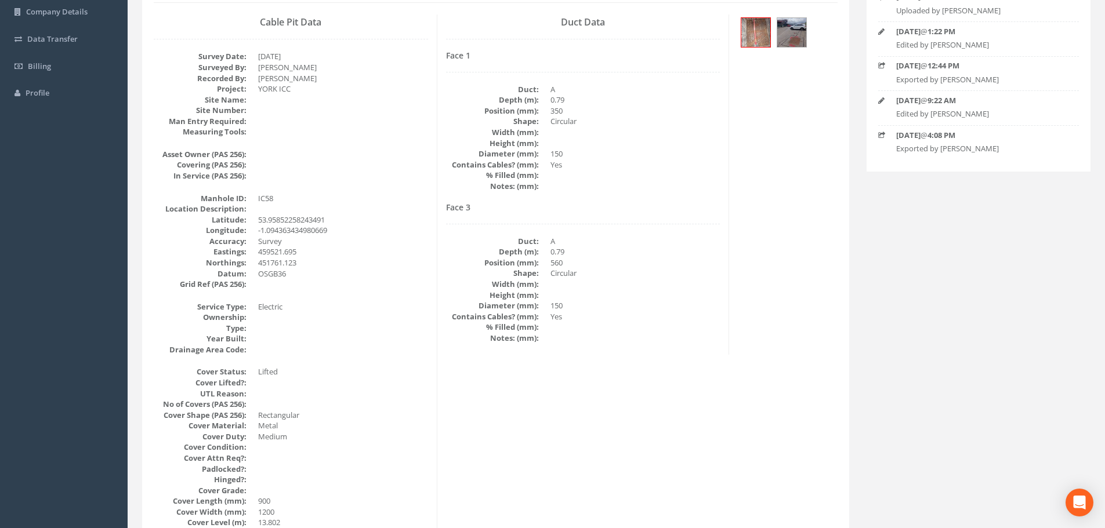
scroll to position [58, 0]
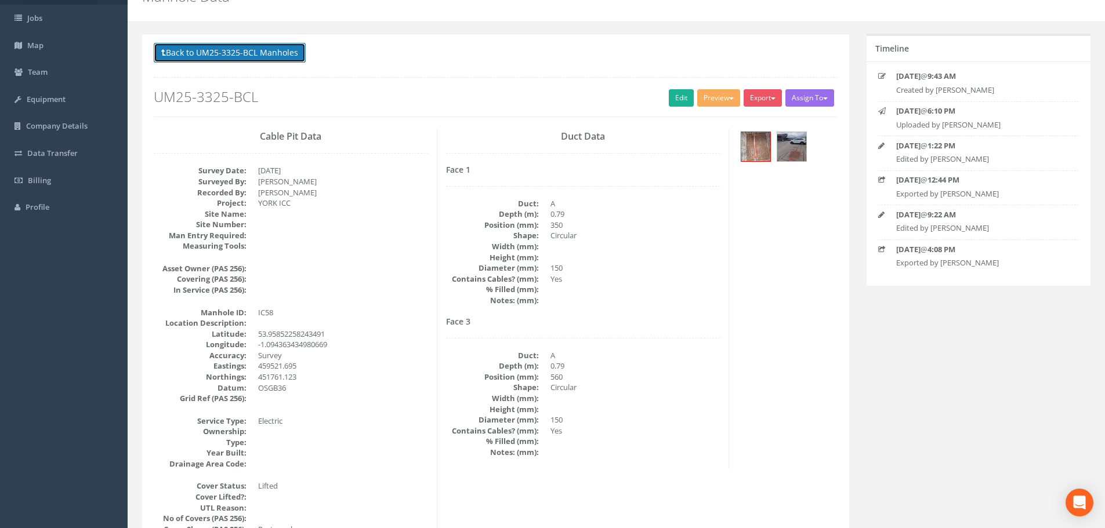
drag, startPoint x: 263, startPoint y: 51, endPoint x: 270, endPoint y: 78, distance: 27.7
click at [263, 51] on button "Back to UM25-3325-BCL Manholes" at bounding box center [230, 53] width 152 height 20
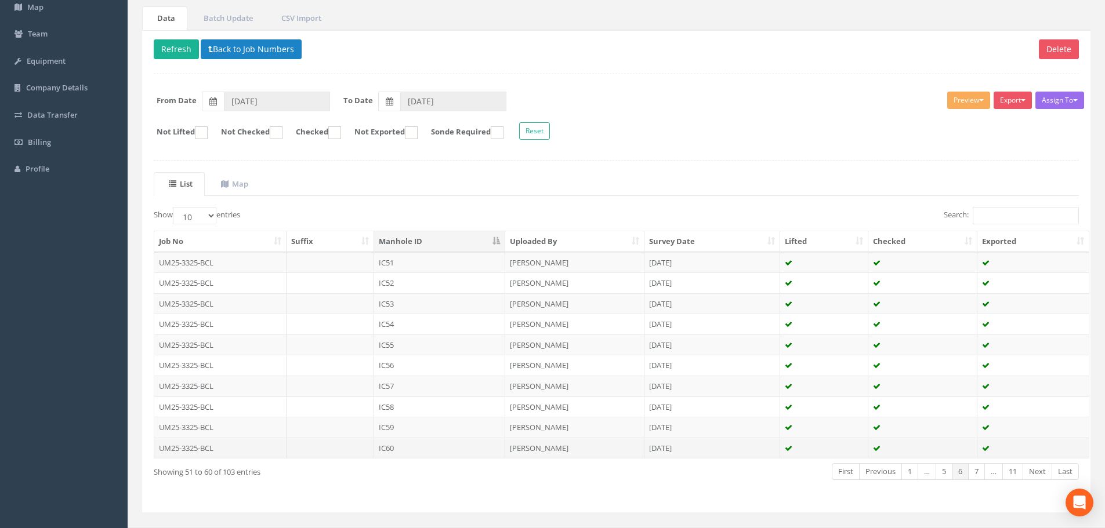
scroll to position [116, 0]
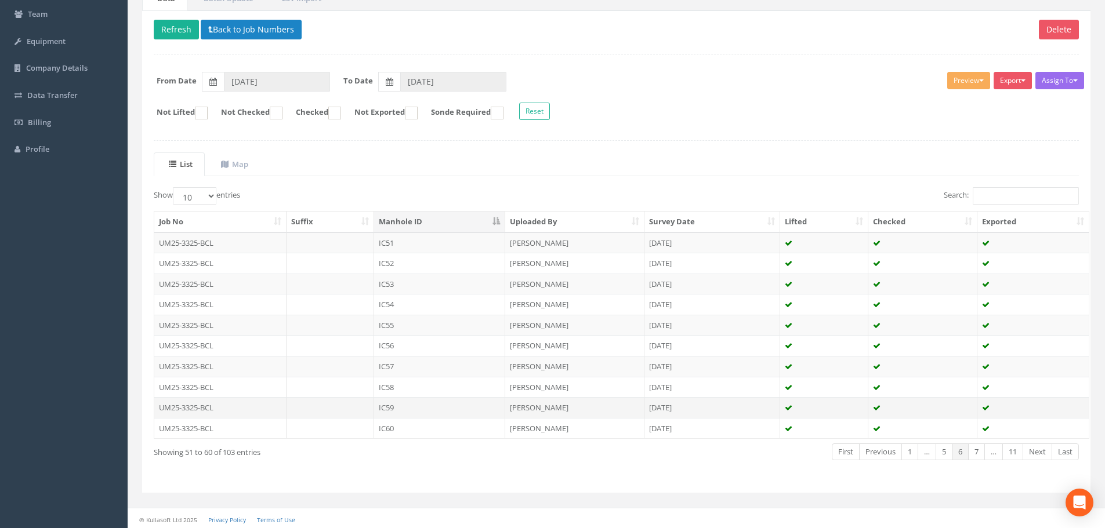
click at [344, 414] on td at bounding box center [331, 407] width 88 height 21
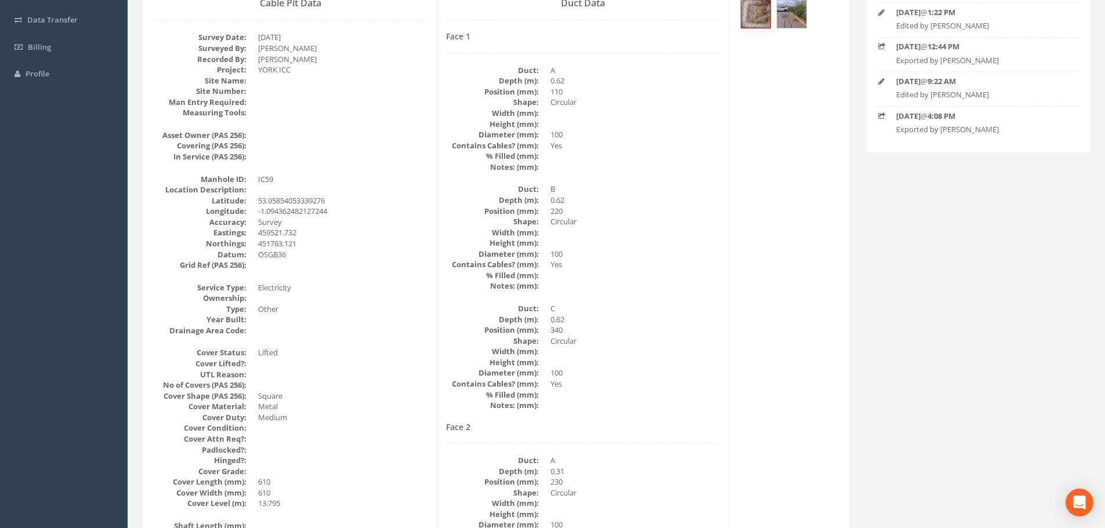
scroll to position [0, 0]
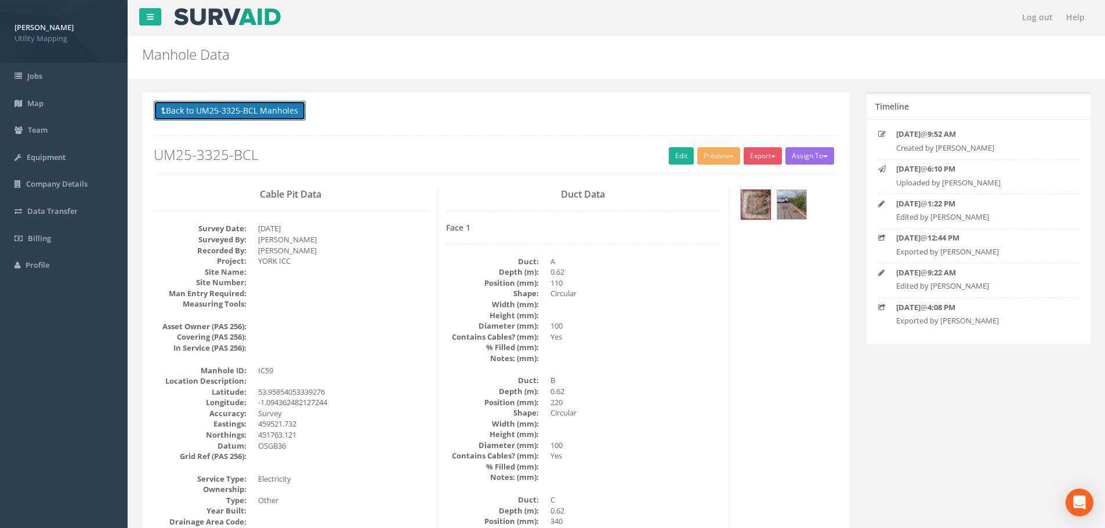
click at [252, 113] on button "Back to UM25-3325-BCL Manholes" at bounding box center [230, 111] width 152 height 20
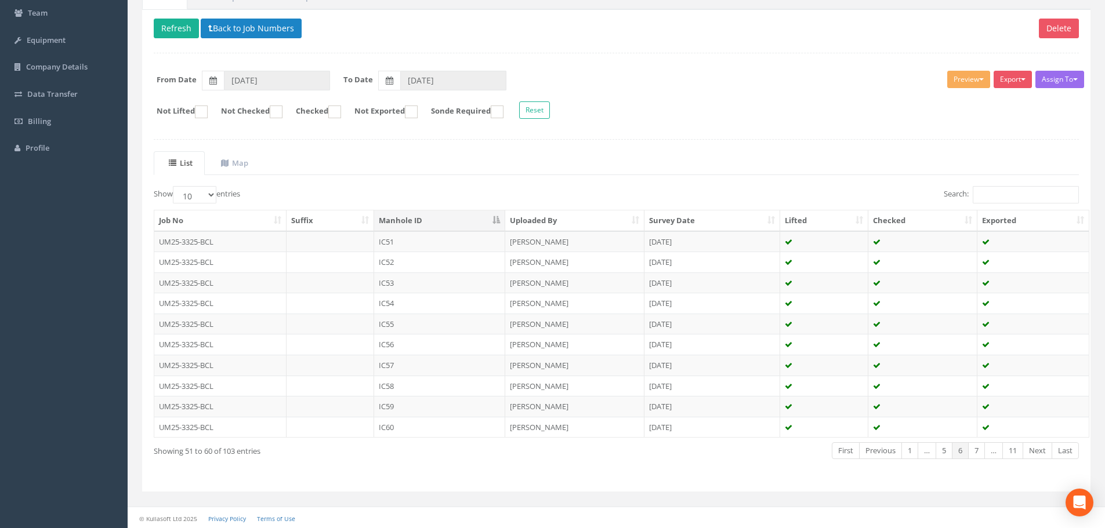
scroll to position [118, 0]
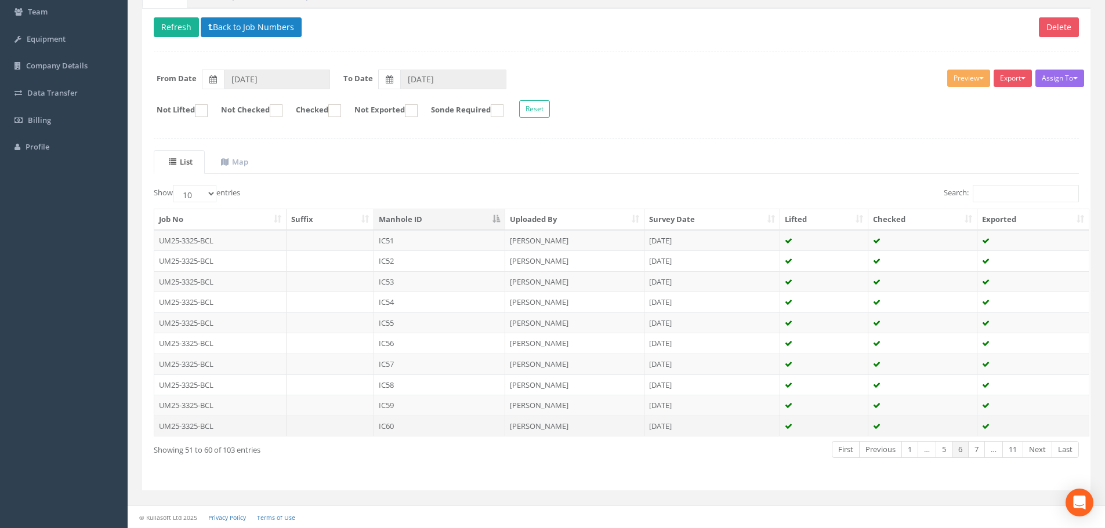
click at [330, 429] on td at bounding box center [331, 426] width 88 height 21
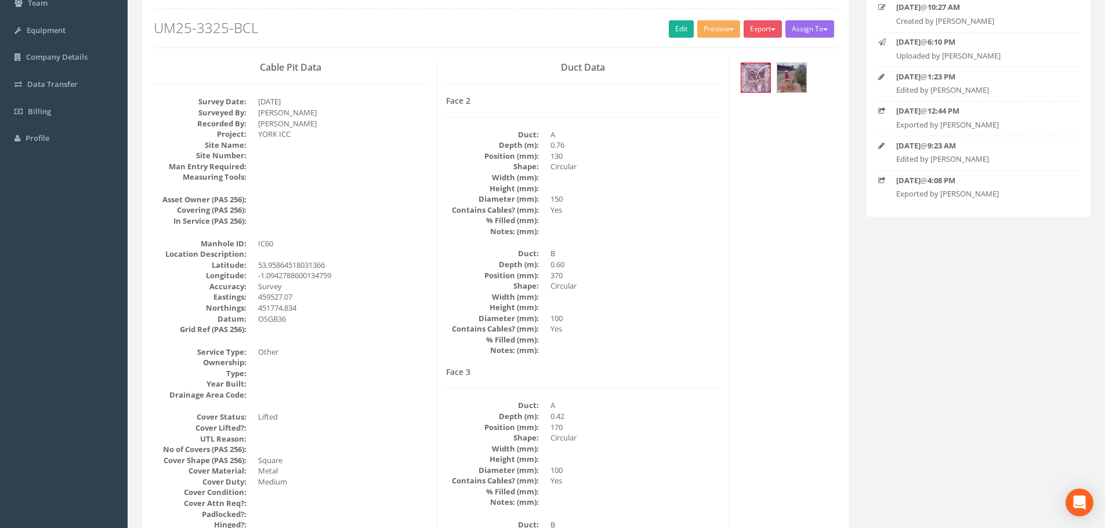
scroll to position [58, 0]
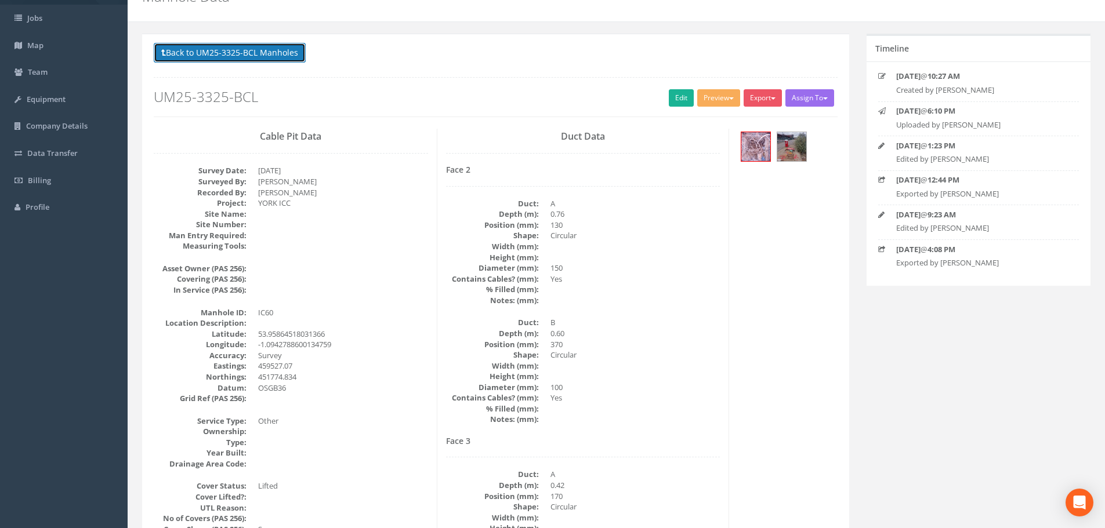
drag, startPoint x: 251, startPoint y: 54, endPoint x: 287, endPoint y: 137, distance: 91.0
click at [251, 54] on button "Back to UM25-3325-BCL Manholes" at bounding box center [230, 53] width 152 height 20
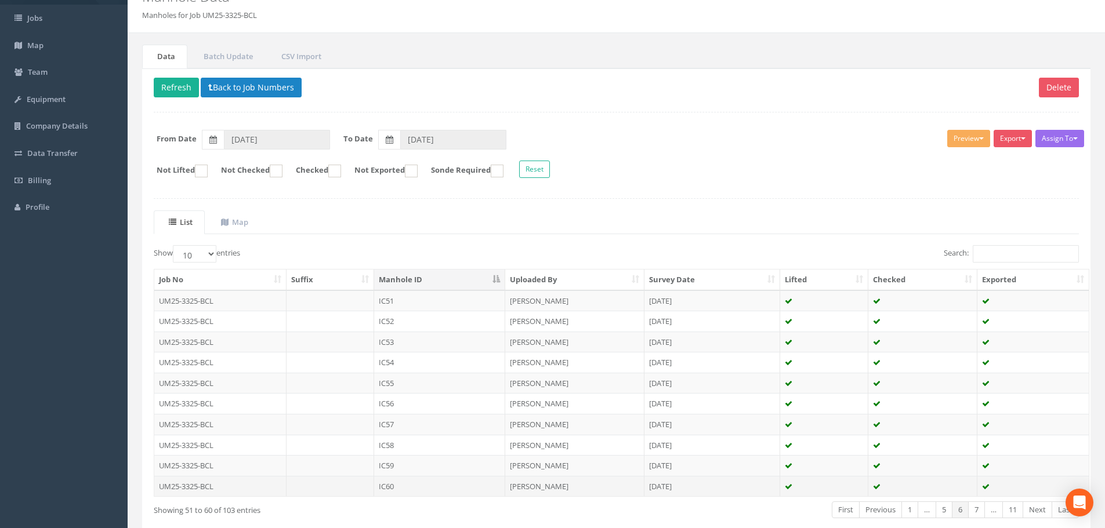
scroll to position [116, 0]
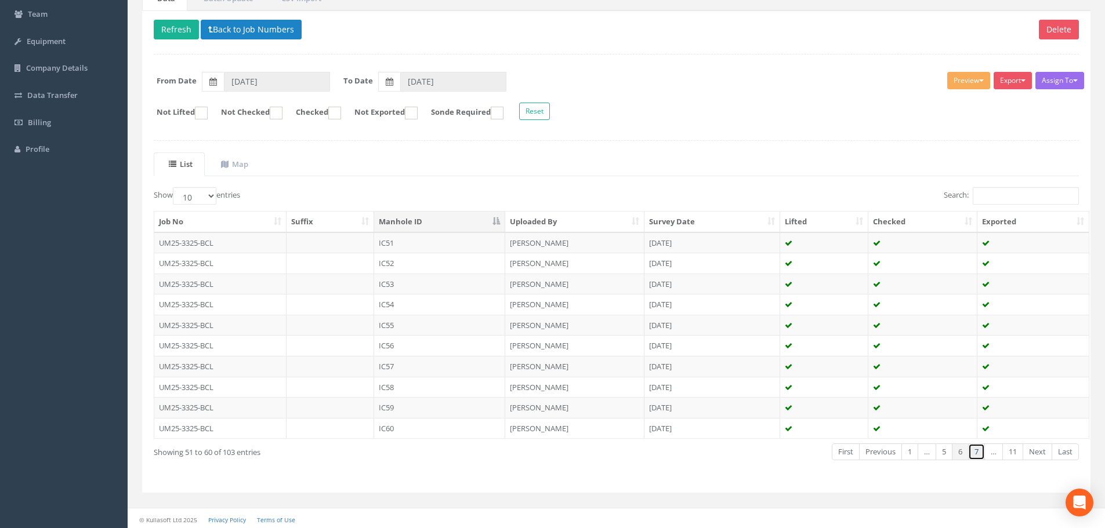
click at [976, 459] on link "7" at bounding box center [976, 452] width 17 height 17
click at [329, 244] on td at bounding box center [331, 243] width 88 height 21
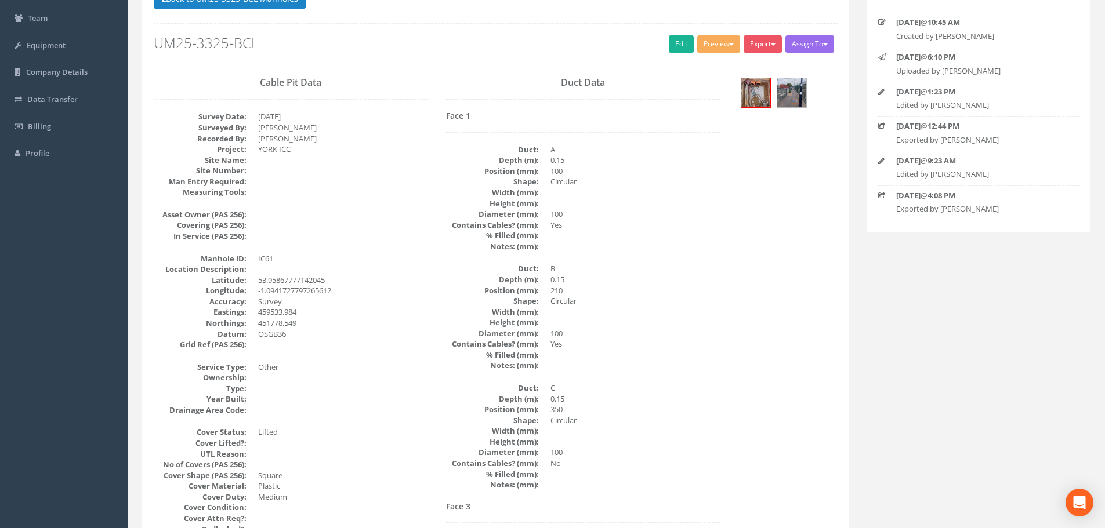
scroll to position [0, 0]
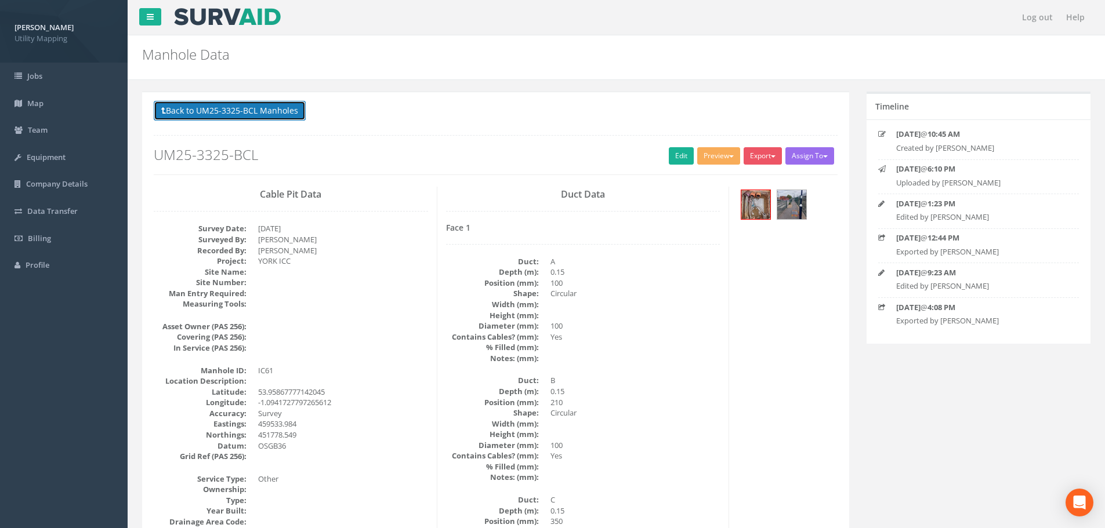
drag, startPoint x: 258, startPoint y: 111, endPoint x: 290, endPoint y: 155, distance: 55.2
click at [258, 110] on button "Back to UM25-3325-BCL Manholes" at bounding box center [230, 111] width 152 height 20
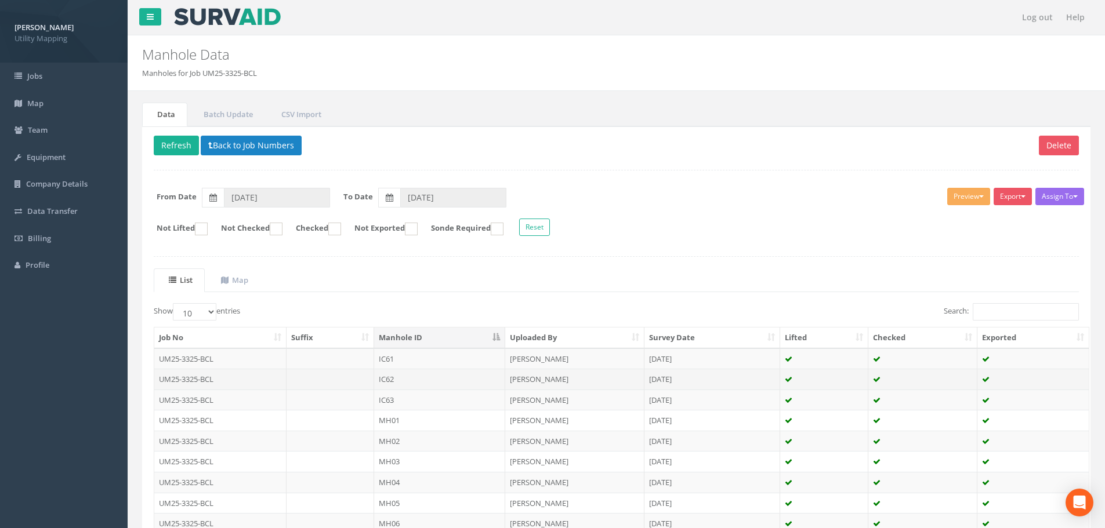
click at [412, 381] on td "IC62" at bounding box center [439, 379] width 131 height 21
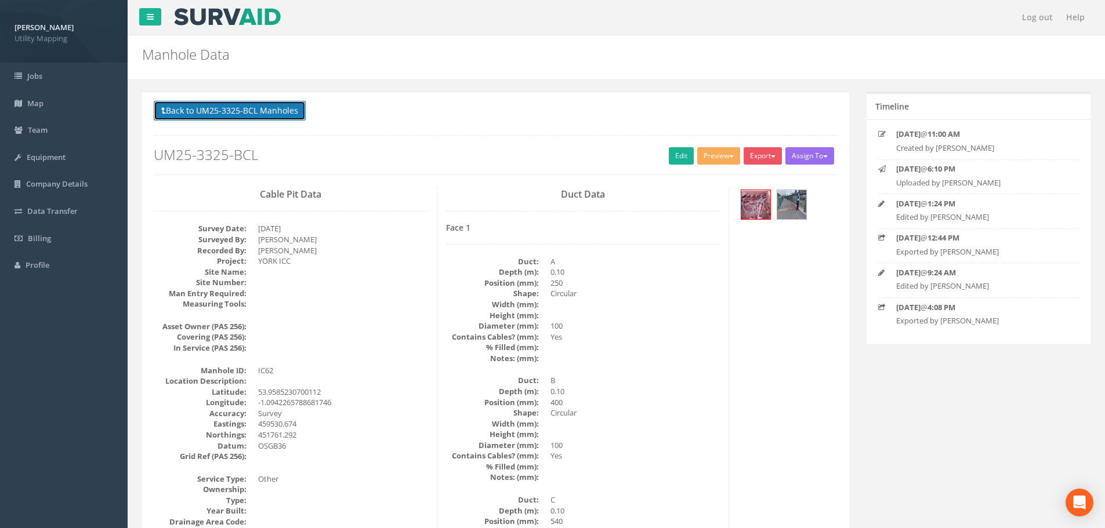
click at [249, 113] on button "Back to UM25-3325-BCL Manholes" at bounding box center [230, 111] width 152 height 20
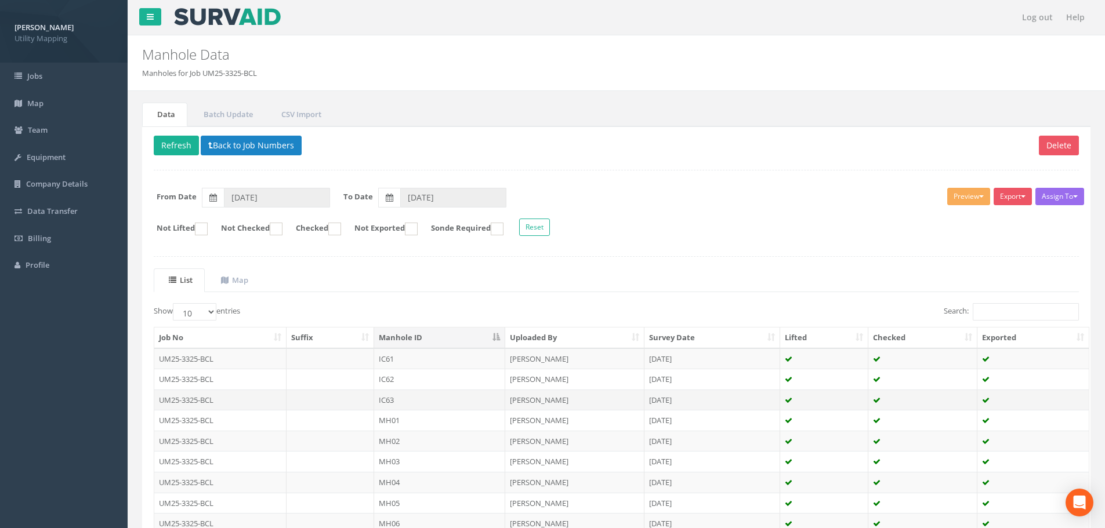
click at [350, 401] on td at bounding box center [331, 400] width 88 height 21
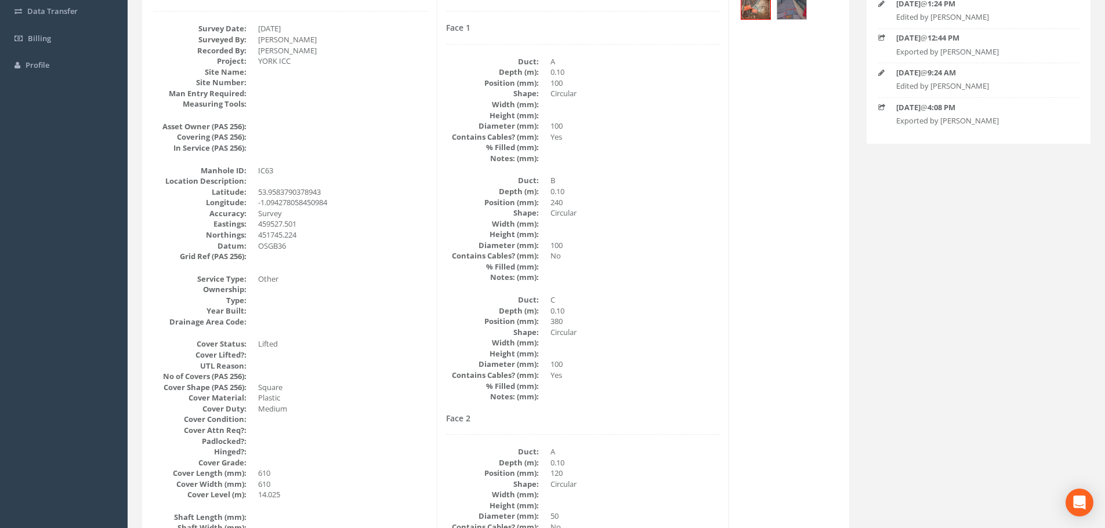
scroll to position [58, 0]
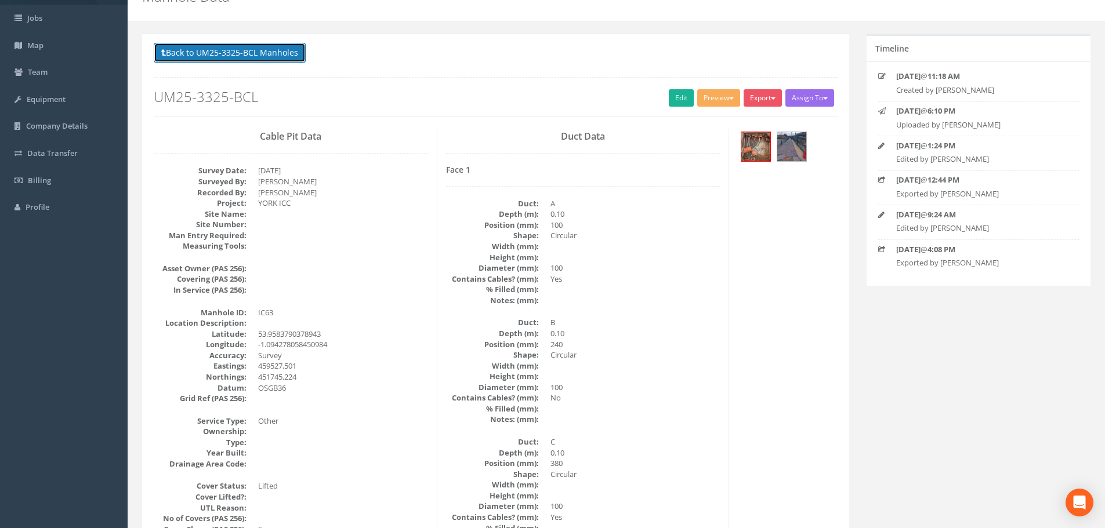
click at [233, 56] on button "Back to UM25-3325-BCL Manholes" at bounding box center [230, 53] width 152 height 20
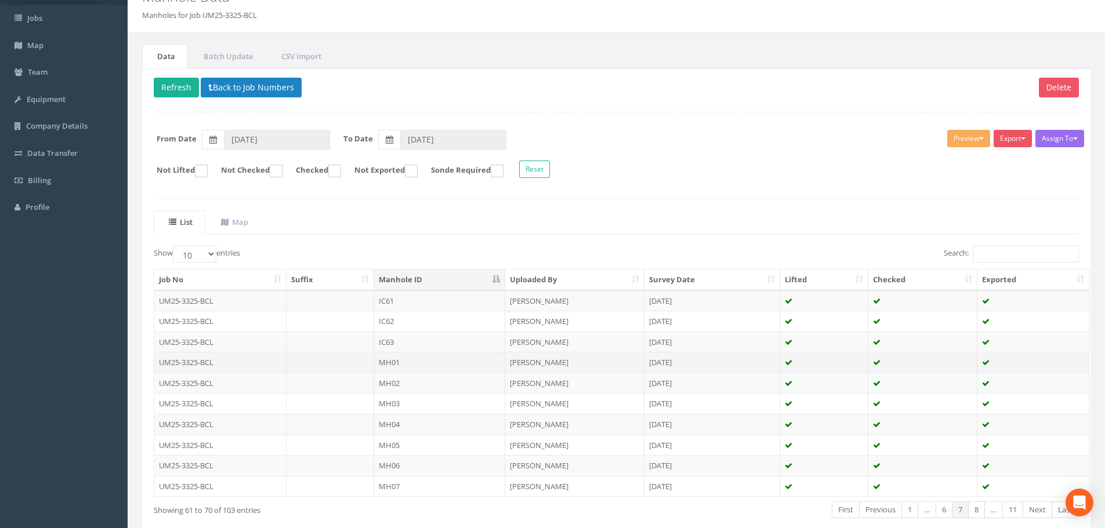
click at [324, 359] on td at bounding box center [331, 362] width 88 height 21
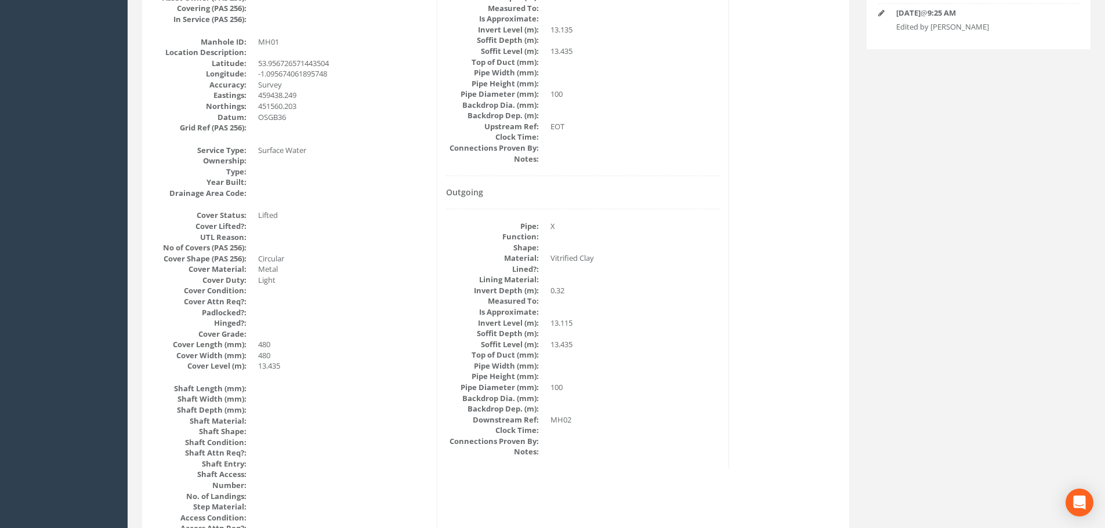
scroll to position [0, 0]
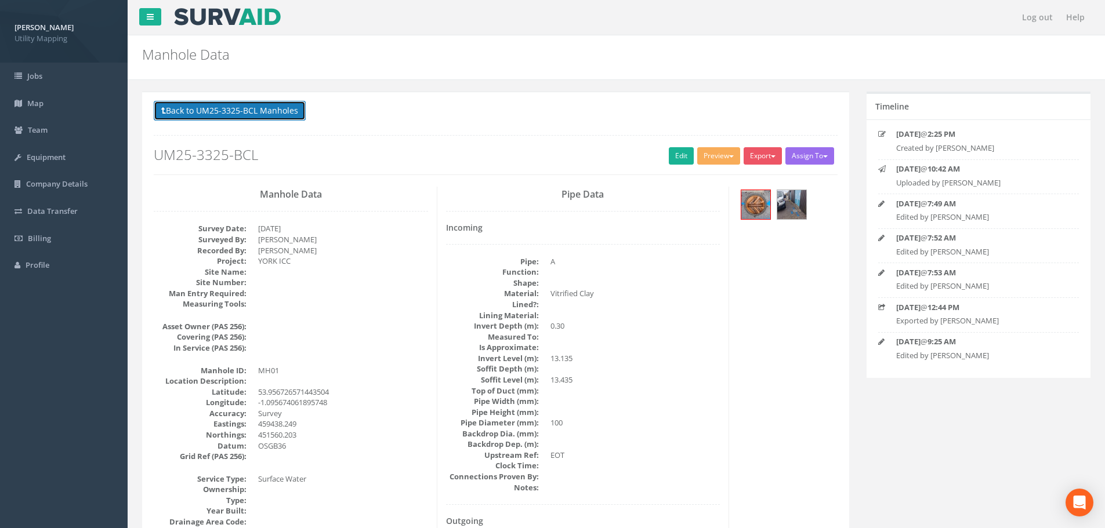
click at [248, 117] on button "Back to UM25-3325-BCL Manholes" at bounding box center [230, 111] width 152 height 20
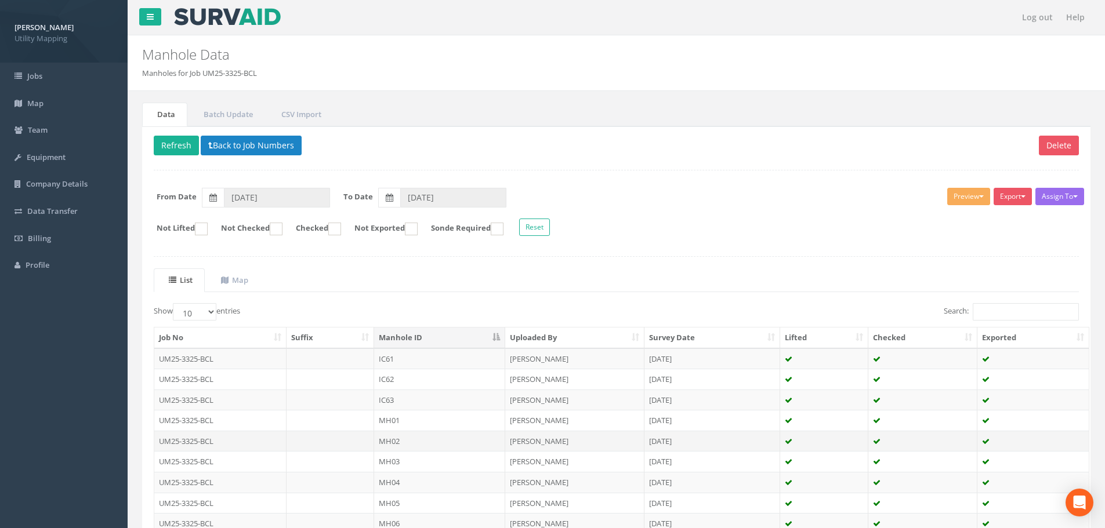
click at [424, 444] on td "MH02" at bounding box center [439, 441] width 131 height 21
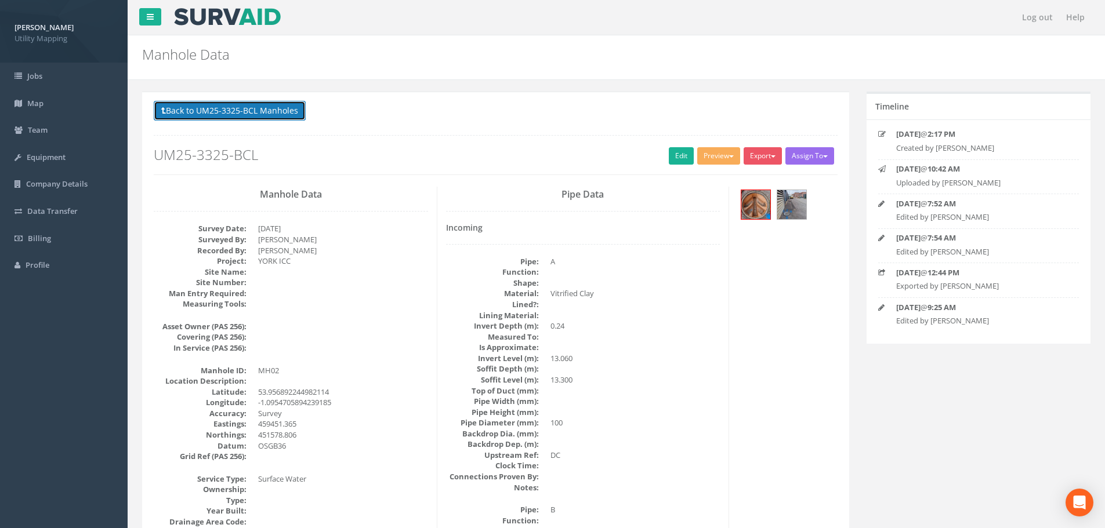
click at [234, 111] on button "Back to UM25-3325-BCL Manholes" at bounding box center [230, 111] width 152 height 20
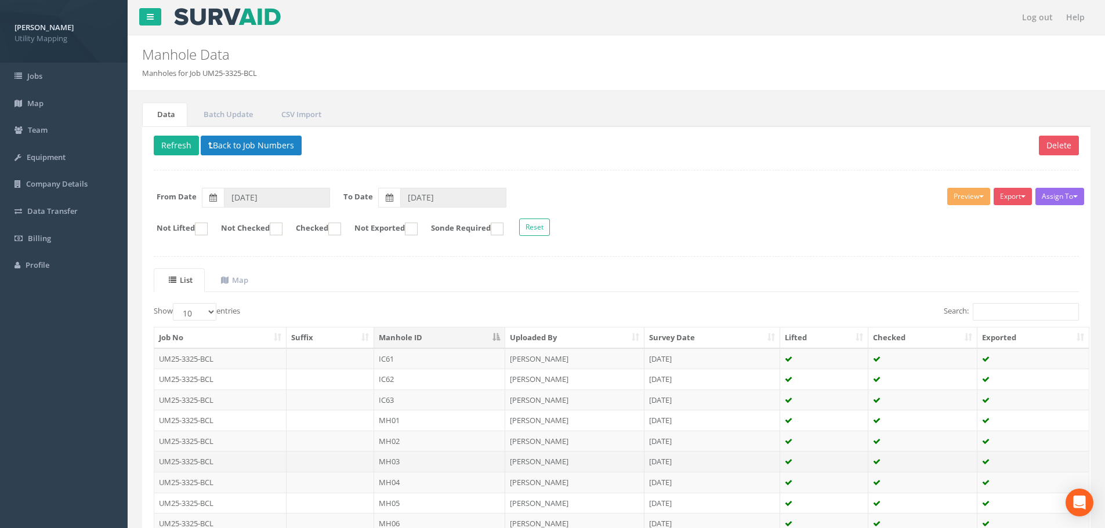
click at [349, 460] on td at bounding box center [331, 461] width 88 height 21
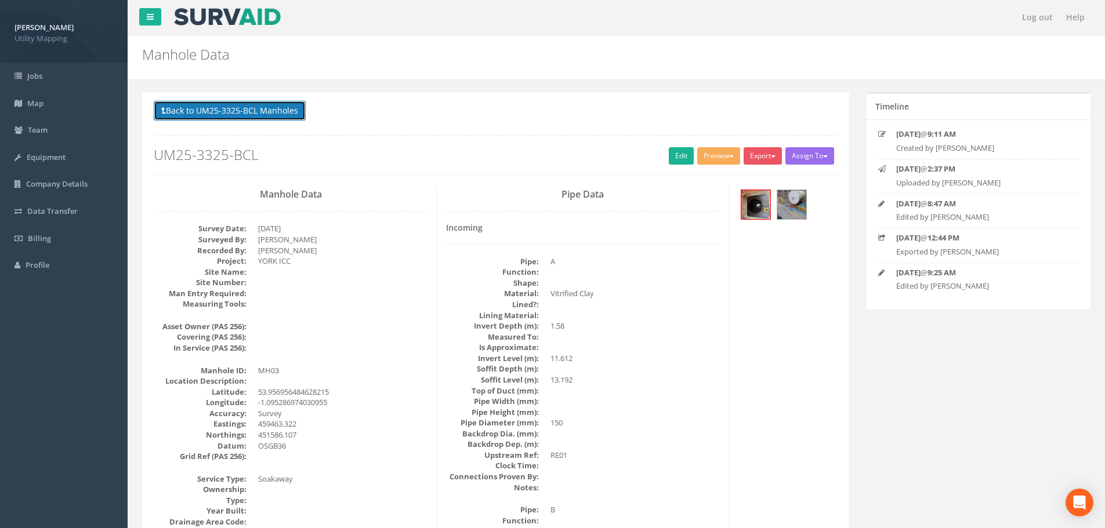
click at [256, 111] on button "Back to UM25-3325-BCL Manholes" at bounding box center [230, 111] width 152 height 20
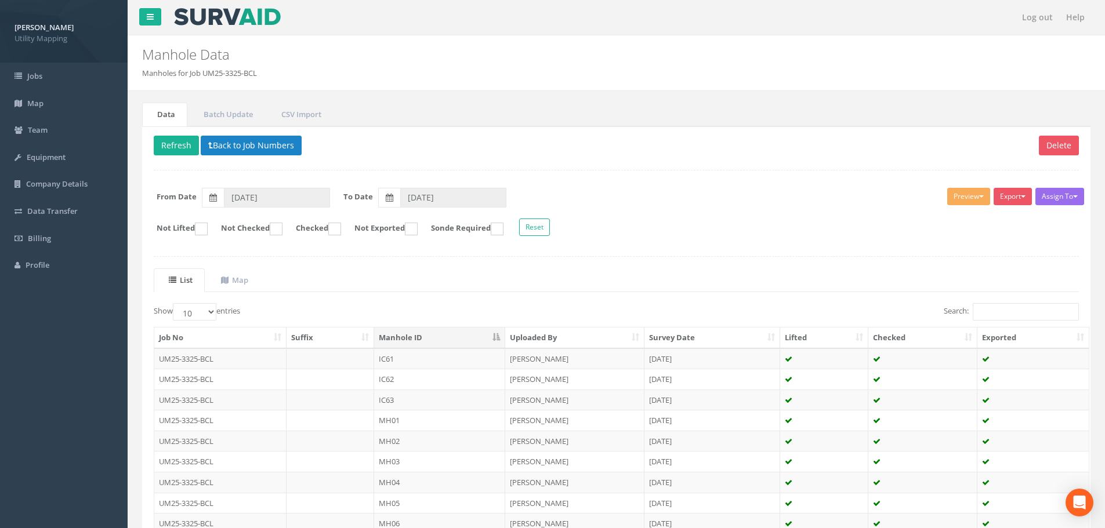
click at [342, 482] on td at bounding box center [331, 482] width 88 height 21
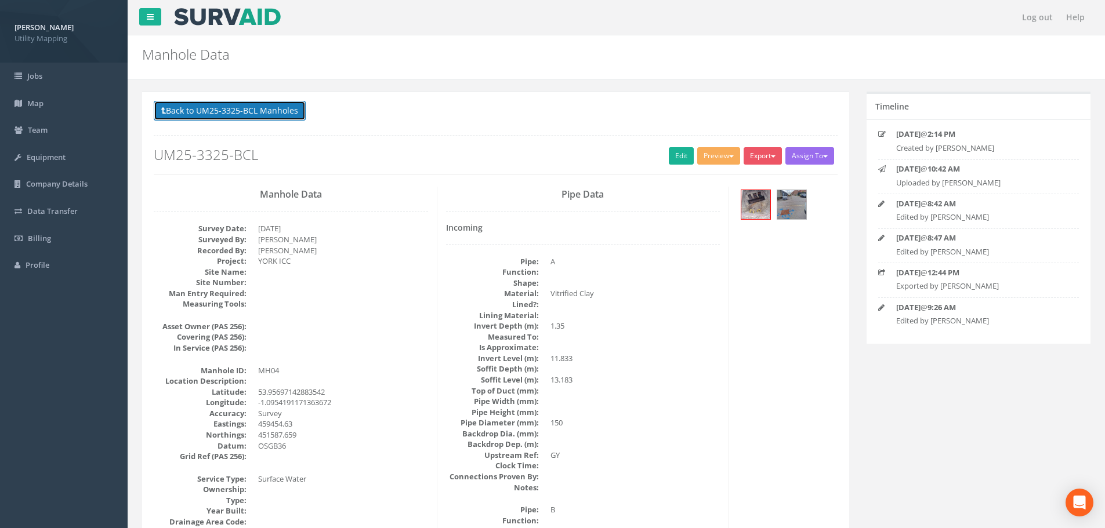
click at [238, 104] on button "Back to UM25-3325-BCL Manholes" at bounding box center [230, 111] width 152 height 20
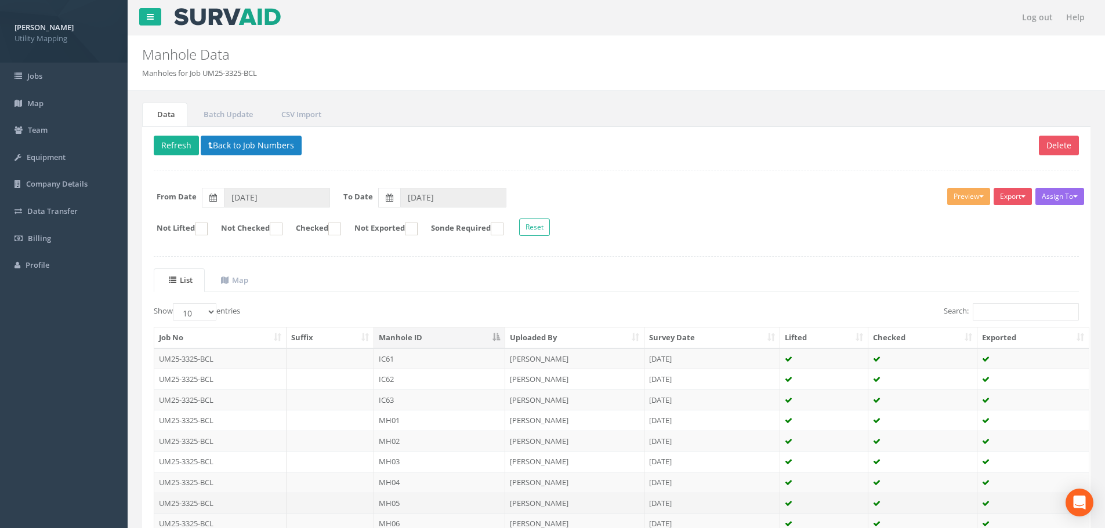
click at [411, 501] on td "MH05" at bounding box center [439, 503] width 131 height 21
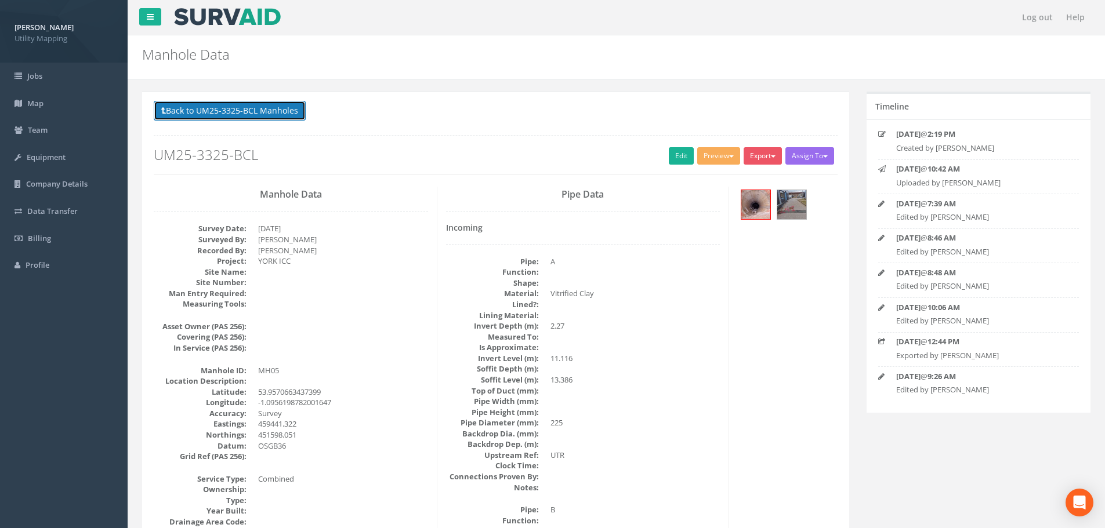
drag, startPoint x: 292, startPoint y: 117, endPoint x: 297, endPoint y: 141, distance: 24.4
click at [292, 117] on button "Back to UM25-3325-BCL Manholes" at bounding box center [230, 111] width 152 height 20
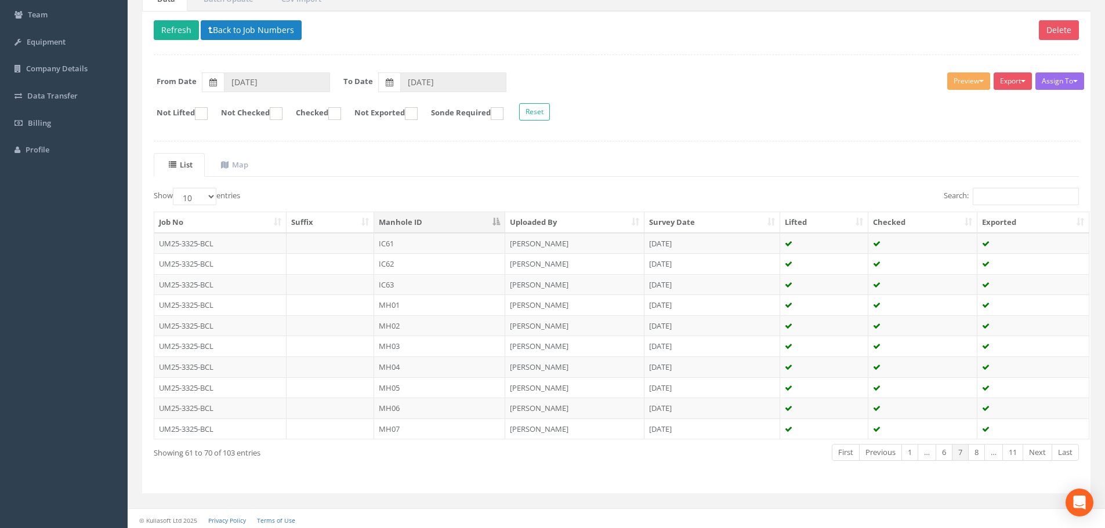
scroll to position [118, 0]
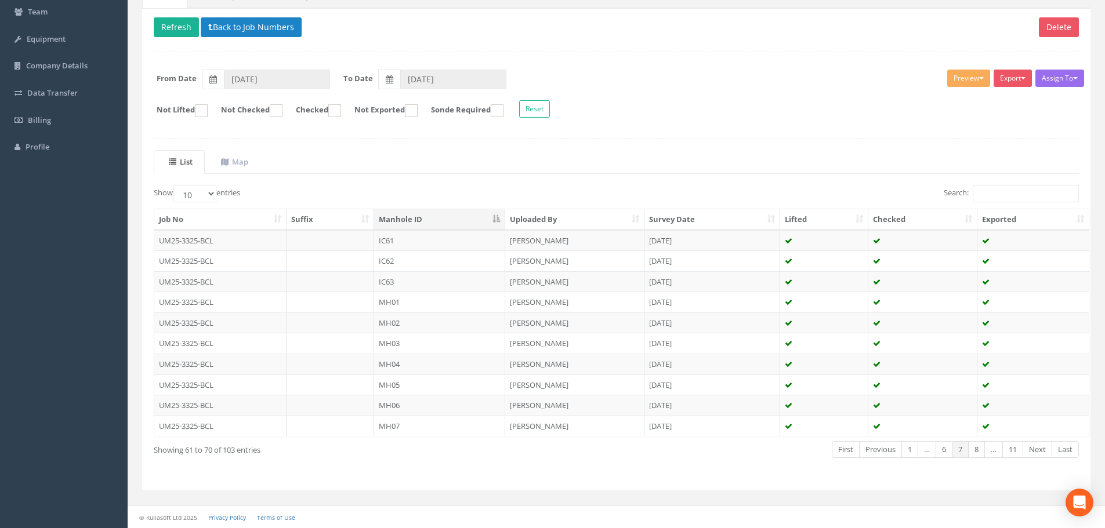
click at [410, 404] on td "MH06" at bounding box center [439, 405] width 131 height 21
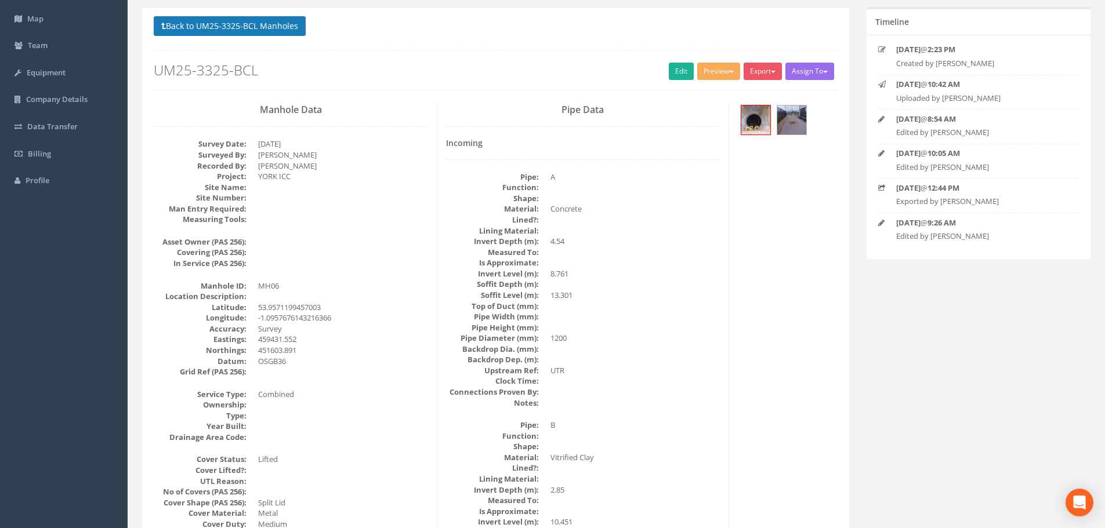
scroll to position [0, 0]
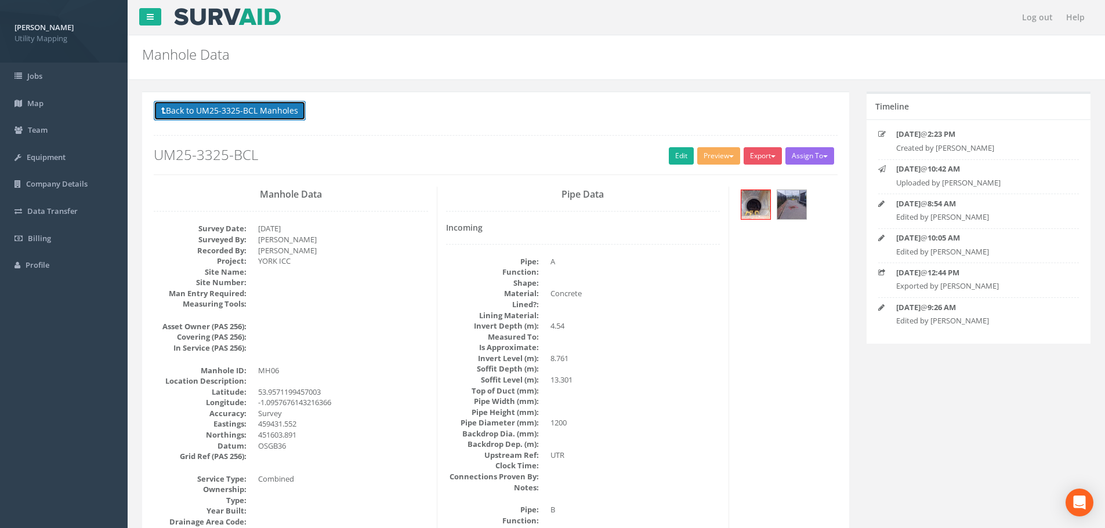
click at [244, 111] on button "Back to UM25-3325-BCL Manholes" at bounding box center [230, 111] width 152 height 20
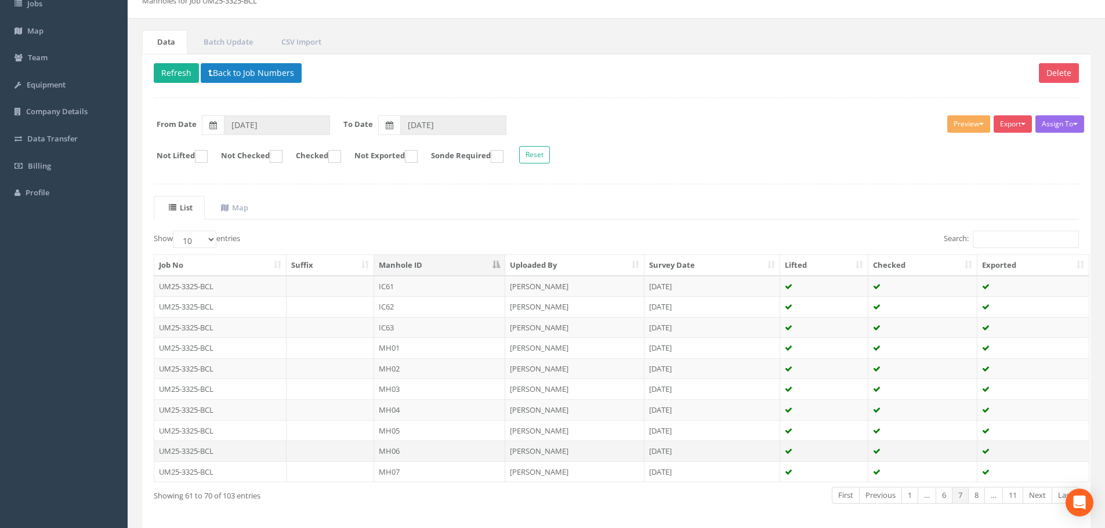
scroll to position [118, 0]
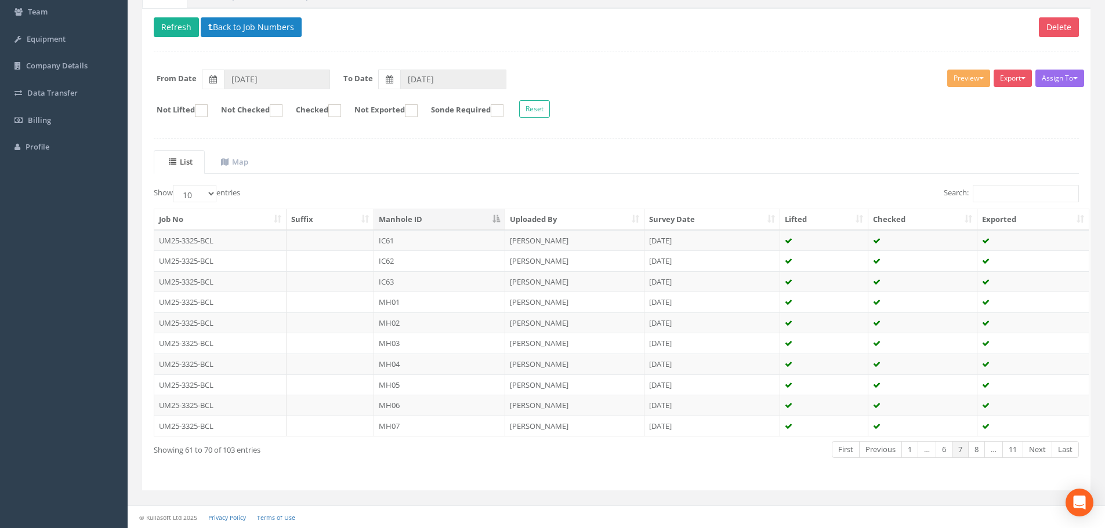
click at [337, 424] on td at bounding box center [331, 426] width 88 height 21
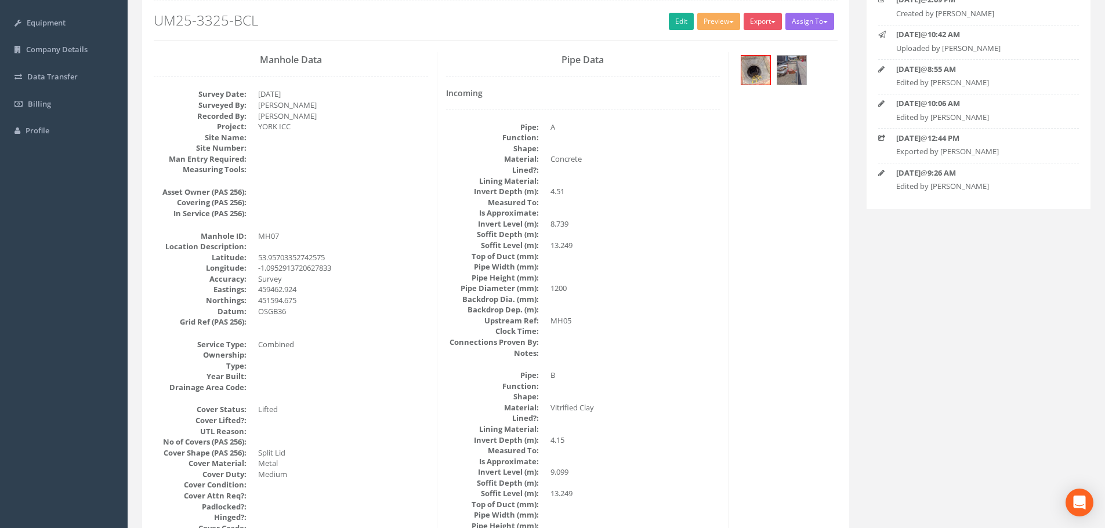
scroll to position [0, 0]
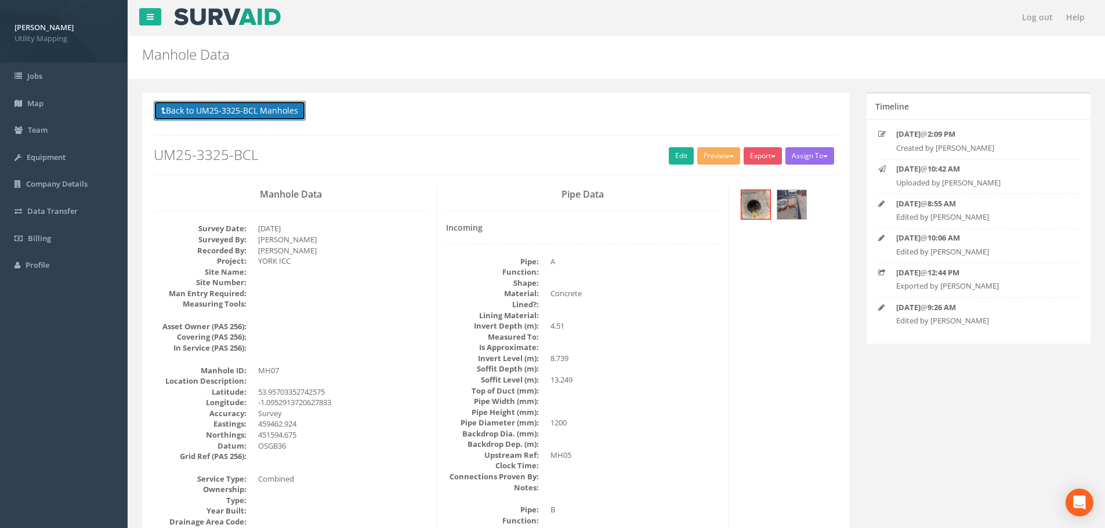
drag, startPoint x: 234, startPoint y: 116, endPoint x: 248, endPoint y: 162, distance: 47.9
click at [234, 116] on button "Back to UM25-3325-BCL Manholes" at bounding box center [230, 111] width 152 height 20
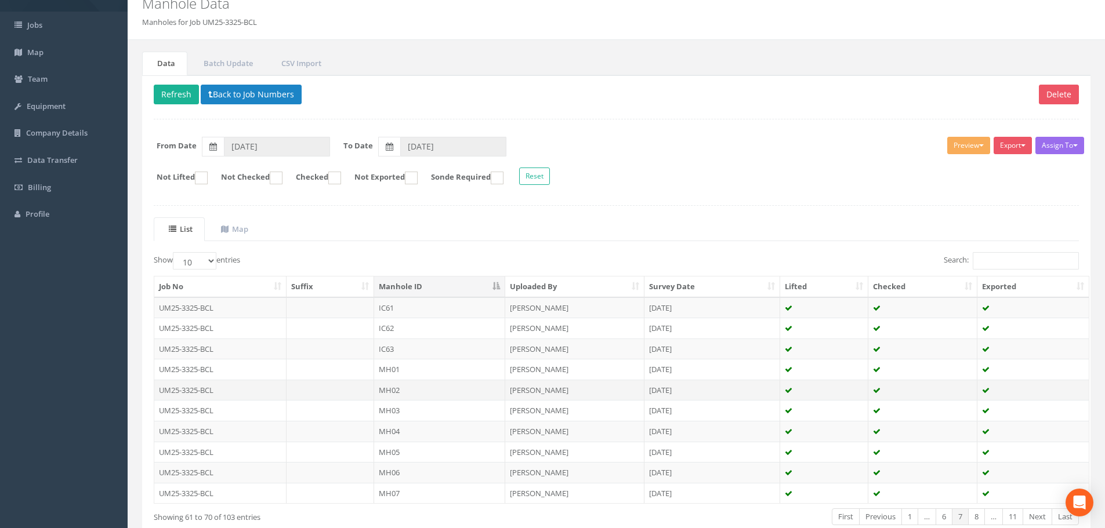
scroll to position [118, 0]
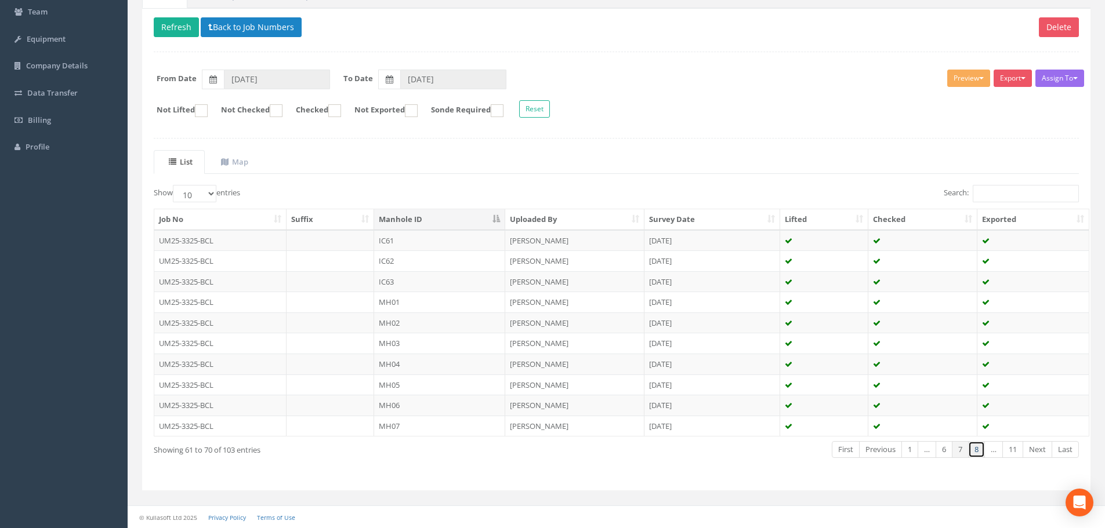
click at [976, 450] on link "8" at bounding box center [976, 449] width 17 height 17
click at [327, 242] on td at bounding box center [331, 240] width 88 height 21
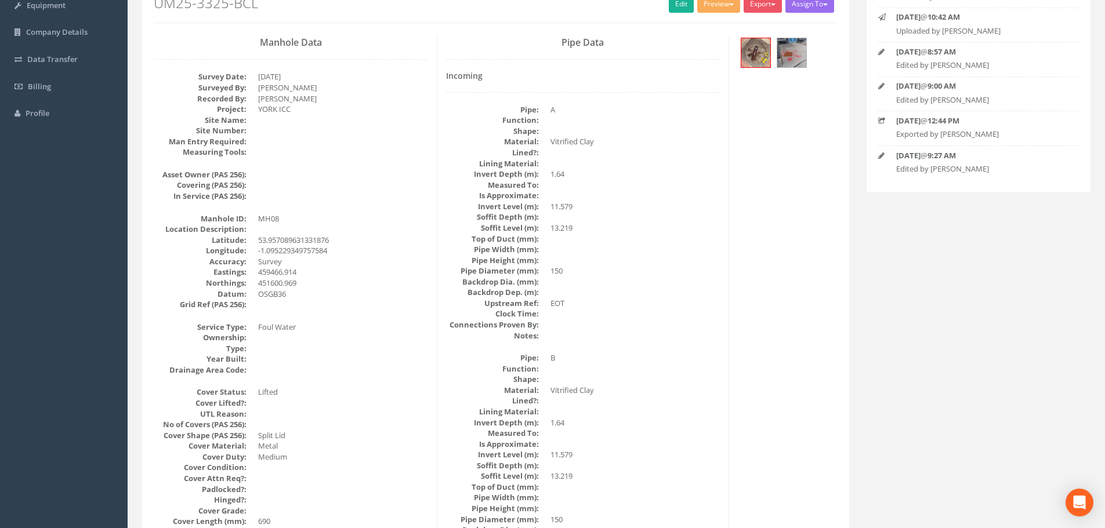
scroll to position [0, 0]
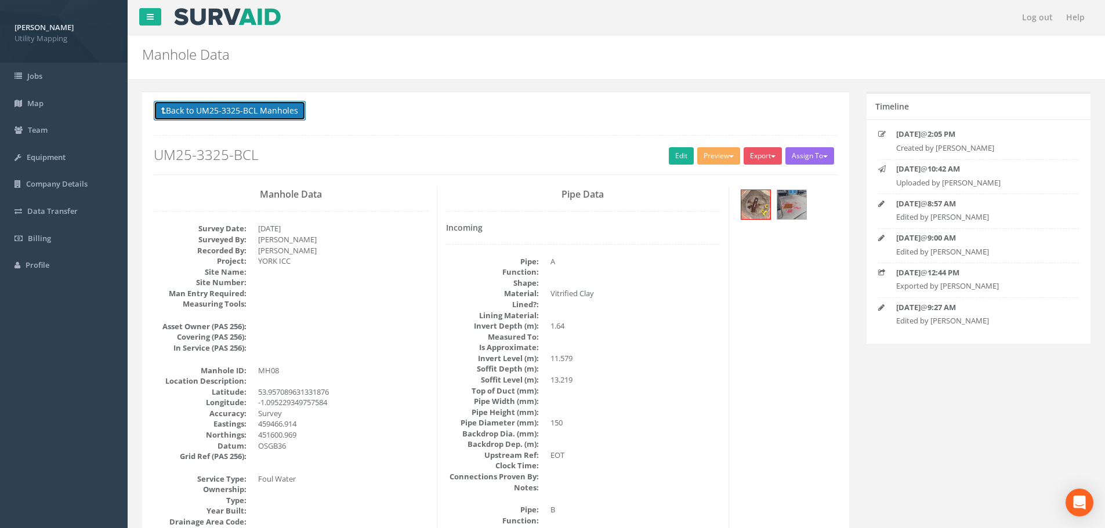
click at [233, 112] on button "Back to UM25-3325-BCL Manholes" at bounding box center [230, 111] width 152 height 20
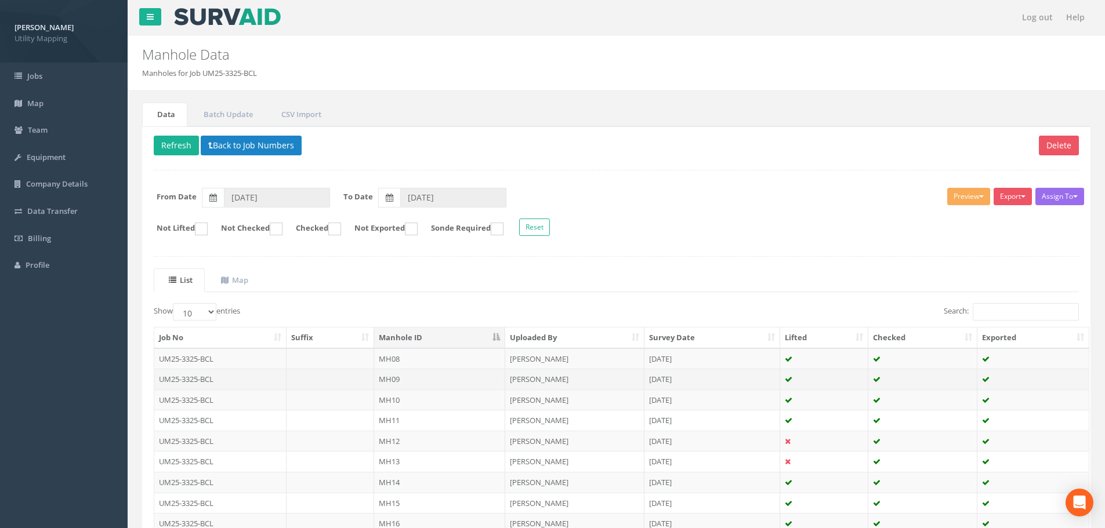
click at [274, 377] on td "UM25-3325-BCL" at bounding box center [220, 379] width 132 height 21
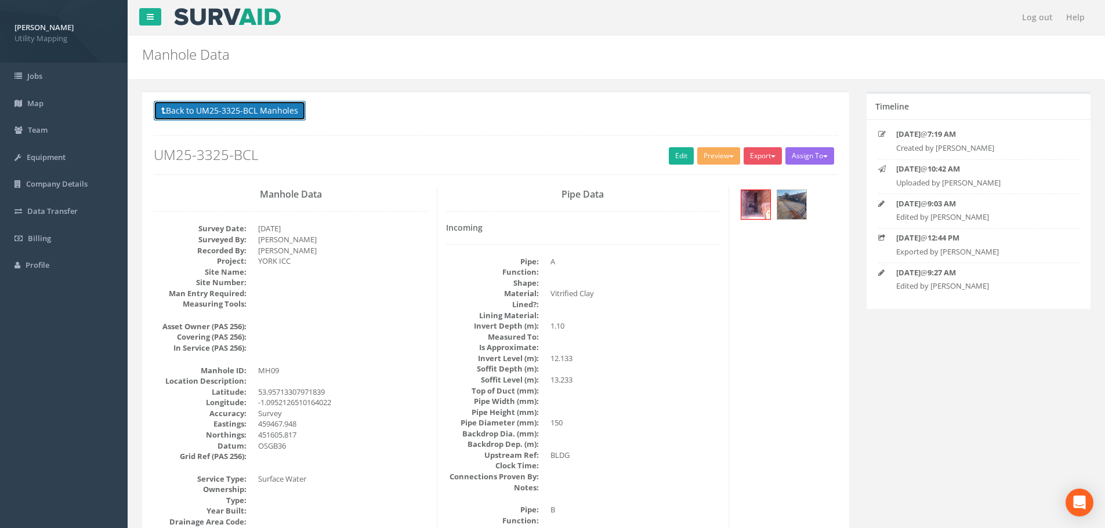
drag, startPoint x: 258, startPoint y: 114, endPoint x: 280, endPoint y: 154, distance: 46.5
click at [258, 114] on button "Back to UM25-3325-BCL Manholes" at bounding box center [230, 111] width 152 height 20
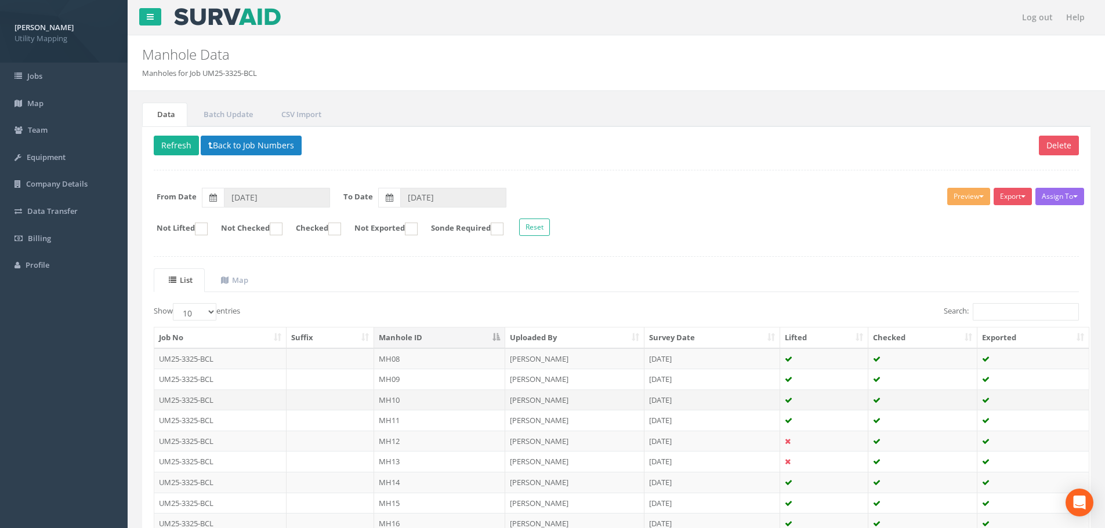
click at [396, 401] on td "MH10" at bounding box center [439, 400] width 131 height 21
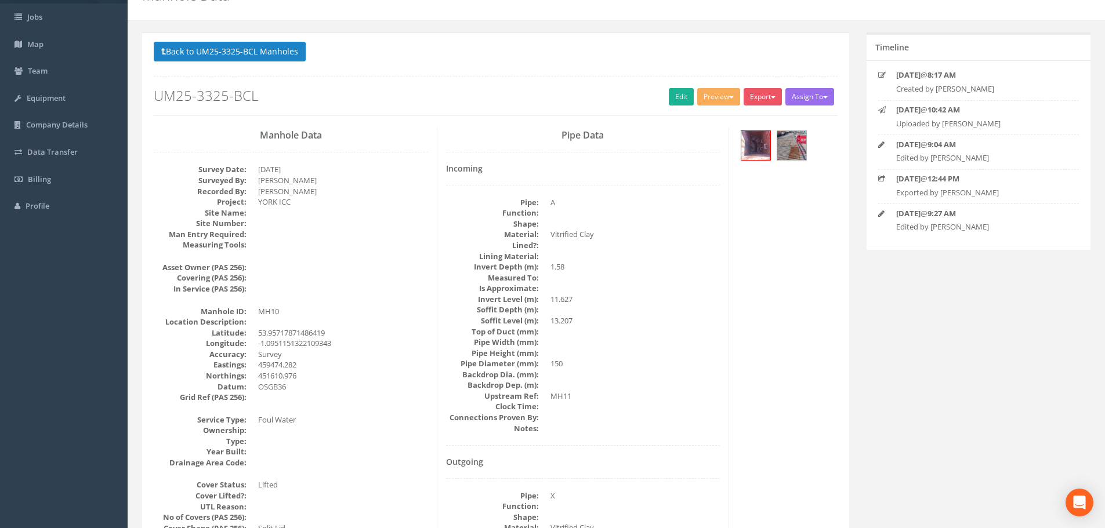
scroll to position [58, 0]
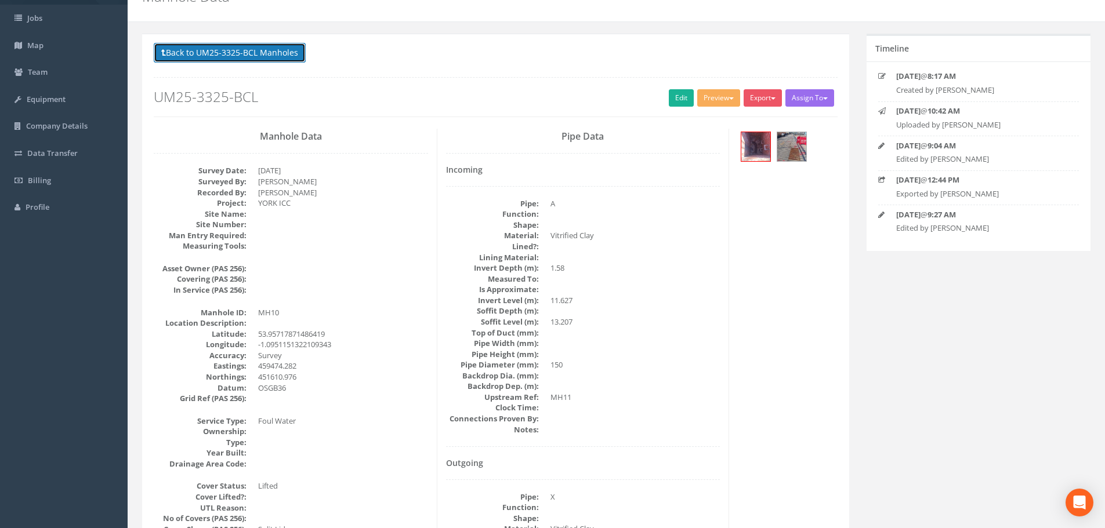
click at [224, 55] on button "Back to UM25-3325-BCL Manholes" at bounding box center [230, 53] width 152 height 20
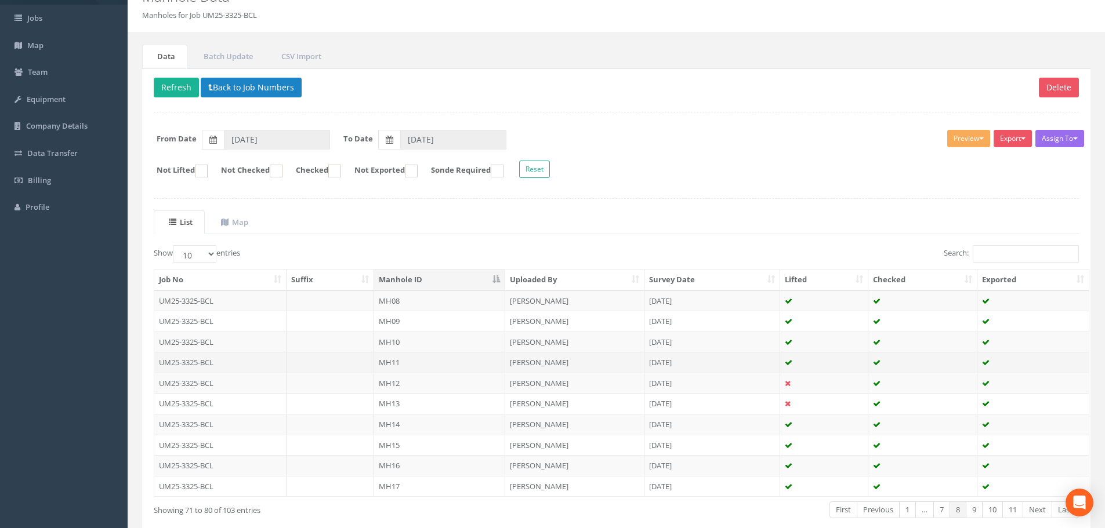
click at [407, 364] on td "MH11" at bounding box center [439, 362] width 131 height 21
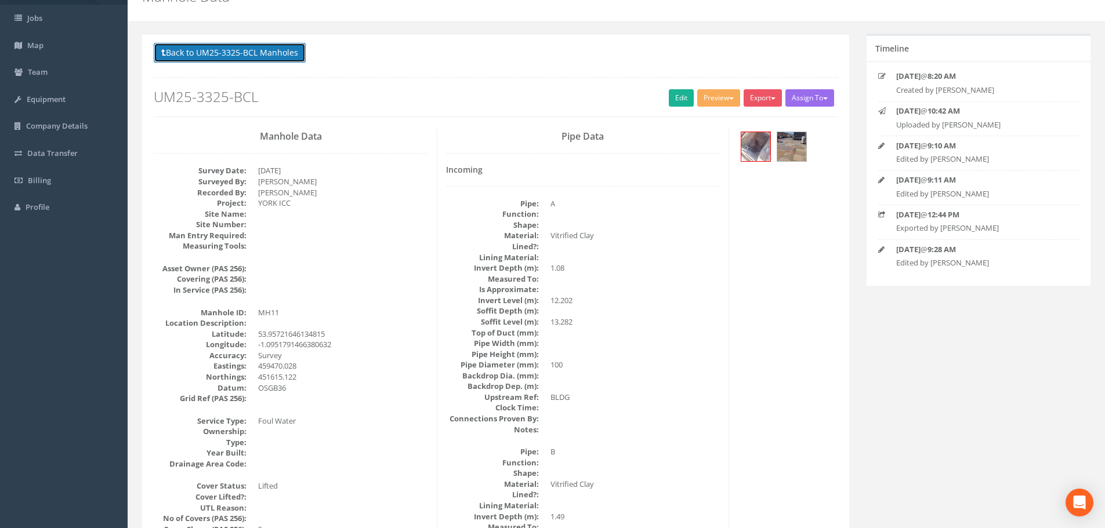
drag, startPoint x: 266, startPoint y: 47, endPoint x: 270, endPoint y: 58, distance: 11.6
click at [266, 47] on button "Back to UM25-3325-BCL Manholes" at bounding box center [230, 53] width 152 height 20
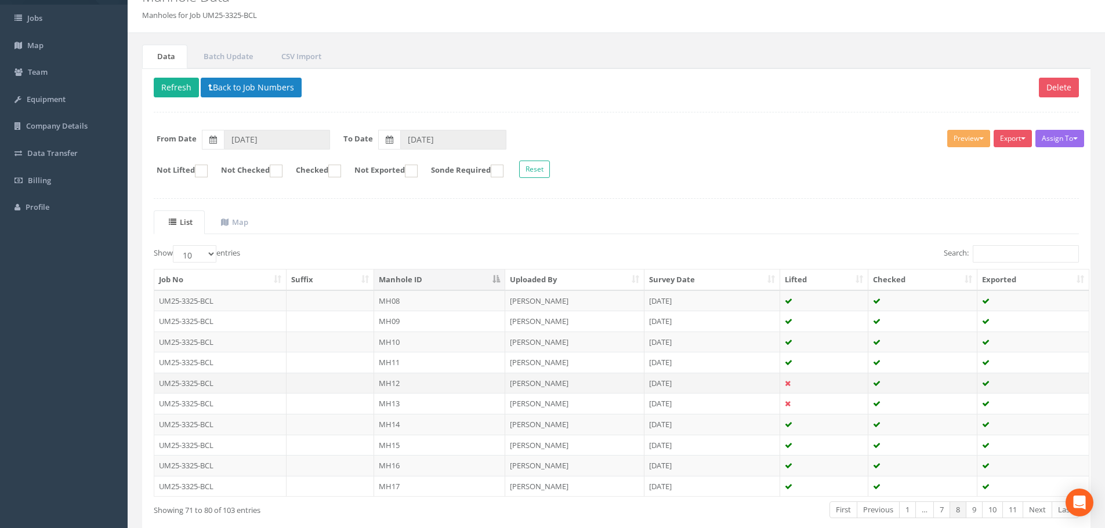
click at [353, 378] on td at bounding box center [331, 383] width 88 height 21
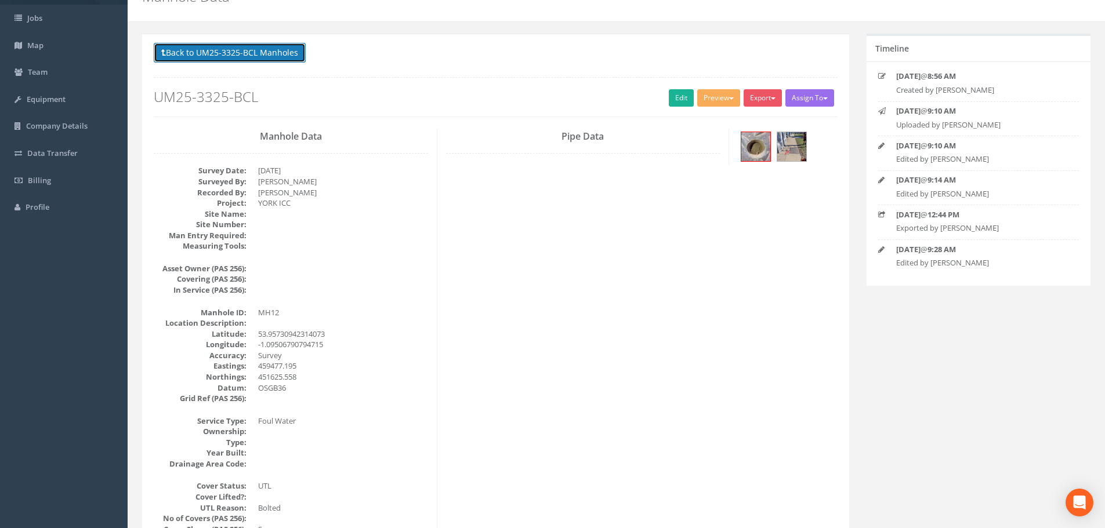
click at [194, 49] on button "Back to UM25-3325-BCL Manholes" at bounding box center [230, 53] width 152 height 20
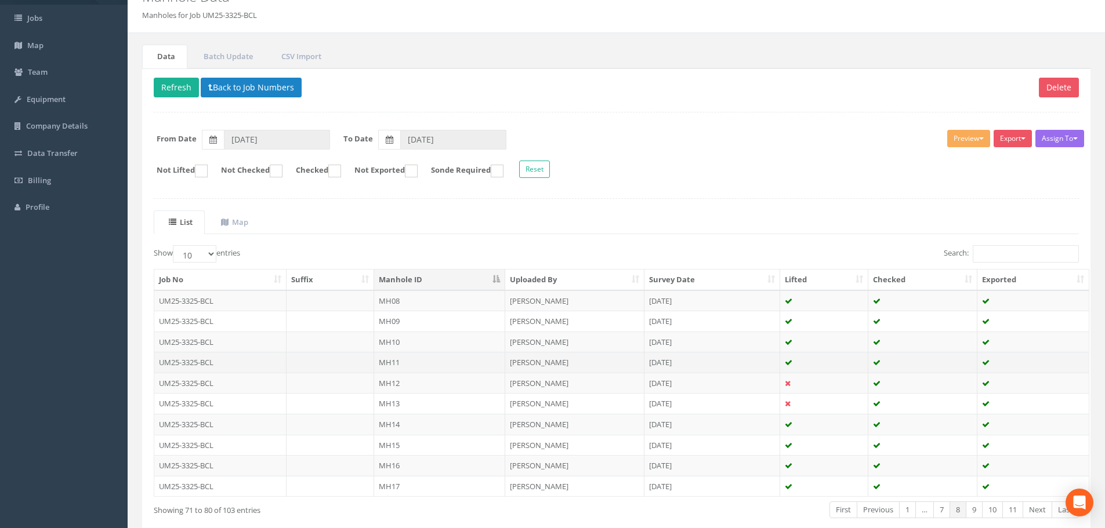
click at [420, 365] on td "MH11" at bounding box center [439, 362] width 131 height 21
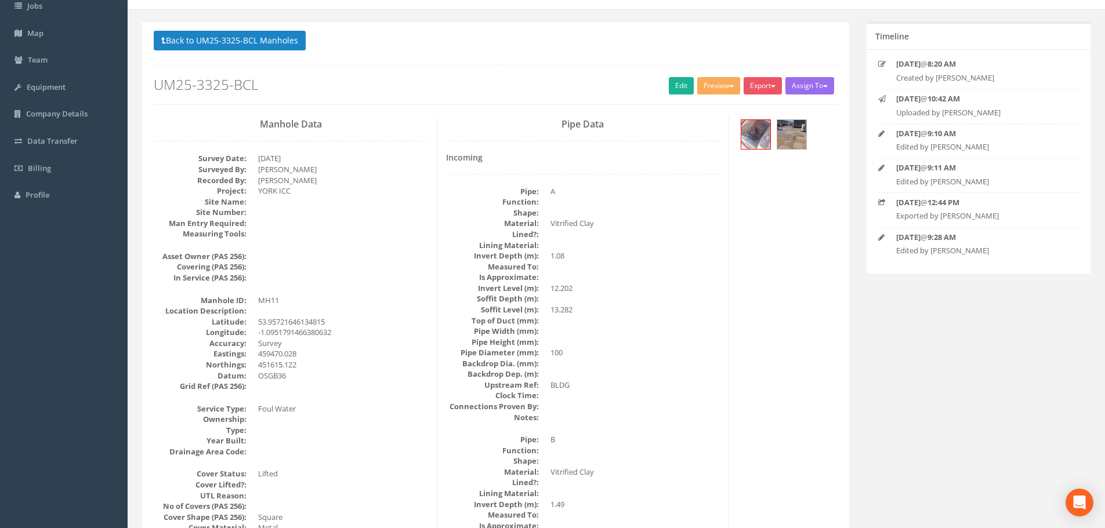
scroll to position [0, 0]
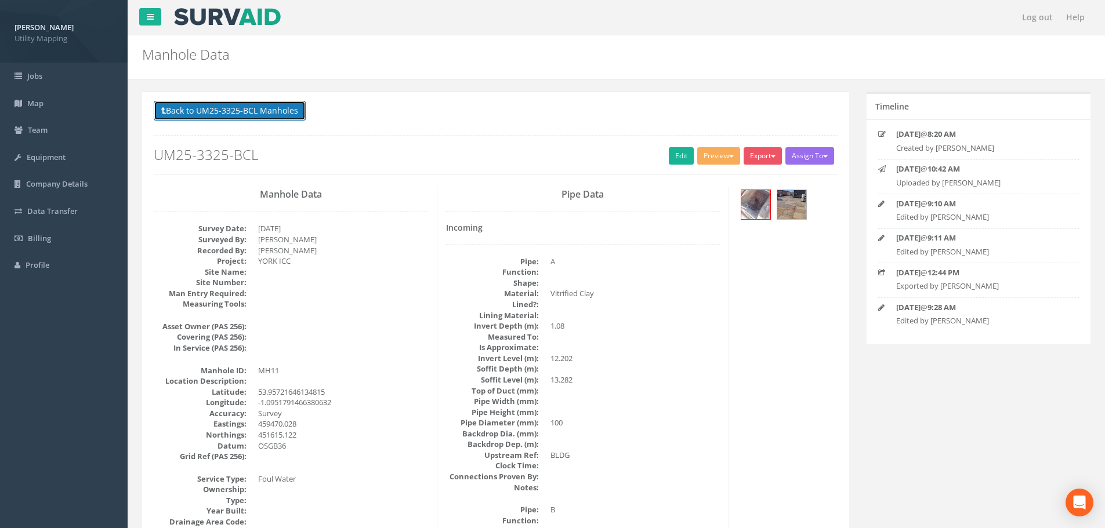
drag, startPoint x: 266, startPoint y: 111, endPoint x: 281, endPoint y: 121, distance: 18.0
click at [266, 111] on button "Back to UM25-3325-BCL Manholes" at bounding box center [230, 111] width 152 height 20
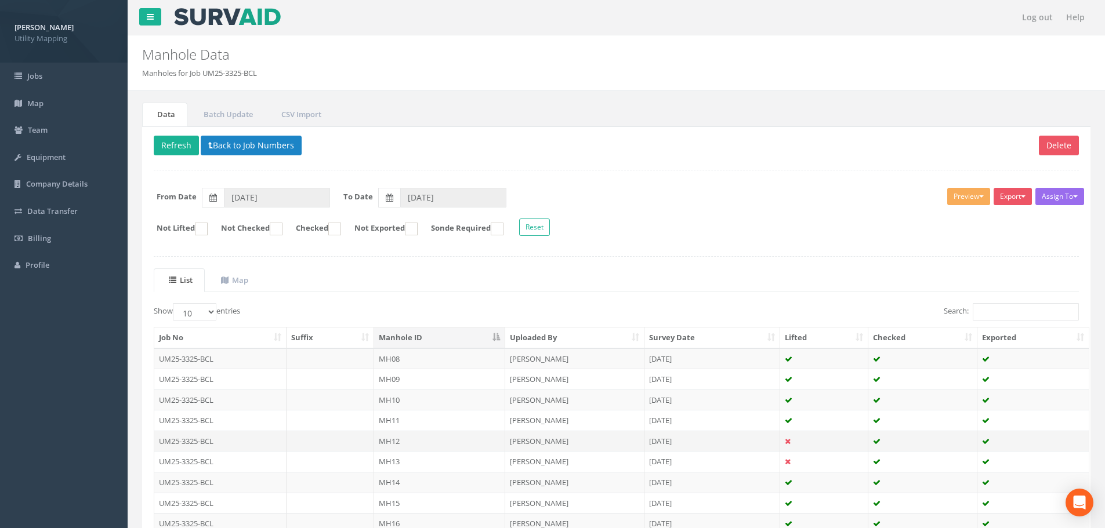
click at [347, 442] on td at bounding box center [331, 441] width 88 height 21
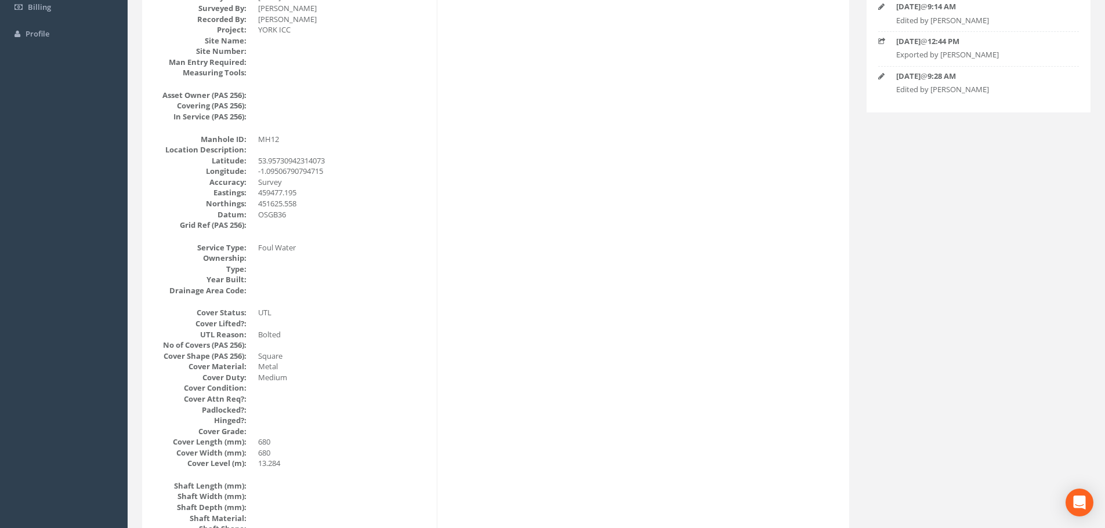
scroll to position [232, 0]
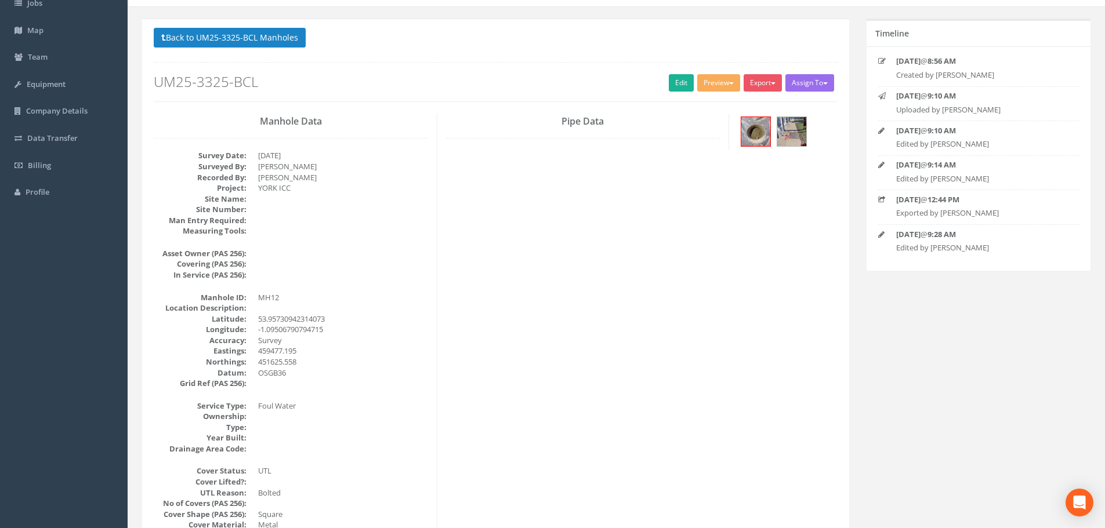
scroll to position [0, 0]
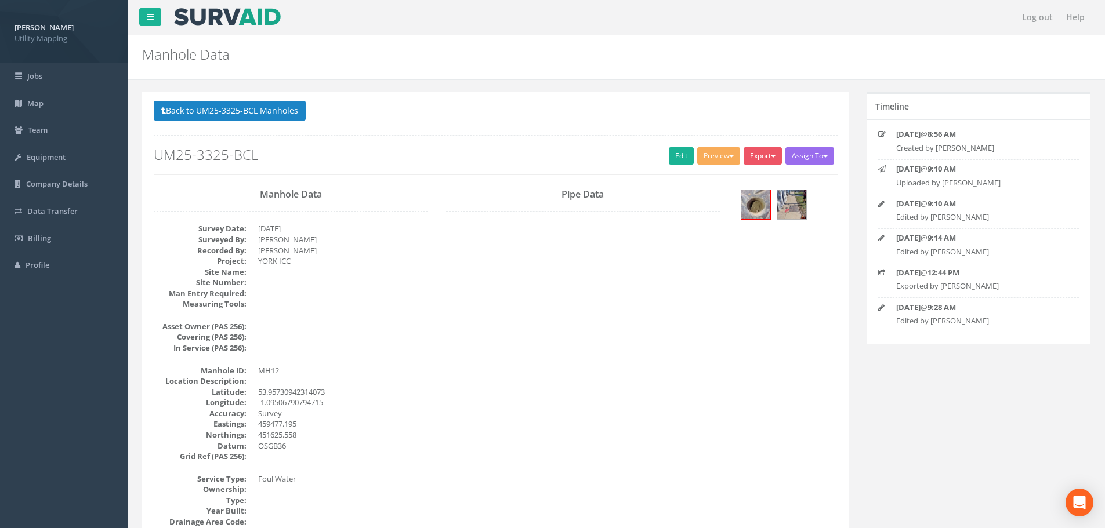
click at [260, 107] on button "Back to UM25-3325-BCL Manholes" at bounding box center [230, 111] width 152 height 20
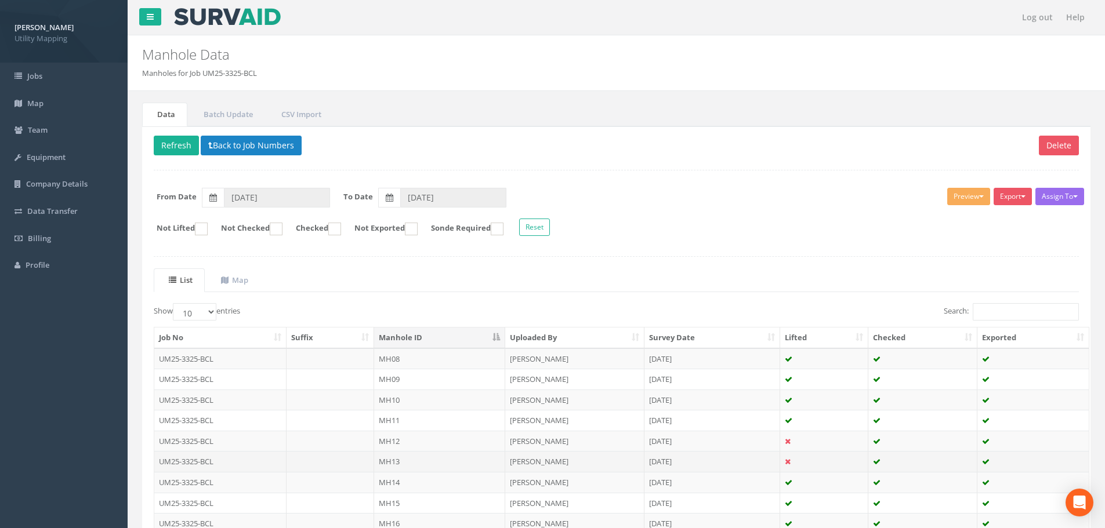
click at [341, 454] on td at bounding box center [331, 461] width 88 height 21
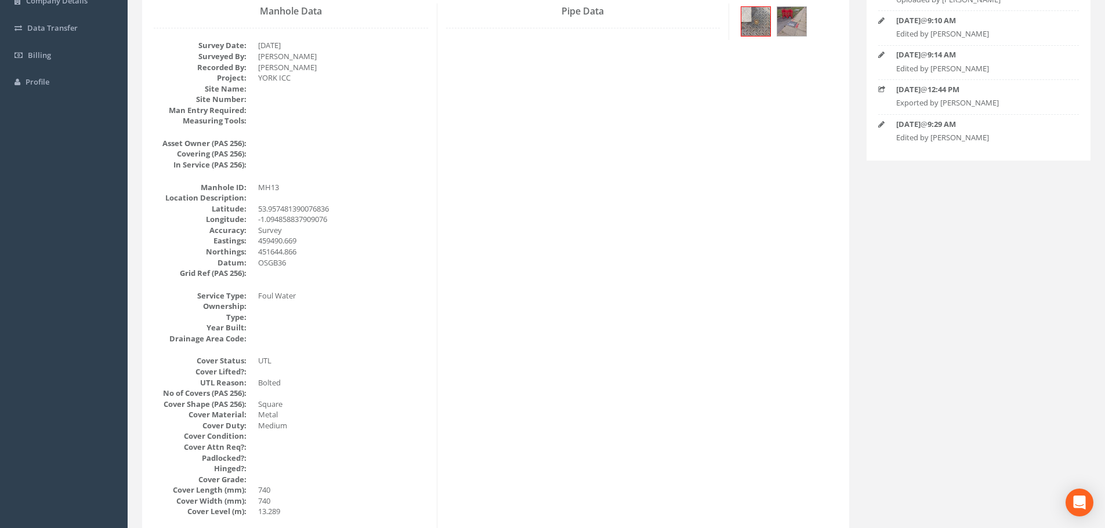
scroll to position [58, 0]
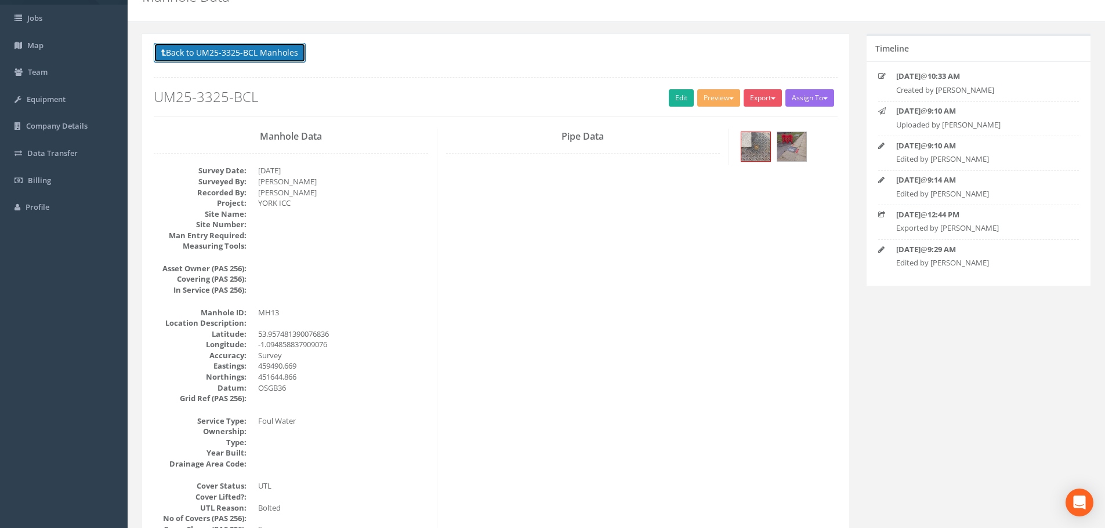
click at [210, 47] on button "Back to UM25-3325-BCL Manholes" at bounding box center [230, 53] width 152 height 20
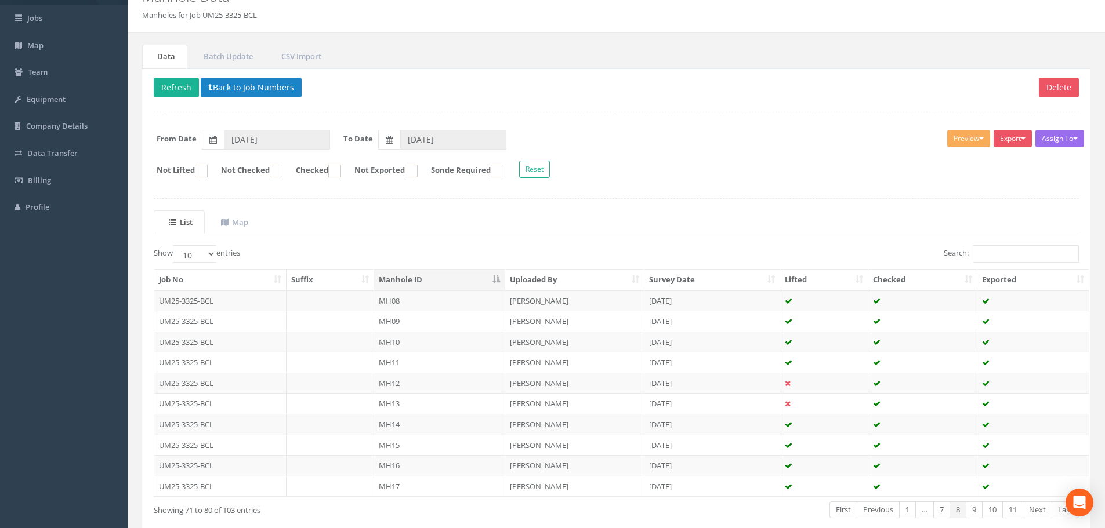
click at [409, 429] on td "MH14" at bounding box center [439, 424] width 131 height 21
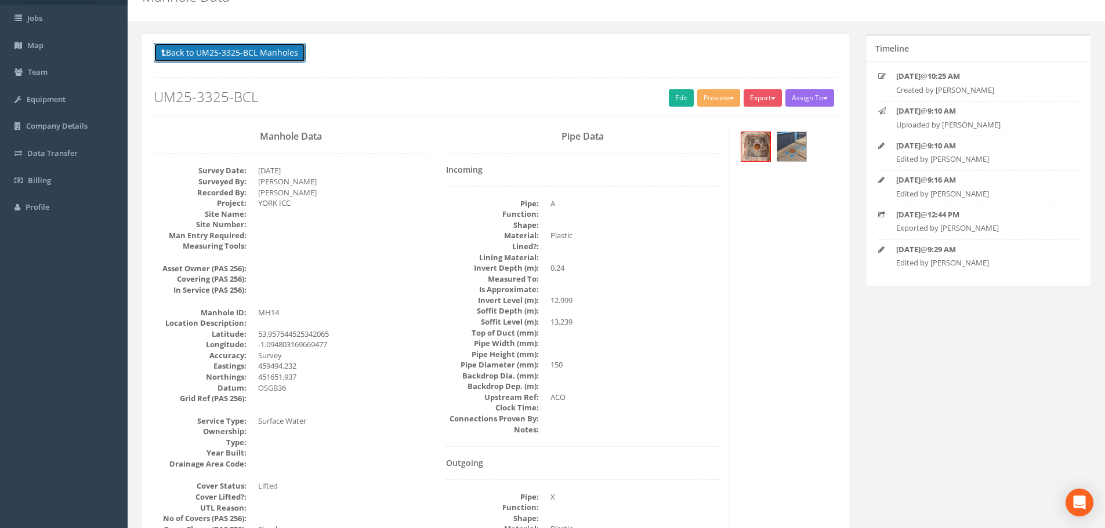
click at [244, 52] on button "Back to UM25-3325-BCL Manholes" at bounding box center [230, 53] width 152 height 20
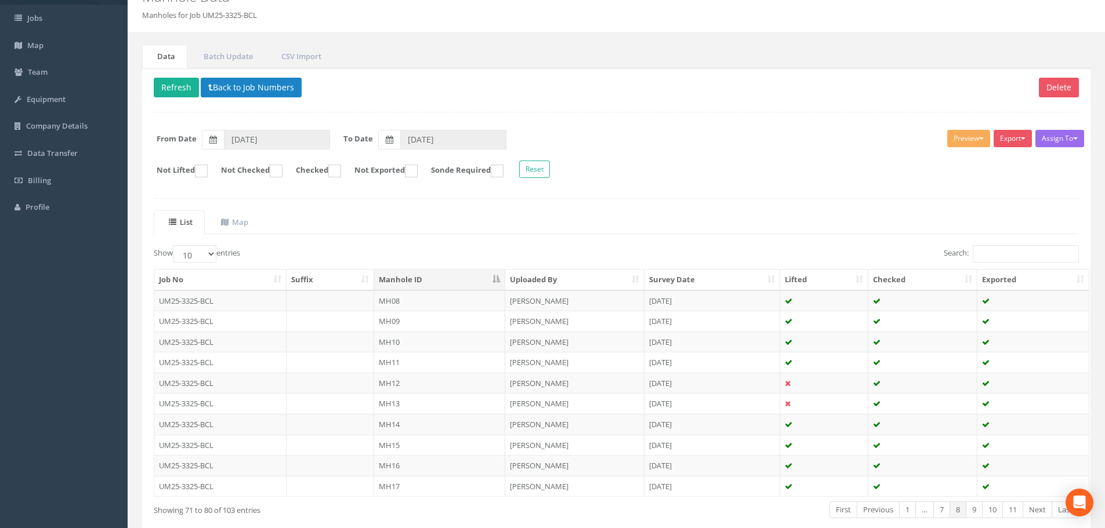
click at [348, 446] on td at bounding box center [331, 445] width 88 height 21
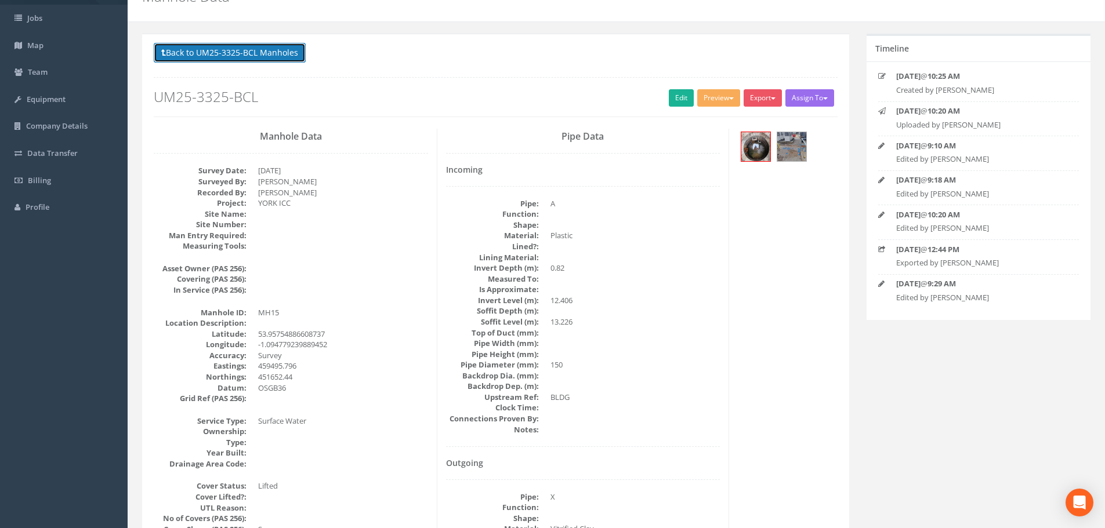
click at [272, 53] on button "Back to UM25-3325-BCL Manholes" at bounding box center [230, 53] width 152 height 20
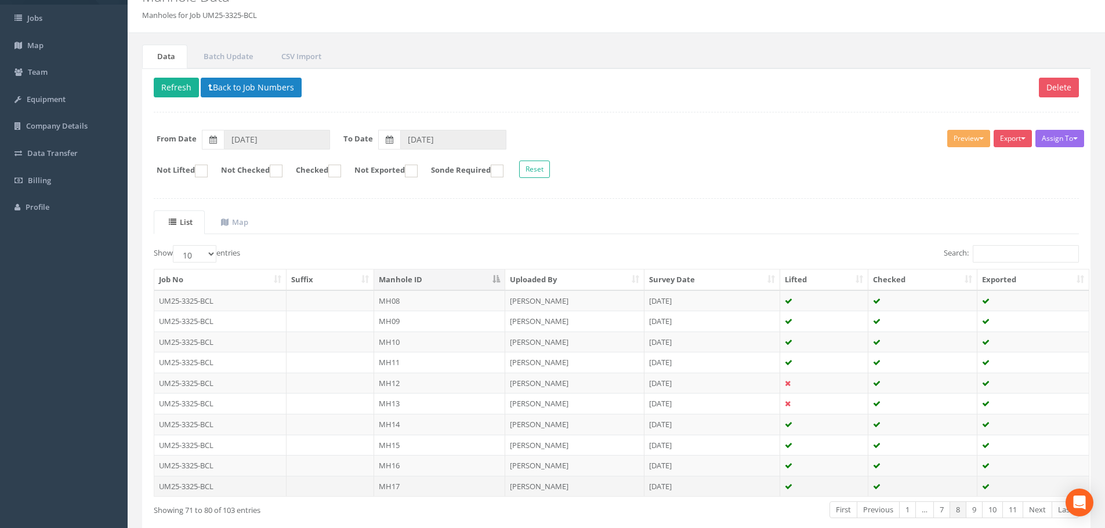
click at [422, 482] on td "MH17" at bounding box center [439, 486] width 131 height 21
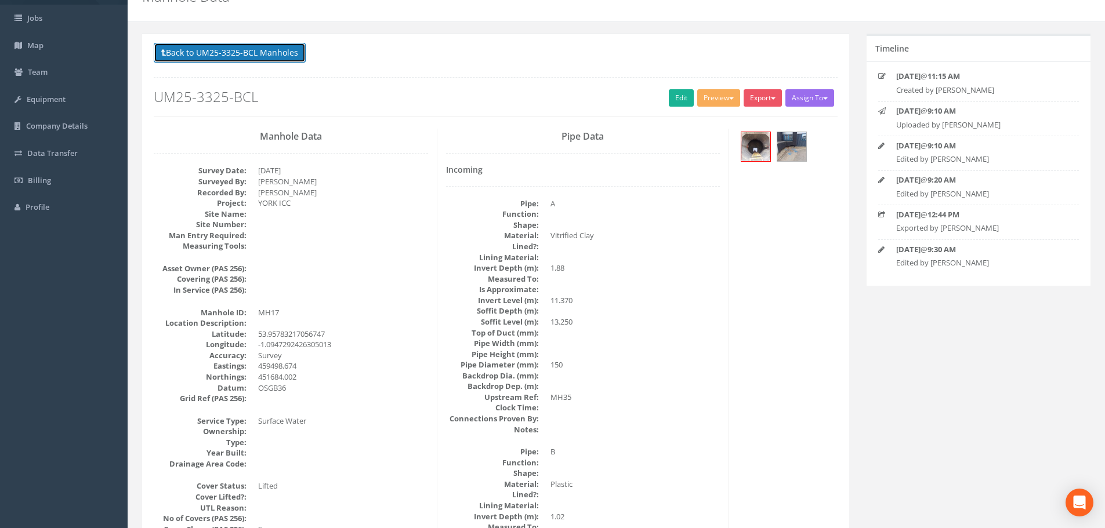
click at [243, 52] on button "Back to UM25-3325-BCL Manholes" at bounding box center [230, 53] width 152 height 20
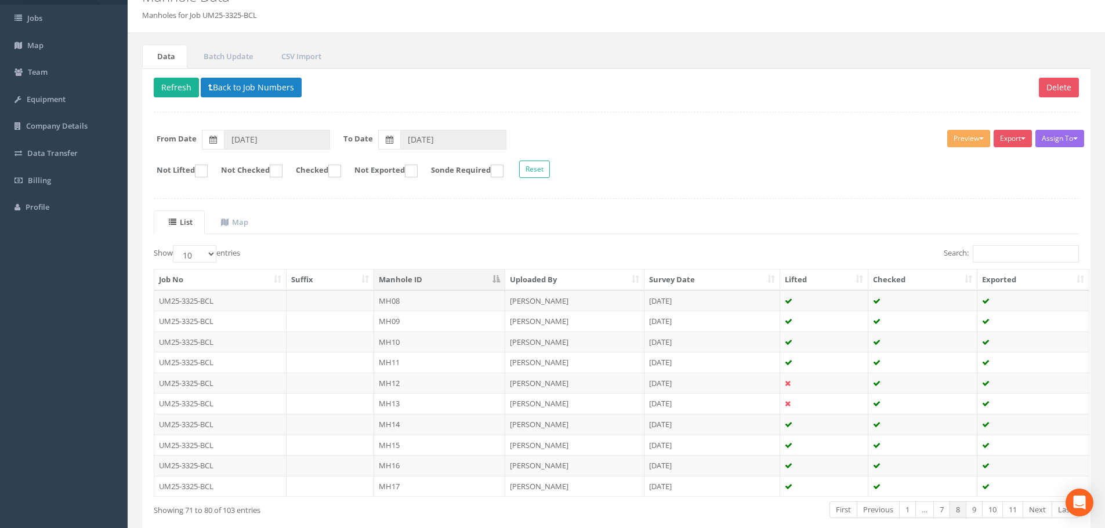
click at [394, 459] on td "MH16" at bounding box center [439, 465] width 131 height 21
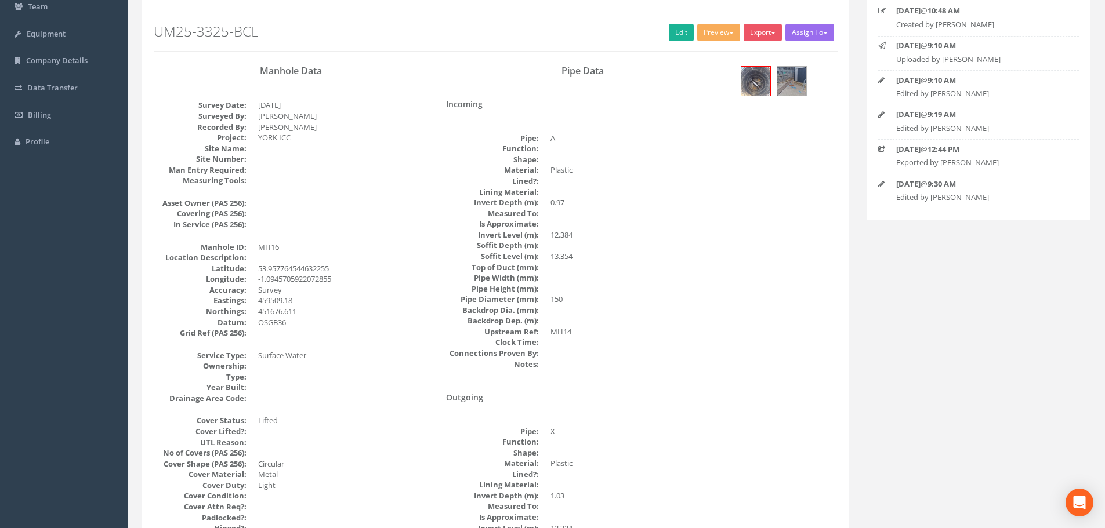
scroll to position [0, 0]
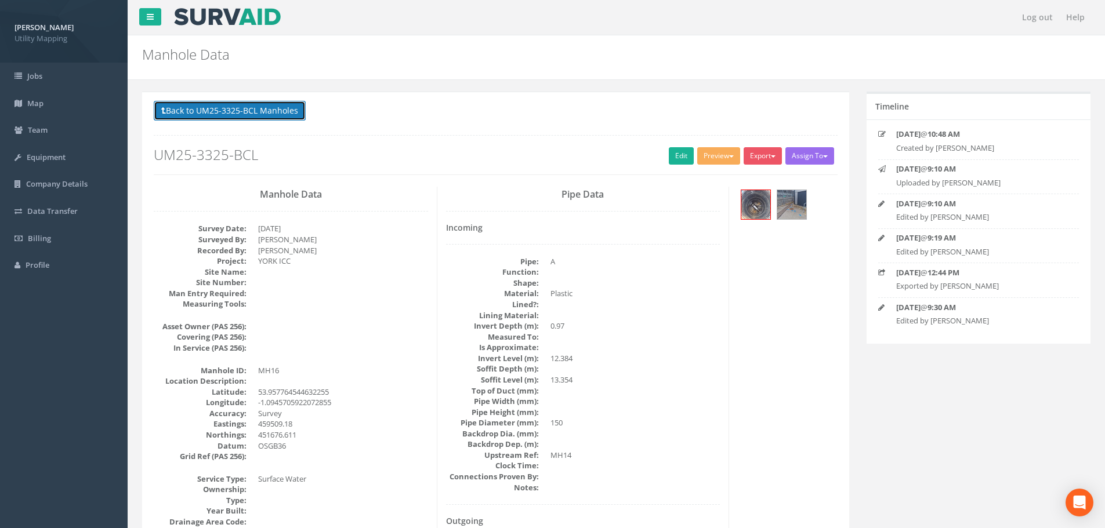
drag, startPoint x: 226, startPoint y: 107, endPoint x: 233, endPoint y: 133, distance: 27.7
click at [226, 107] on button "Back to UM25-3325-BCL Manholes" at bounding box center [230, 111] width 152 height 20
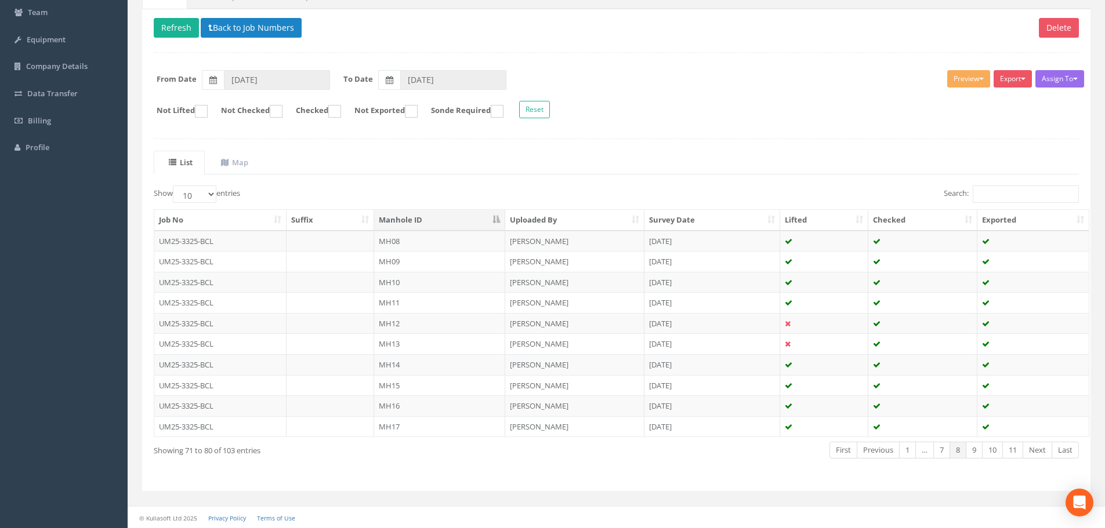
scroll to position [118, 0]
click at [334, 422] on td at bounding box center [331, 426] width 88 height 21
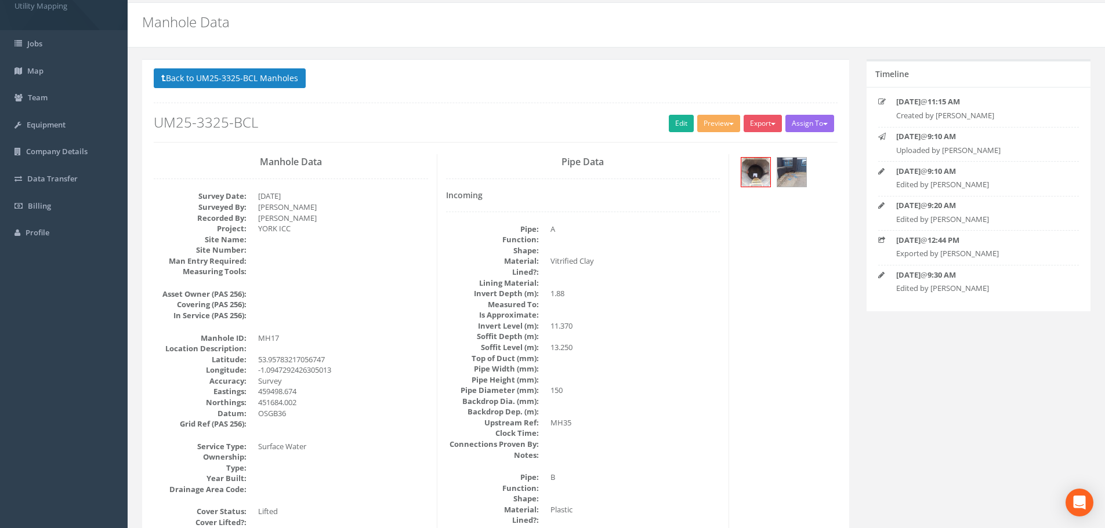
scroll to position [0, 0]
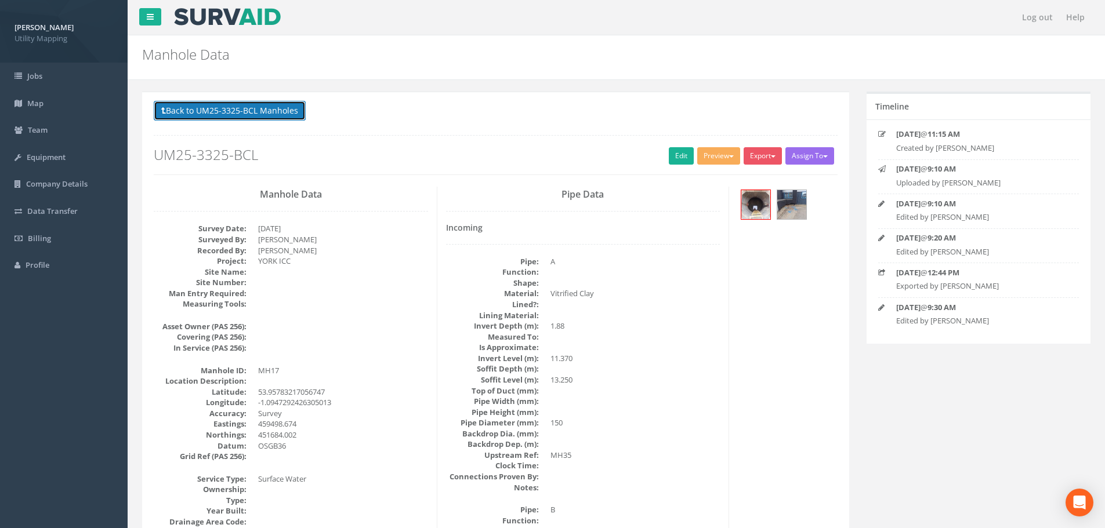
drag, startPoint x: 218, startPoint y: 108, endPoint x: 224, endPoint y: 114, distance: 8.6
click at [218, 108] on button "Back to UM25-3325-BCL Manholes" at bounding box center [230, 111] width 152 height 20
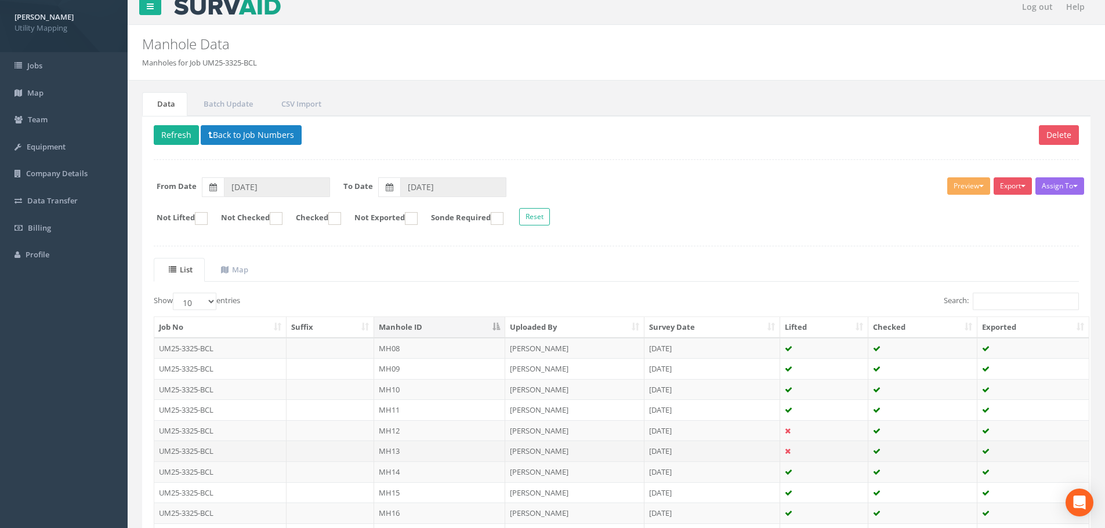
scroll to position [118, 0]
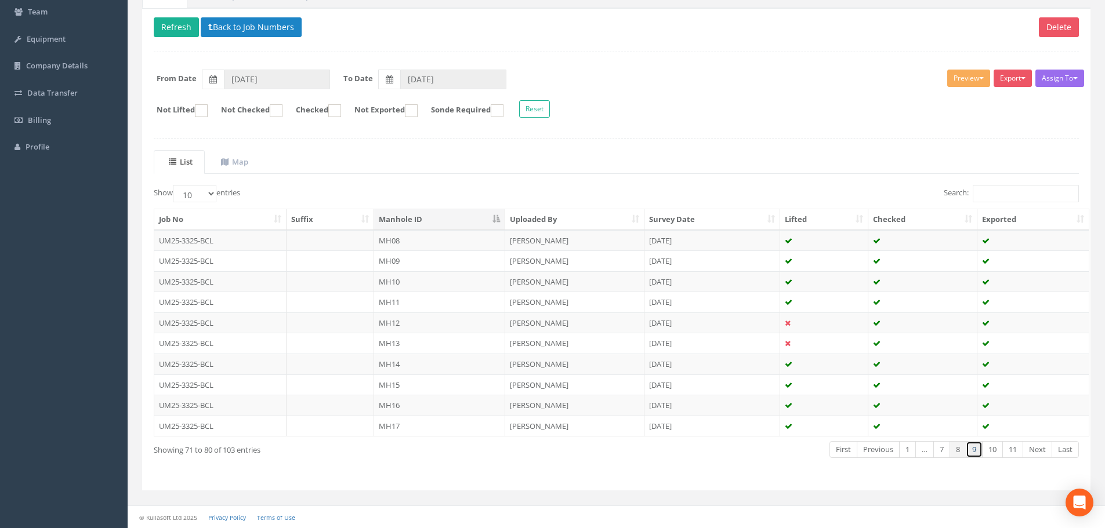
click at [969, 452] on link "9" at bounding box center [974, 449] width 17 height 17
click at [329, 247] on td at bounding box center [331, 240] width 88 height 21
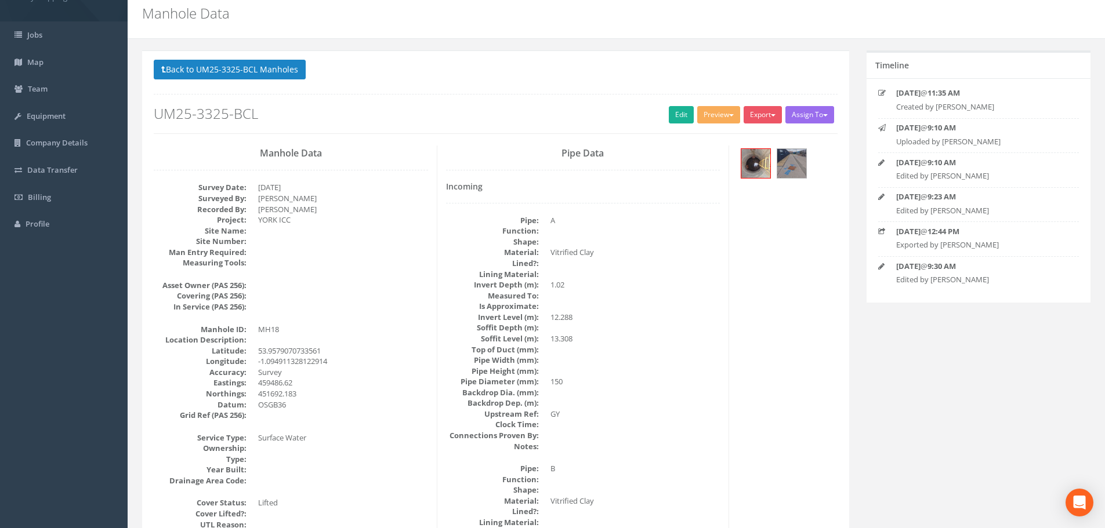
scroll to position [0, 0]
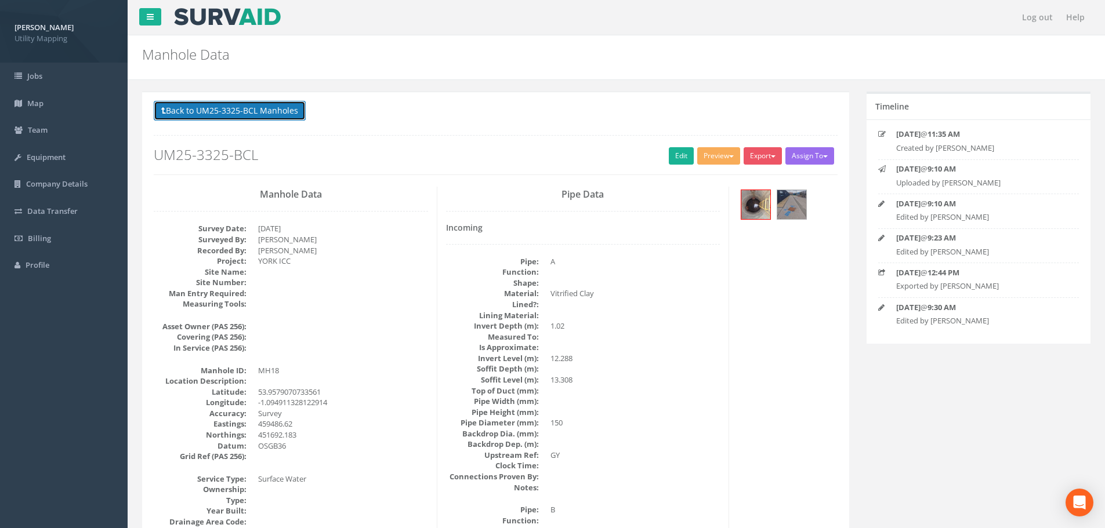
drag, startPoint x: 259, startPoint y: 107, endPoint x: 232, endPoint y: 143, distance: 45.6
click at [259, 107] on button "Back to UM25-3325-BCL Manholes" at bounding box center [230, 111] width 152 height 20
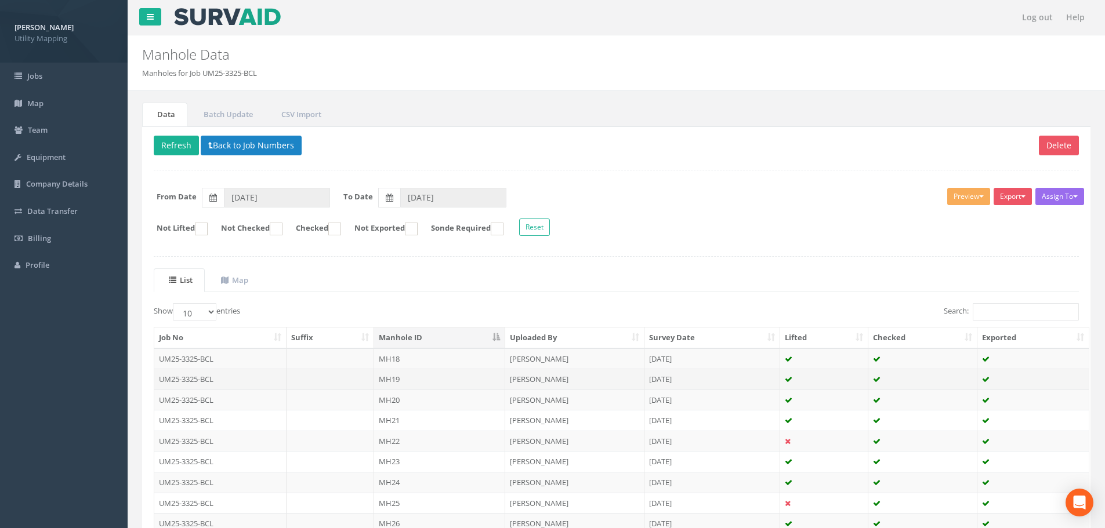
click at [313, 375] on td at bounding box center [331, 379] width 88 height 21
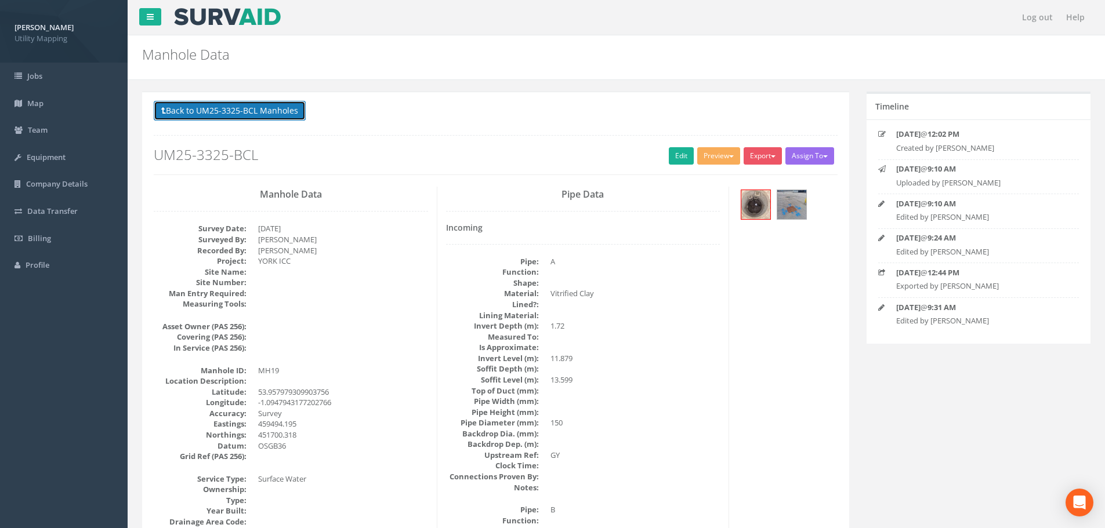
click at [233, 112] on button "Back to UM25-3325-BCL Manholes" at bounding box center [230, 111] width 152 height 20
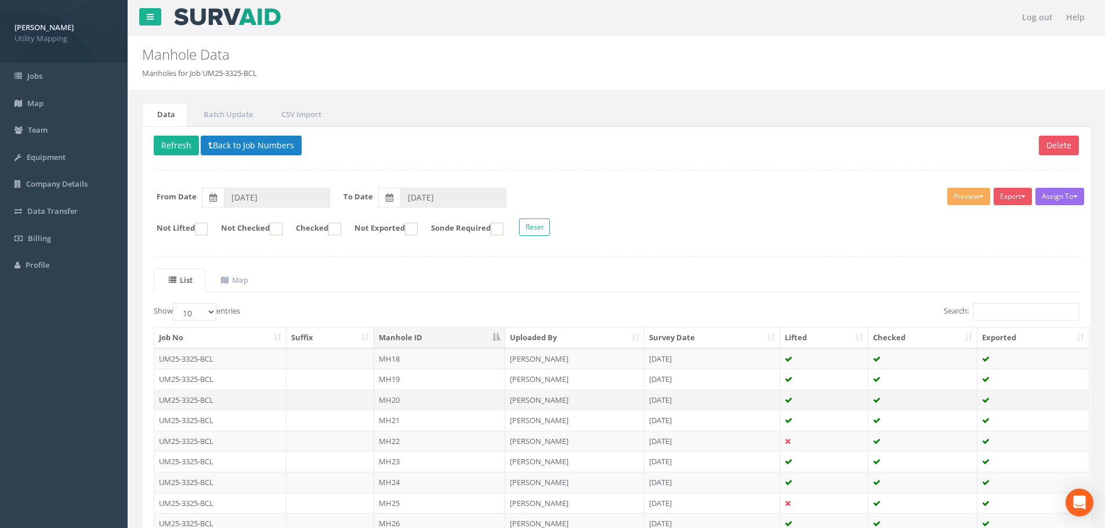
click at [349, 396] on td at bounding box center [331, 400] width 88 height 21
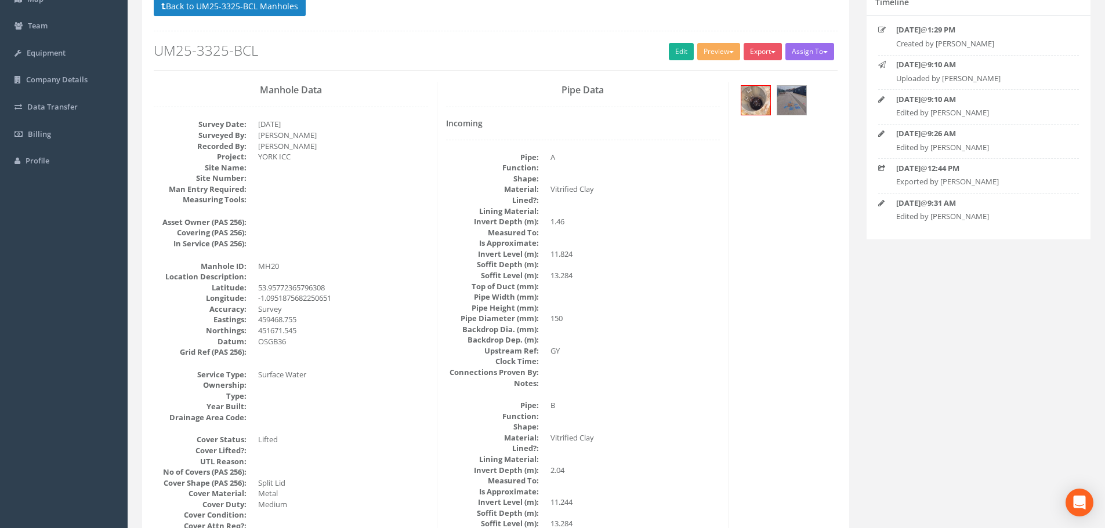
scroll to position [58, 0]
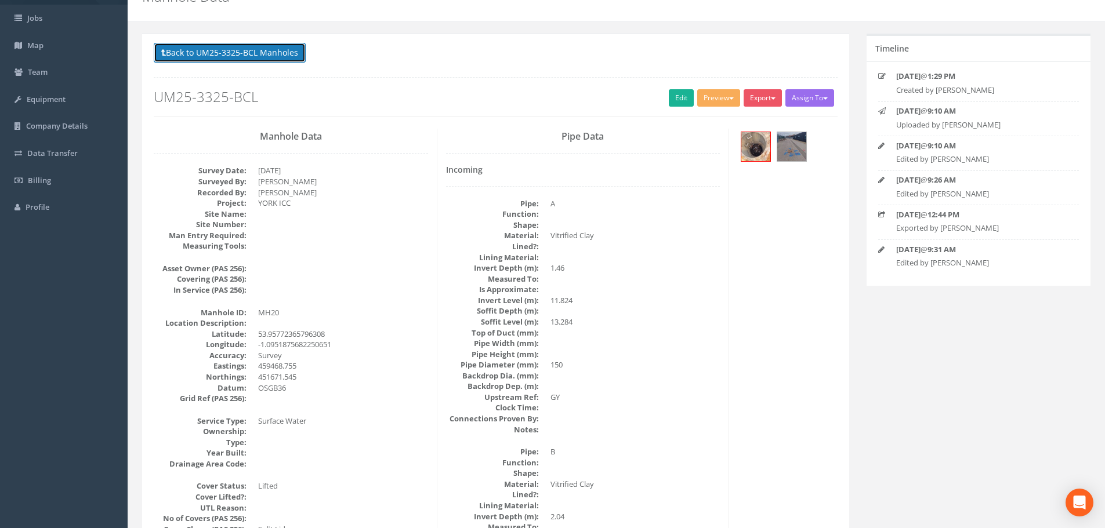
drag, startPoint x: 242, startPoint y: 60, endPoint x: 247, endPoint y: 66, distance: 6.6
click at [242, 60] on button "Back to UM25-3325-BCL Manholes" at bounding box center [230, 53] width 152 height 20
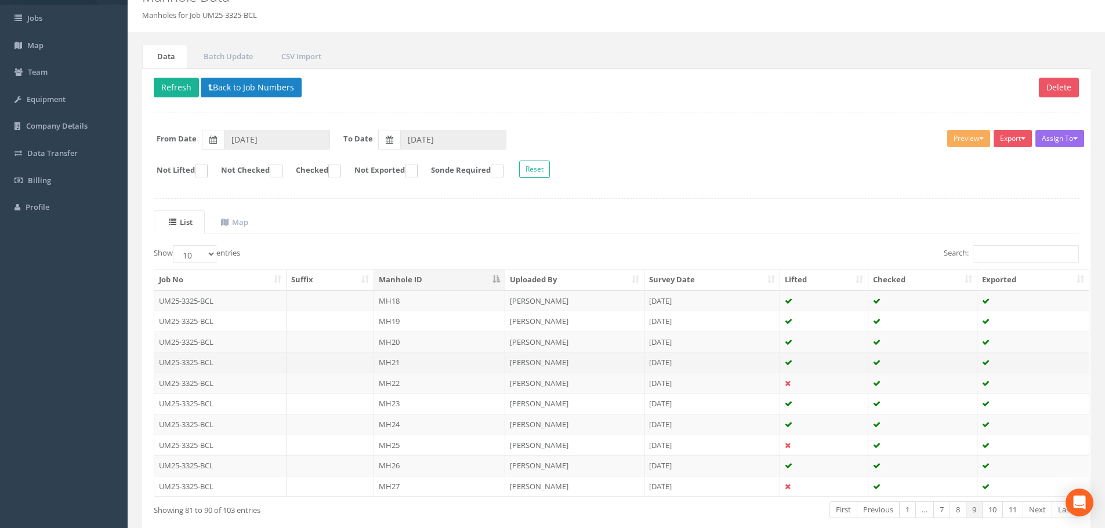
click at [359, 362] on td at bounding box center [331, 362] width 88 height 21
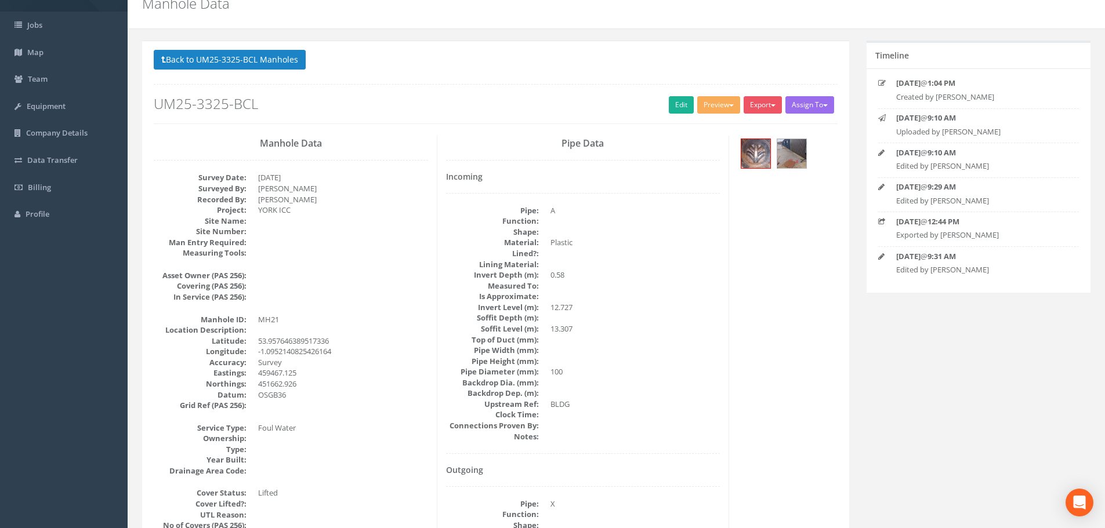
scroll to position [0, 0]
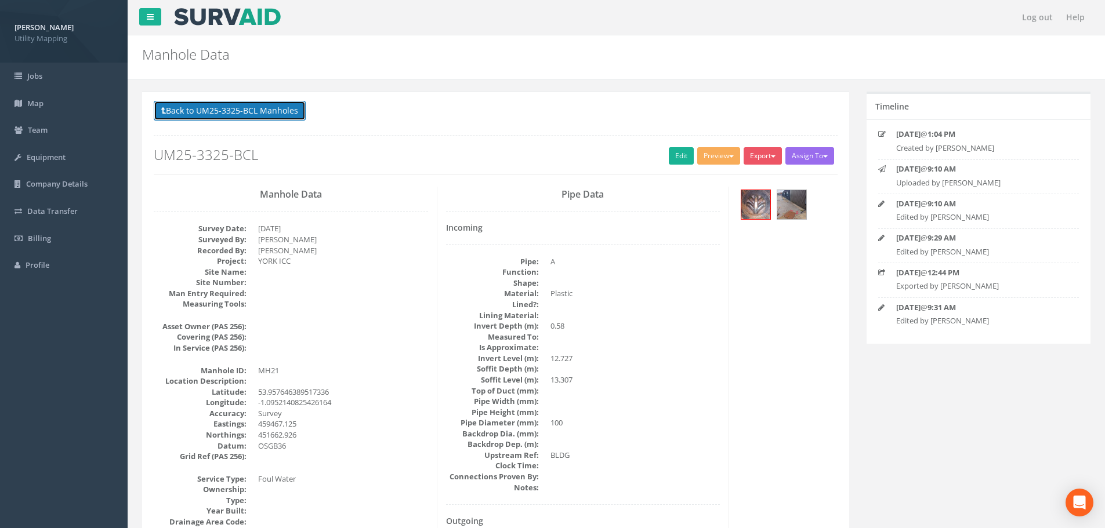
drag, startPoint x: 253, startPoint y: 110, endPoint x: 255, endPoint y: 116, distance: 6.1
click at [253, 110] on button "Back to UM25-3325-BCL Manholes" at bounding box center [230, 111] width 152 height 20
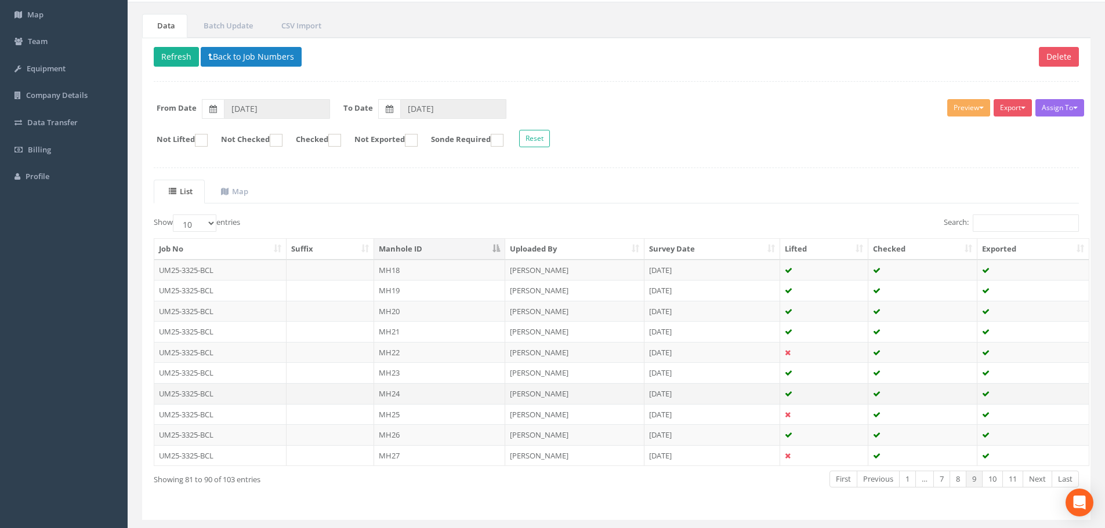
scroll to position [116, 0]
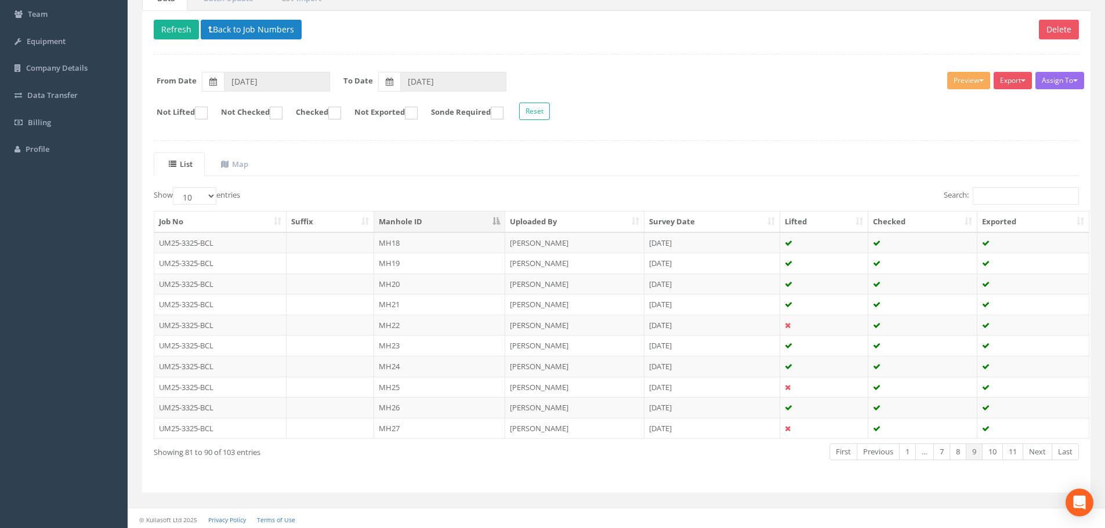
click at [340, 321] on td at bounding box center [331, 325] width 88 height 21
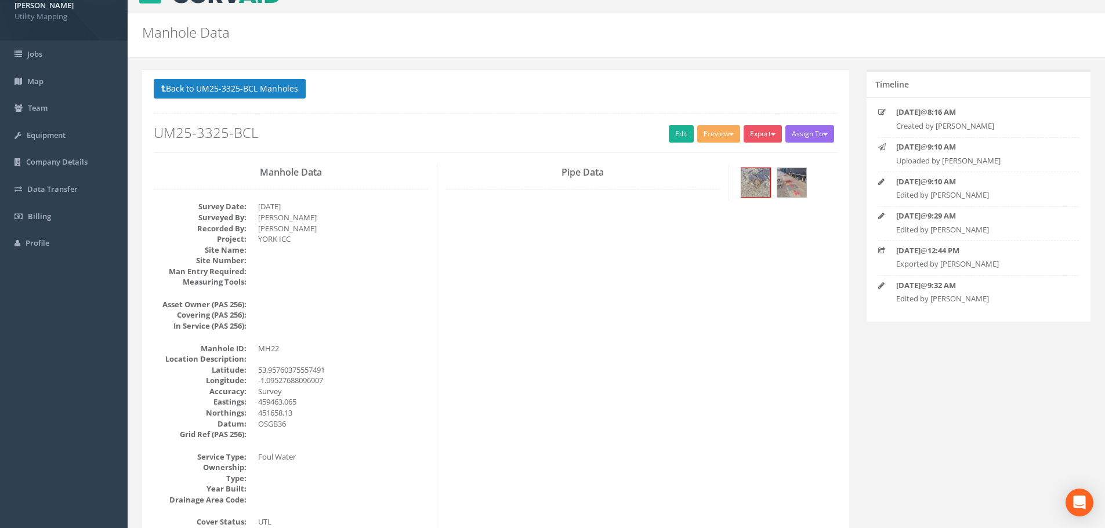
scroll to position [0, 0]
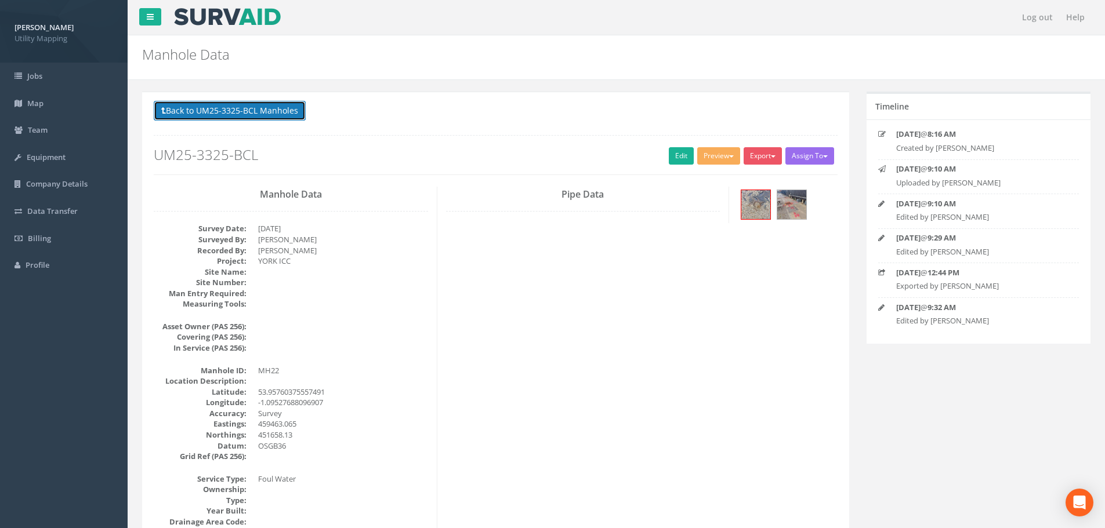
click at [271, 117] on button "Back to UM25-3325-BCL Manholes" at bounding box center [230, 111] width 152 height 20
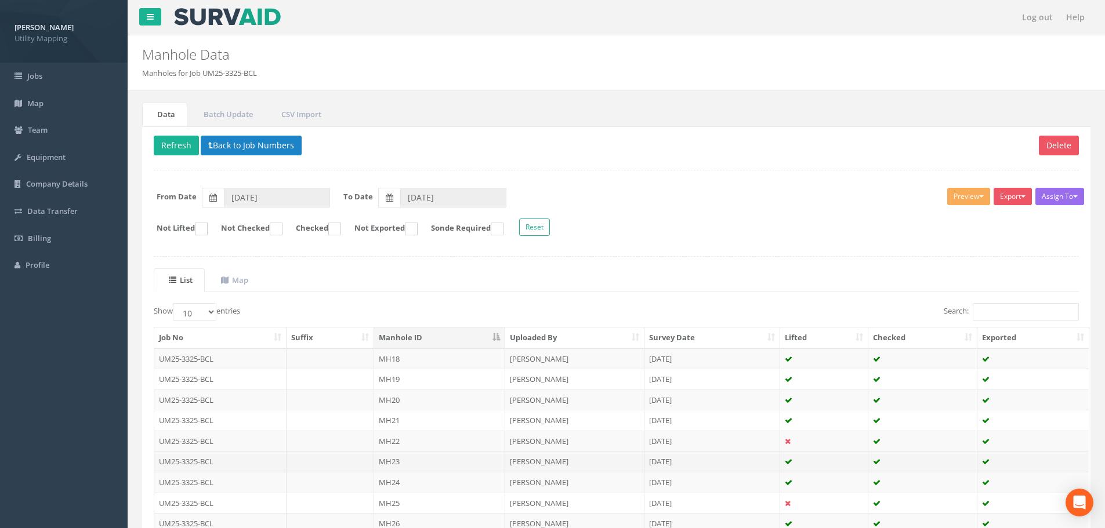
click at [412, 459] on td "MH23" at bounding box center [439, 461] width 131 height 21
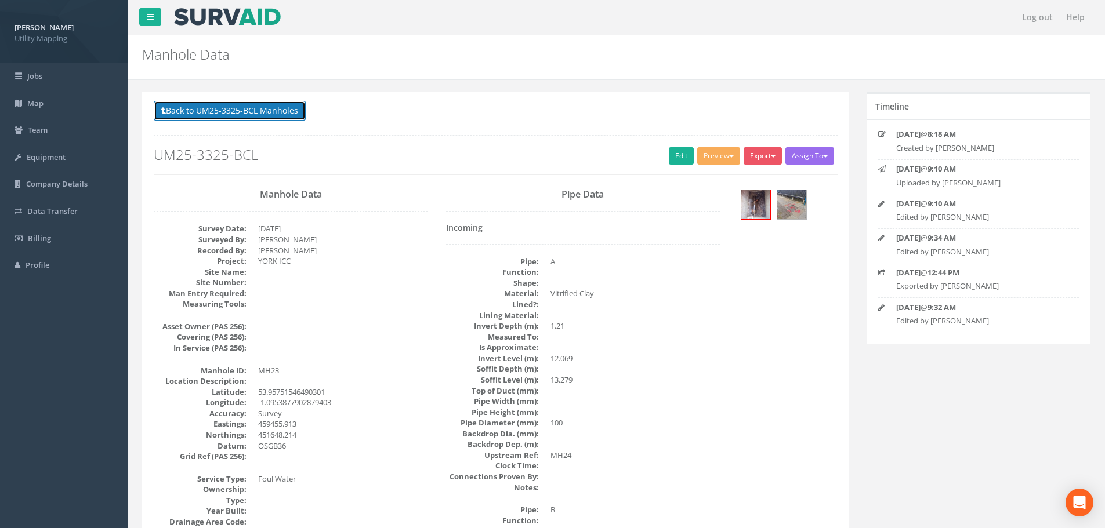
click at [253, 115] on button "Back to UM25-3325-BCL Manholes" at bounding box center [230, 111] width 152 height 20
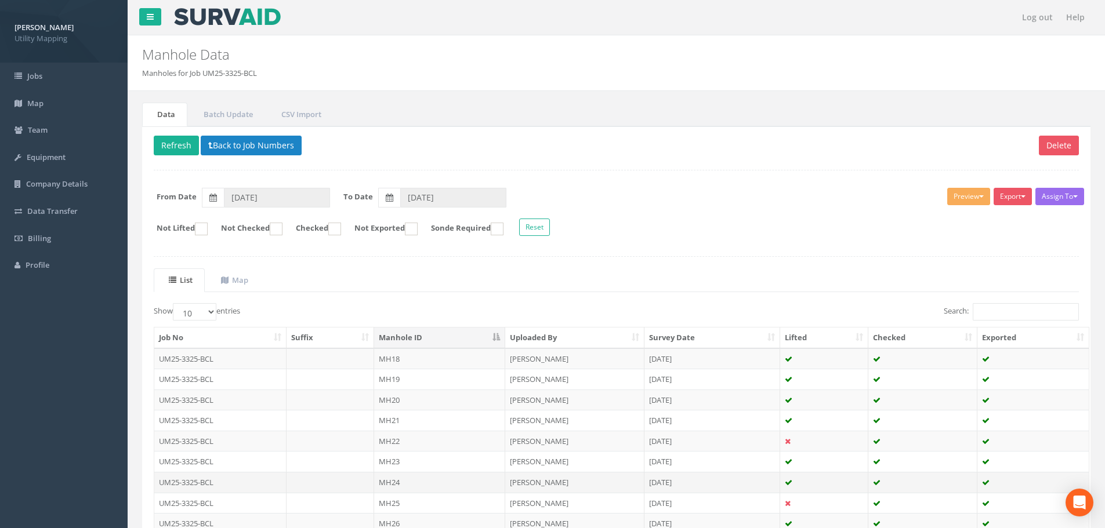
click at [313, 476] on td at bounding box center [331, 482] width 88 height 21
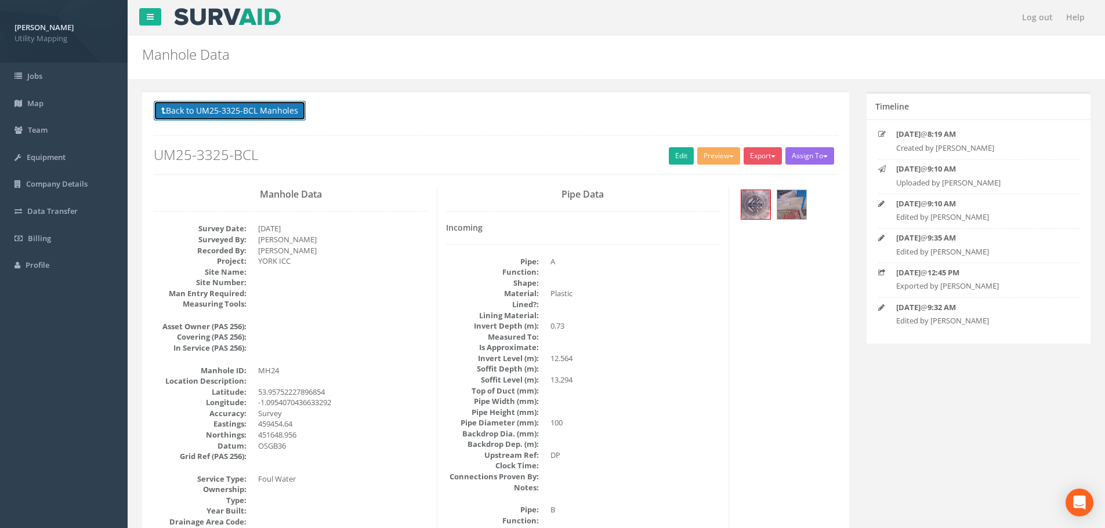
drag, startPoint x: 248, startPoint y: 115, endPoint x: 272, endPoint y: 134, distance: 30.5
click at [248, 115] on button "Back to UM25-3325-BCL Manholes" at bounding box center [230, 111] width 152 height 20
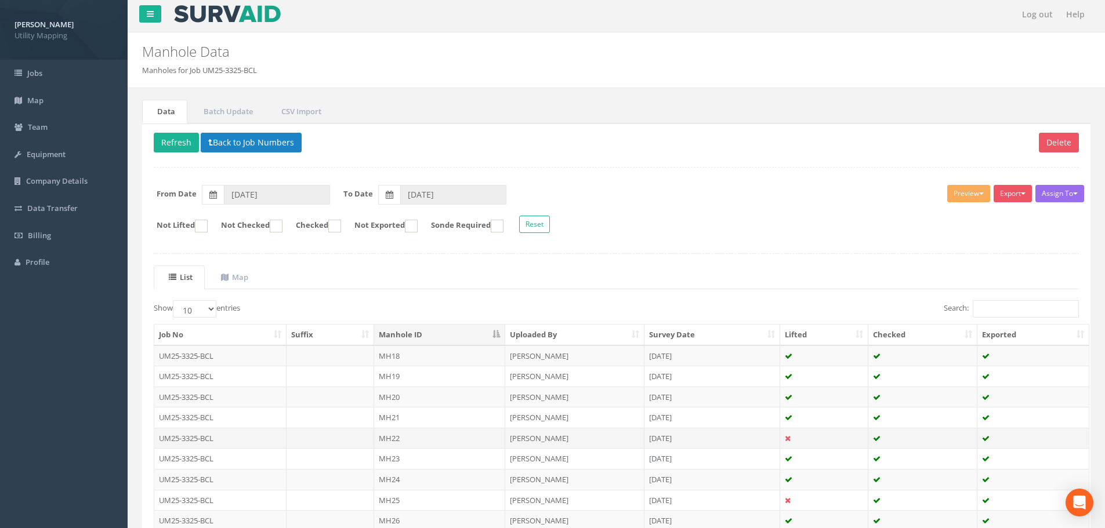
scroll to position [116, 0]
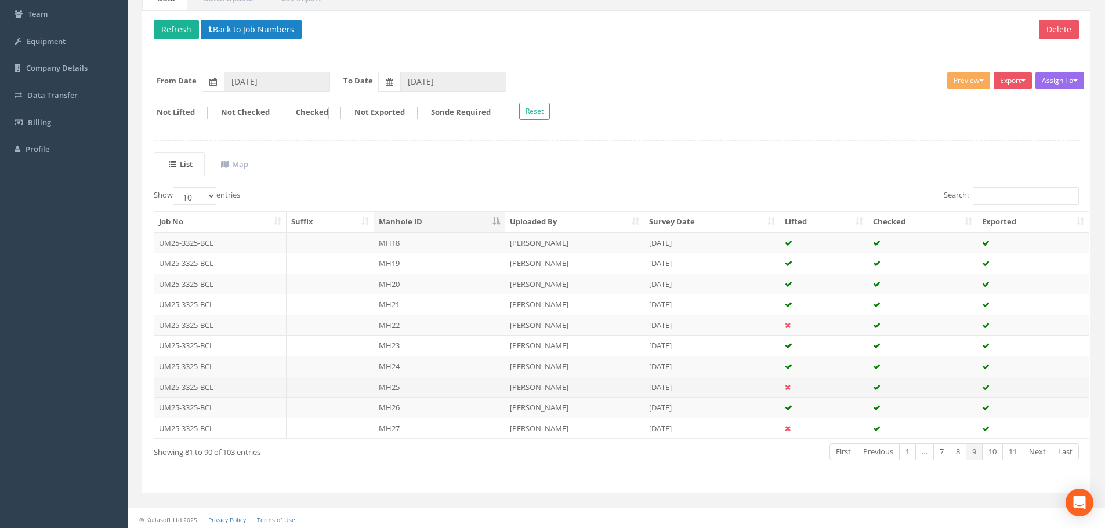
click at [435, 395] on td "MH25" at bounding box center [439, 387] width 131 height 21
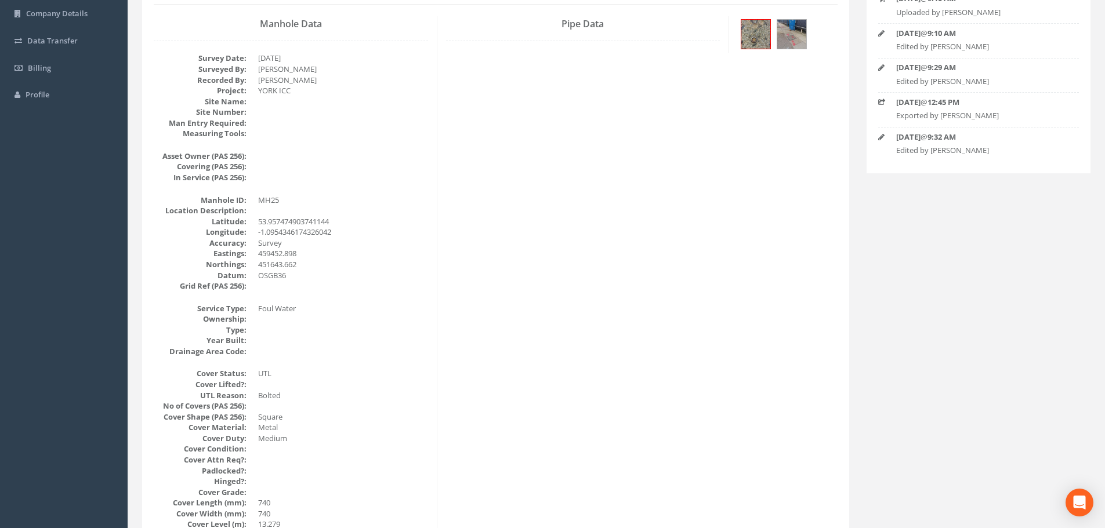
scroll to position [58, 0]
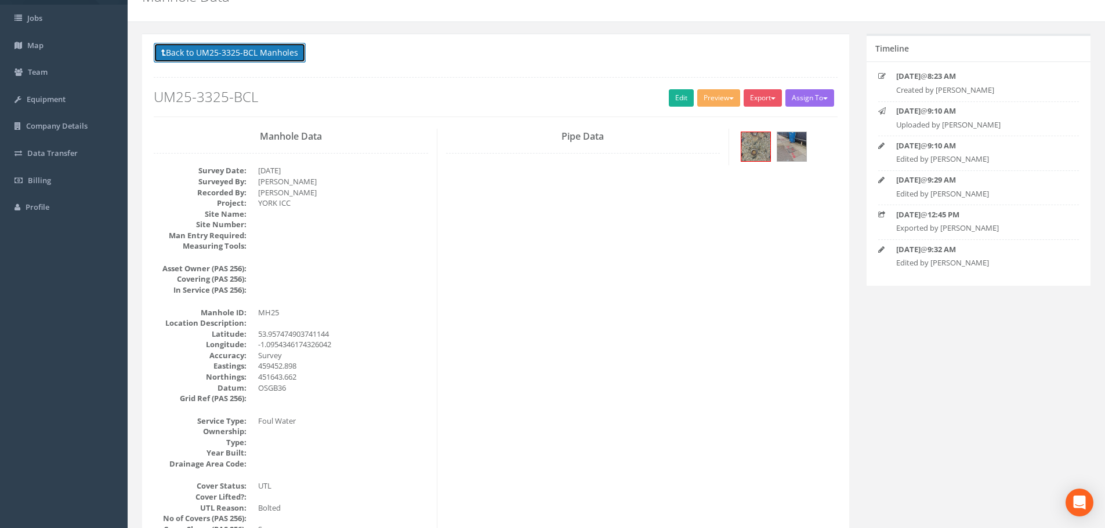
drag, startPoint x: 230, startPoint y: 52, endPoint x: 236, endPoint y: 65, distance: 14.0
click at [230, 52] on button "Back to UM25-3325-BCL Manholes" at bounding box center [230, 53] width 152 height 20
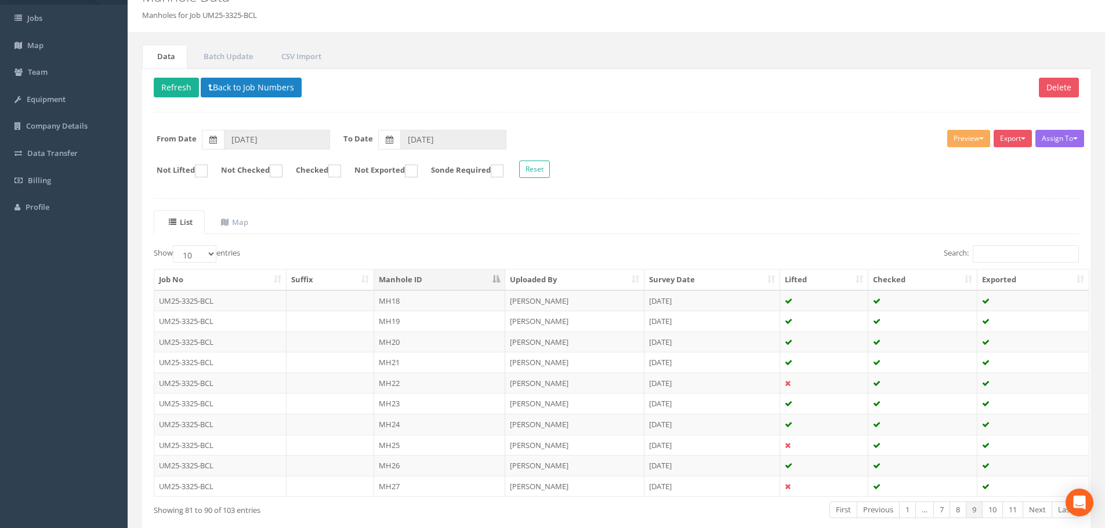
click at [401, 466] on td "MH26" at bounding box center [439, 465] width 131 height 21
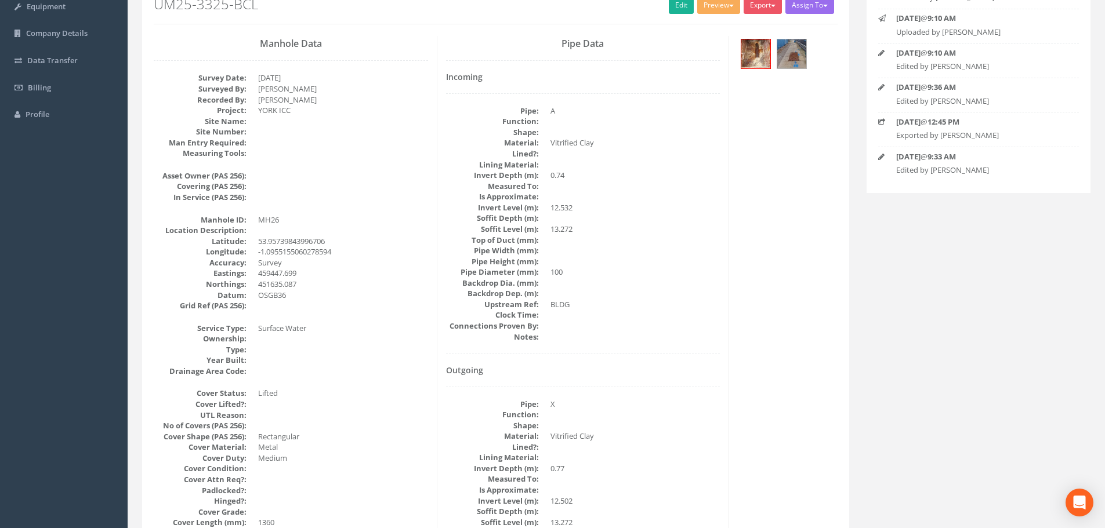
scroll to position [0, 0]
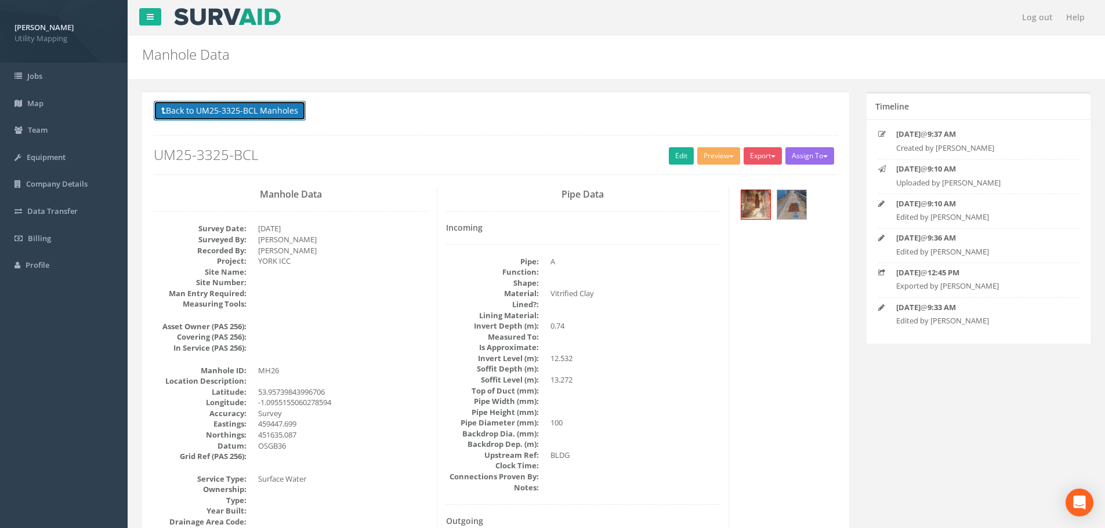
click at [215, 102] on button "Back to UM25-3325-BCL Manholes" at bounding box center [230, 111] width 152 height 20
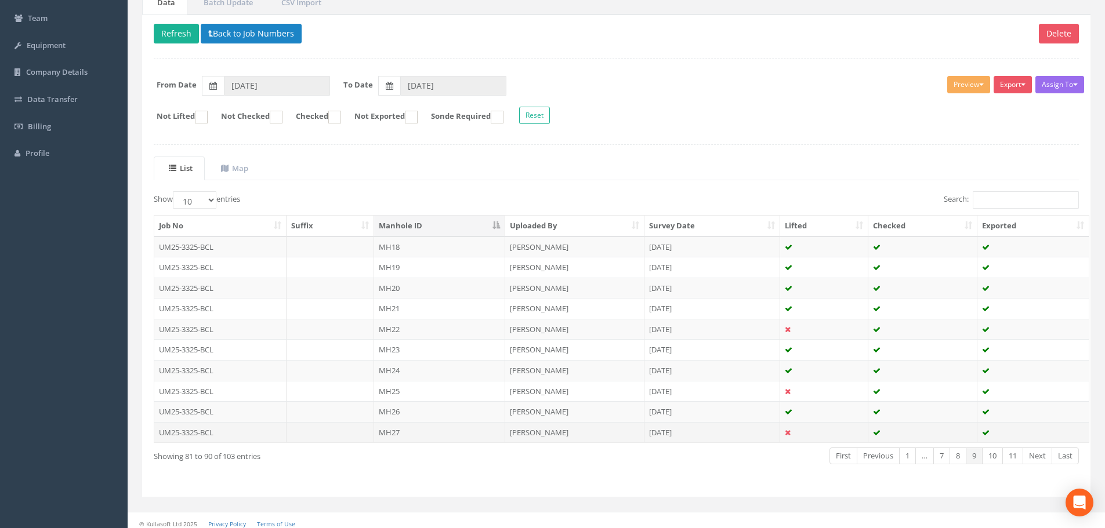
scroll to position [116, 0]
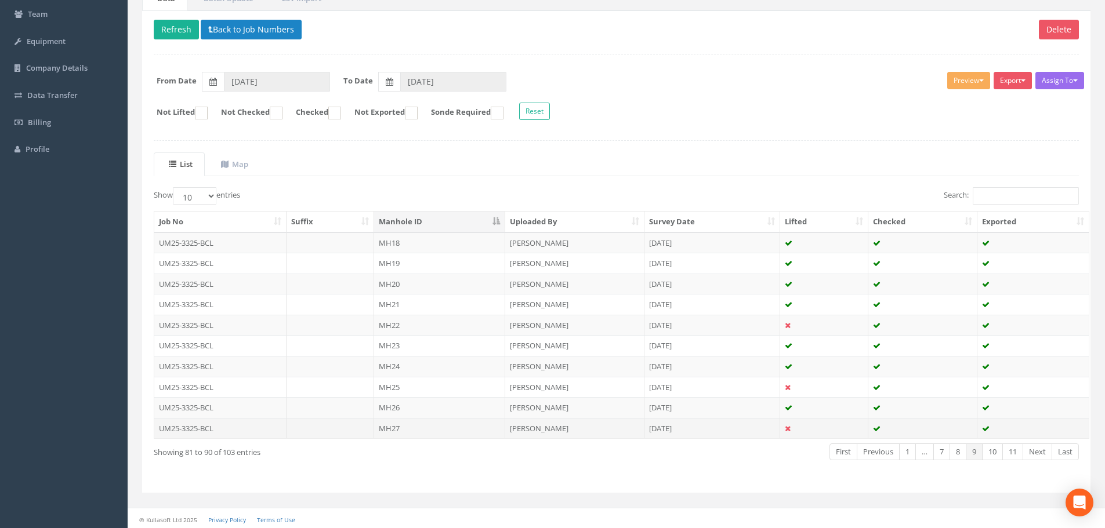
click at [419, 426] on td "MH27" at bounding box center [439, 428] width 131 height 21
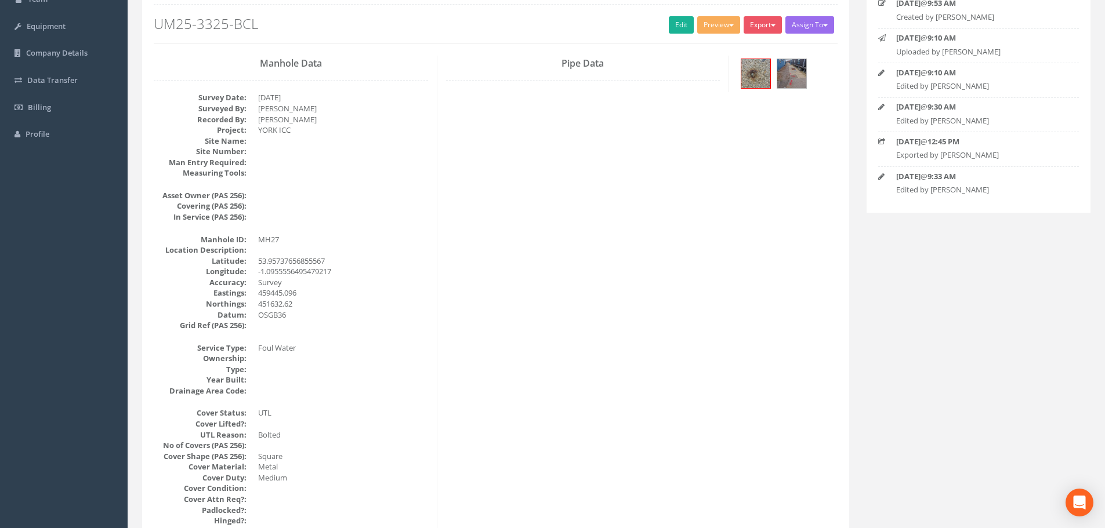
scroll to position [0, 0]
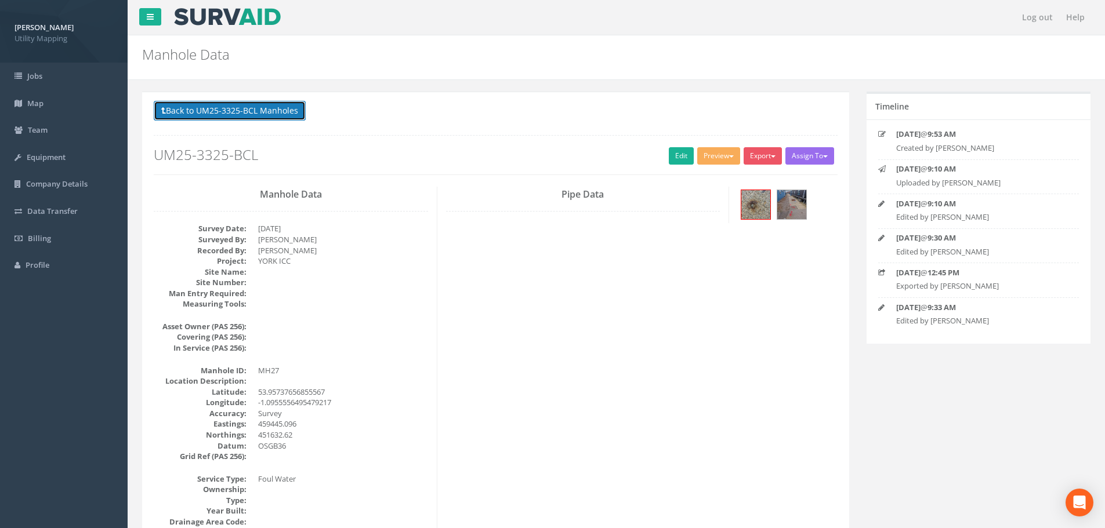
drag, startPoint x: 216, startPoint y: 116, endPoint x: 229, endPoint y: 126, distance: 16.9
click at [216, 116] on button "Back to UM25-3325-BCL Manholes" at bounding box center [230, 111] width 152 height 20
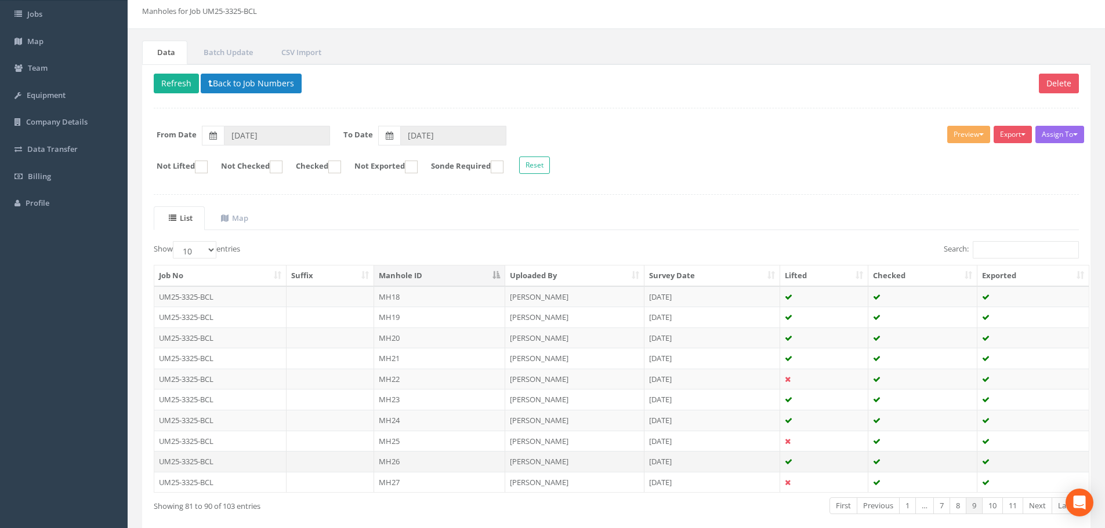
scroll to position [118, 0]
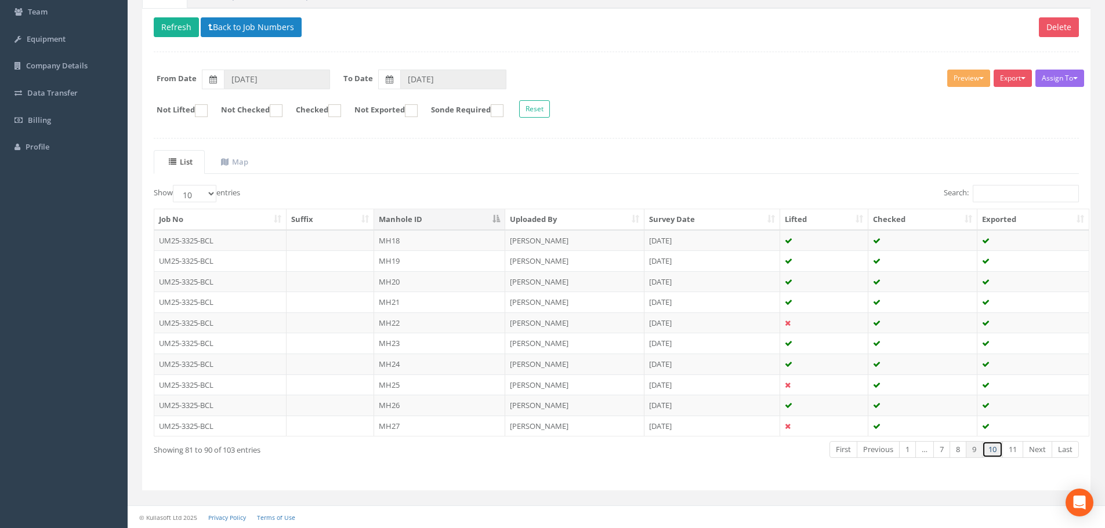
click at [993, 454] on link "10" at bounding box center [992, 449] width 21 height 17
click at [335, 246] on td at bounding box center [331, 240] width 88 height 21
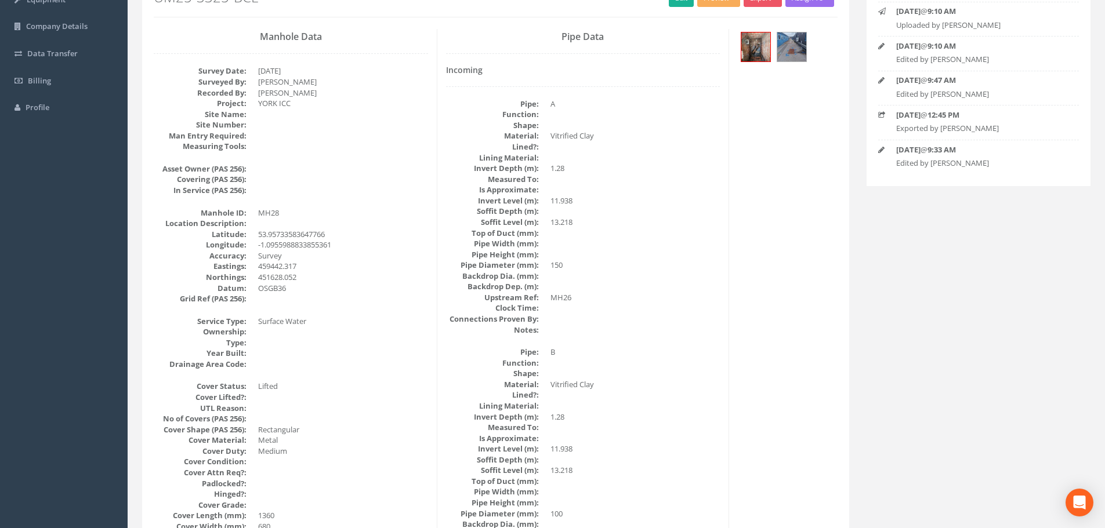
scroll to position [0, 0]
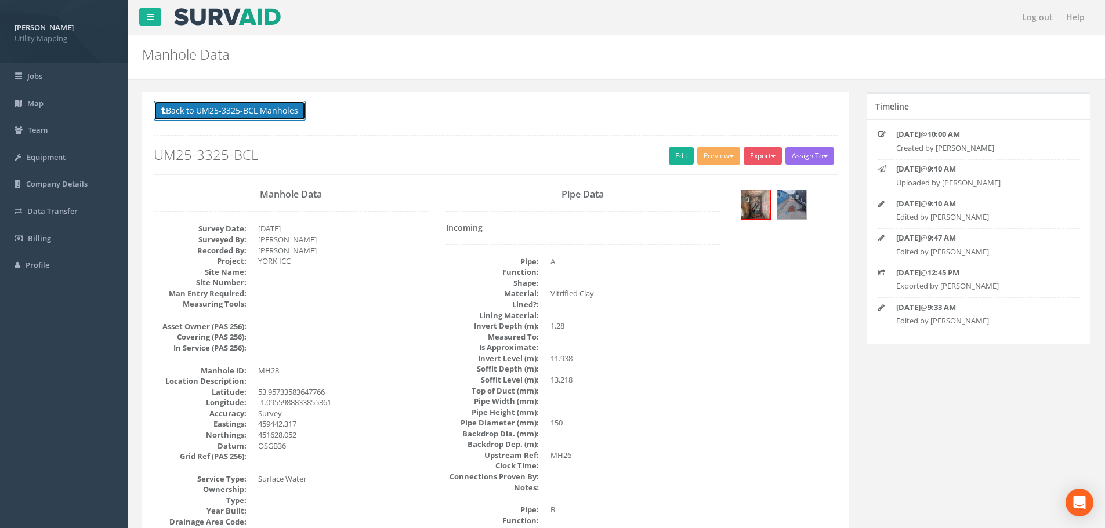
drag, startPoint x: 234, startPoint y: 114, endPoint x: 255, endPoint y: 150, distance: 41.6
click at [234, 114] on button "Back to UM25-3325-BCL Manholes" at bounding box center [230, 111] width 152 height 20
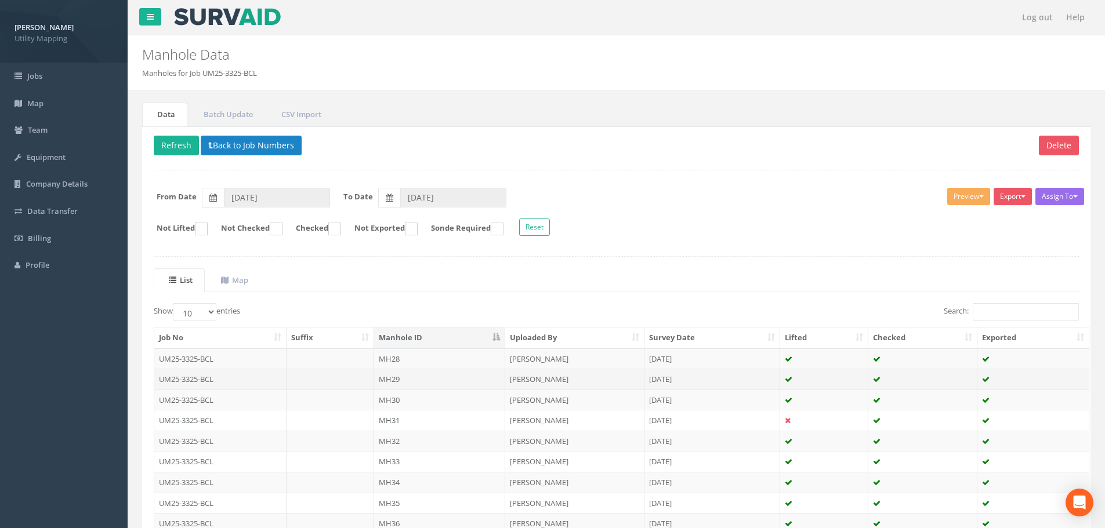
click at [407, 382] on td "MH29" at bounding box center [439, 379] width 131 height 21
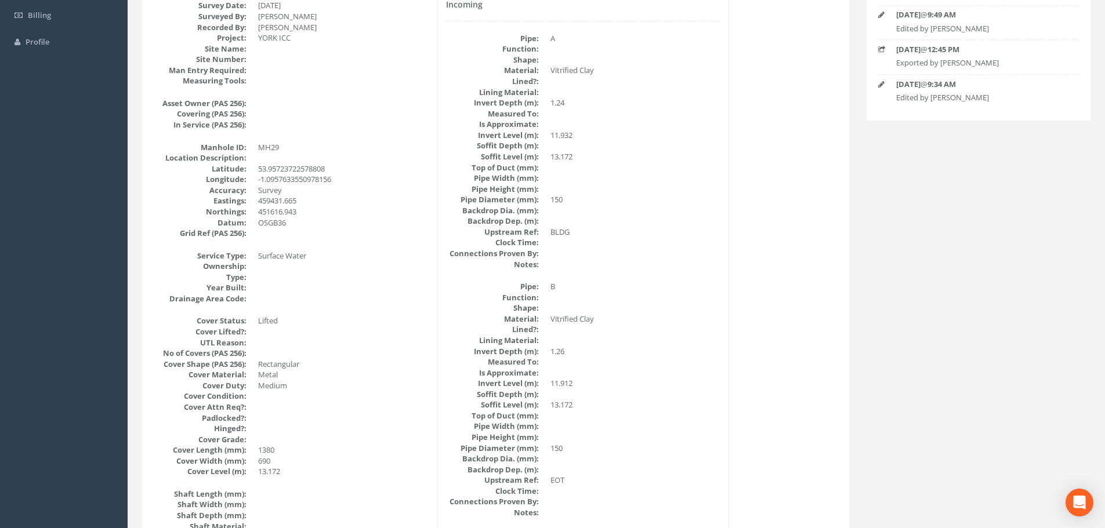
scroll to position [58, 0]
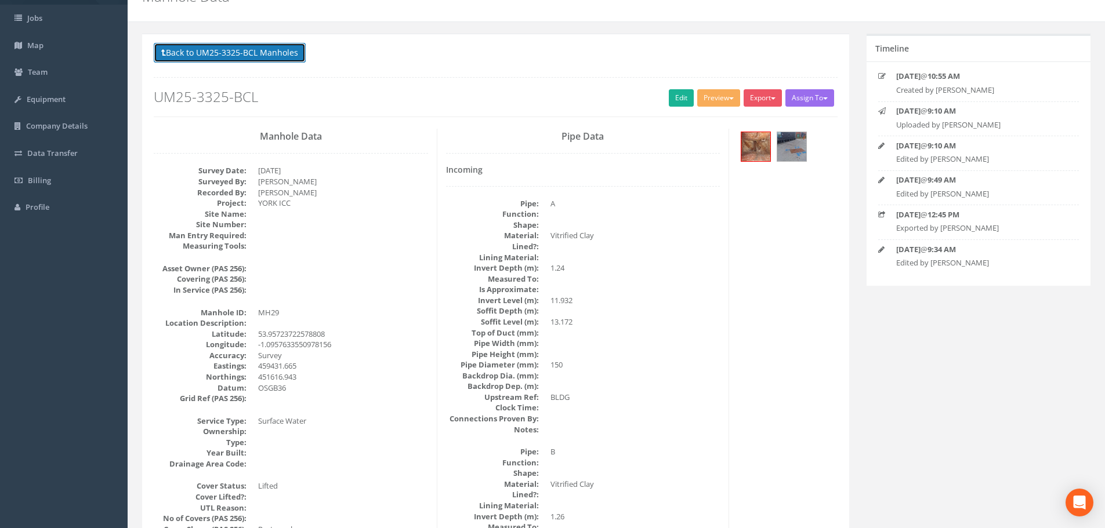
click at [262, 54] on button "Back to UM25-3325-BCL Manholes" at bounding box center [230, 53] width 152 height 20
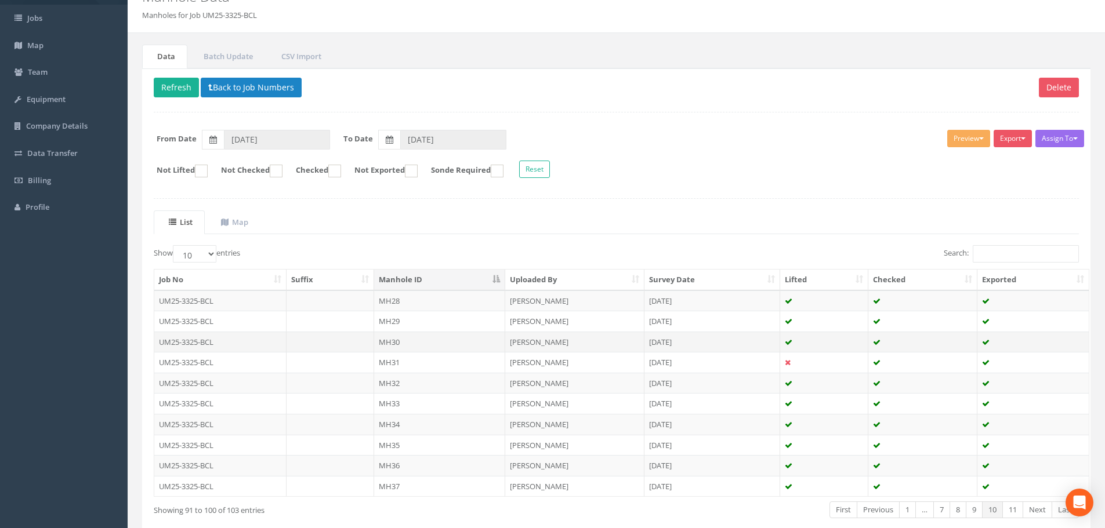
click at [407, 344] on td "MH30" at bounding box center [439, 342] width 131 height 21
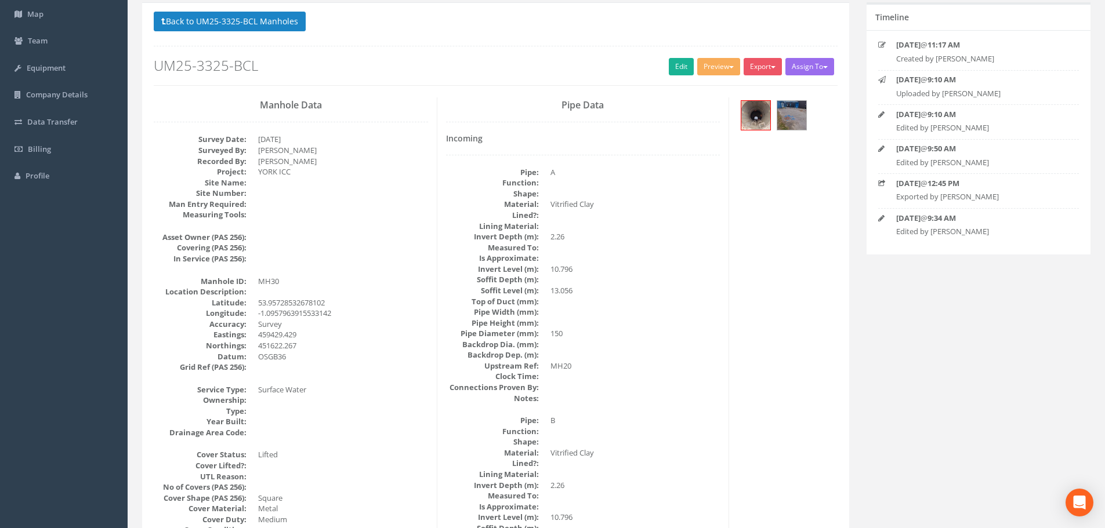
scroll to position [0, 0]
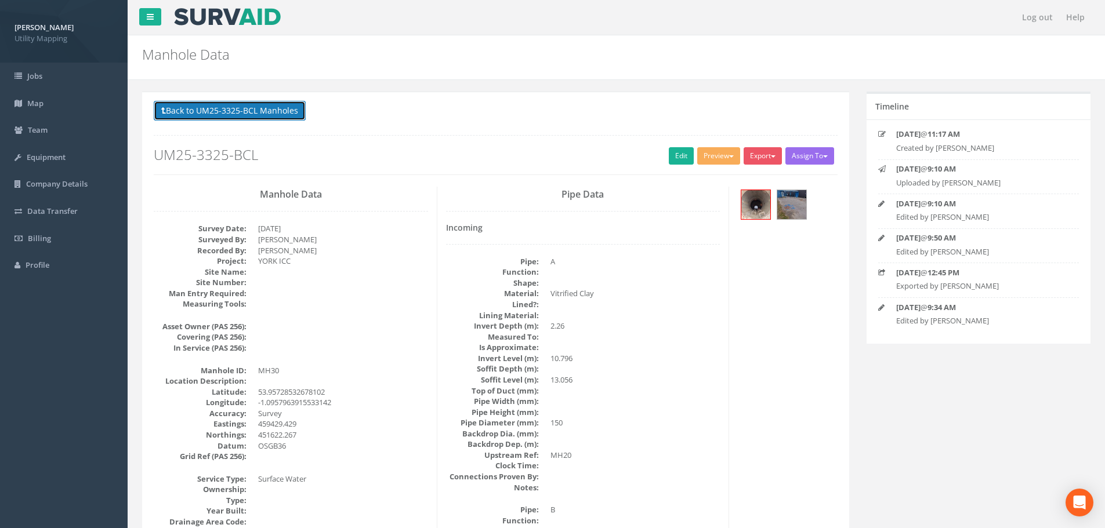
click at [239, 109] on button "Back to UM25-3325-BCL Manholes" at bounding box center [230, 111] width 152 height 20
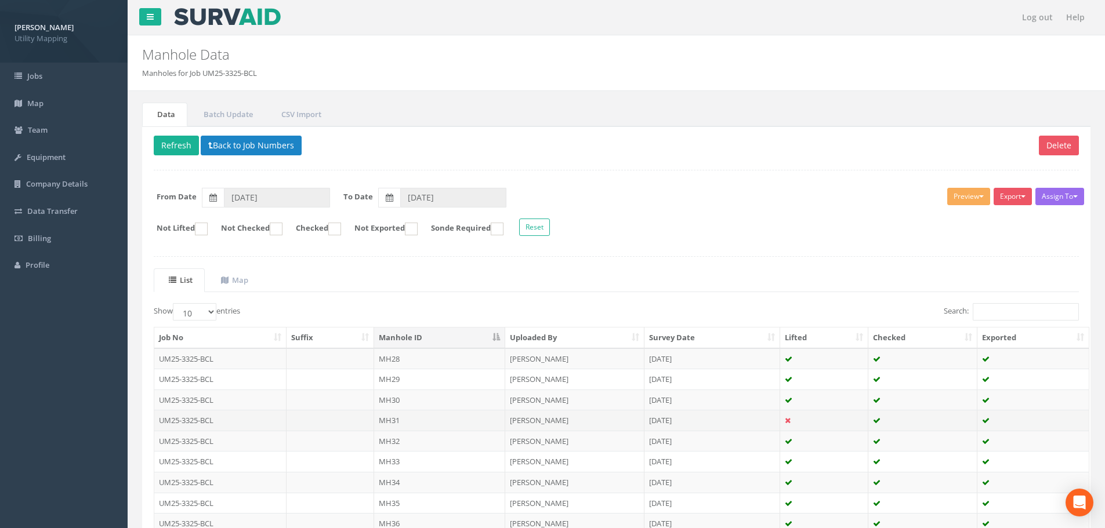
click at [417, 424] on td "MH31" at bounding box center [439, 420] width 131 height 21
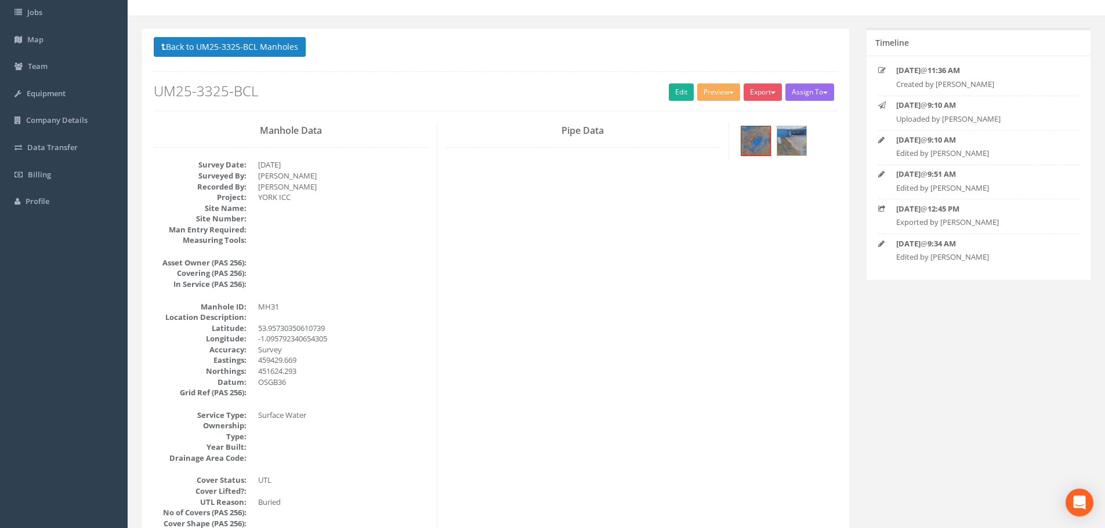
scroll to position [58, 0]
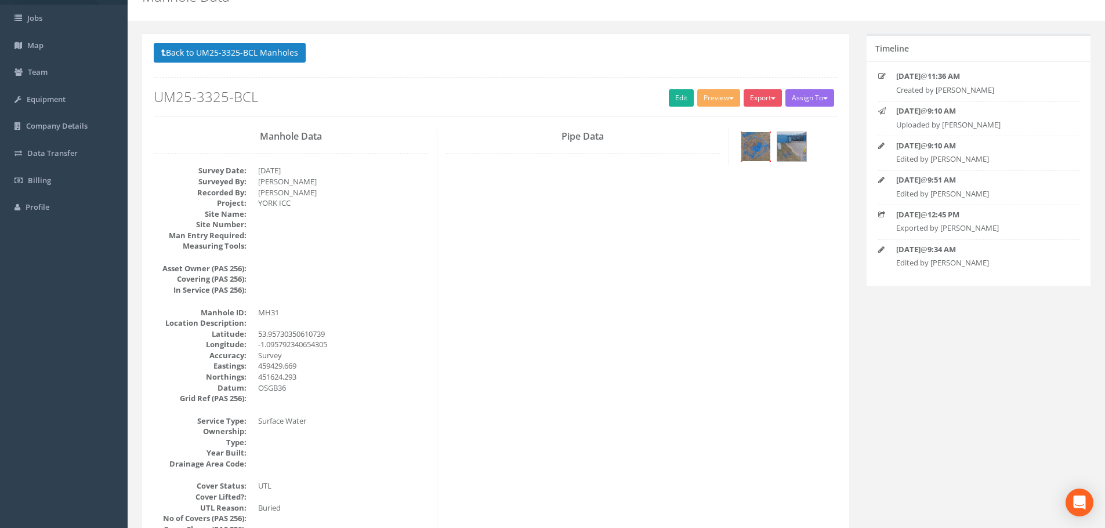
click at [750, 159] on img at bounding box center [755, 146] width 29 height 29
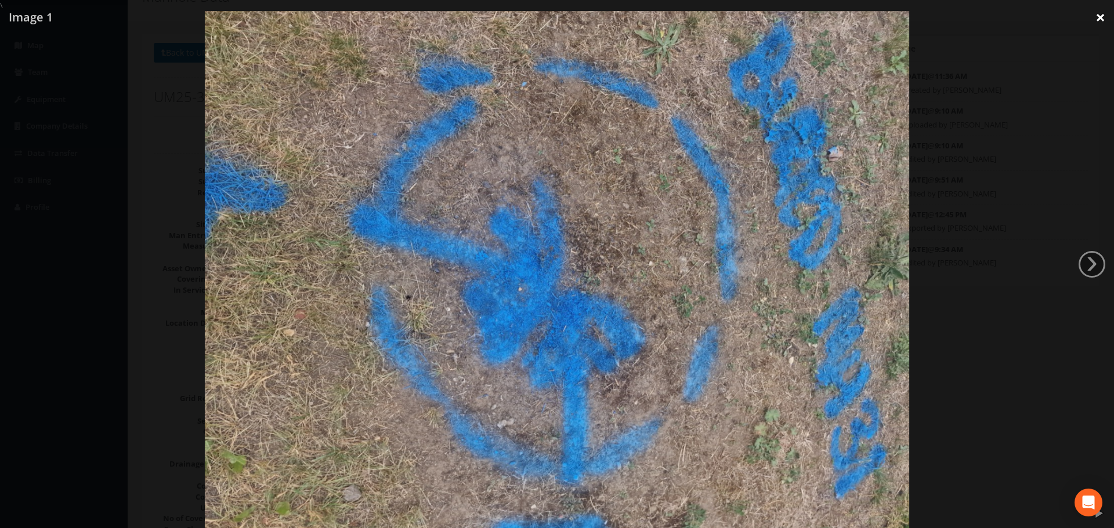
click at [1094, 22] on link "×" at bounding box center [1100, 17] width 27 height 35
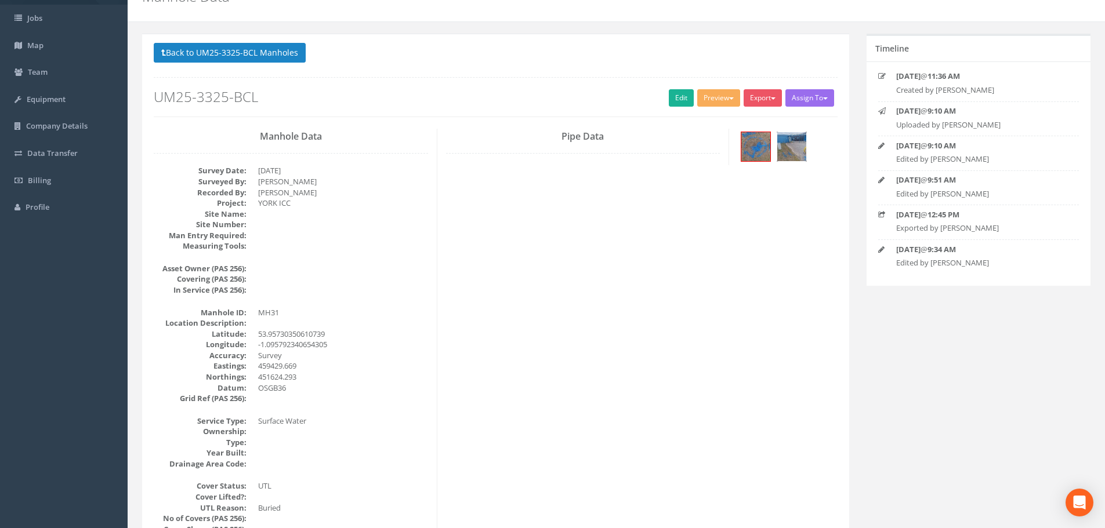
click at [792, 153] on img at bounding box center [791, 146] width 29 height 29
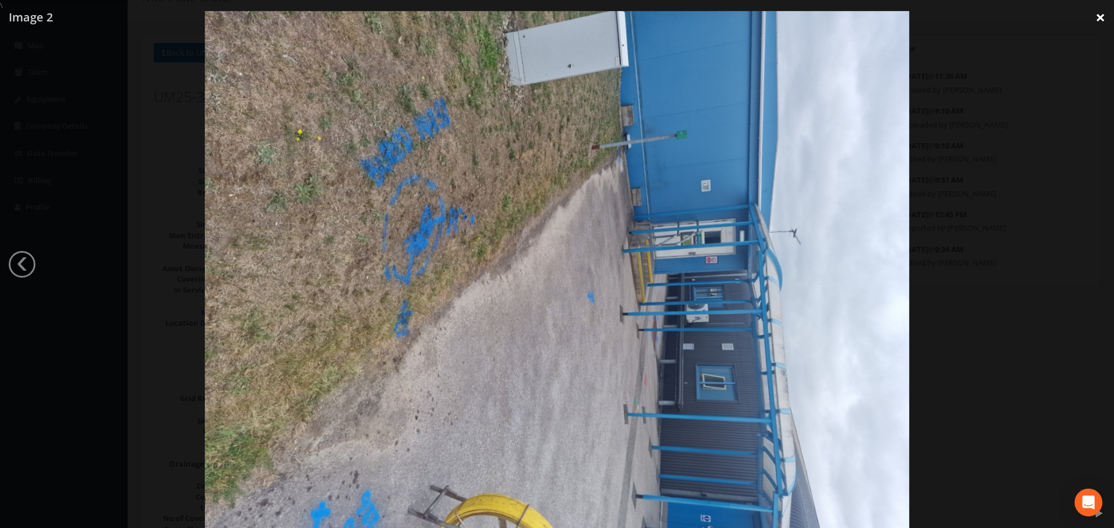
click at [1101, 18] on link "×" at bounding box center [1100, 17] width 27 height 35
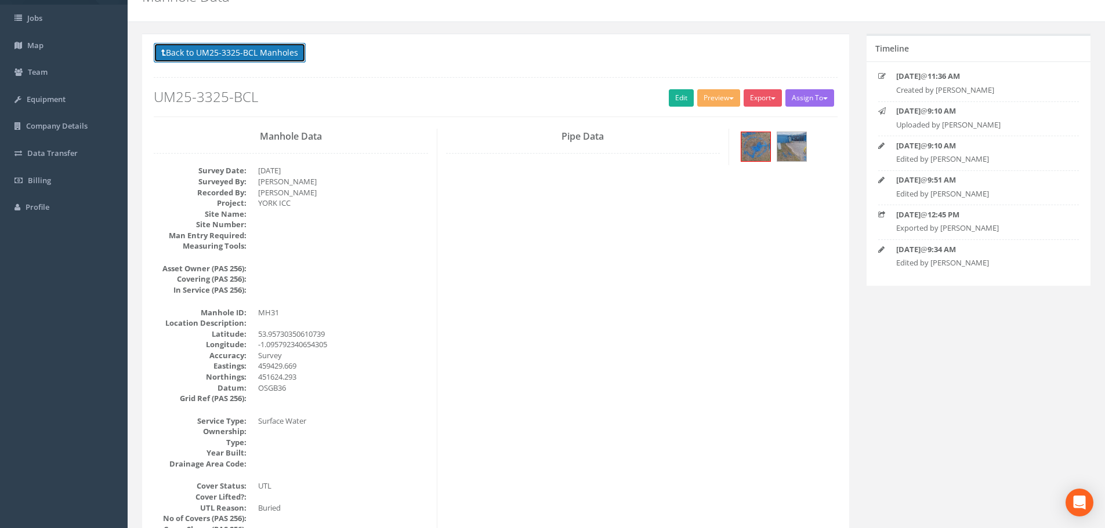
click at [251, 56] on button "Back to UM25-3325-BCL Manholes" at bounding box center [230, 53] width 152 height 20
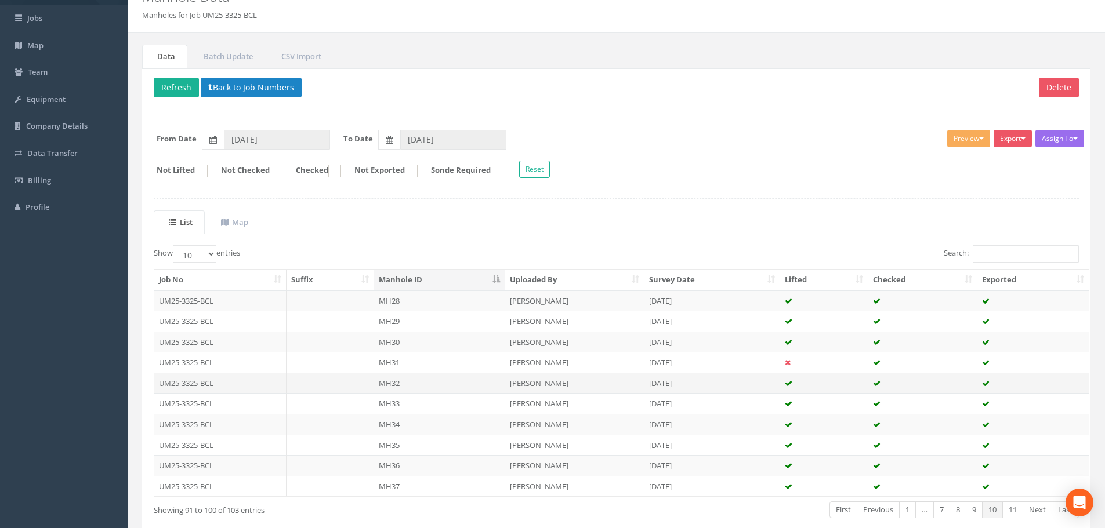
click at [419, 378] on td "MH32" at bounding box center [439, 383] width 131 height 21
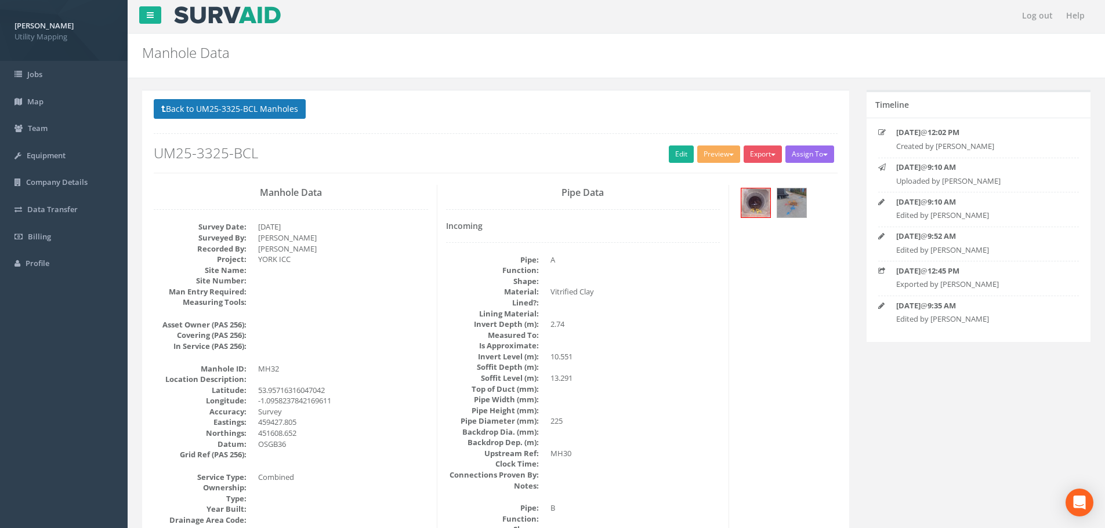
scroll to position [0, 0]
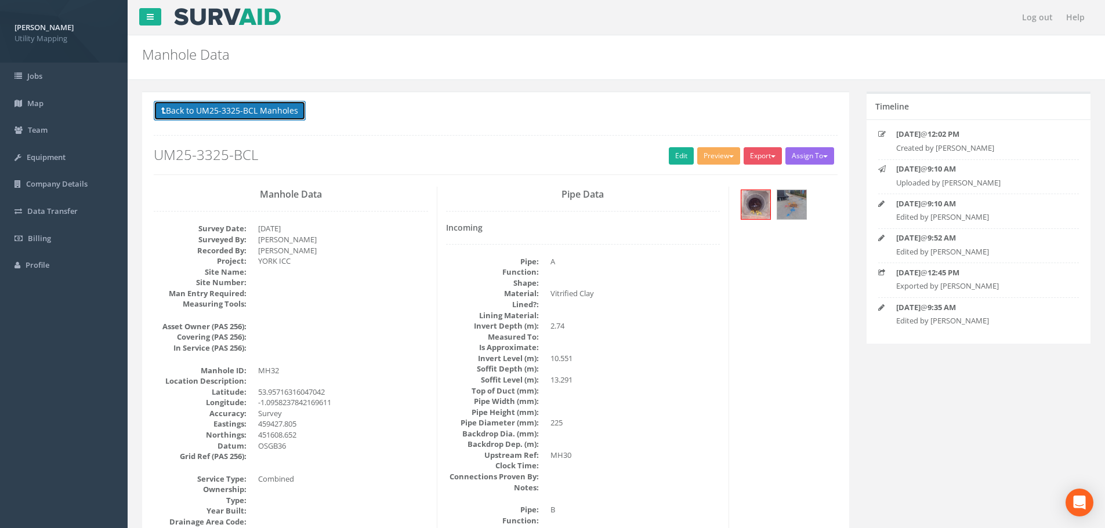
click at [249, 116] on button "Back to UM25-3325-BCL Manholes" at bounding box center [230, 111] width 152 height 20
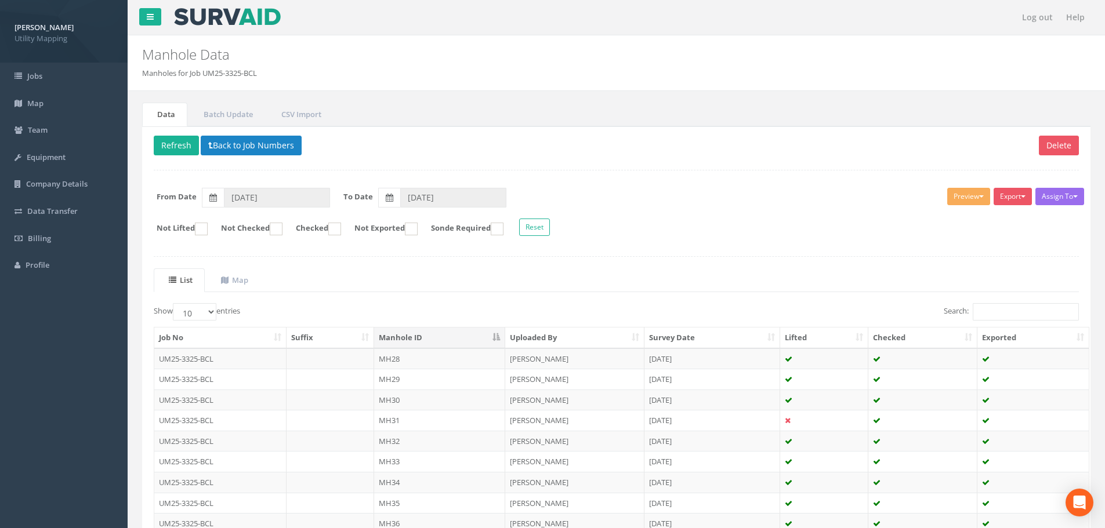
click at [399, 466] on td "MH33" at bounding box center [439, 461] width 131 height 21
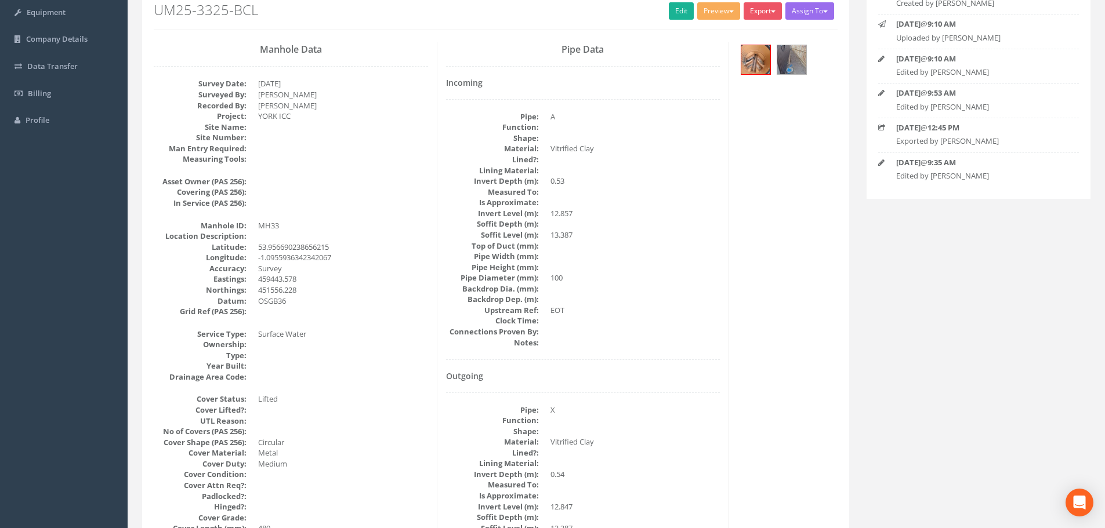
scroll to position [58, 0]
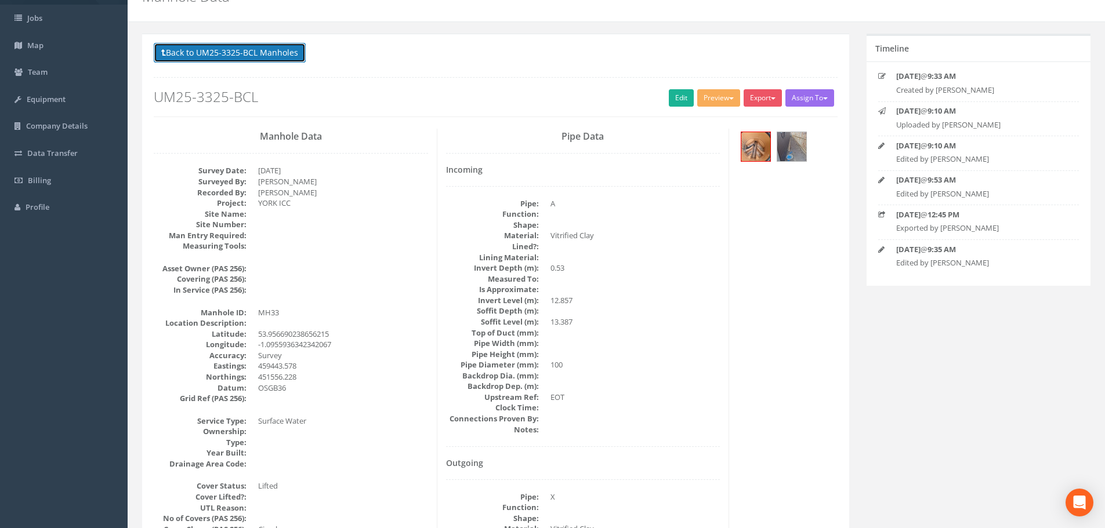
click at [254, 58] on button "Back to UM25-3325-BCL Manholes" at bounding box center [230, 53] width 152 height 20
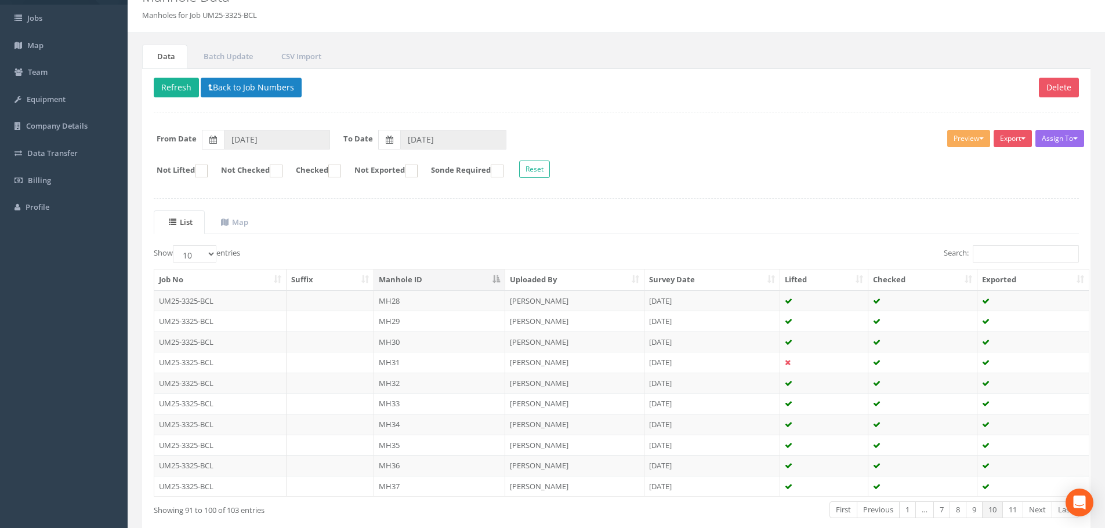
click at [411, 427] on td "MH34" at bounding box center [439, 424] width 131 height 21
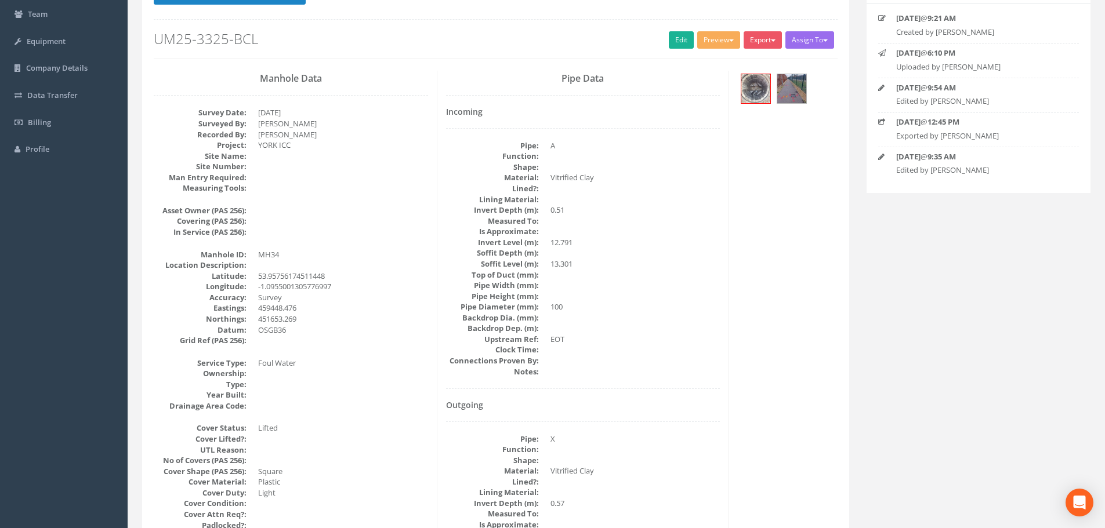
scroll to position [0, 0]
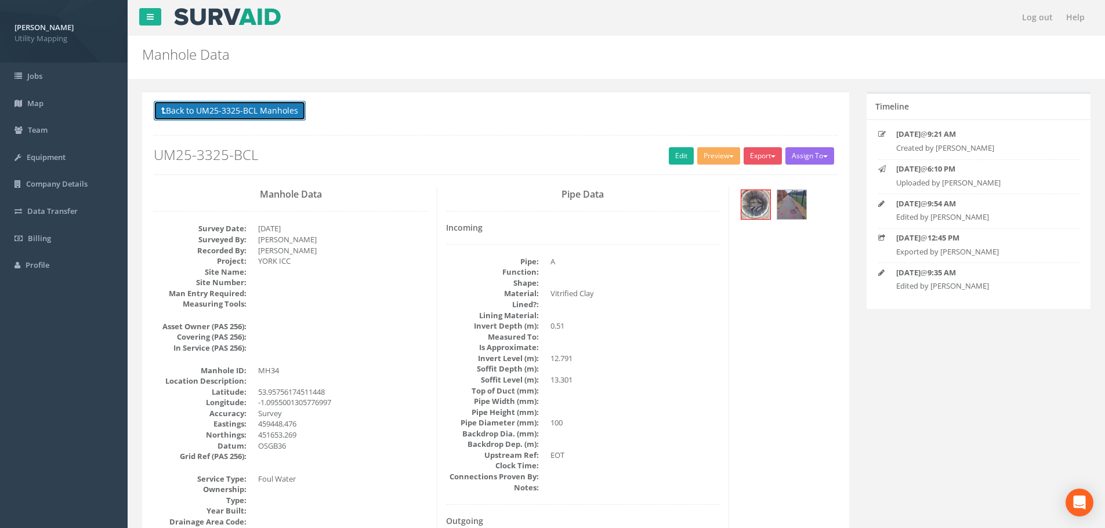
drag, startPoint x: 252, startPoint y: 107, endPoint x: 258, endPoint y: 118, distance: 12.5
click at [252, 107] on button "Back to UM25-3325-BCL Manholes" at bounding box center [230, 111] width 152 height 20
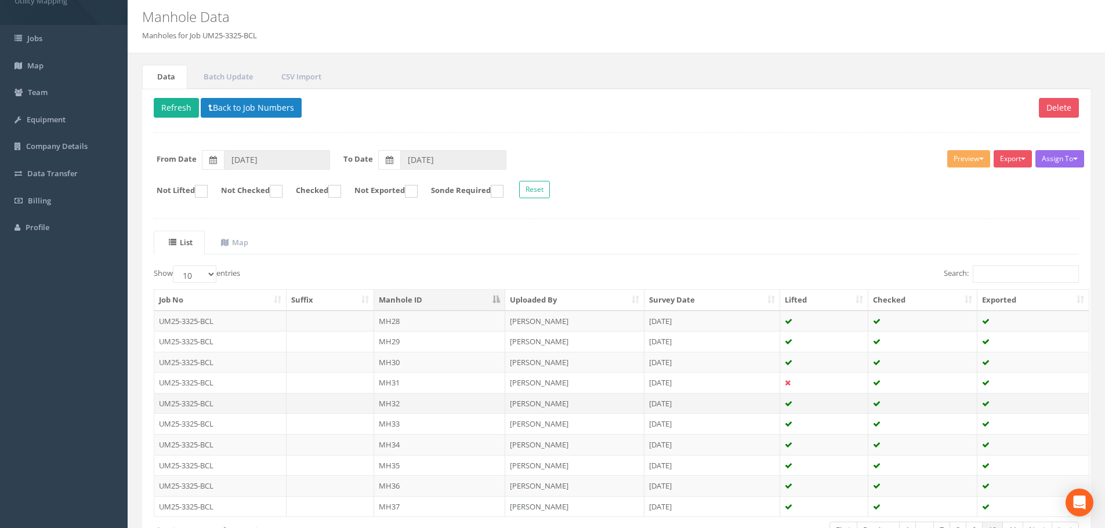
scroll to position [58, 0]
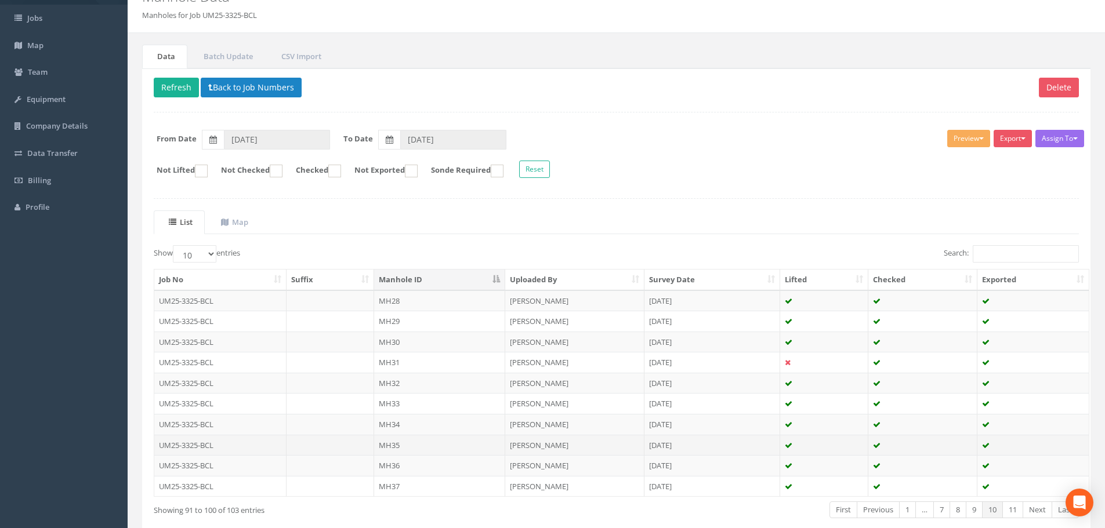
click at [408, 446] on td "MH35" at bounding box center [439, 445] width 131 height 21
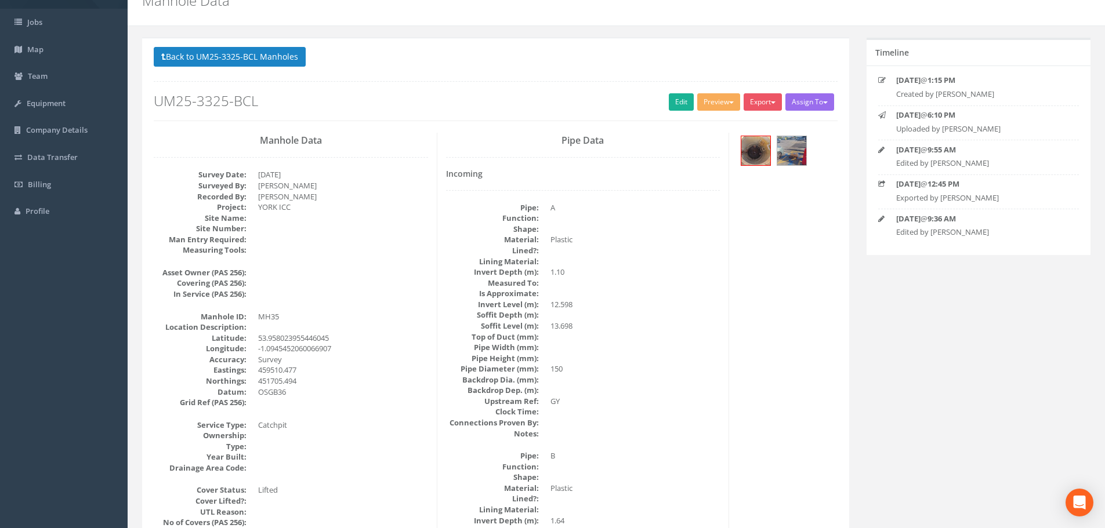
scroll to position [0, 0]
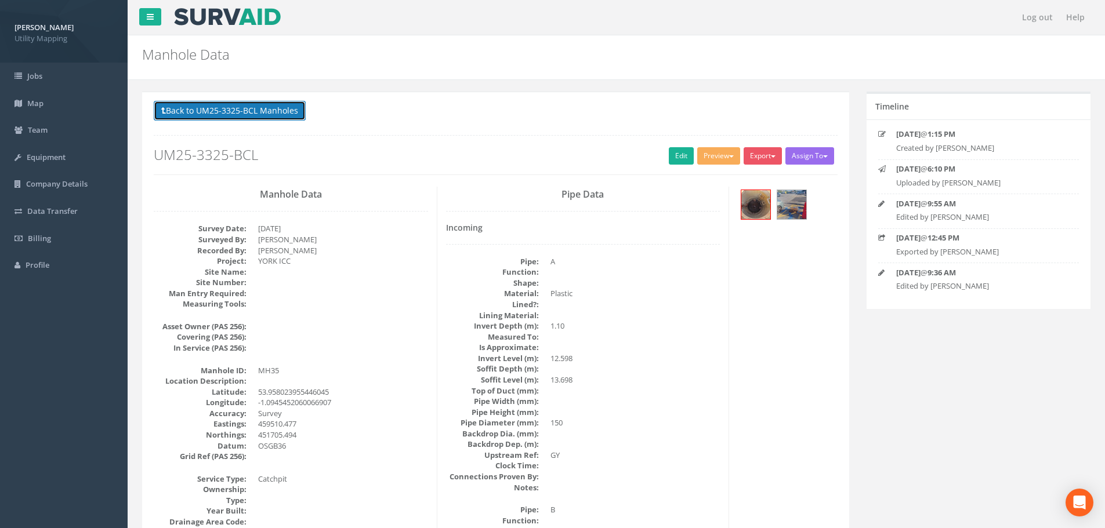
click at [267, 112] on button "Back to UM25-3325-BCL Manholes" at bounding box center [230, 111] width 152 height 20
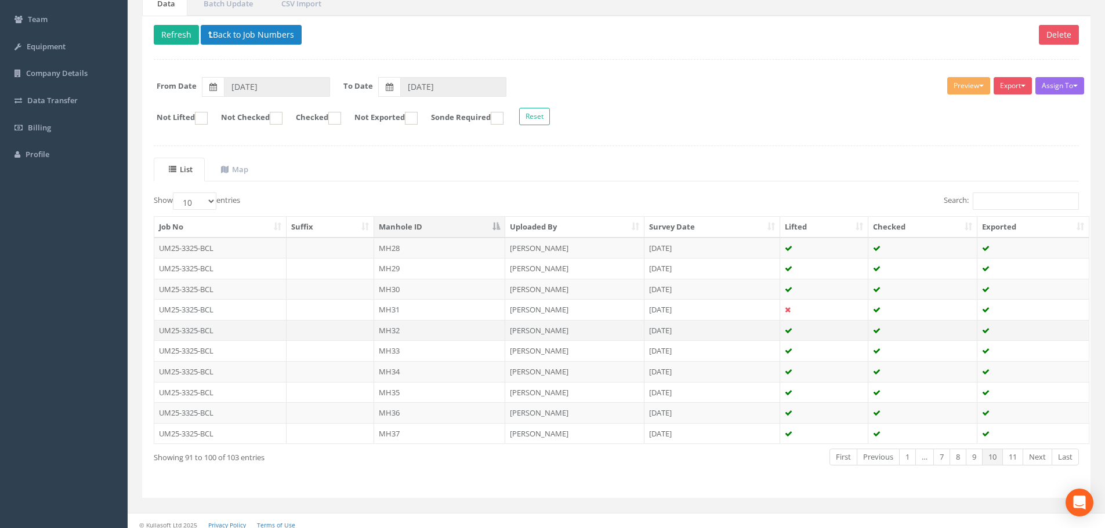
scroll to position [116, 0]
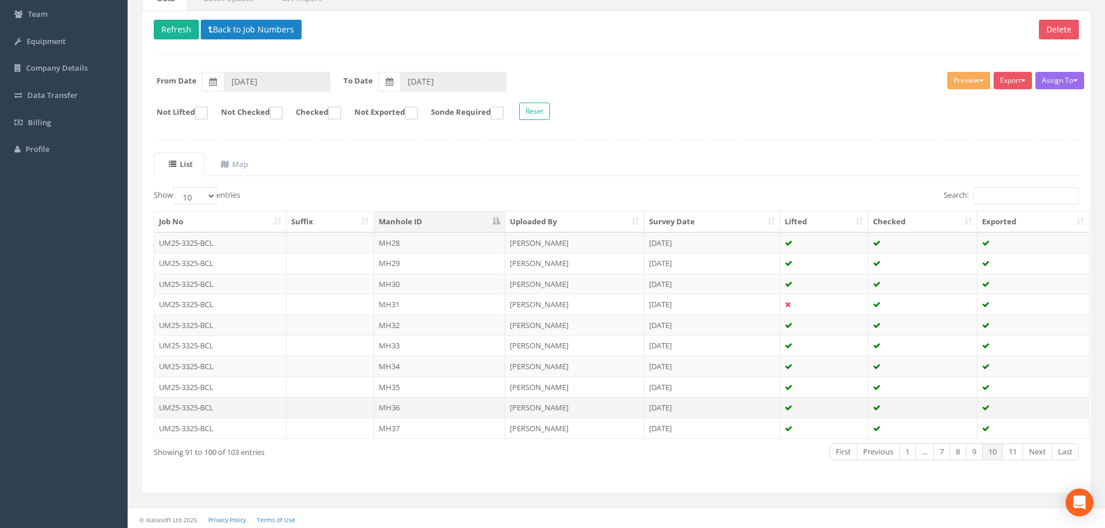
click at [346, 408] on td at bounding box center [331, 407] width 88 height 21
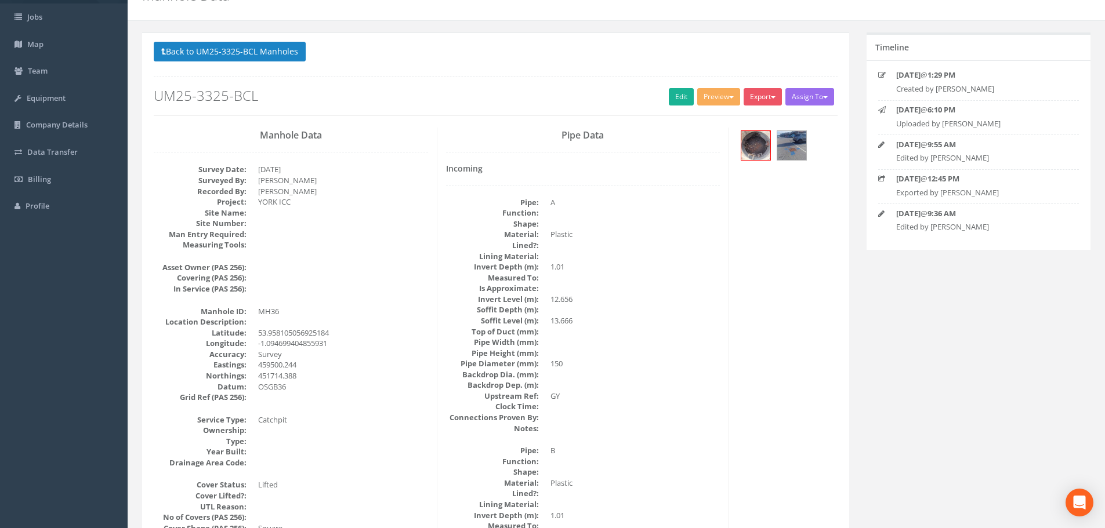
scroll to position [58, 0]
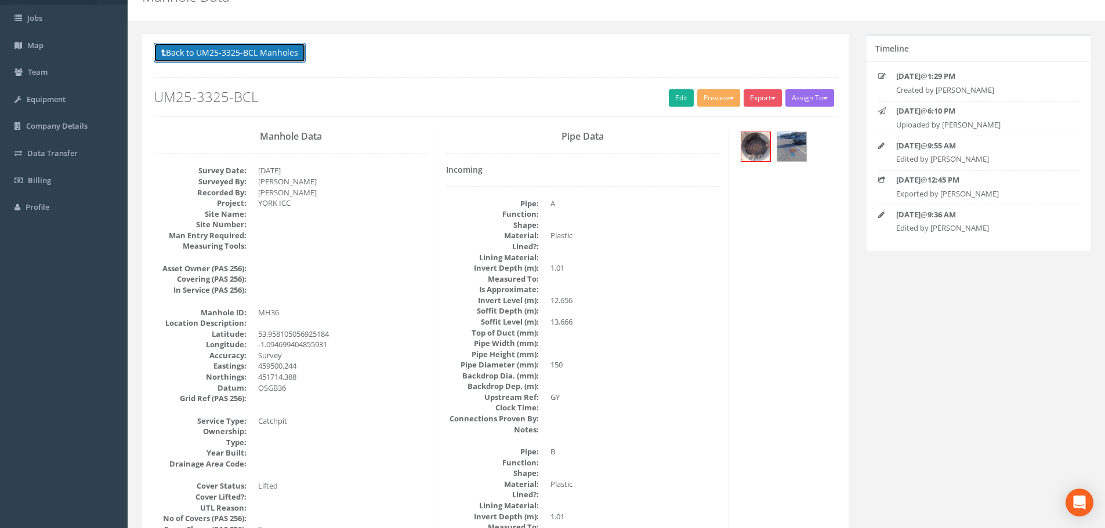
drag, startPoint x: 225, startPoint y: 59, endPoint x: 270, endPoint y: 121, distance: 77.6
click at [225, 59] on button "Back to UM25-3325-BCL Manholes" at bounding box center [230, 53] width 152 height 20
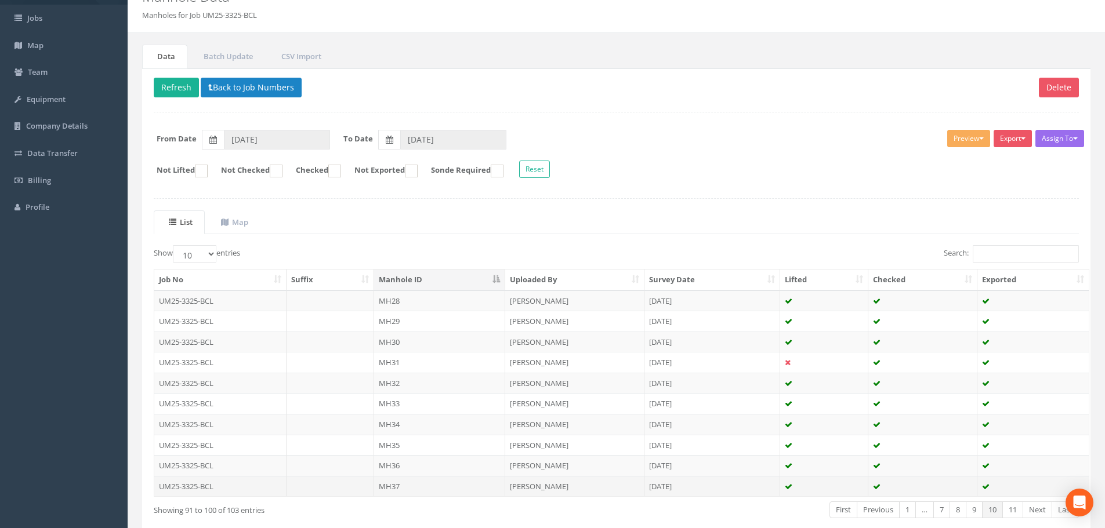
click at [416, 480] on td "MH37" at bounding box center [439, 486] width 131 height 21
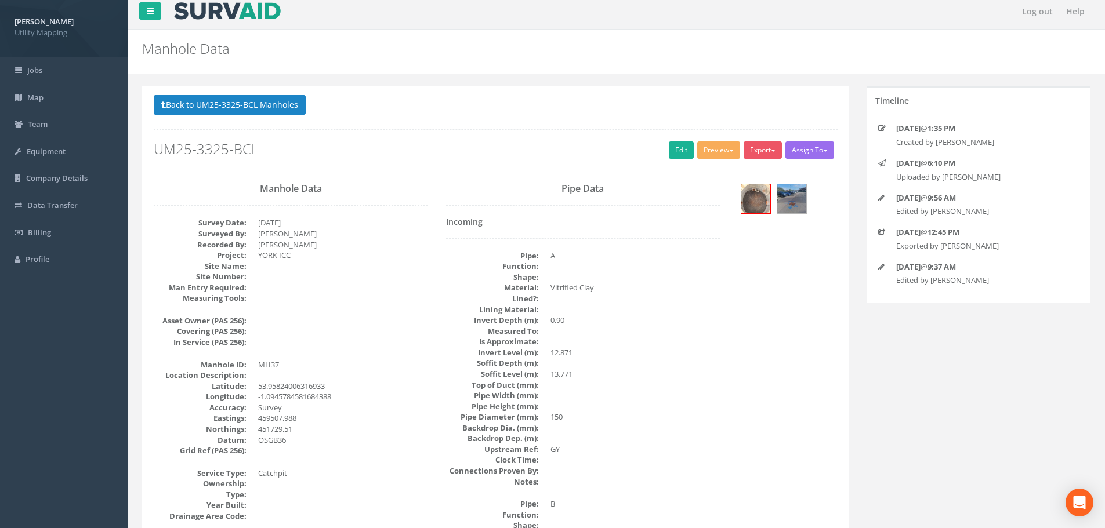
scroll to position [0, 0]
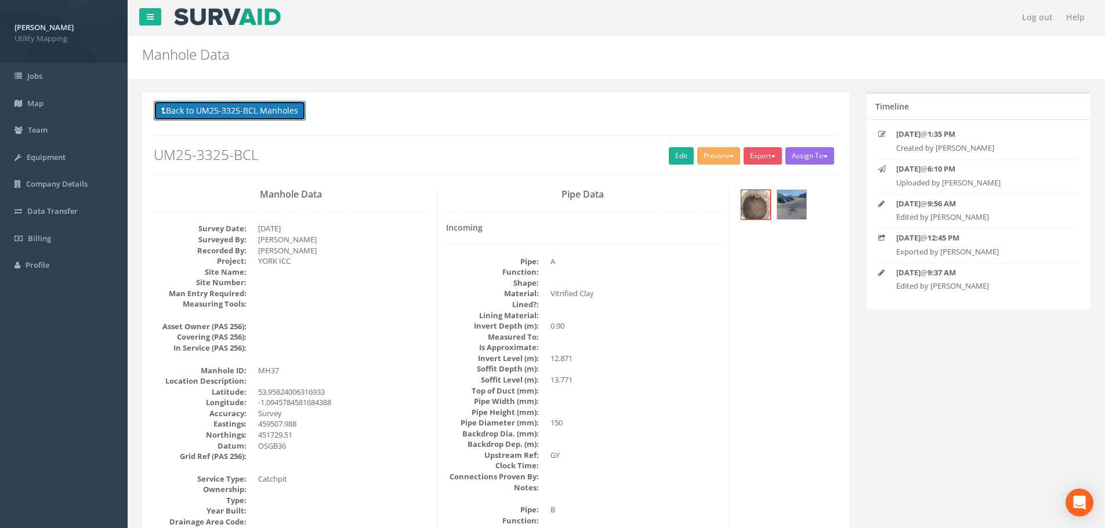
click at [263, 117] on button "Back to UM25-3325-BCL Manholes" at bounding box center [230, 111] width 152 height 20
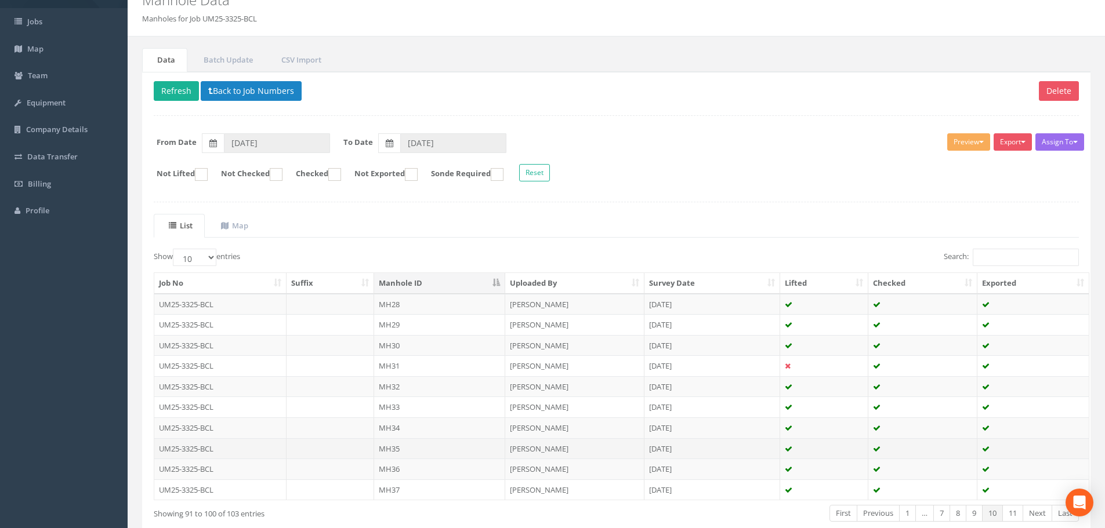
scroll to position [118, 0]
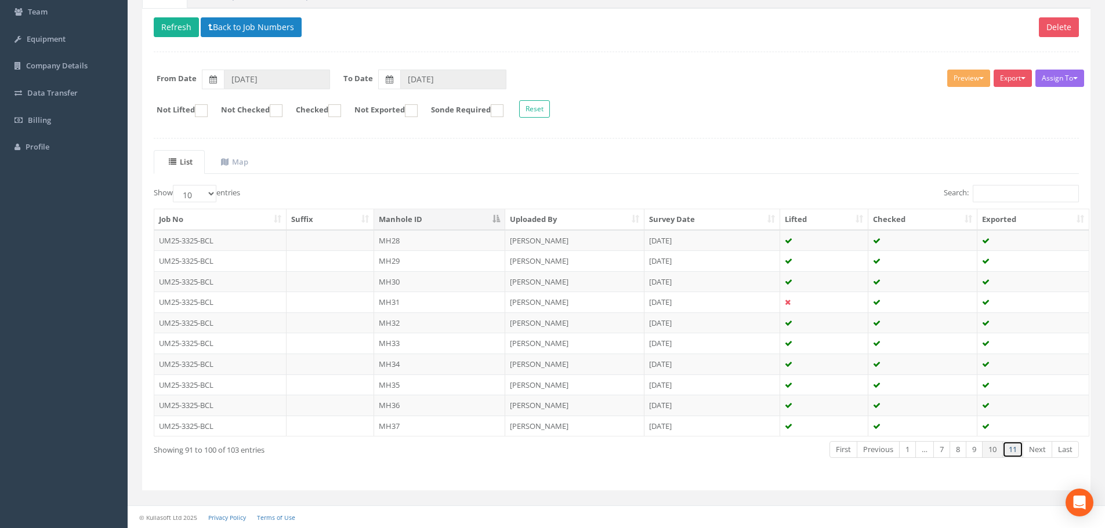
click at [1014, 451] on link "11" at bounding box center [1012, 449] width 21 height 17
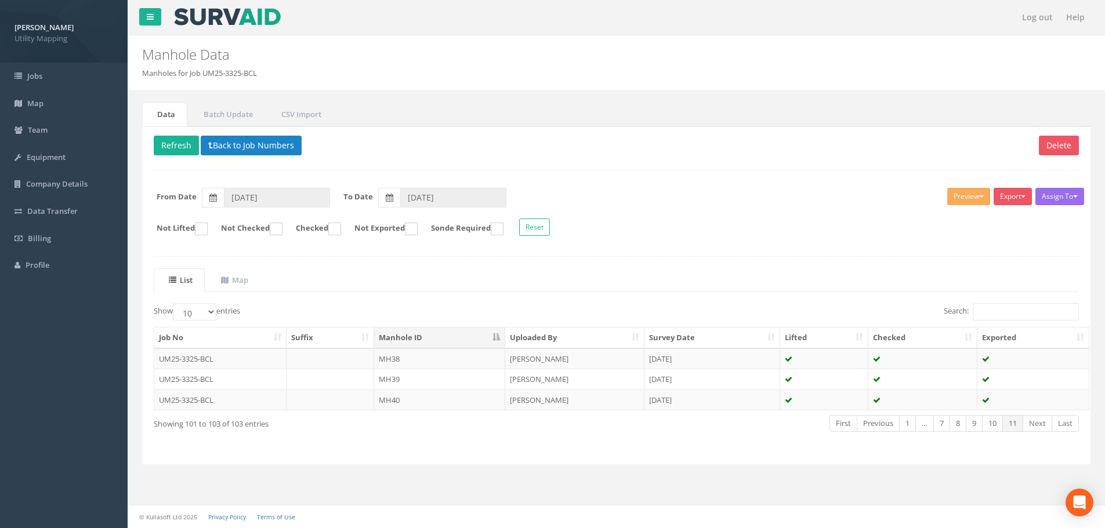
scroll to position [0, 0]
click at [337, 363] on td at bounding box center [331, 359] width 88 height 21
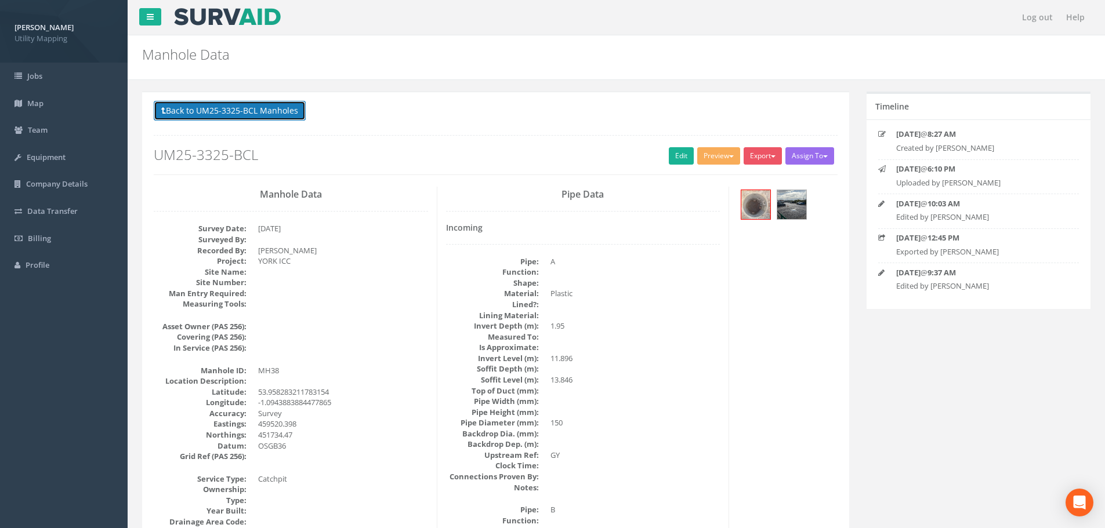
click at [281, 116] on button "Back to UM25-3325-BCL Manholes" at bounding box center [230, 111] width 152 height 20
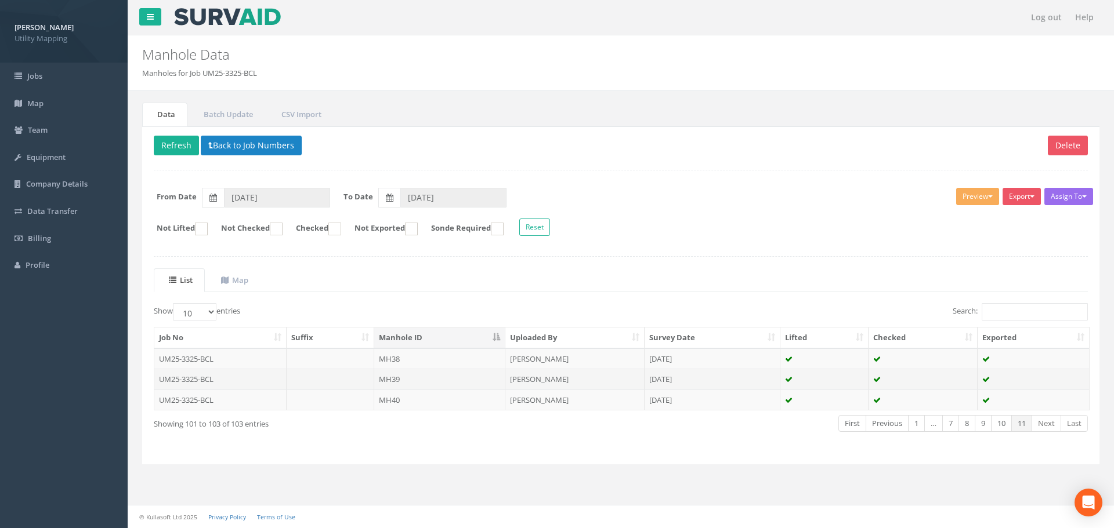
click at [371, 375] on td at bounding box center [331, 379] width 88 height 21
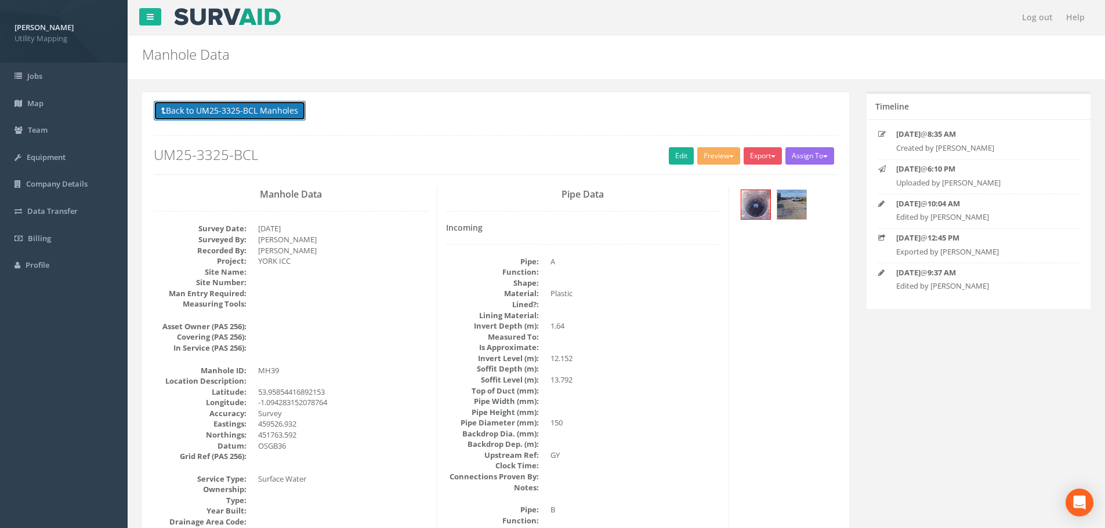
click at [244, 115] on button "Back to UM25-3325-BCL Manholes" at bounding box center [230, 111] width 152 height 20
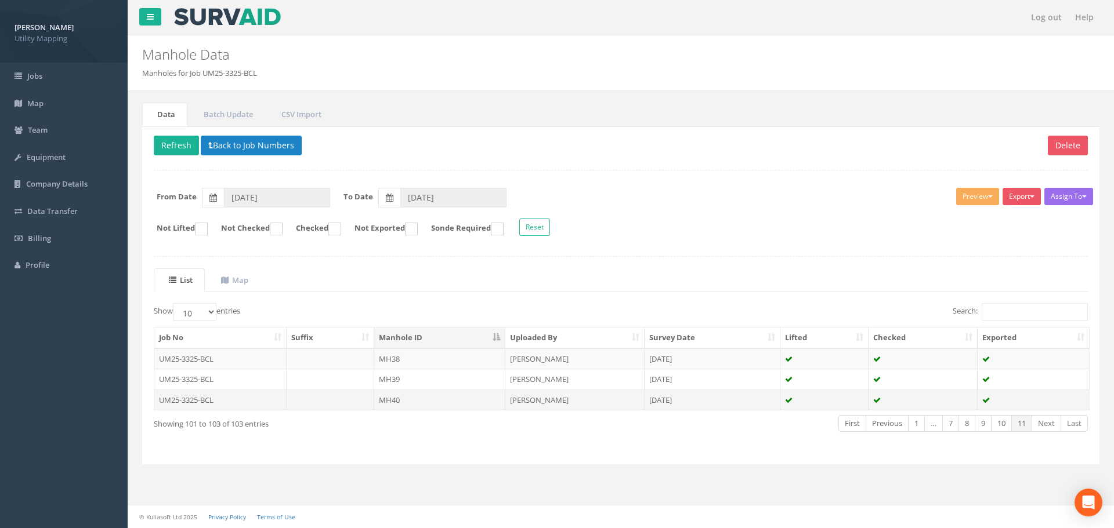
click at [427, 399] on td "MH40" at bounding box center [439, 400] width 131 height 21
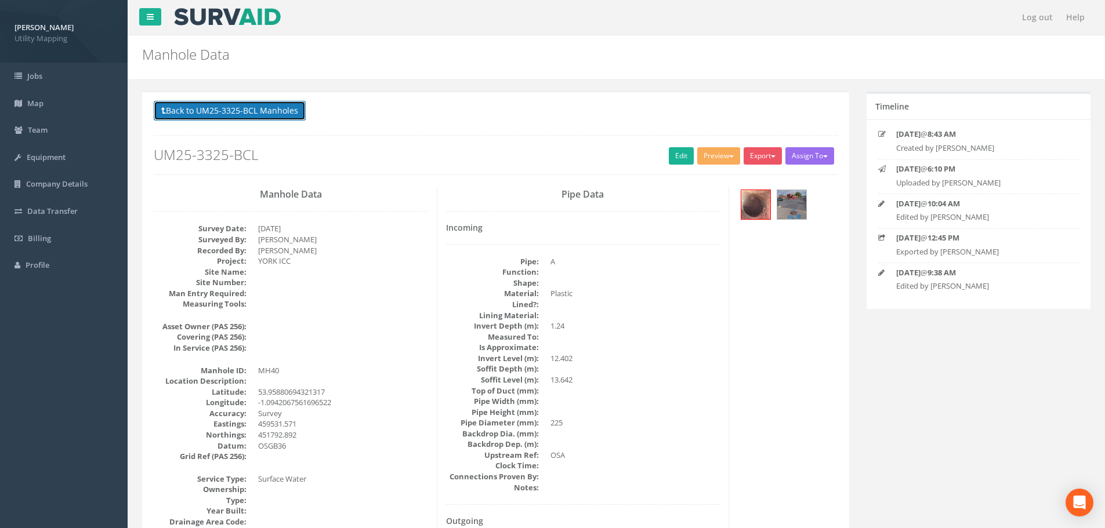
click at [262, 111] on button "Back to UM25-3325-BCL Manholes" at bounding box center [230, 111] width 152 height 20
